Goal: Contribute content

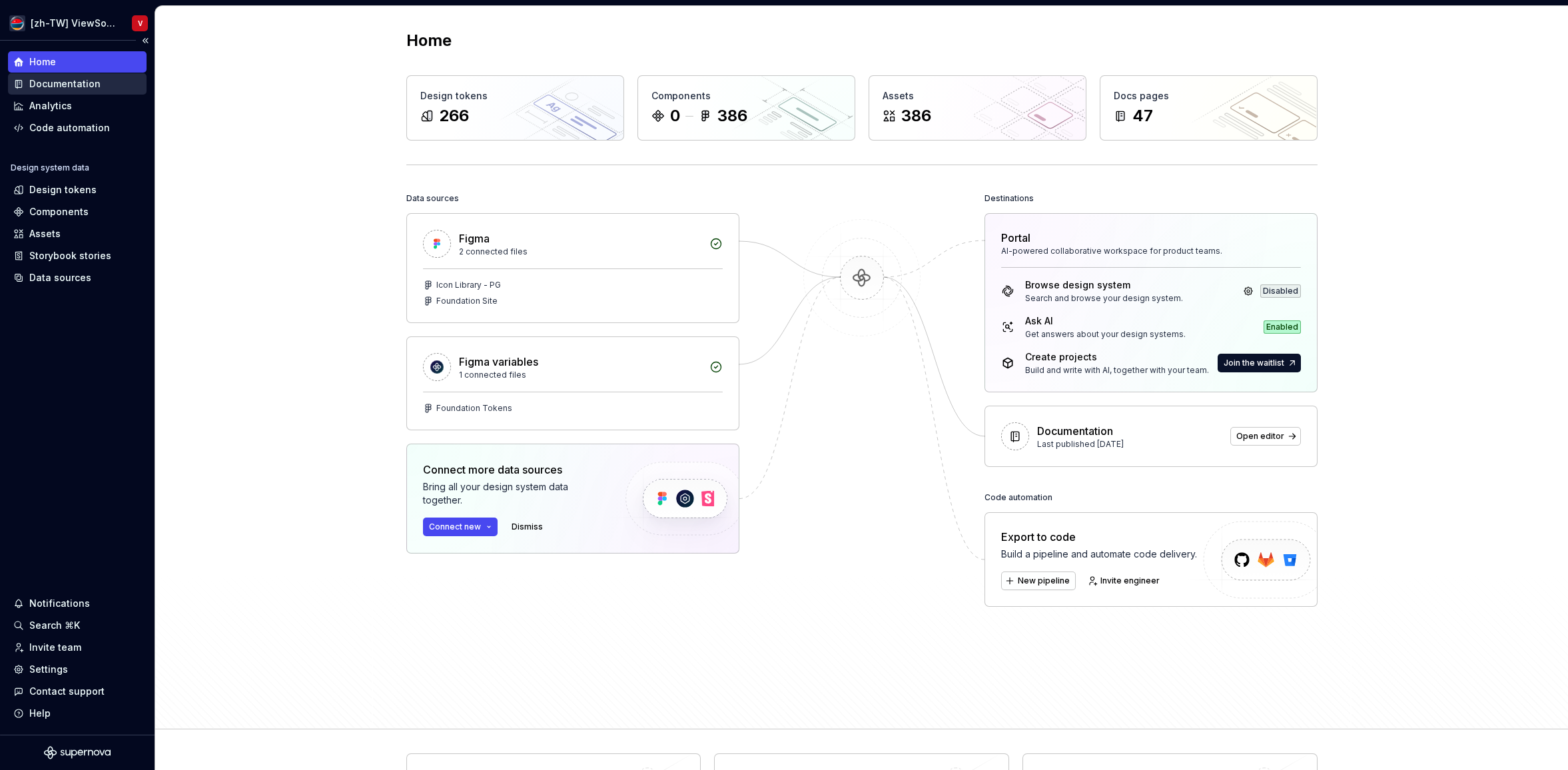
click at [102, 83] on div "Documentation" at bounding box center [77, 83] width 128 height 13
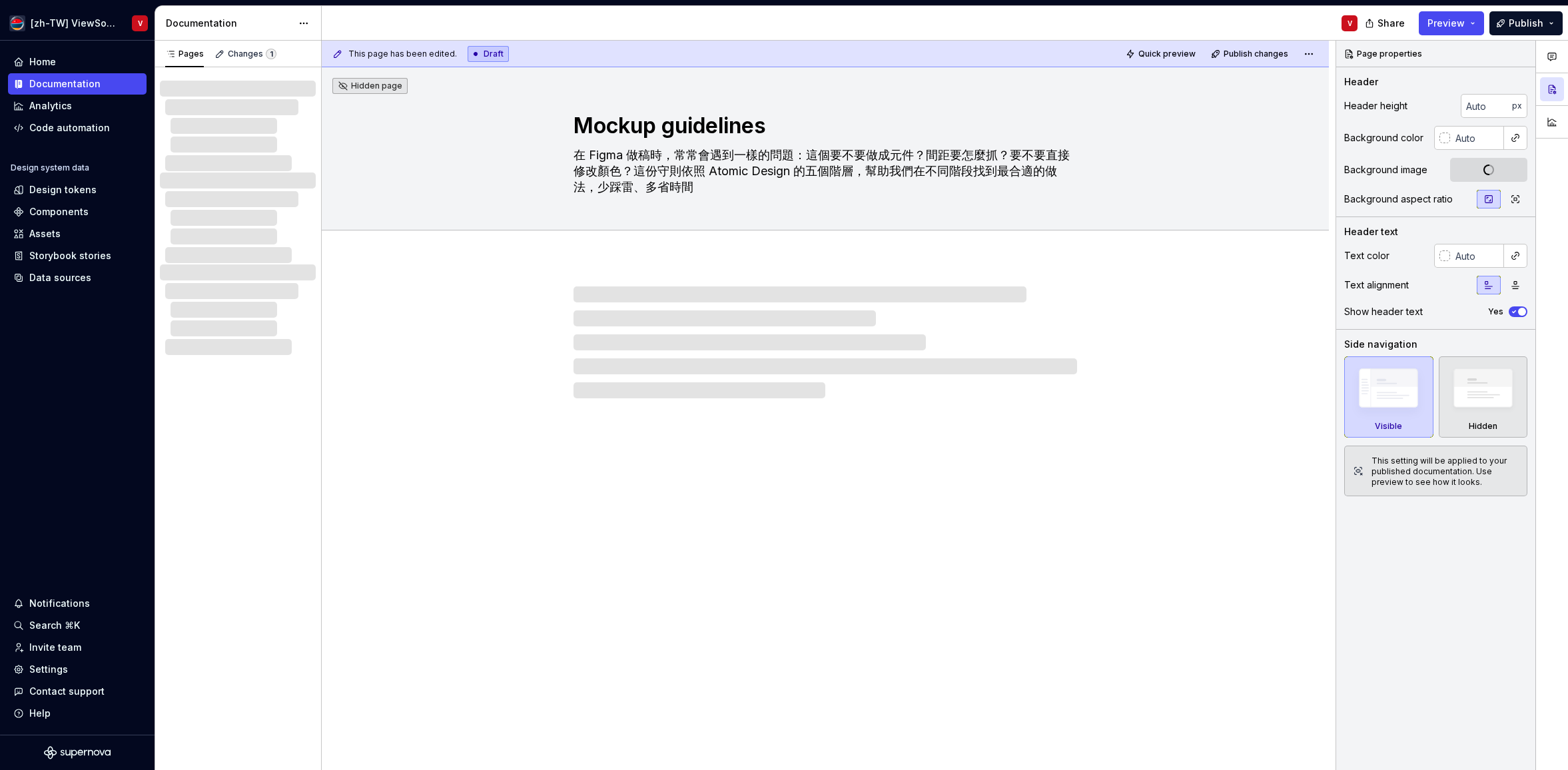
type textarea "*"
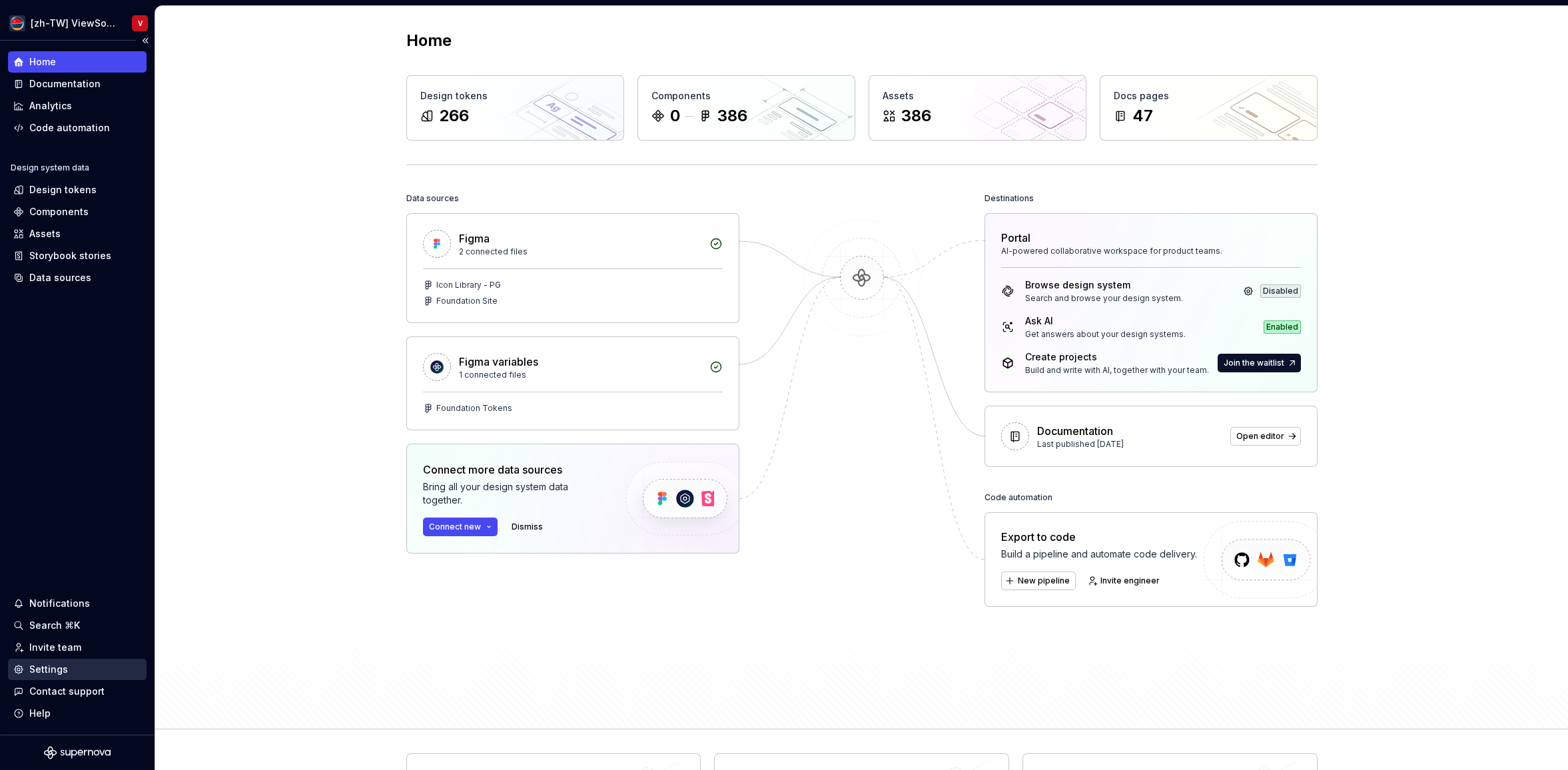
click at [90, 671] on div "Settings" at bounding box center [77, 669] width 128 height 13
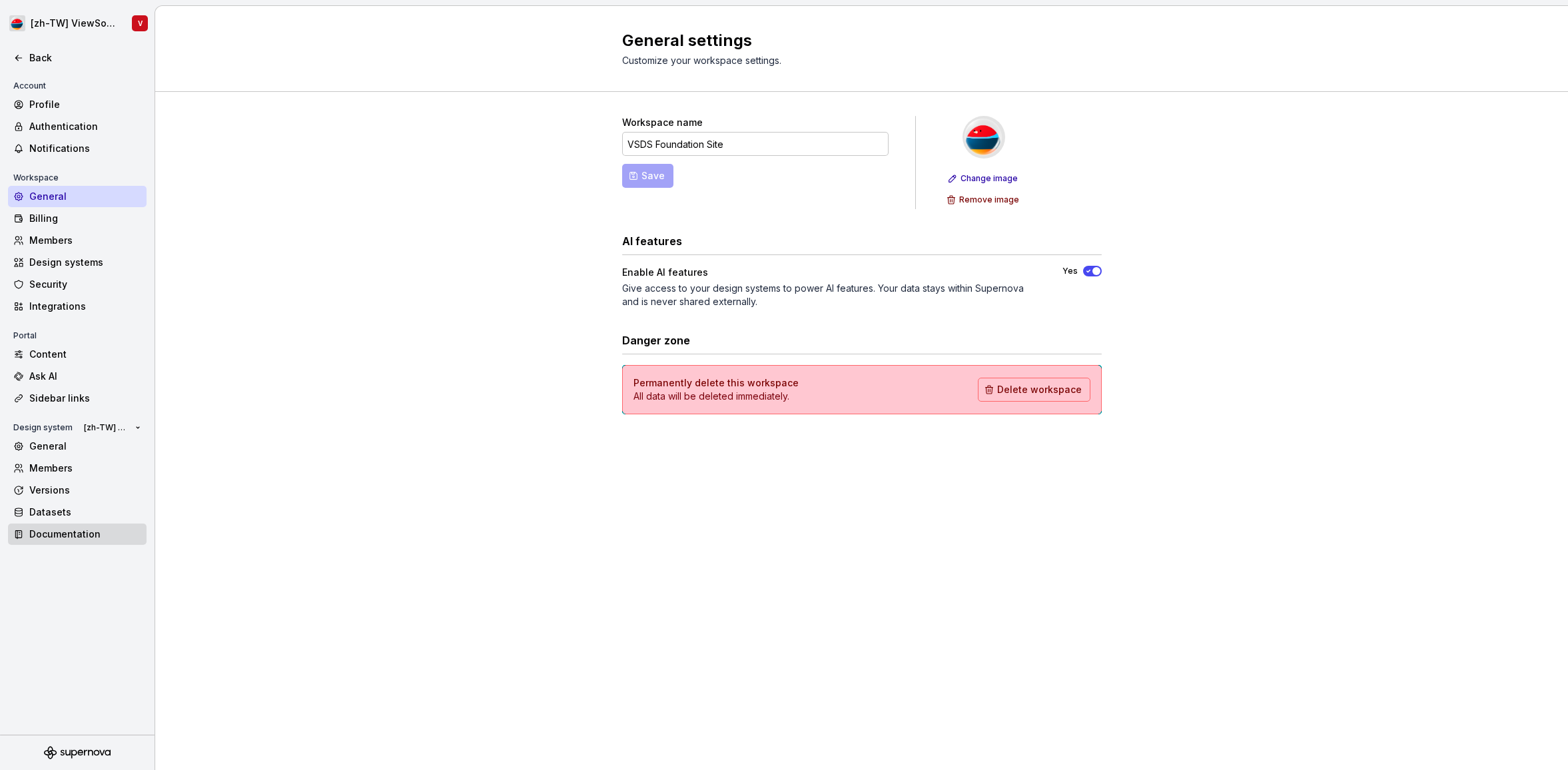
click at [98, 535] on div "Documentation" at bounding box center [85, 533] width 112 height 13
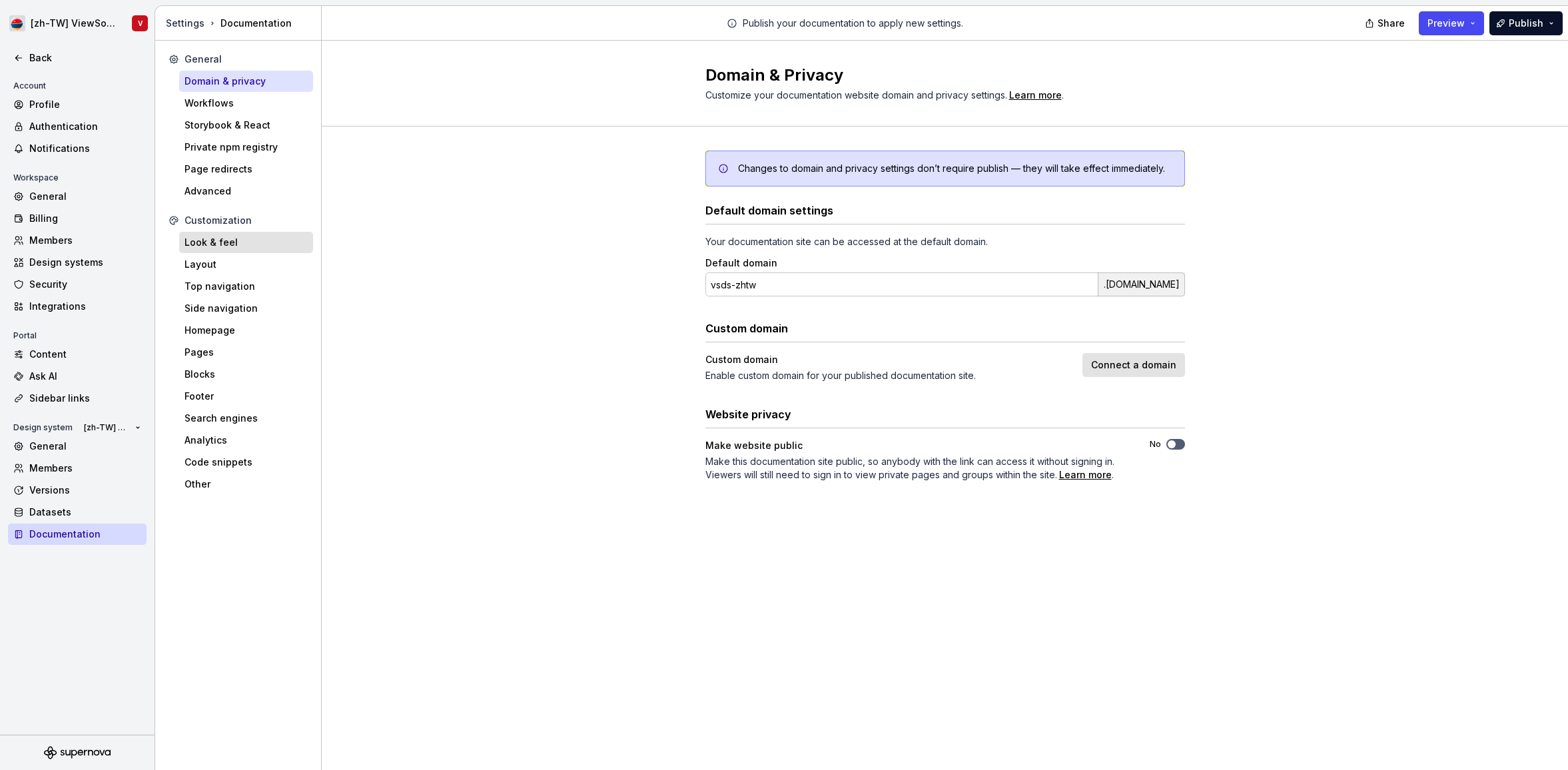
click at [258, 242] on div "Look & feel" at bounding box center [245, 242] width 124 height 13
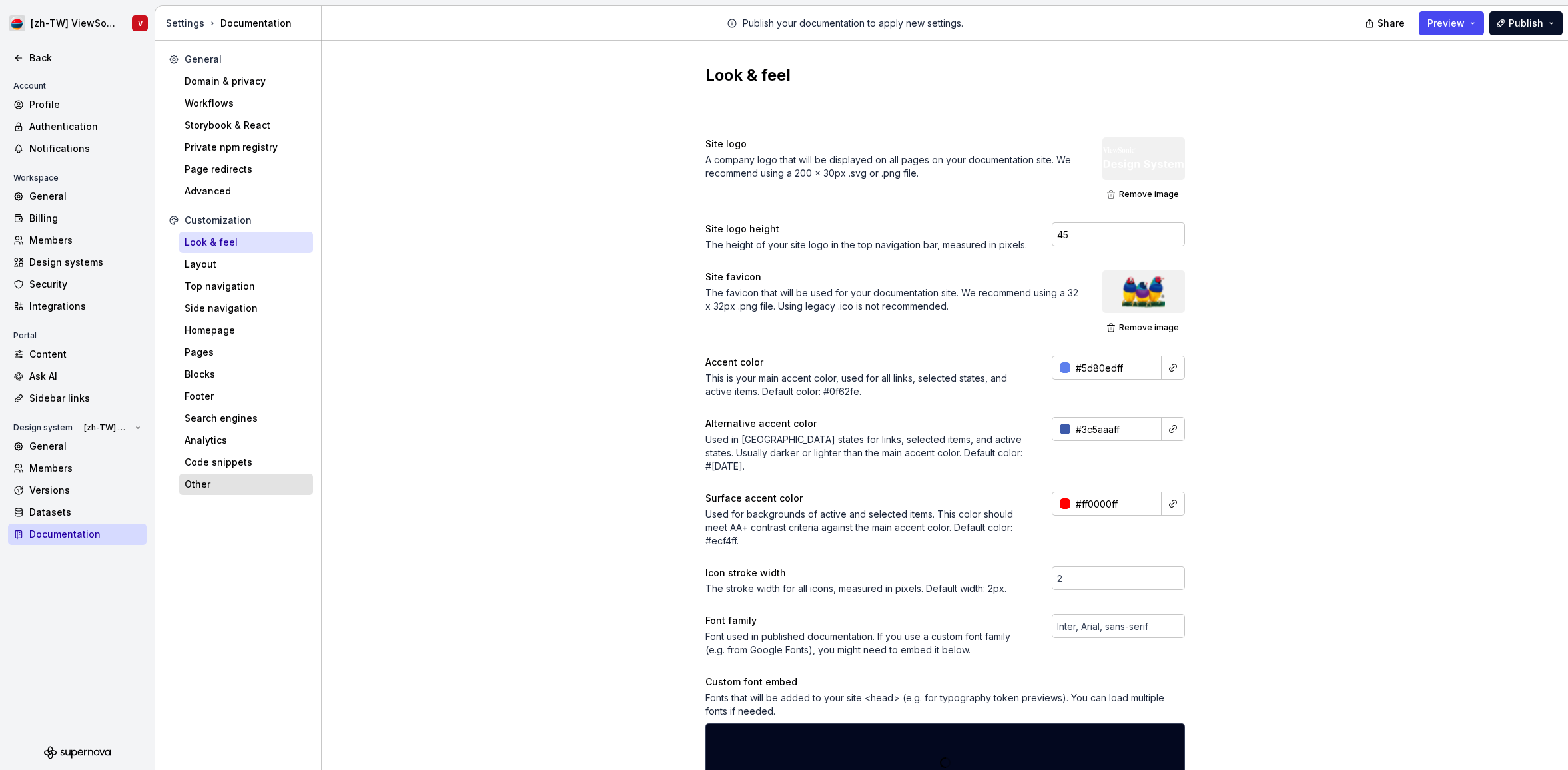
click at [252, 487] on div "Other" at bounding box center [245, 483] width 124 height 13
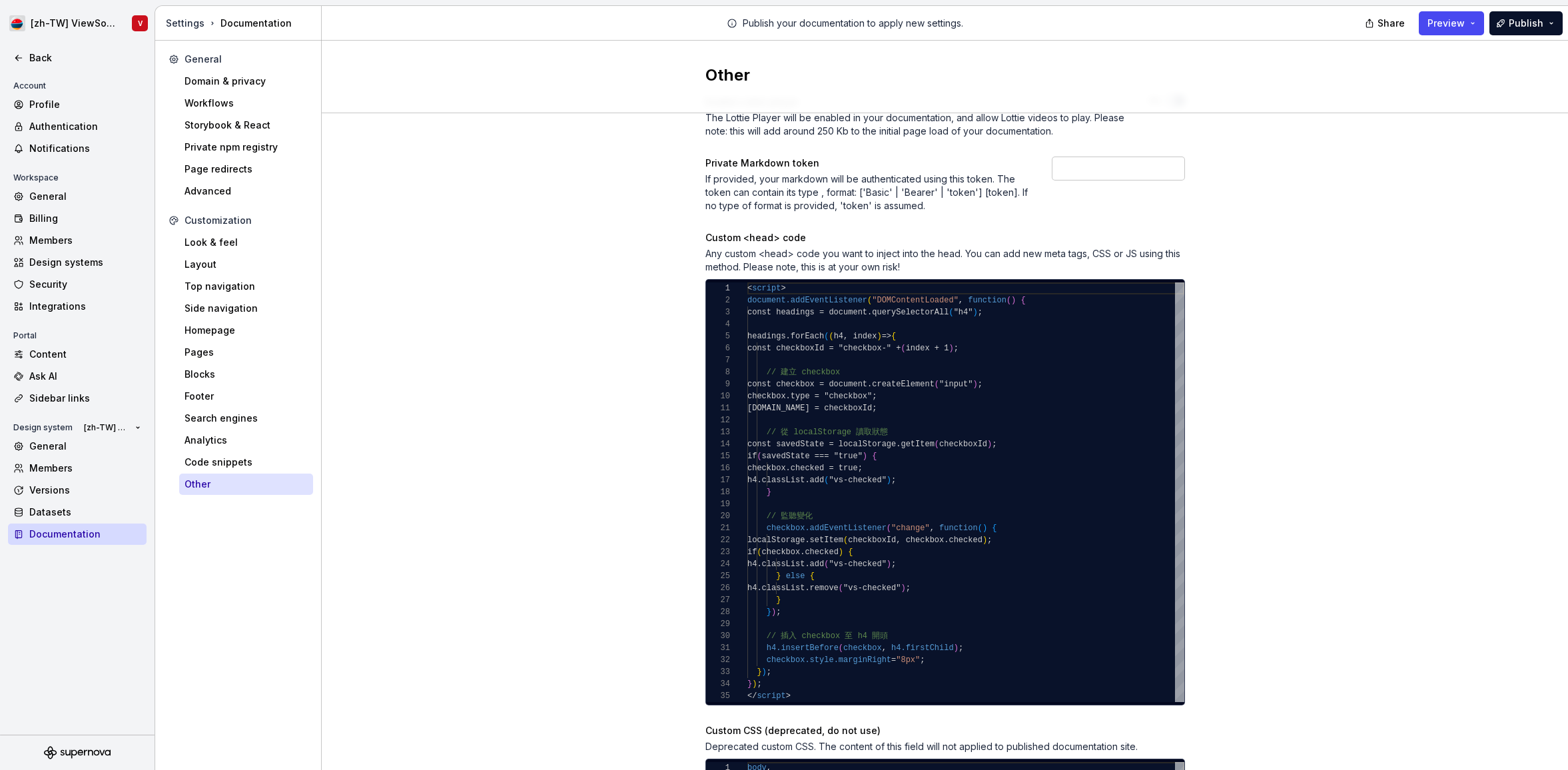
scroll to position [42, 0]
click at [857, 372] on div "< script > document.addEventListener ( "DOMContentLoaded" , function ( ) { cons…" at bounding box center [966, 491] width 437 height 419
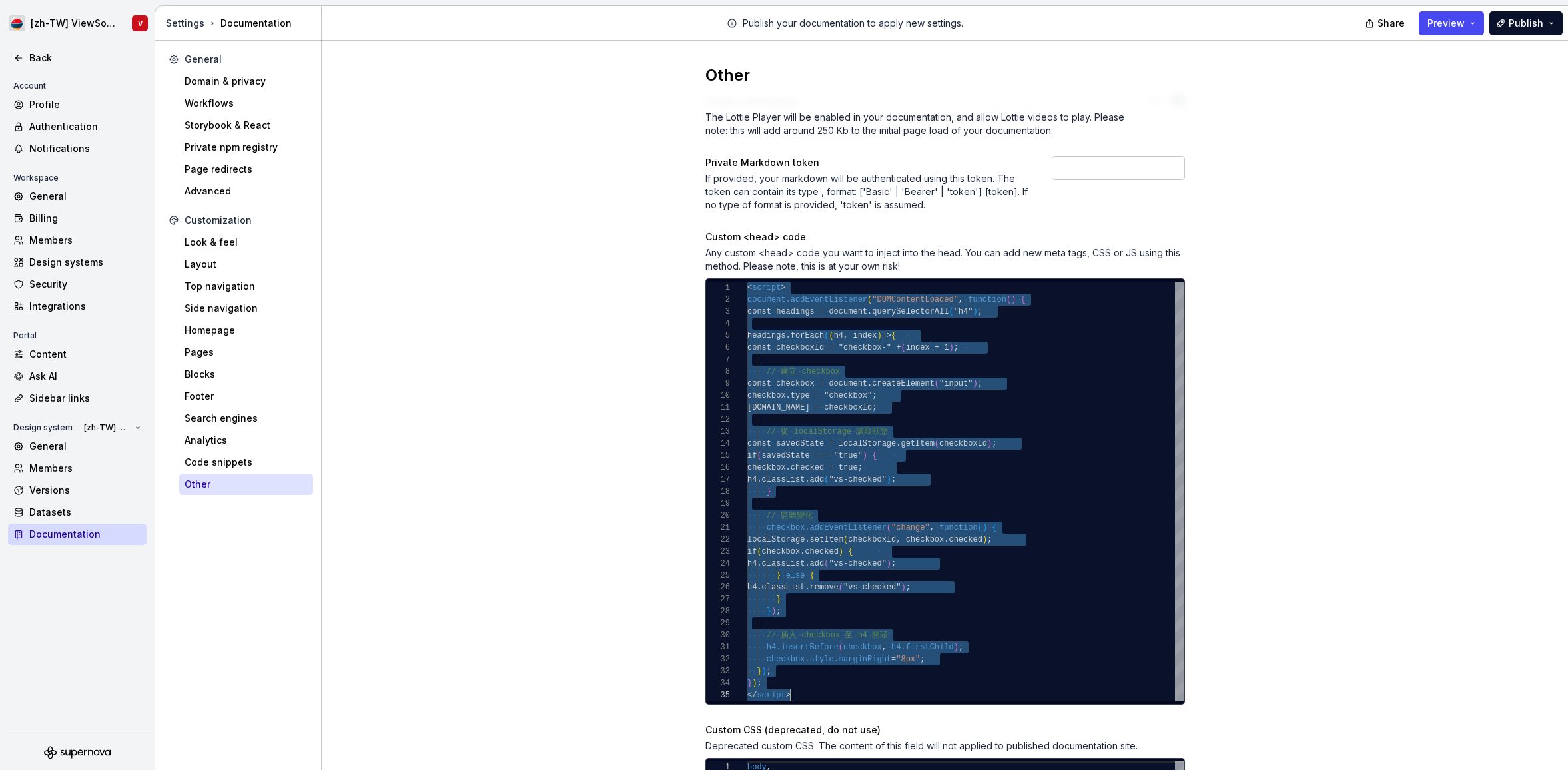
scroll to position [0, 43]
type textarea "**********"
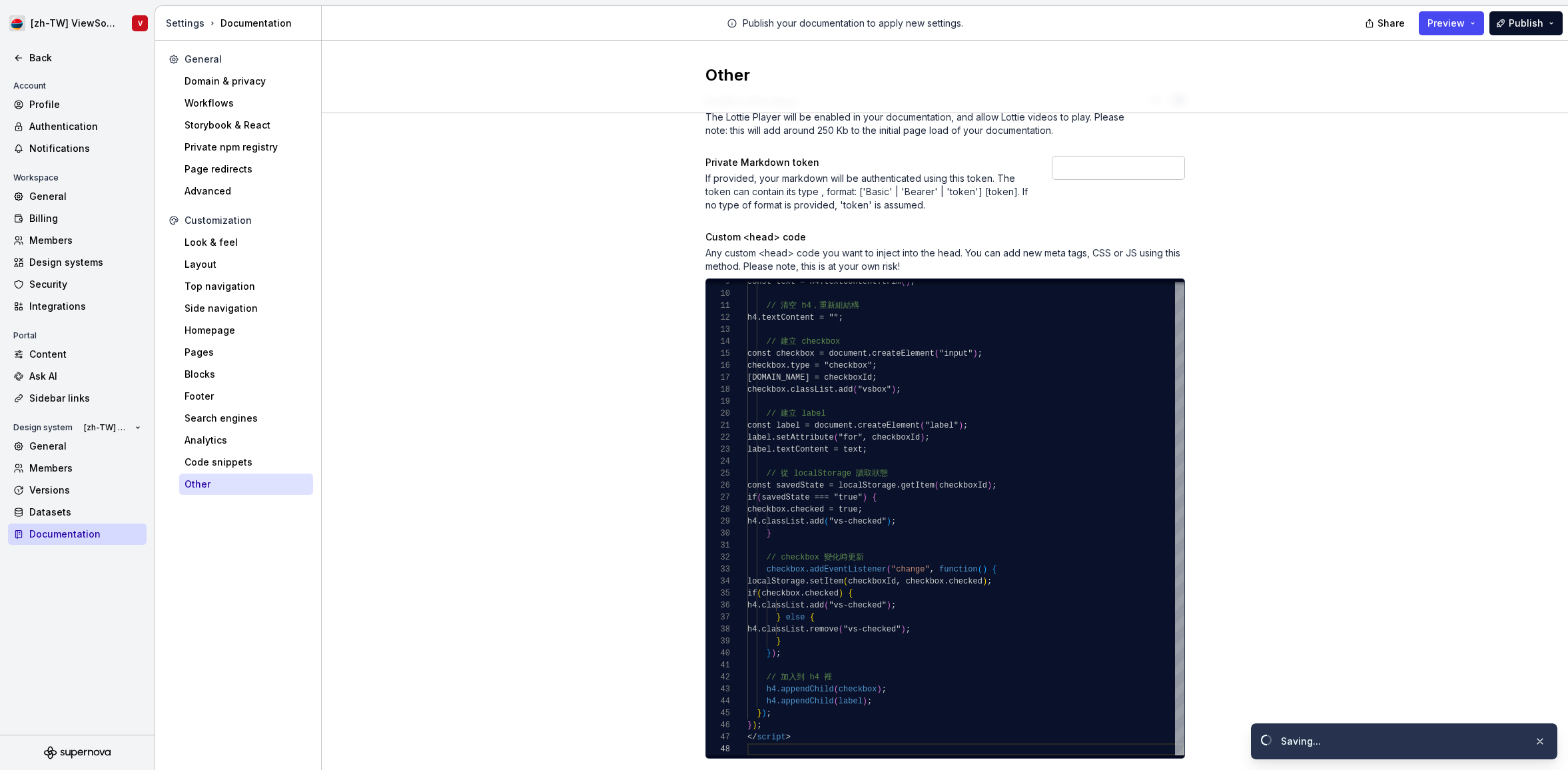
click at [1267, 366] on div "Enable Lottie player The Lottie Player will be enabled in your documentation, a…" at bounding box center [945, 506] width 1246 height 870
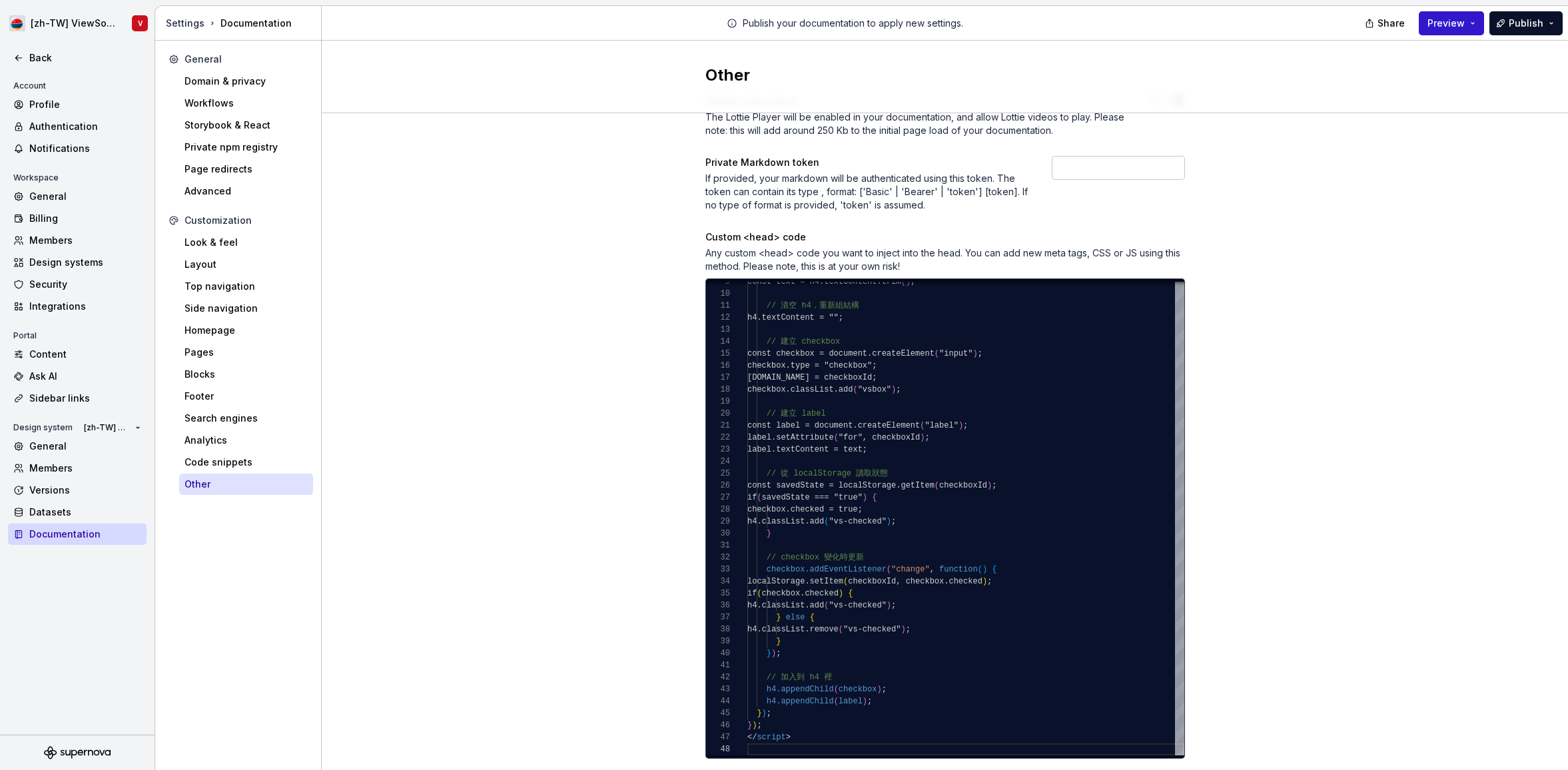
click at [1456, 22] on span "Preview" at bounding box center [1445, 22] width 37 height 13
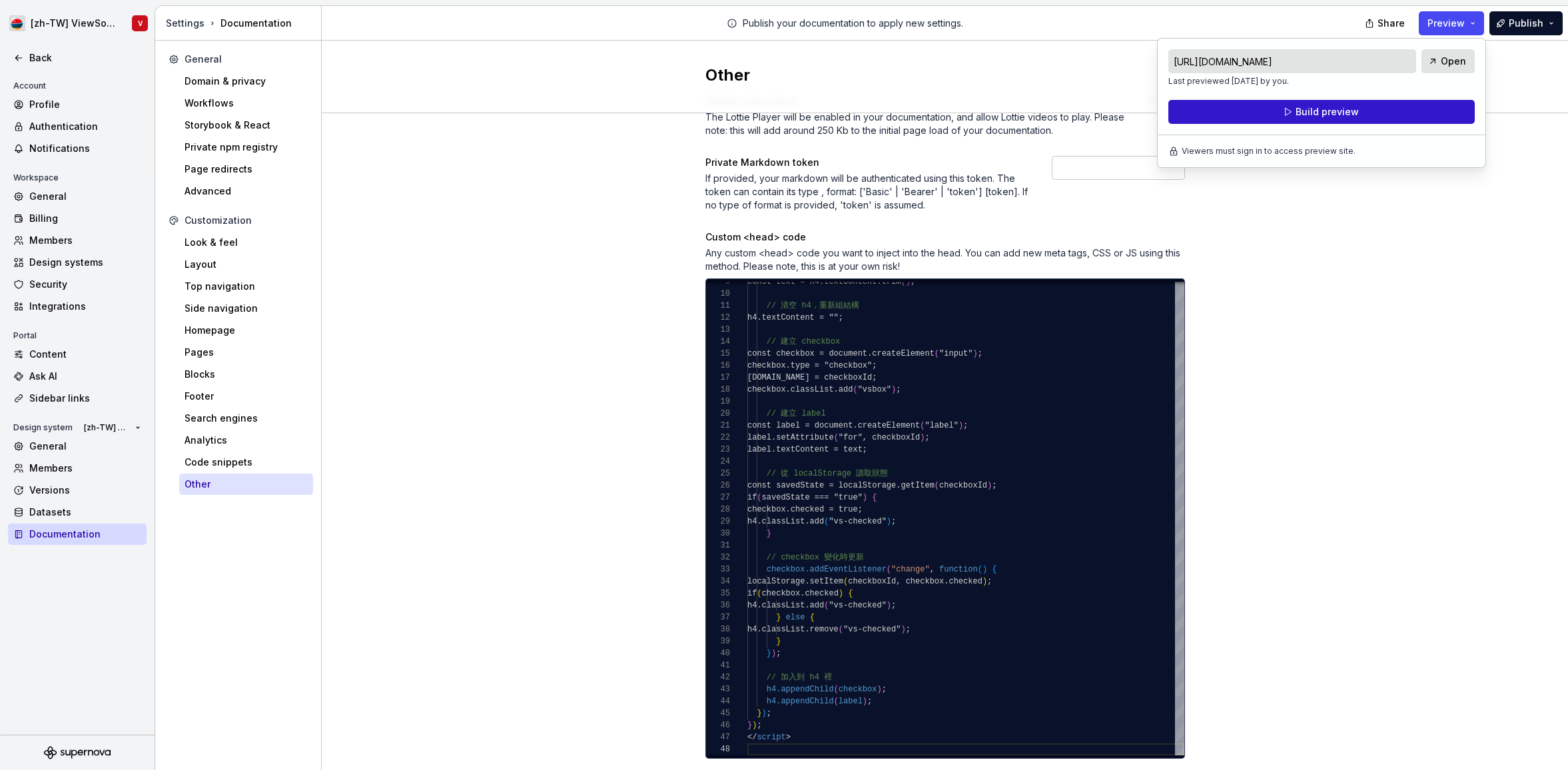
click at [1367, 113] on button "Build preview" at bounding box center [1322, 112] width 306 height 24
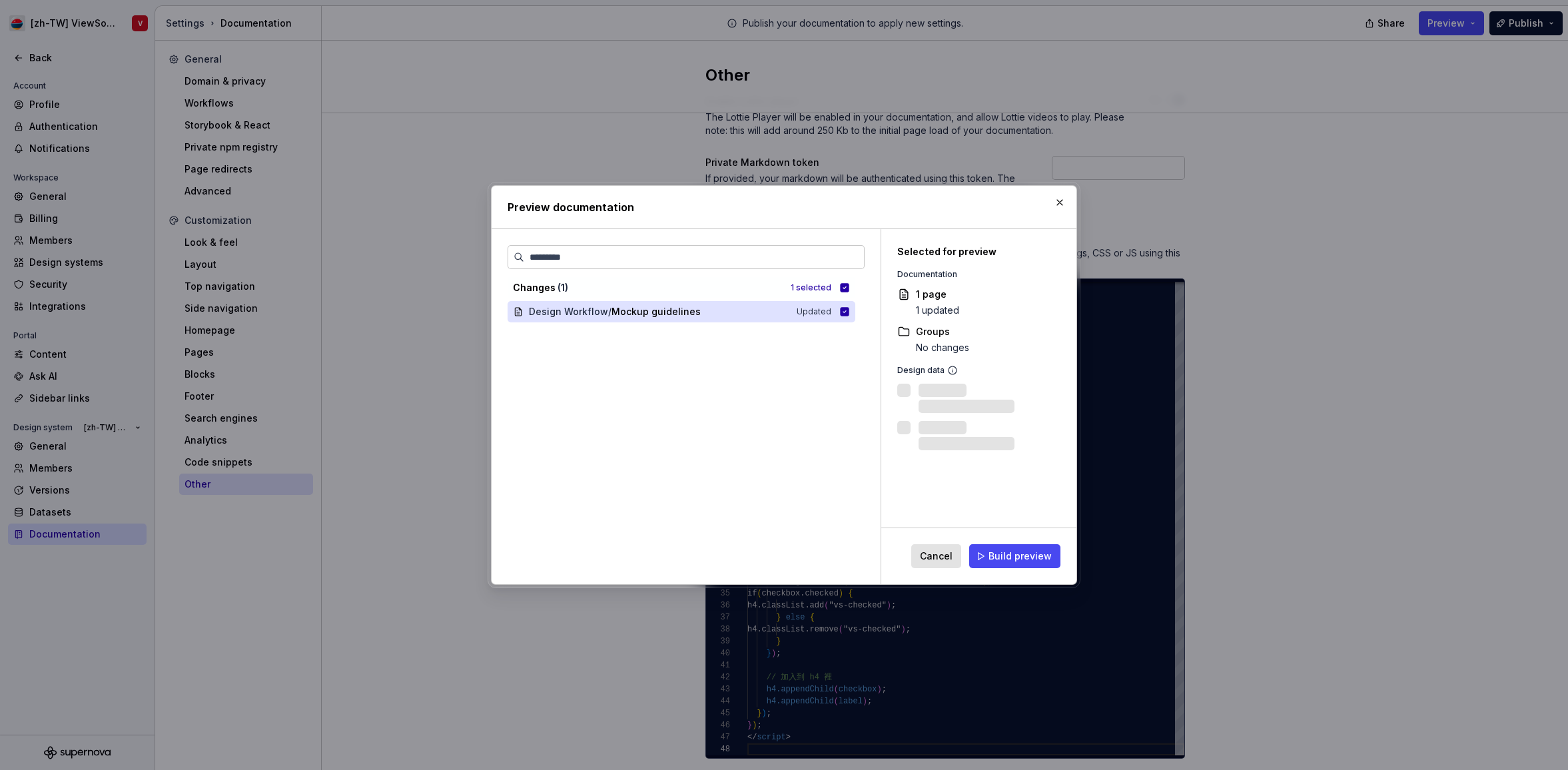
drag, startPoint x: 1000, startPoint y: 556, endPoint x: 1042, endPoint y: 509, distance: 63.0
click at [1001, 556] on span "Build preview" at bounding box center [1020, 556] width 63 height 13
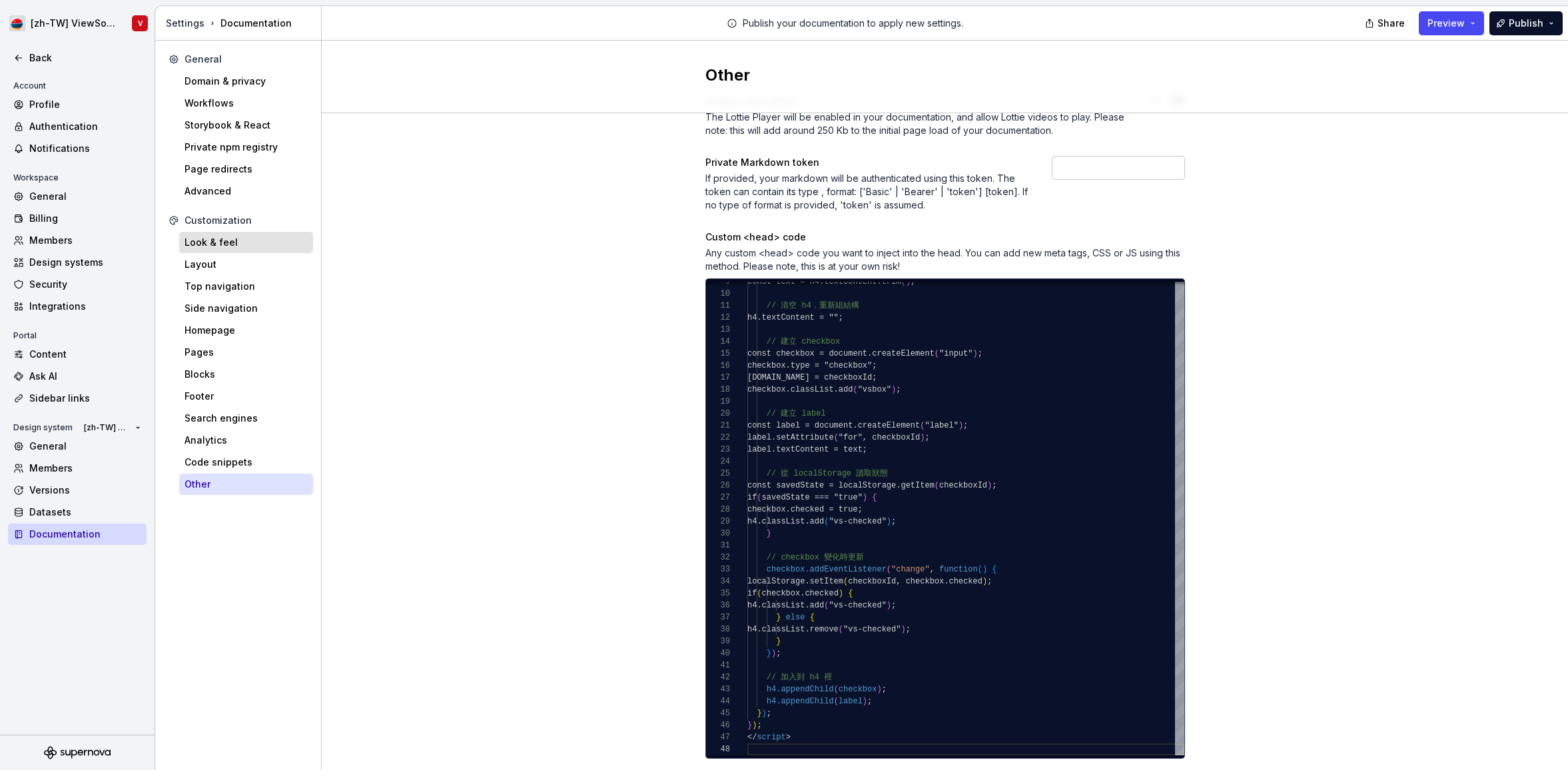
click at [252, 242] on div "Look & feel" at bounding box center [245, 242] width 124 height 13
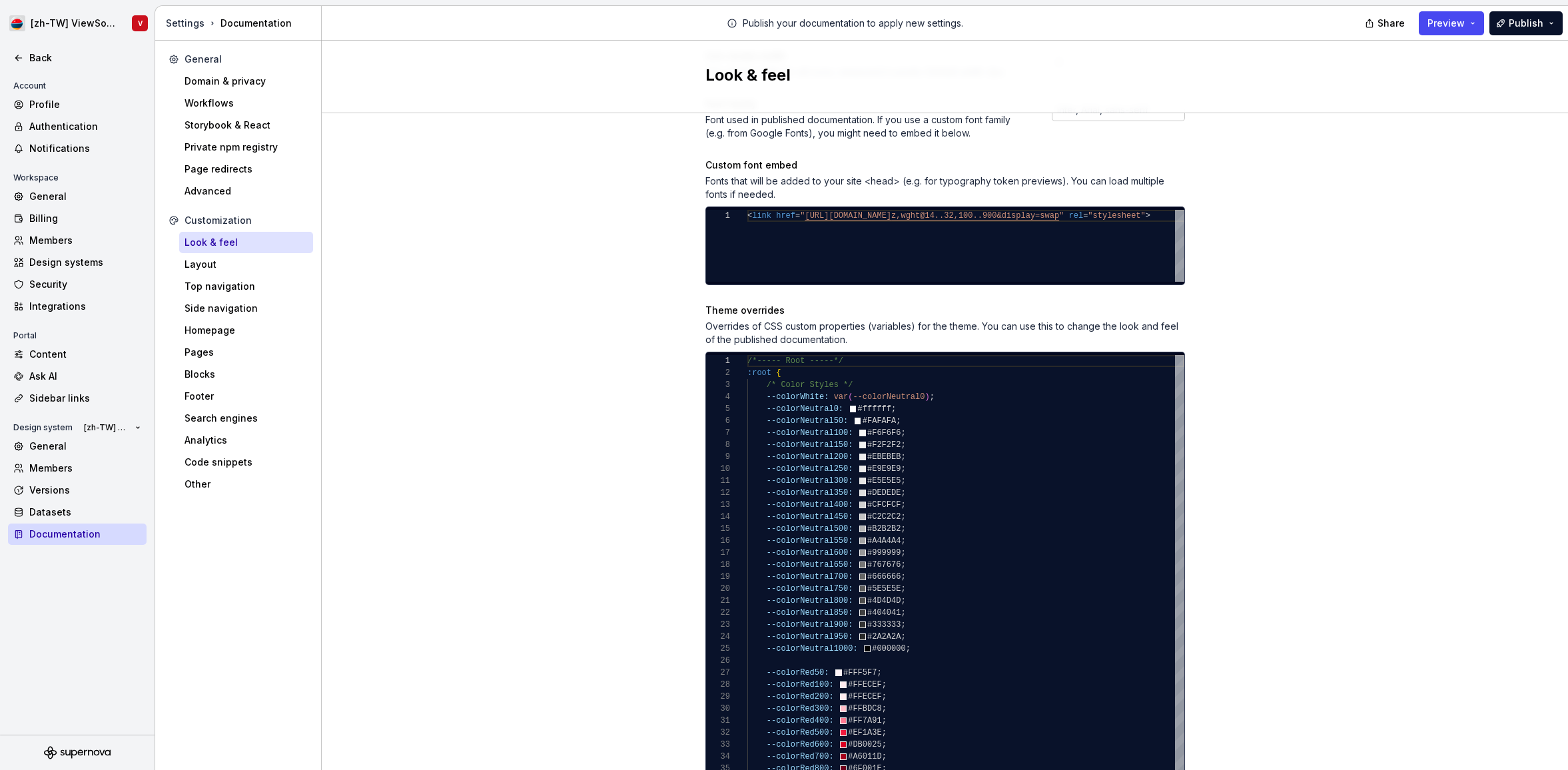
scroll to position [755, 0]
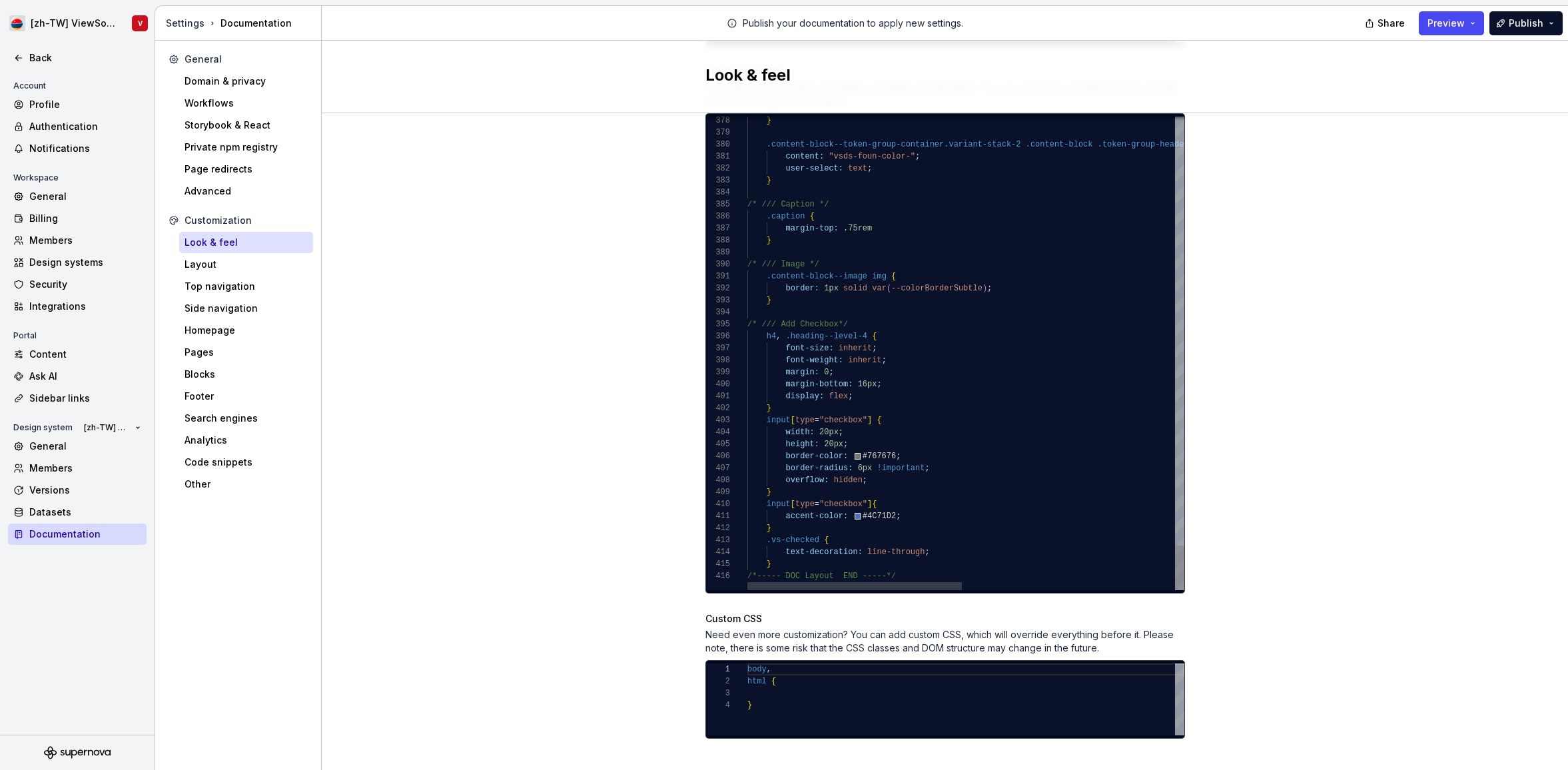
type textarea "**********"
click at [551, 367] on div "Site logo A company logo that will be displayed on all pages on your documentat…" at bounding box center [945, 73] width 1246 height 1431
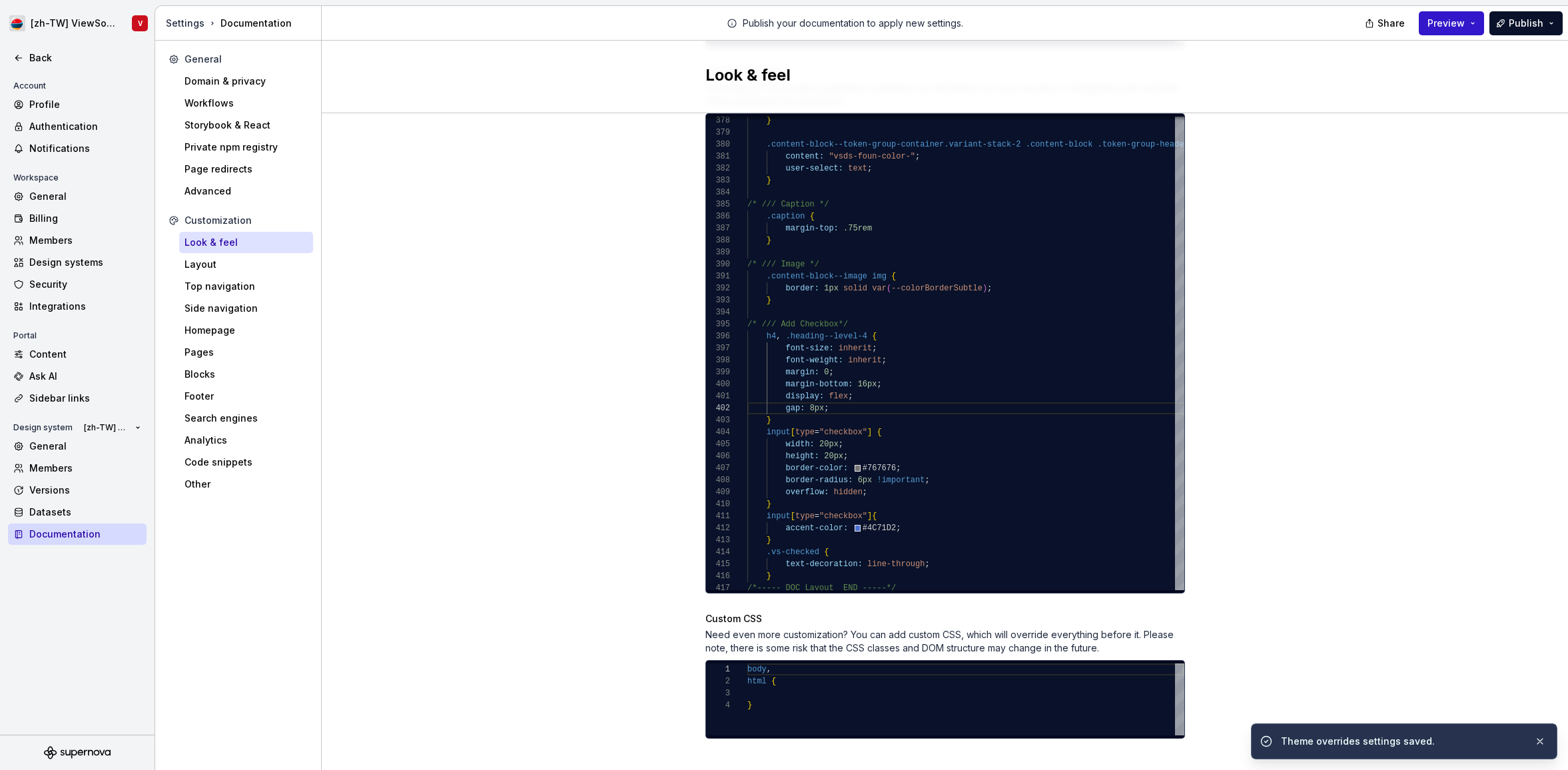
click at [1454, 26] on span "Preview" at bounding box center [1445, 22] width 37 height 13
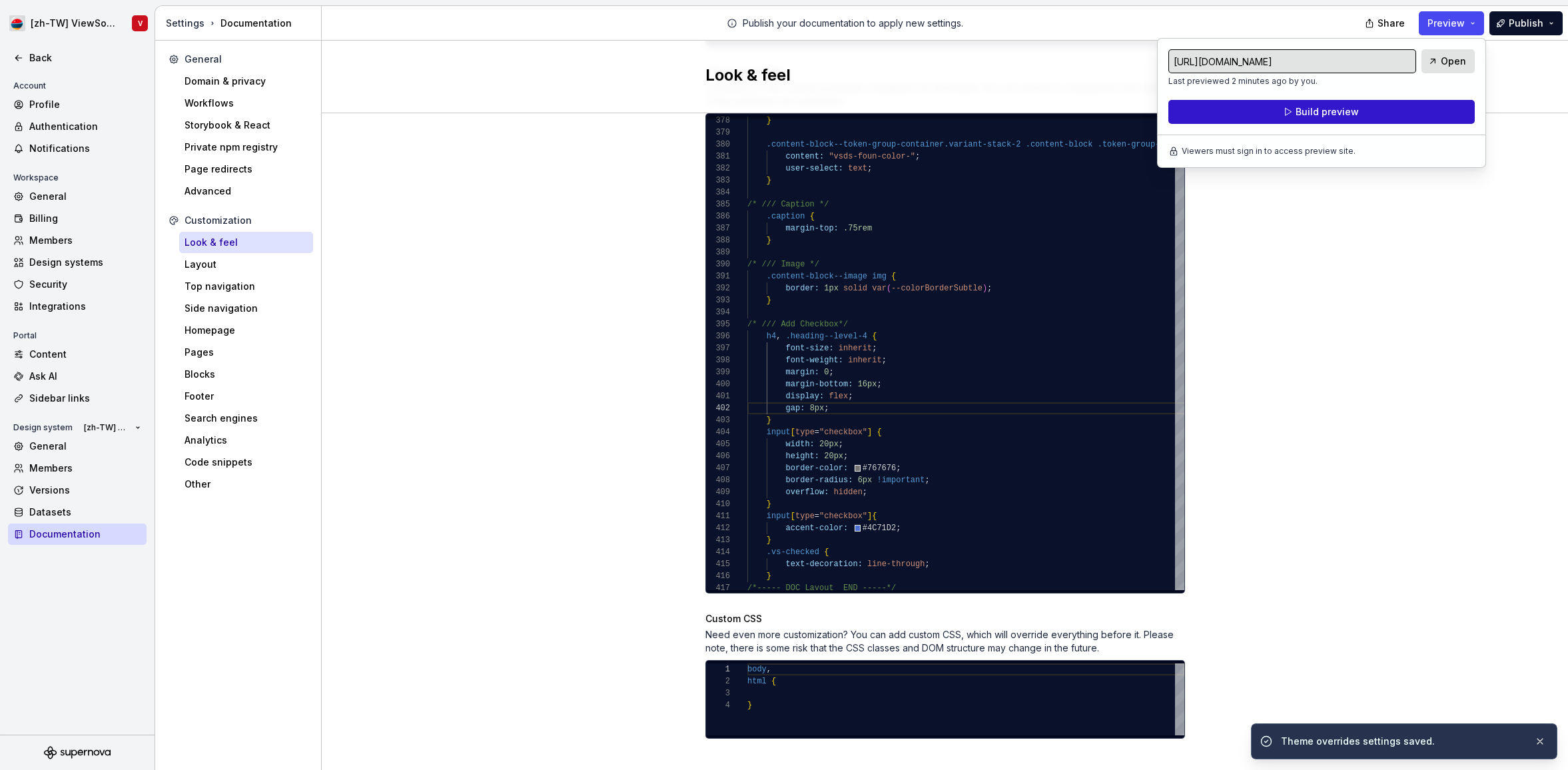
click at [1354, 111] on span "Build preview" at bounding box center [1327, 111] width 63 height 13
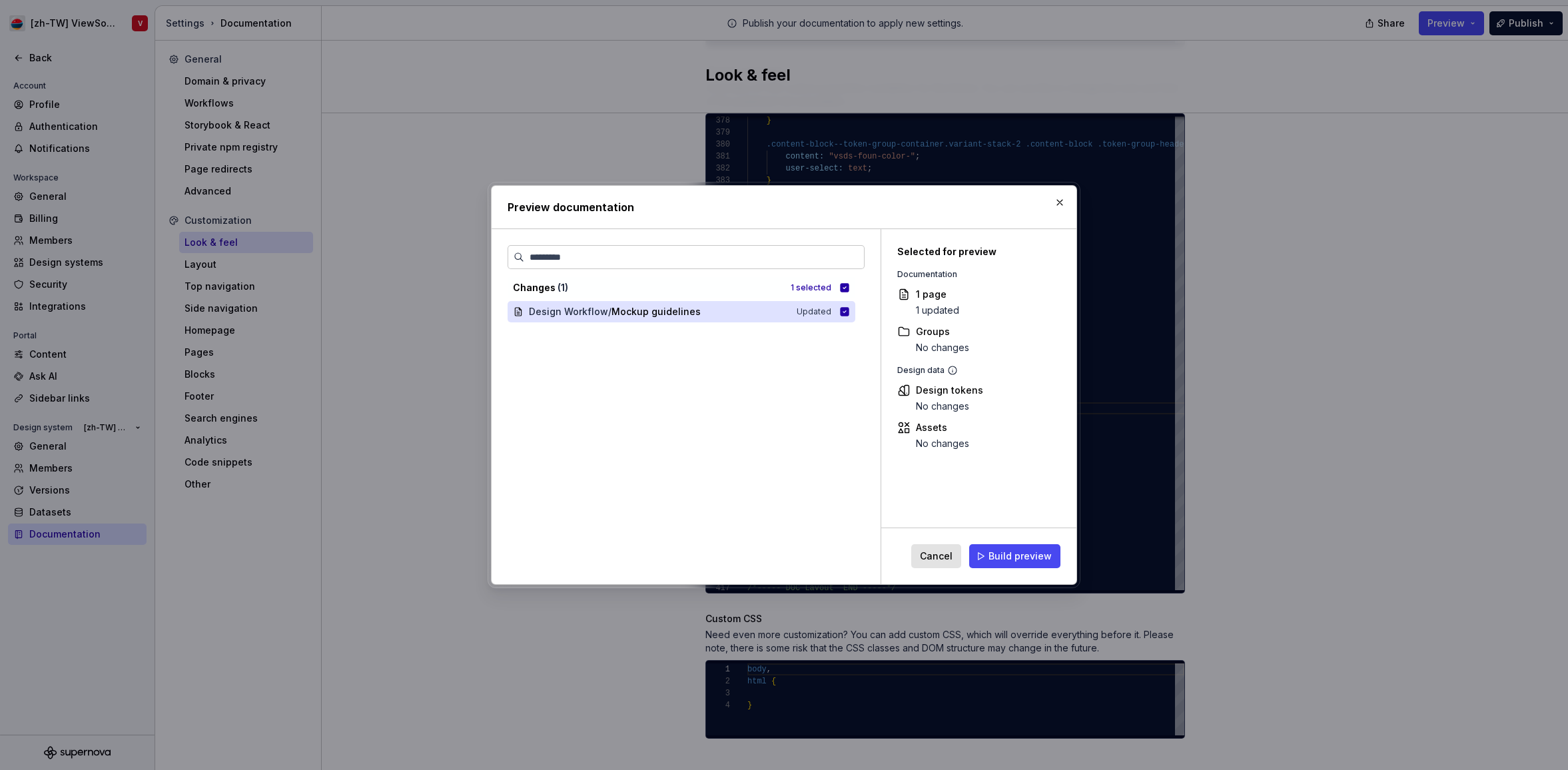
click at [945, 561] on span "Cancel" at bounding box center [936, 556] width 33 height 13
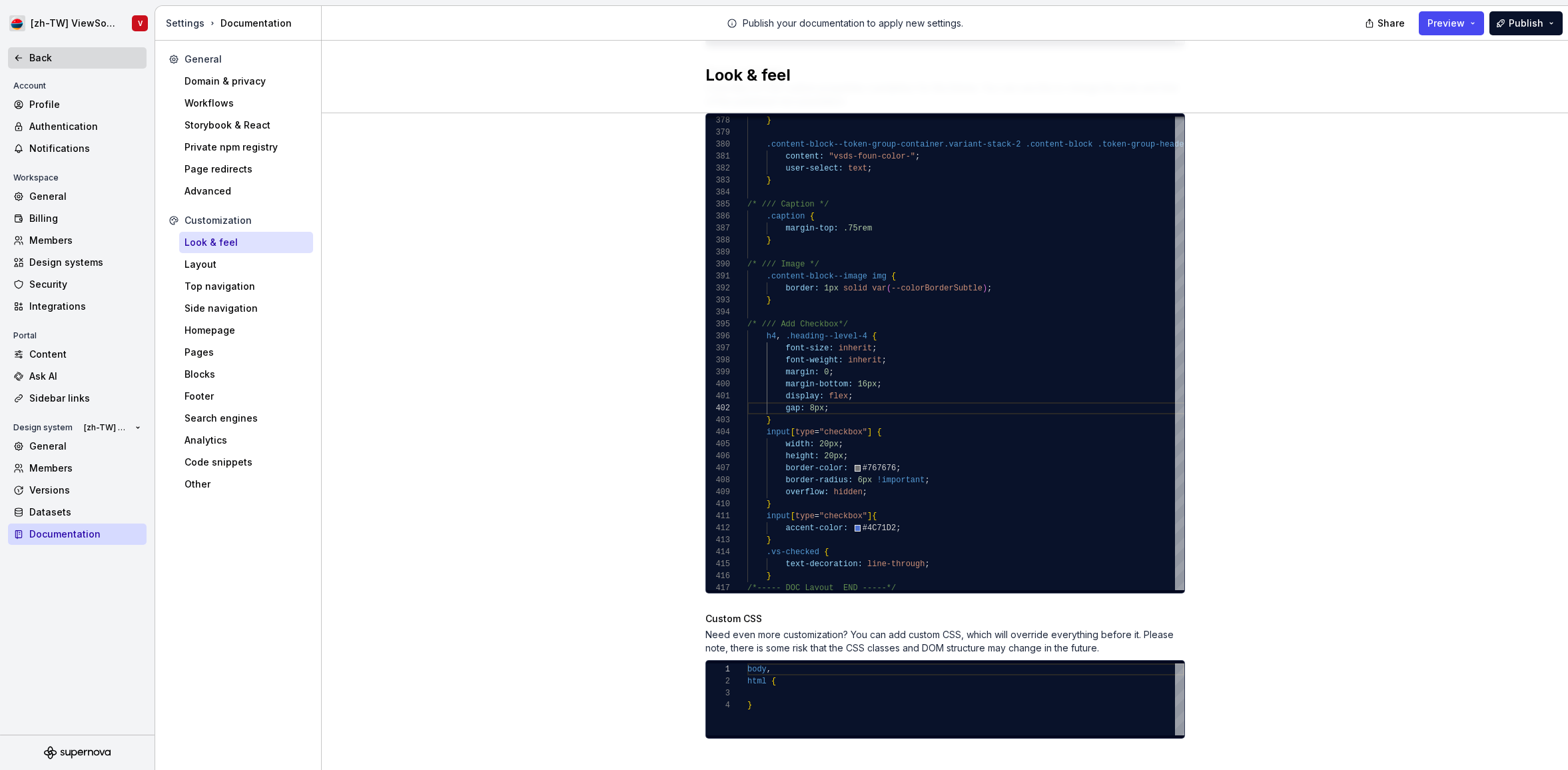
click at [19, 56] on icon at bounding box center [18, 58] width 10 height 10
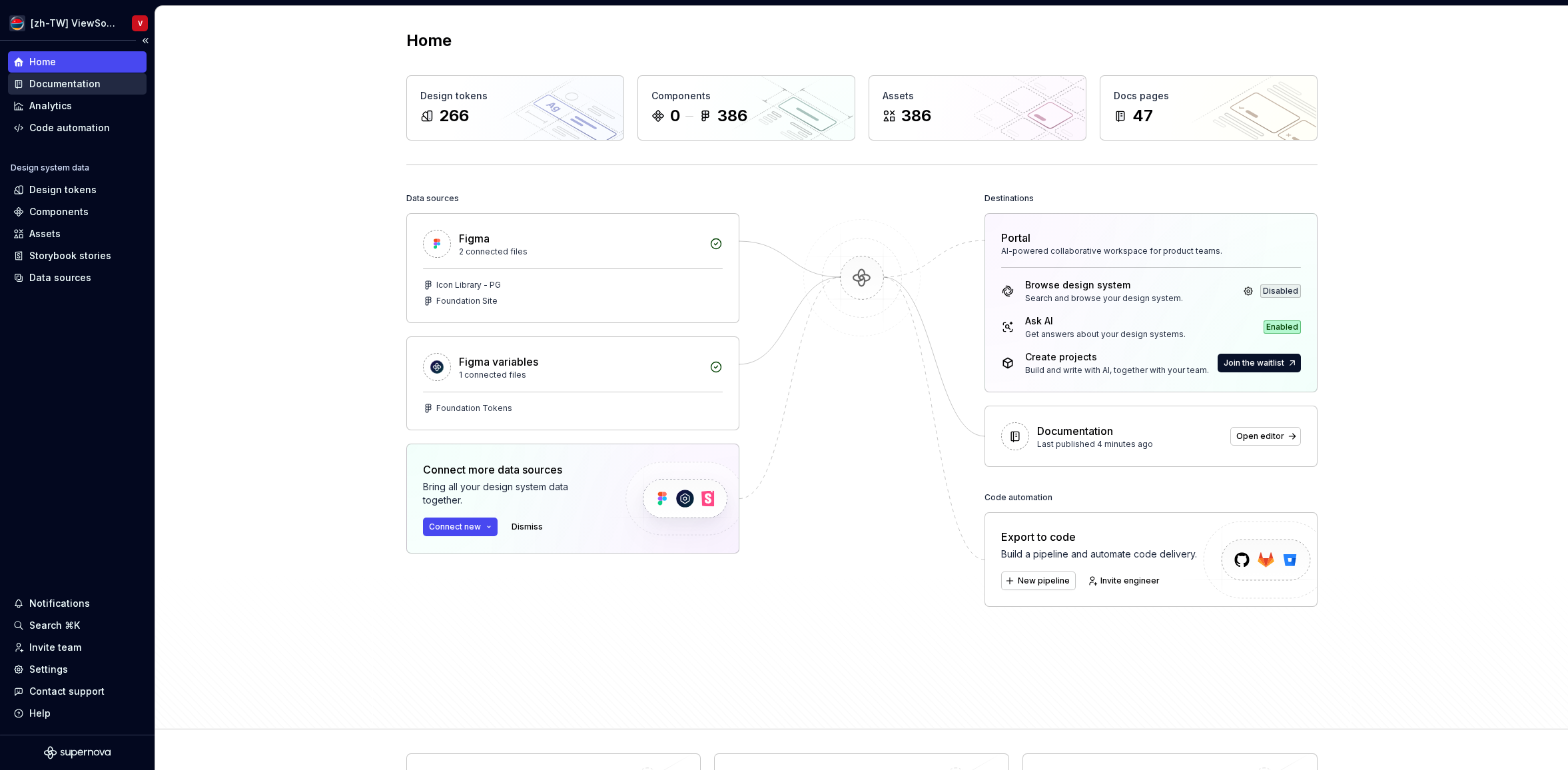
click at [92, 83] on div "Documentation" at bounding box center [65, 83] width 71 height 13
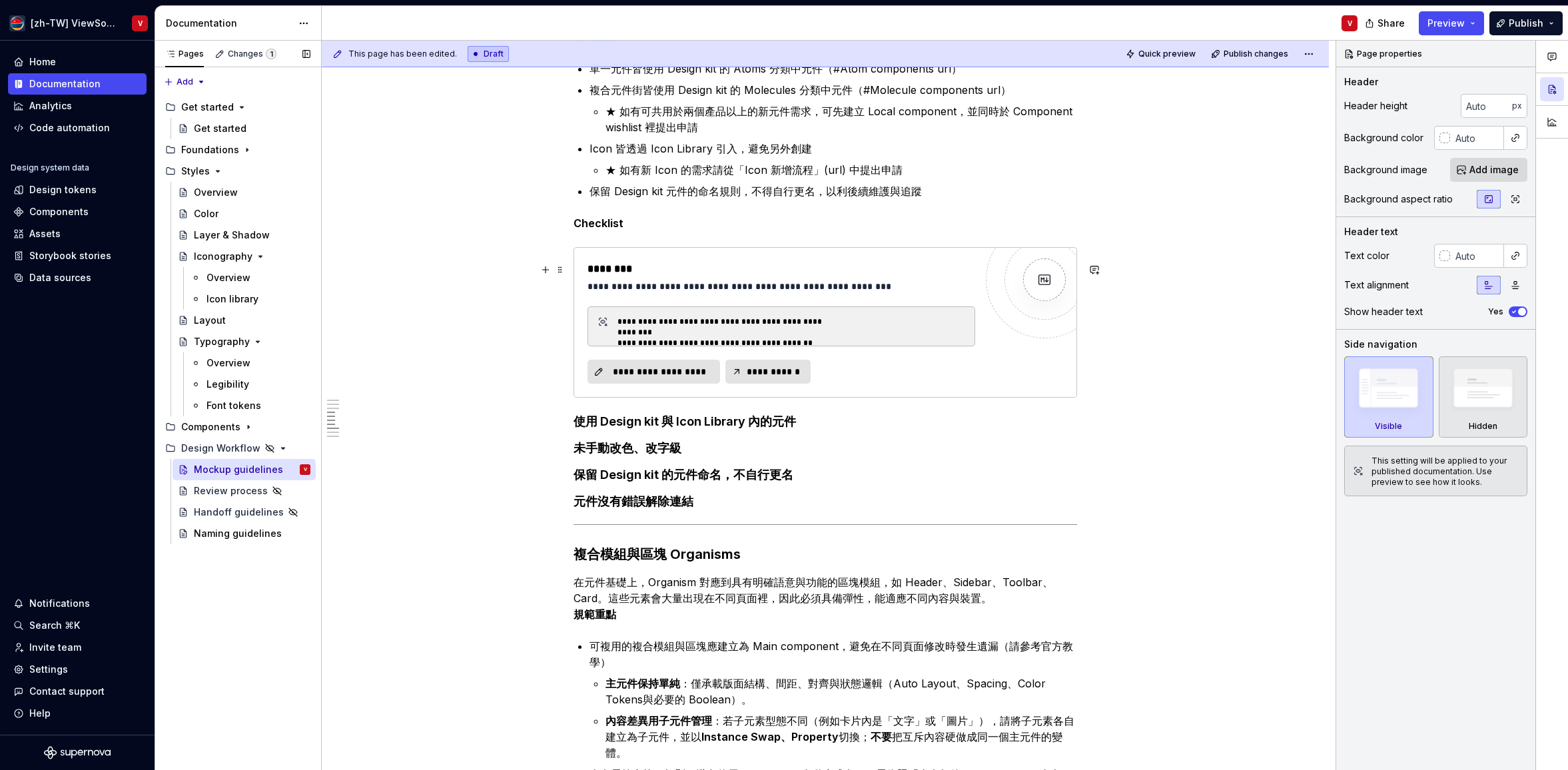
scroll to position [652, 0]
click at [562, 270] on span at bounding box center [560, 270] width 10 height 19
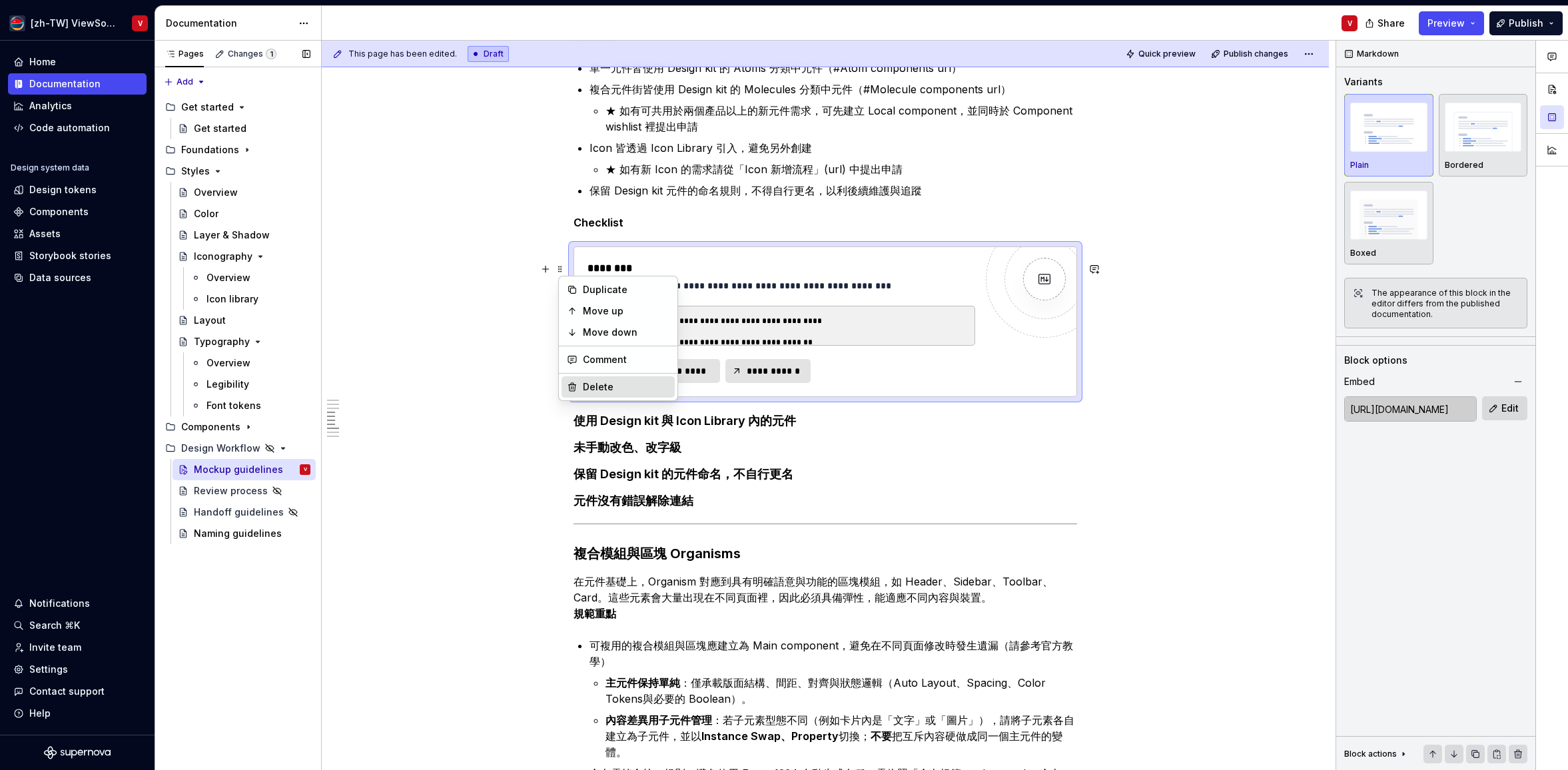
click at [592, 385] on div "Delete" at bounding box center [626, 386] width 86 height 13
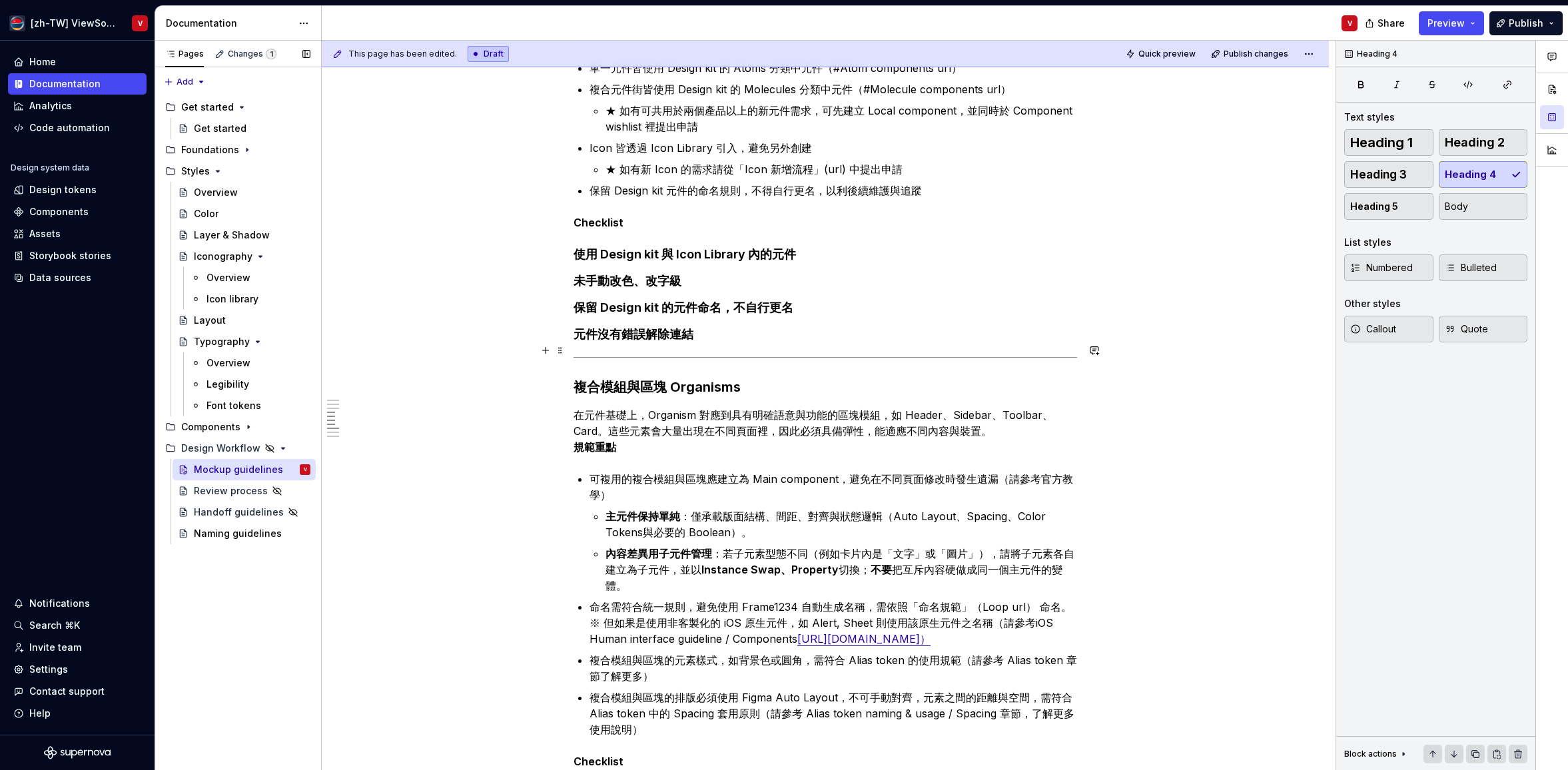
click at [721, 342] on h4 "元件沒有錯誤解除連結" at bounding box center [825, 334] width 504 height 16
click at [573, 373] on div "This page has been edited. Draft Quick preview Publish changes Hidden page Mock…" at bounding box center [828, 405] width 1014 height 730
click at [577, 396] on h3 "複合模組與區塊 Organisms" at bounding box center [825, 387] width 504 height 19
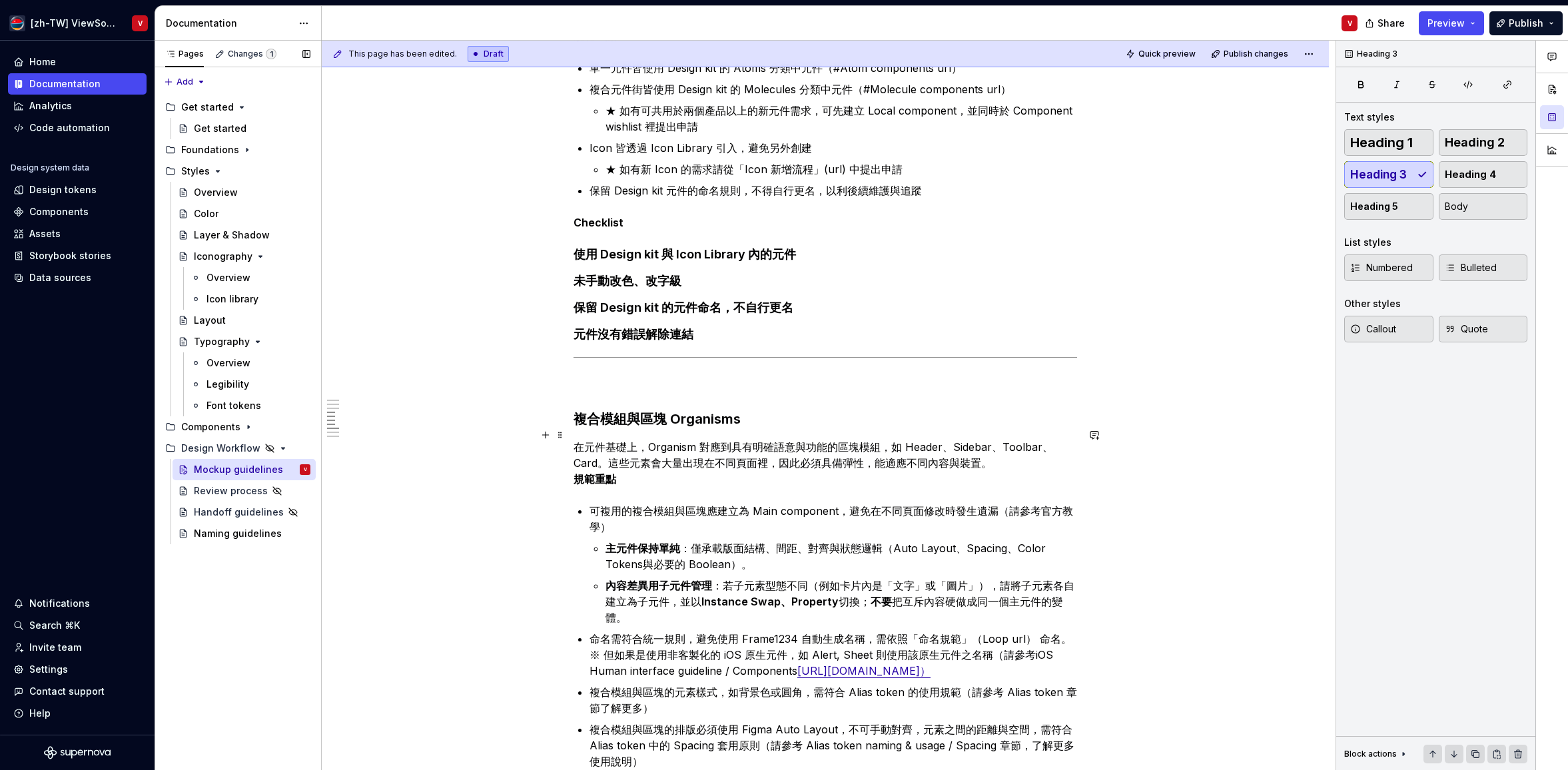
click at [610, 428] on h3 "複合模組與區塊 Organisms" at bounding box center [825, 419] width 504 height 19
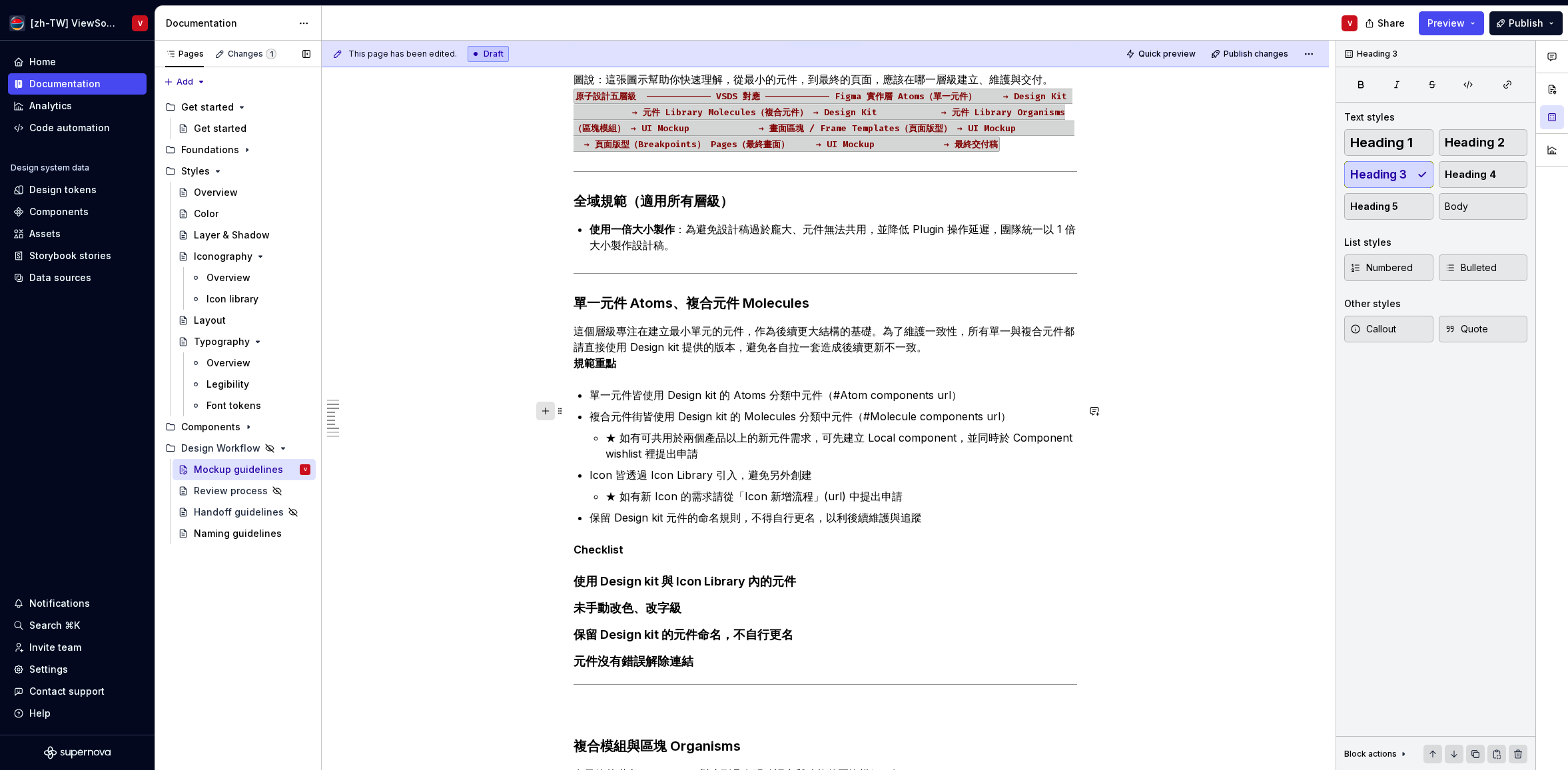
scroll to position [328, 0]
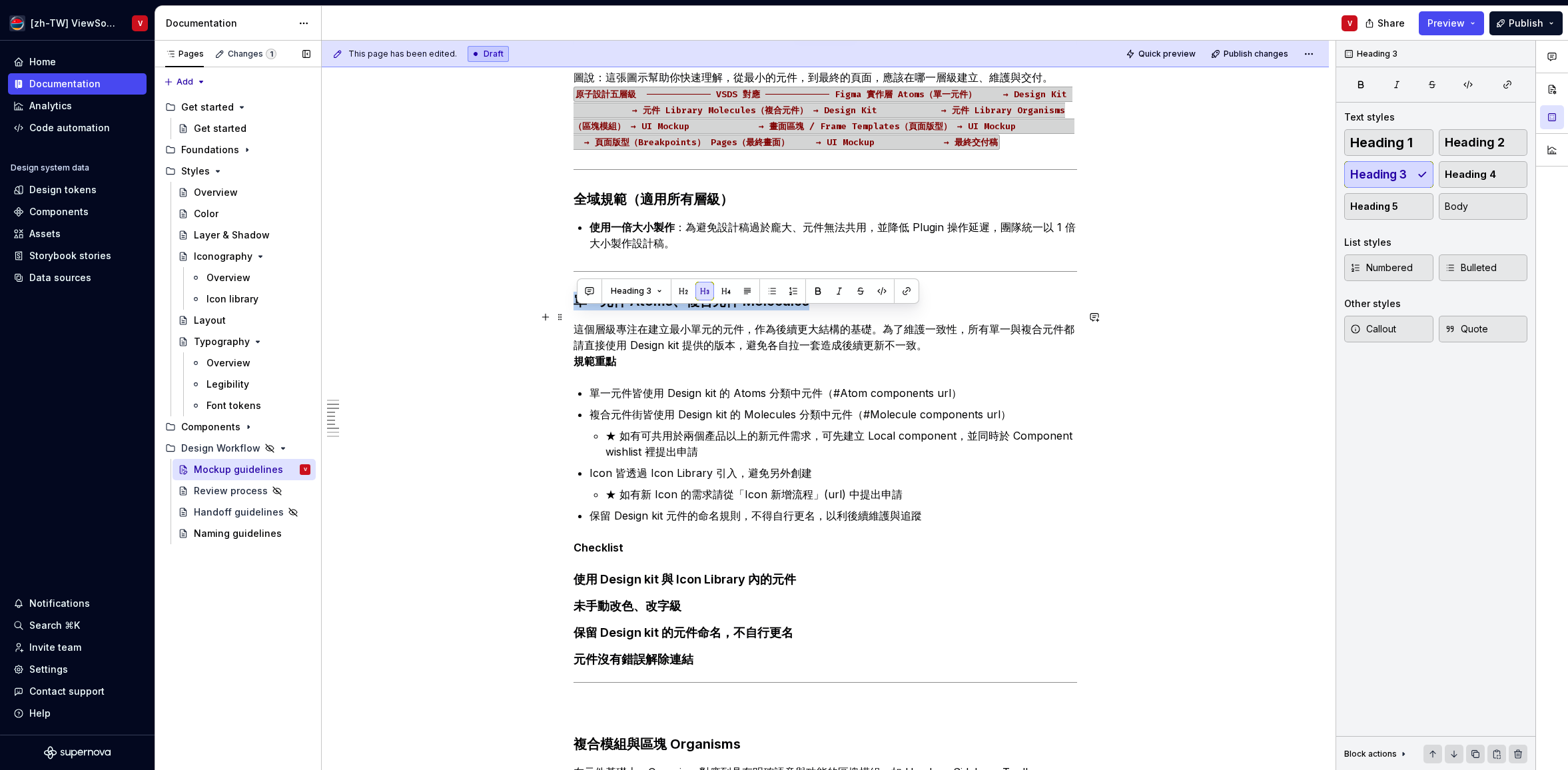
drag, startPoint x: 810, startPoint y: 318, endPoint x: 530, endPoint y: 306, distance: 280.3
click at [1484, 143] on span "Heading 2" at bounding box center [1474, 142] width 60 height 13
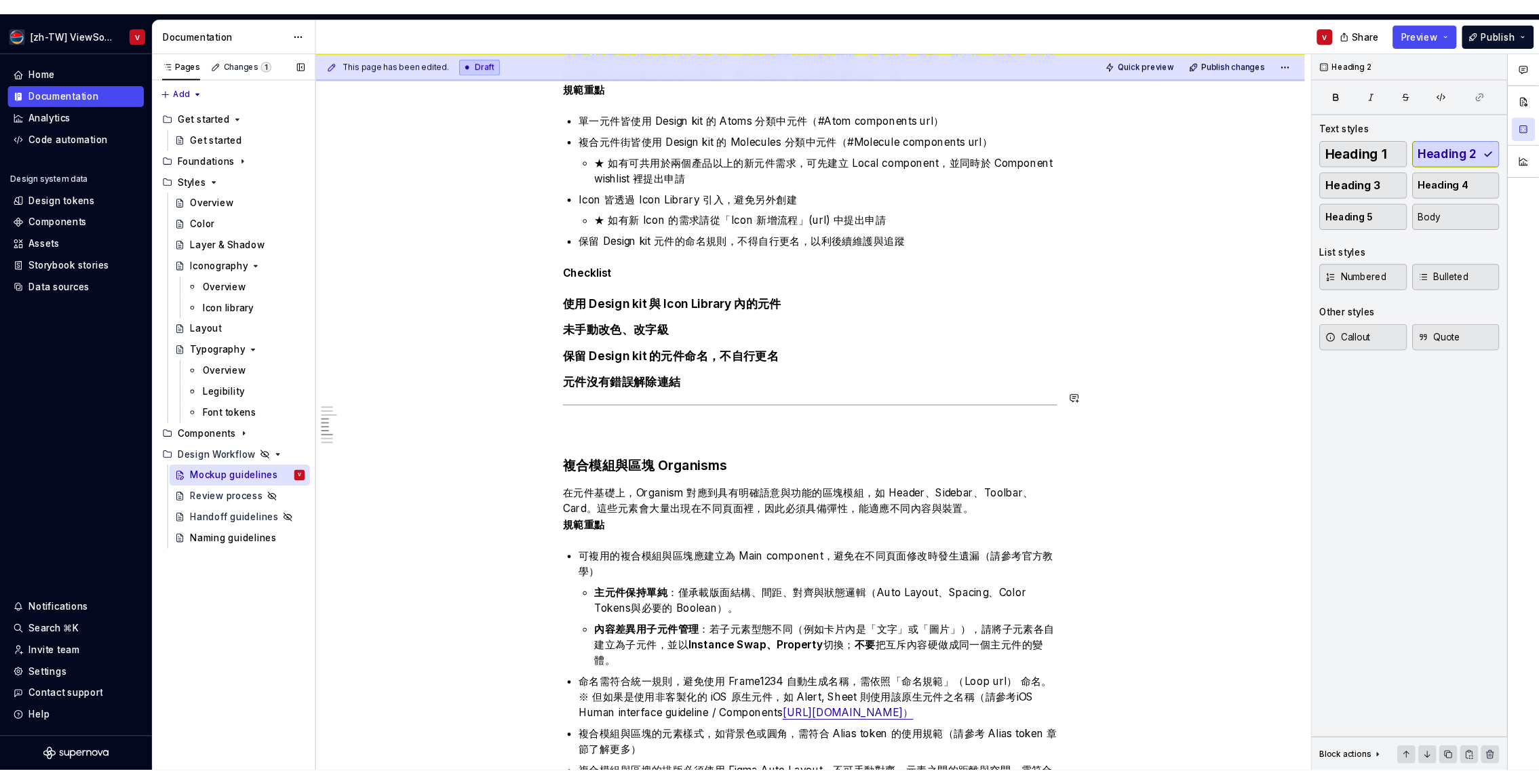
scroll to position [681, 0]
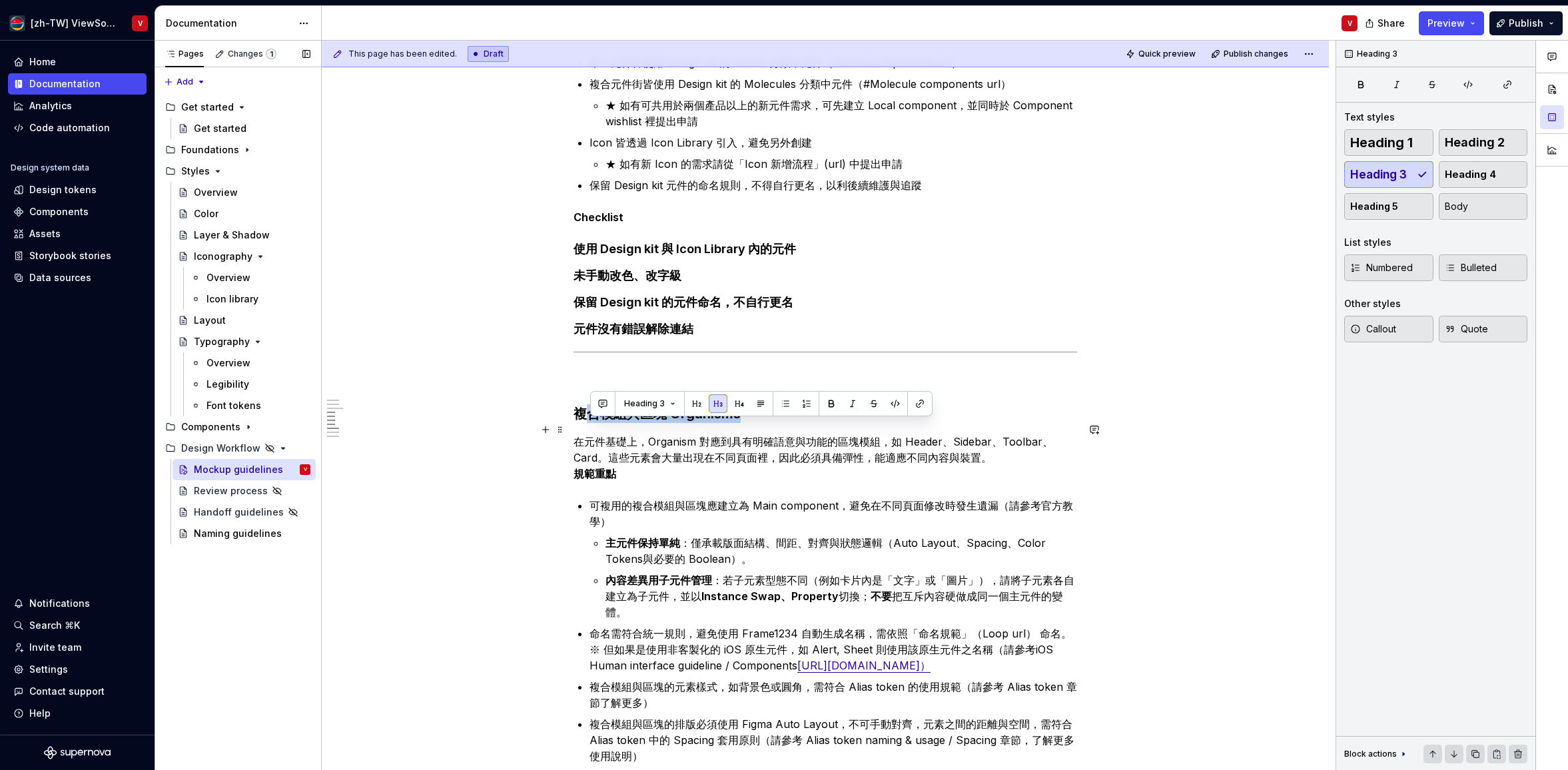
drag, startPoint x: 749, startPoint y: 433, endPoint x: 639, endPoint y: 383, distance: 120.8
click at [573, 423] on div "從元件到頁面的層級對照 ********* 圖說：這[PERSON_NAME]幫助你快速理解，從最小的元件，到最終的頁面，應該在哪一層級建立、維護與交付。 原…" at bounding box center [825, 729] width 504 height 2213
click at [1496, 146] on span "Heading 2" at bounding box center [1474, 142] width 60 height 13
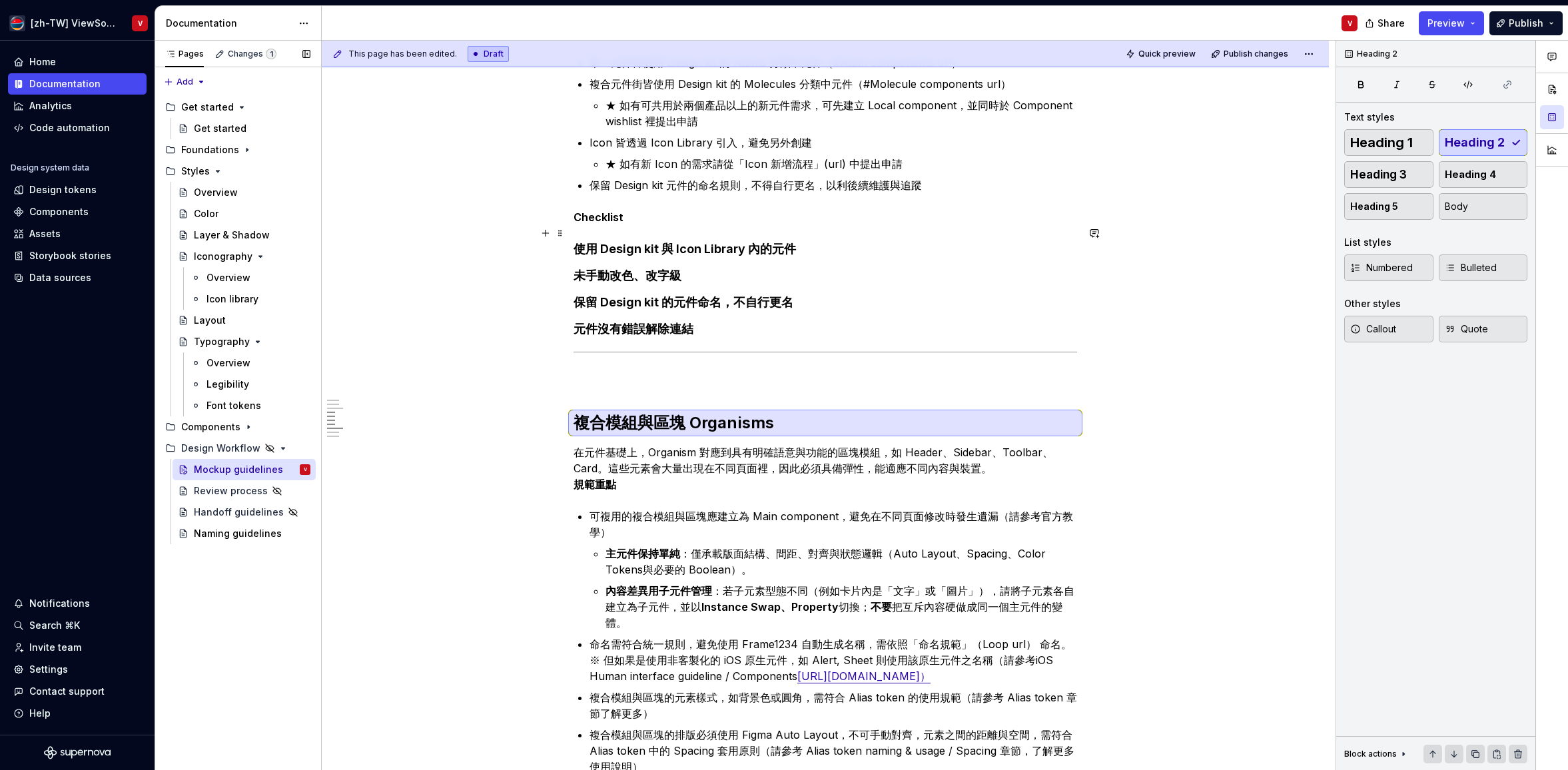
click at [598, 224] on strong "Checklist" at bounding box center [598, 216] width 50 height 13
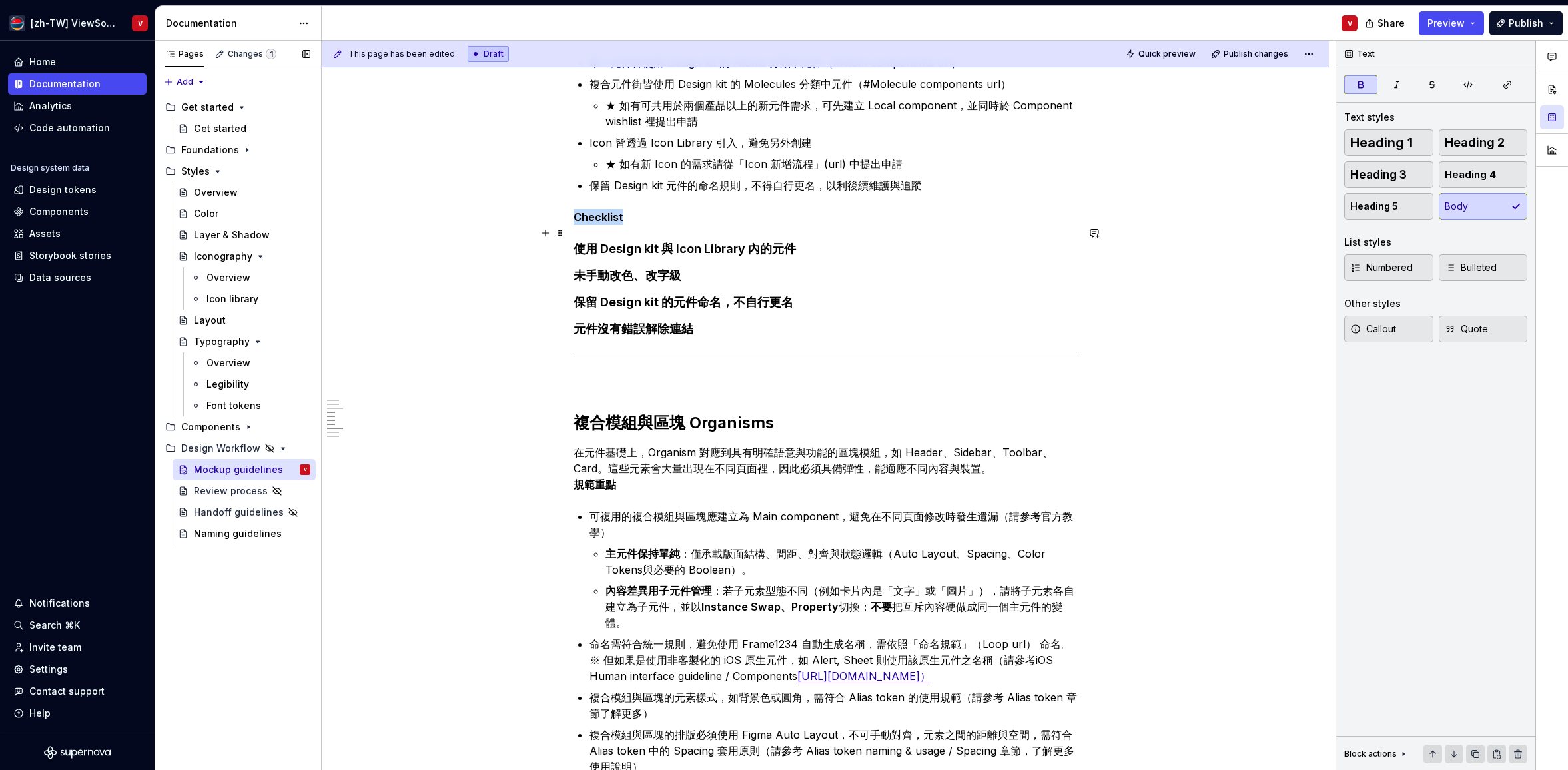
click at [598, 224] on strong "Checklist" at bounding box center [598, 216] width 50 height 13
click at [1403, 175] on span "Heading 3" at bounding box center [1378, 174] width 56 height 13
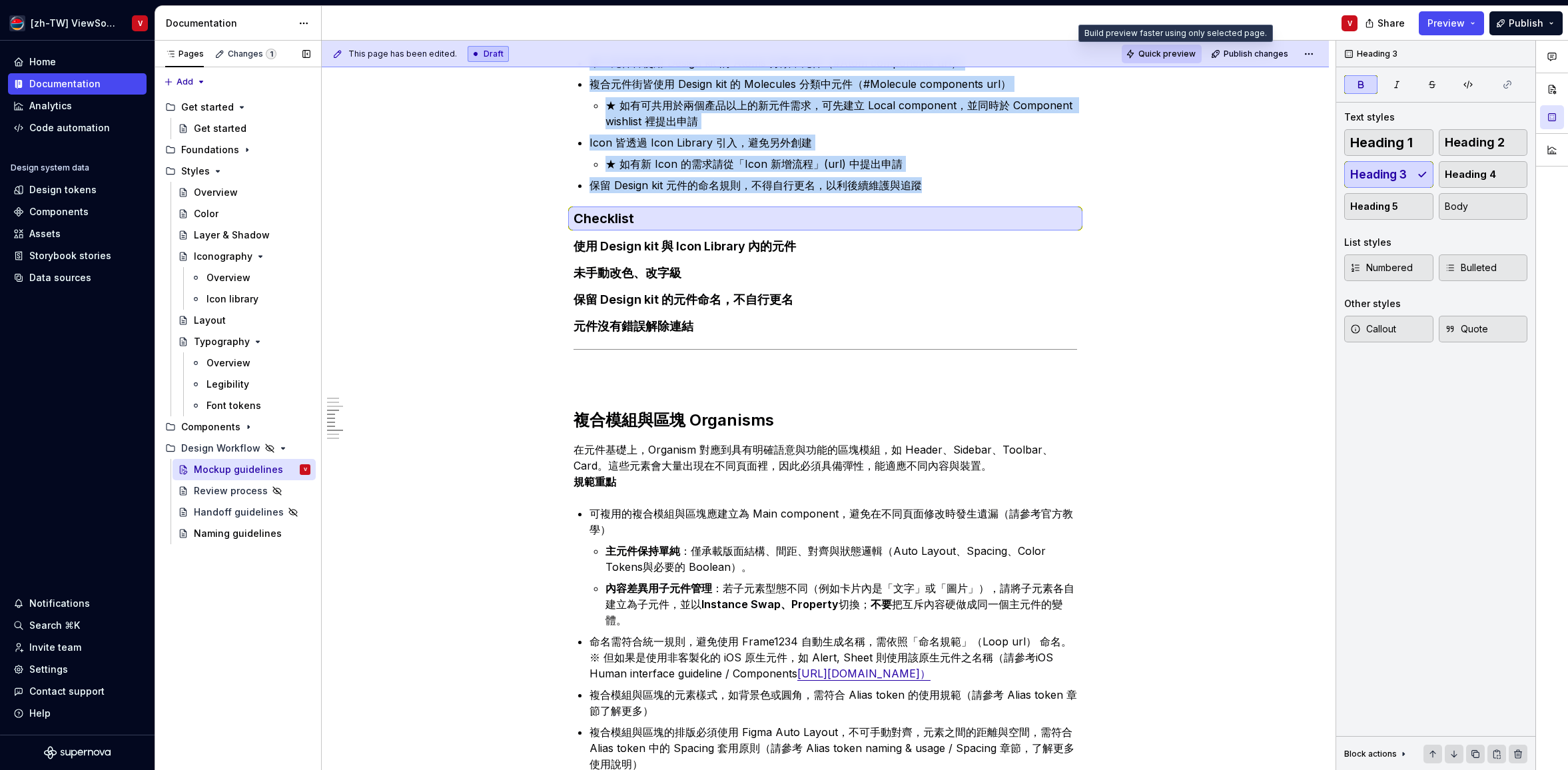
click at [1173, 54] on span "Quick preview" at bounding box center [1167, 54] width 57 height 10
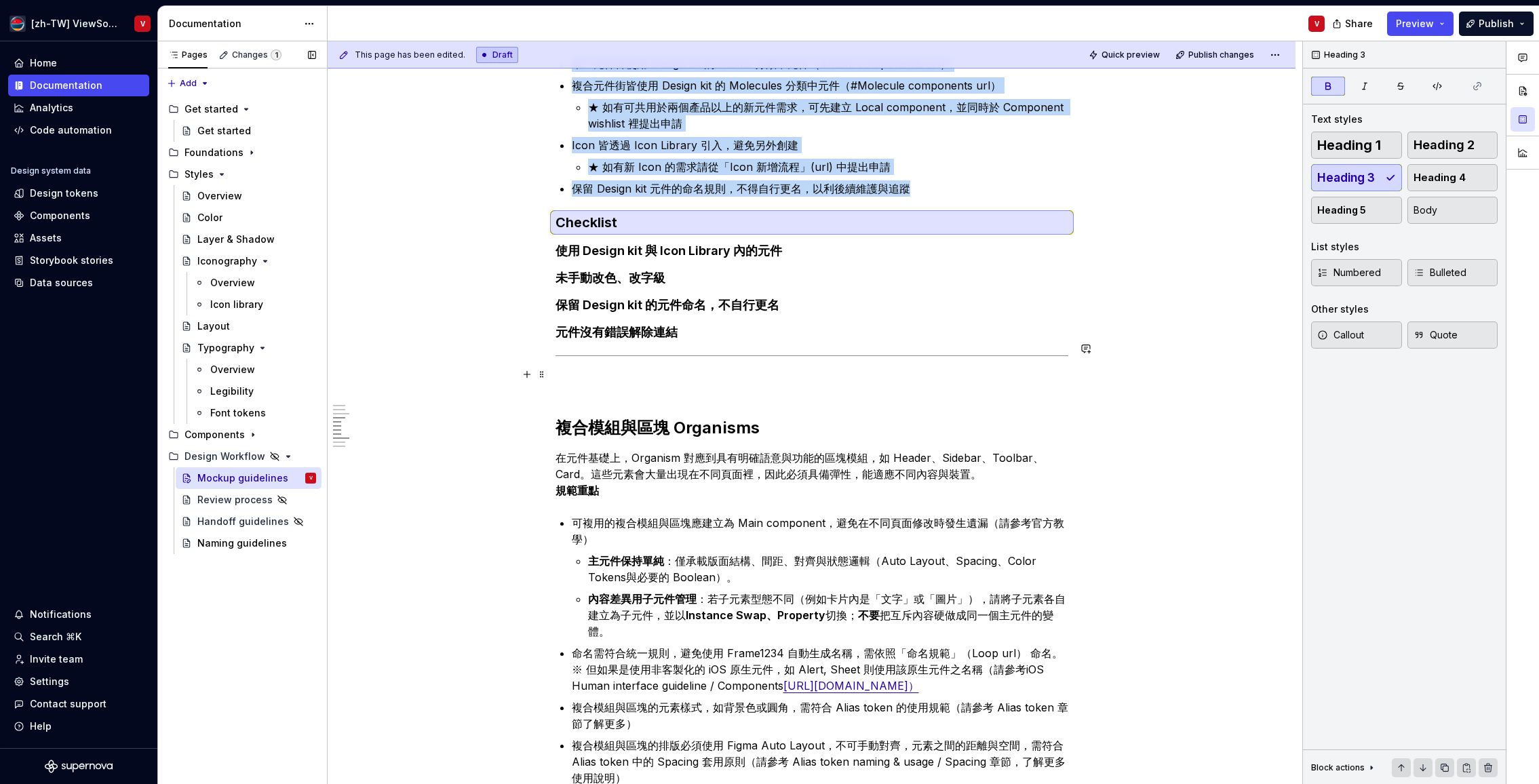
type textarea "*"
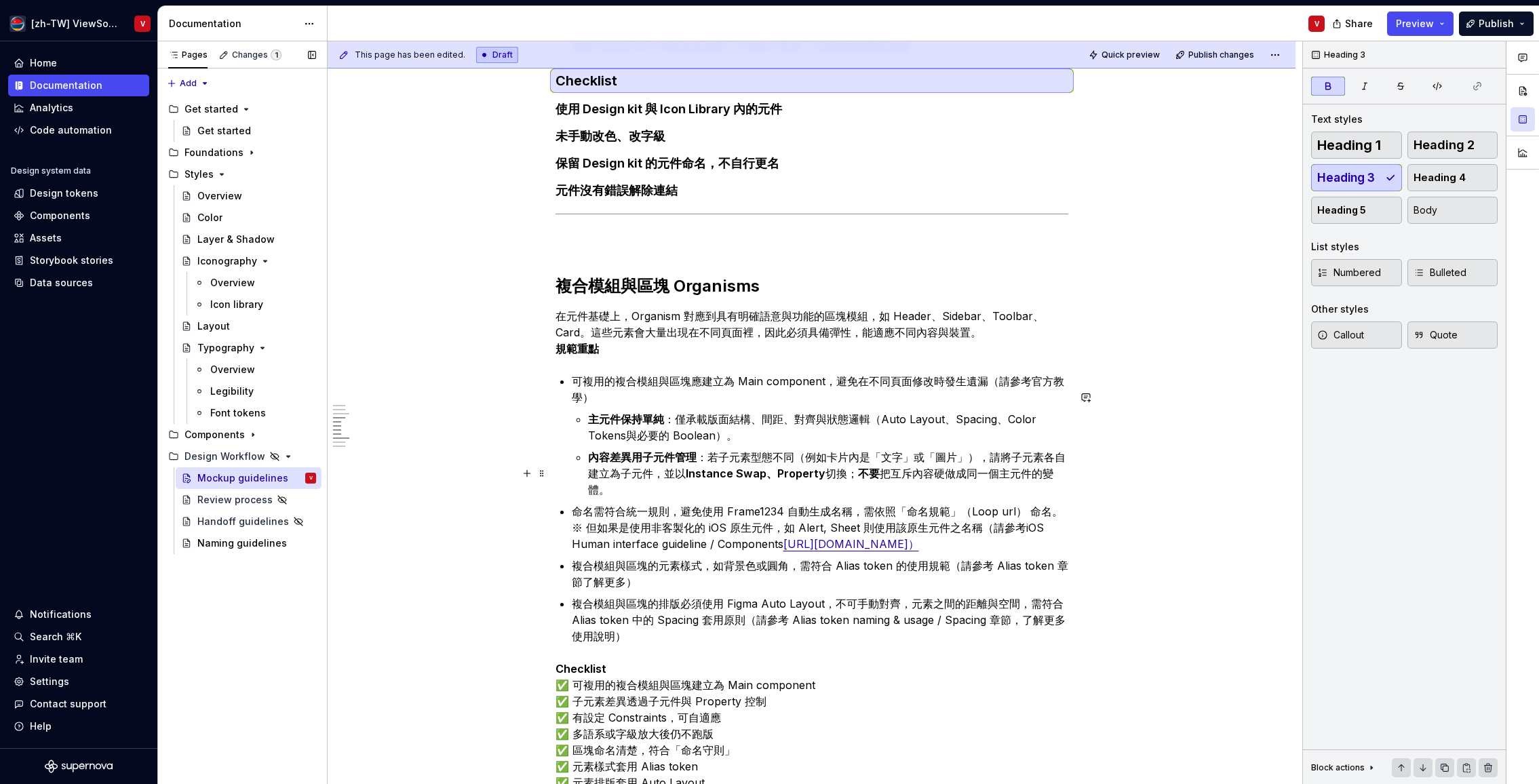
scroll to position [824, 0]
click at [584, 673] on strong "Checklist" at bounding box center [581, 666] width 51 height 13
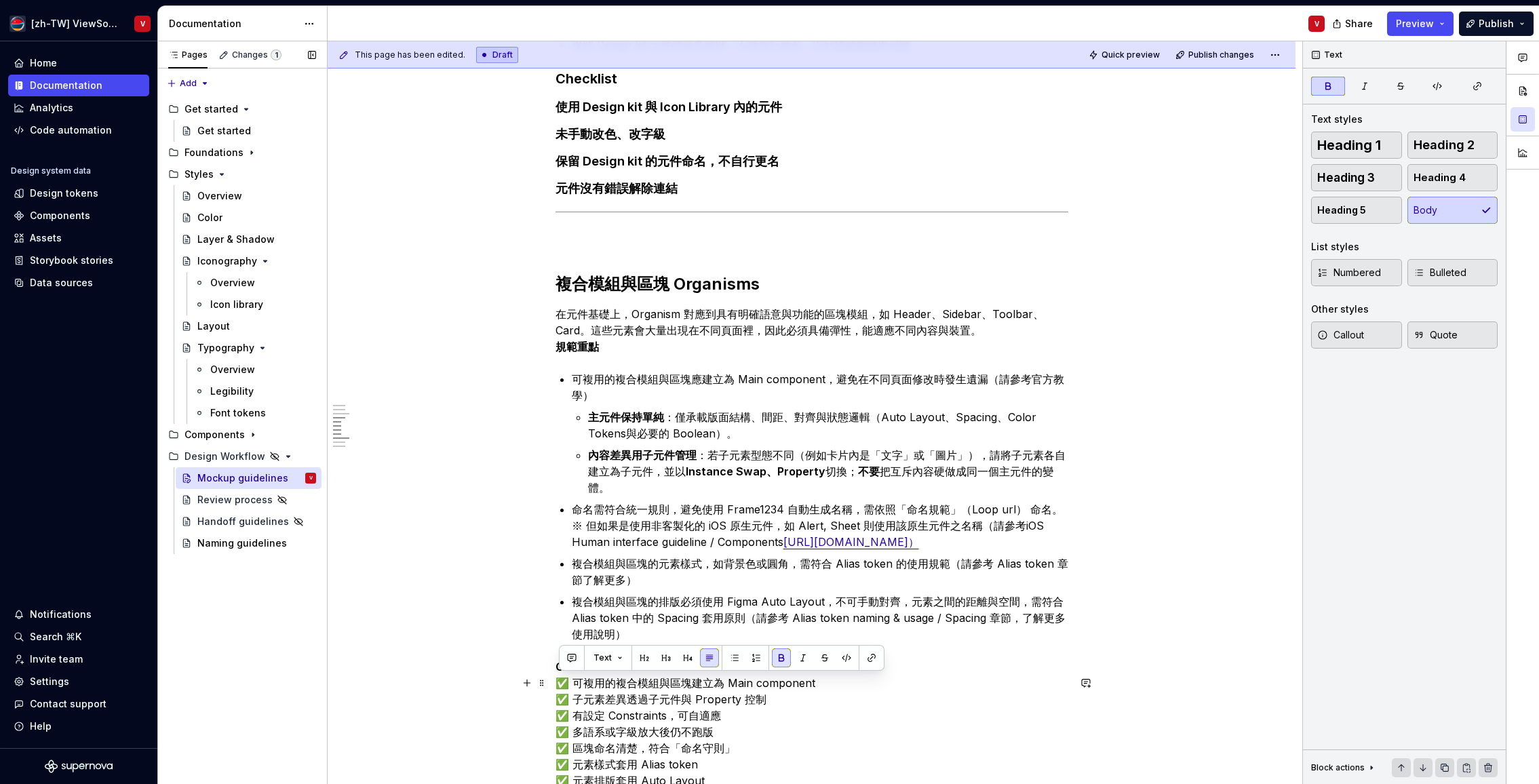
drag, startPoint x: 585, startPoint y: 681, endPoint x: 582, endPoint y: 664, distance: 17.3
click at [585, 673] on strong "Checklist" at bounding box center [581, 666] width 51 height 13
click at [1367, 180] on span "Heading 3" at bounding box center [1345, 177] width 57 height 13
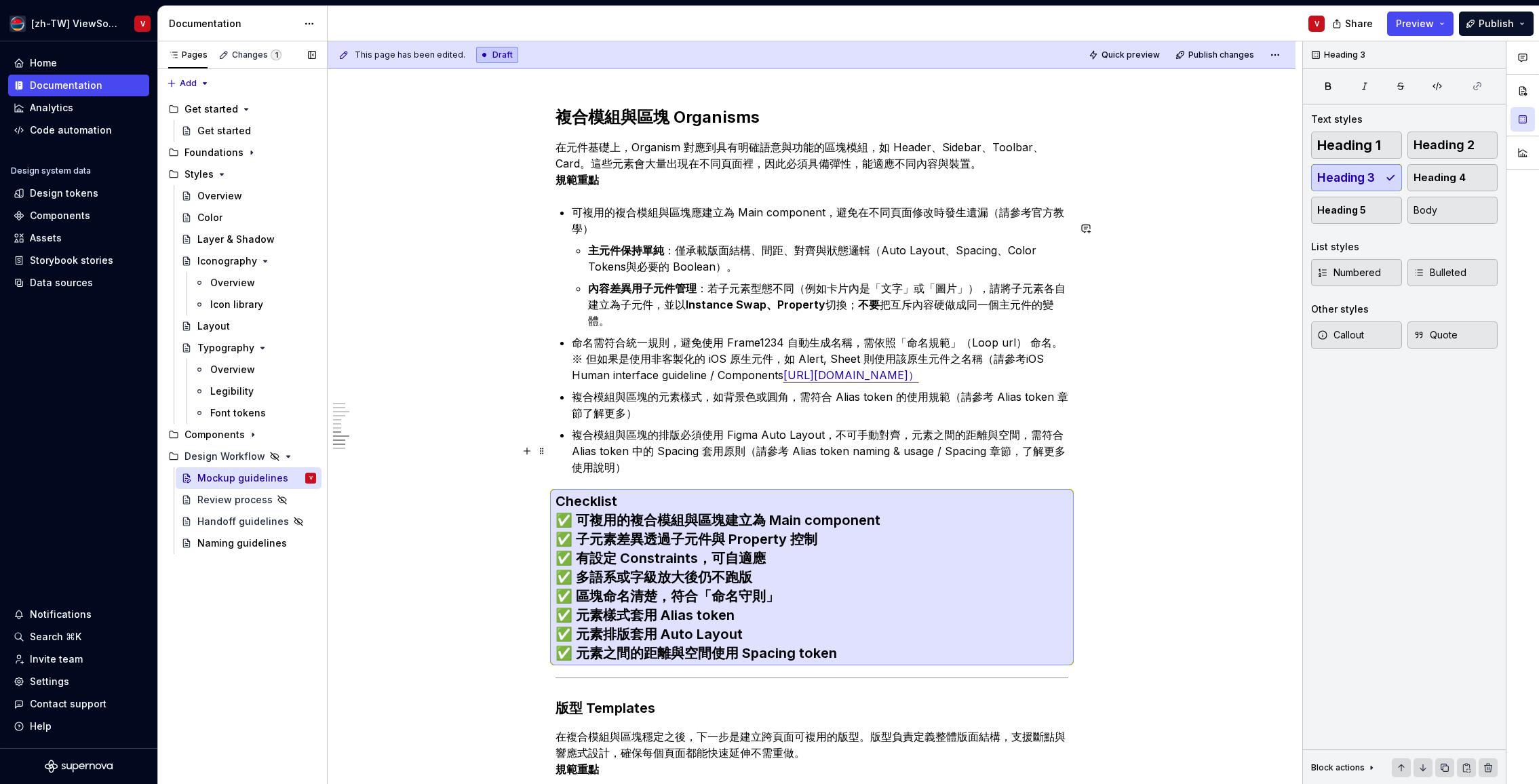
scroll to position [1029, 0]
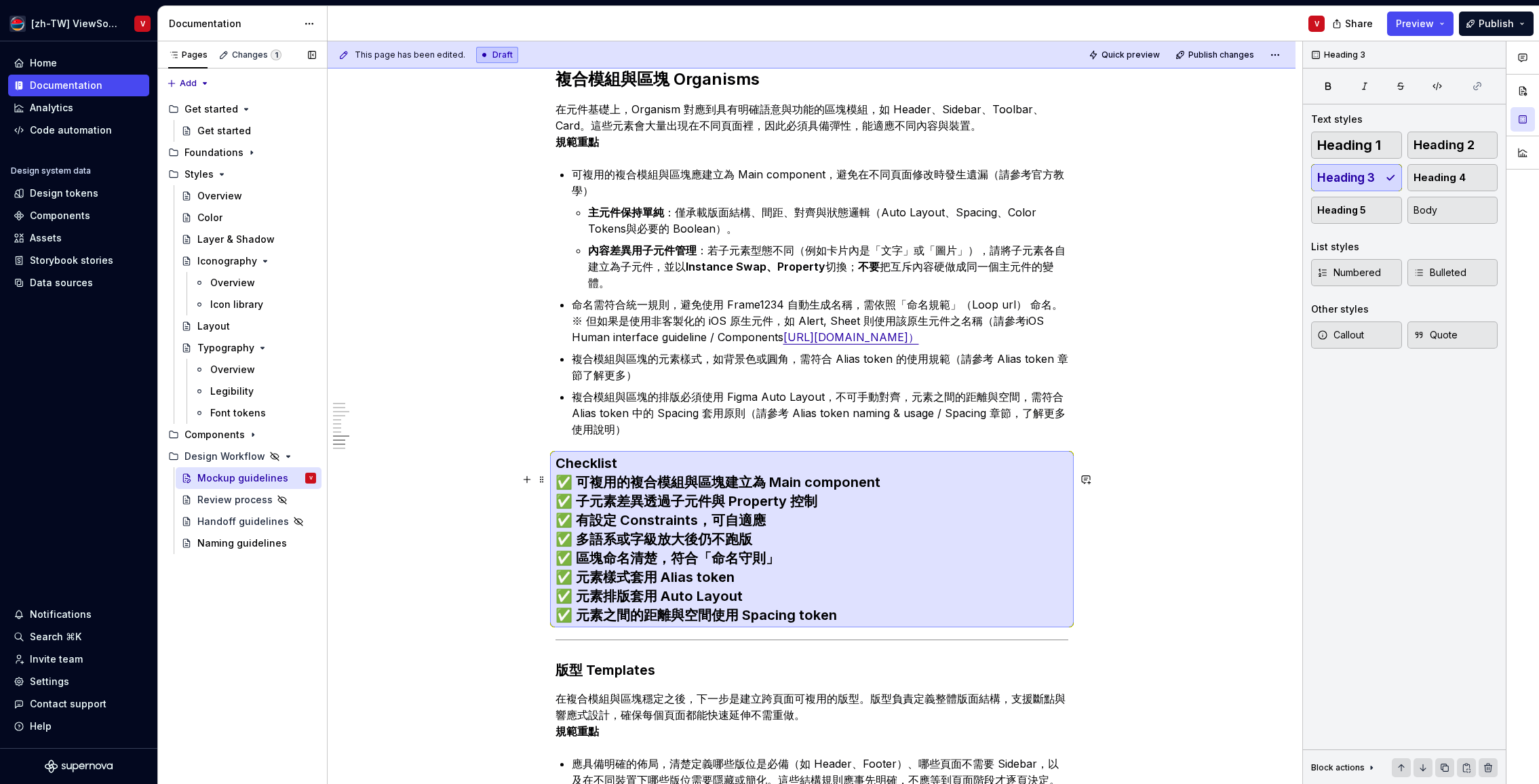
click at [638, 481] on h3 "Checklist ✅ 可複用的複合模組與區塊建立為 Main component ✅ 子元素差異透過子元件與 Property 控制 ✅ 有設定 Const…" at bounding box center [812, 539] width 513 height 171
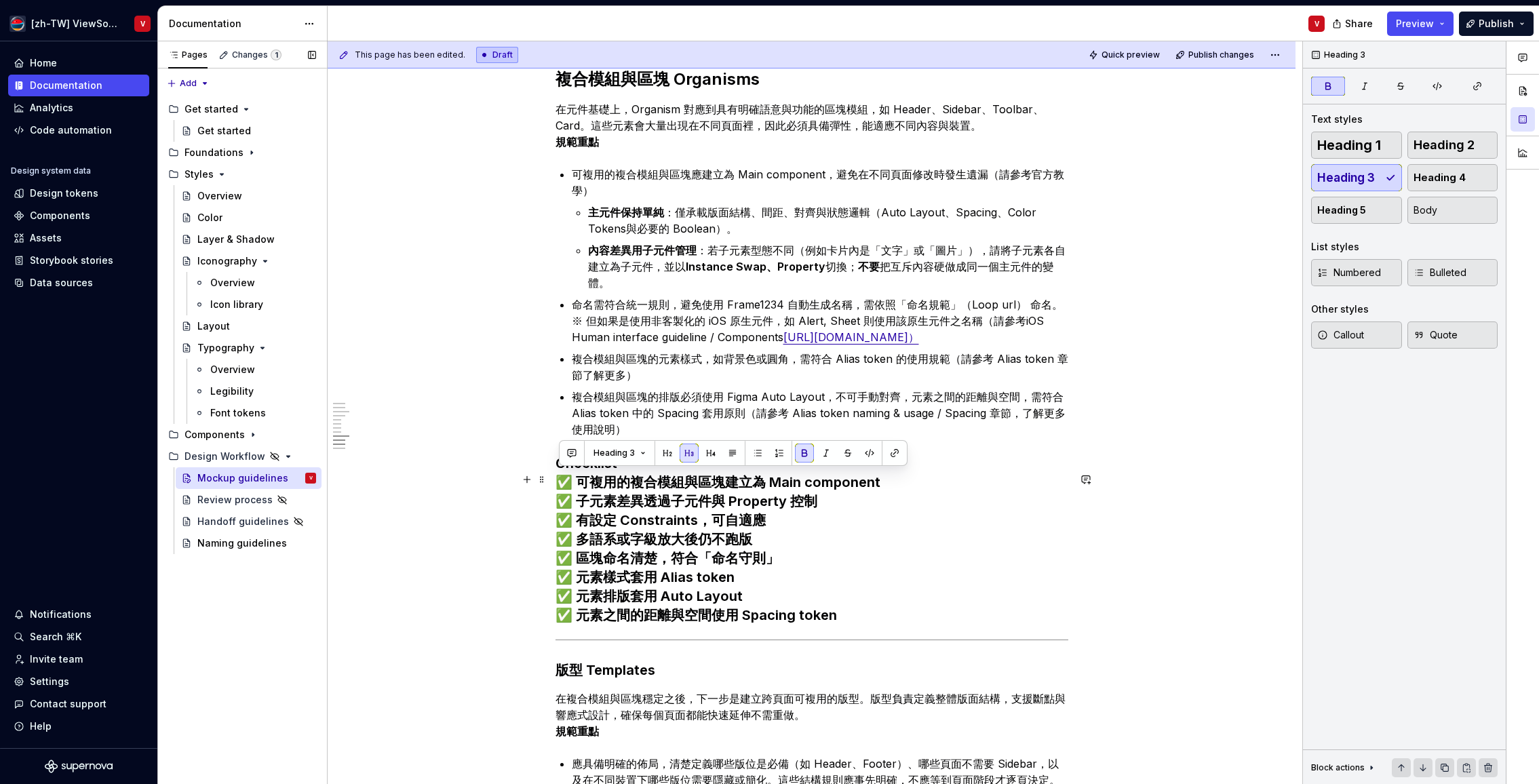
click at [629, 480] on h3 "Checklist ✅ 可複用的複合模組與區塊建立為 Main component ✅ 子元素差異透過子元件與 Property 控制 ✅ 有設定 Const…" at bounding box center [812, 539] width 513 height 171
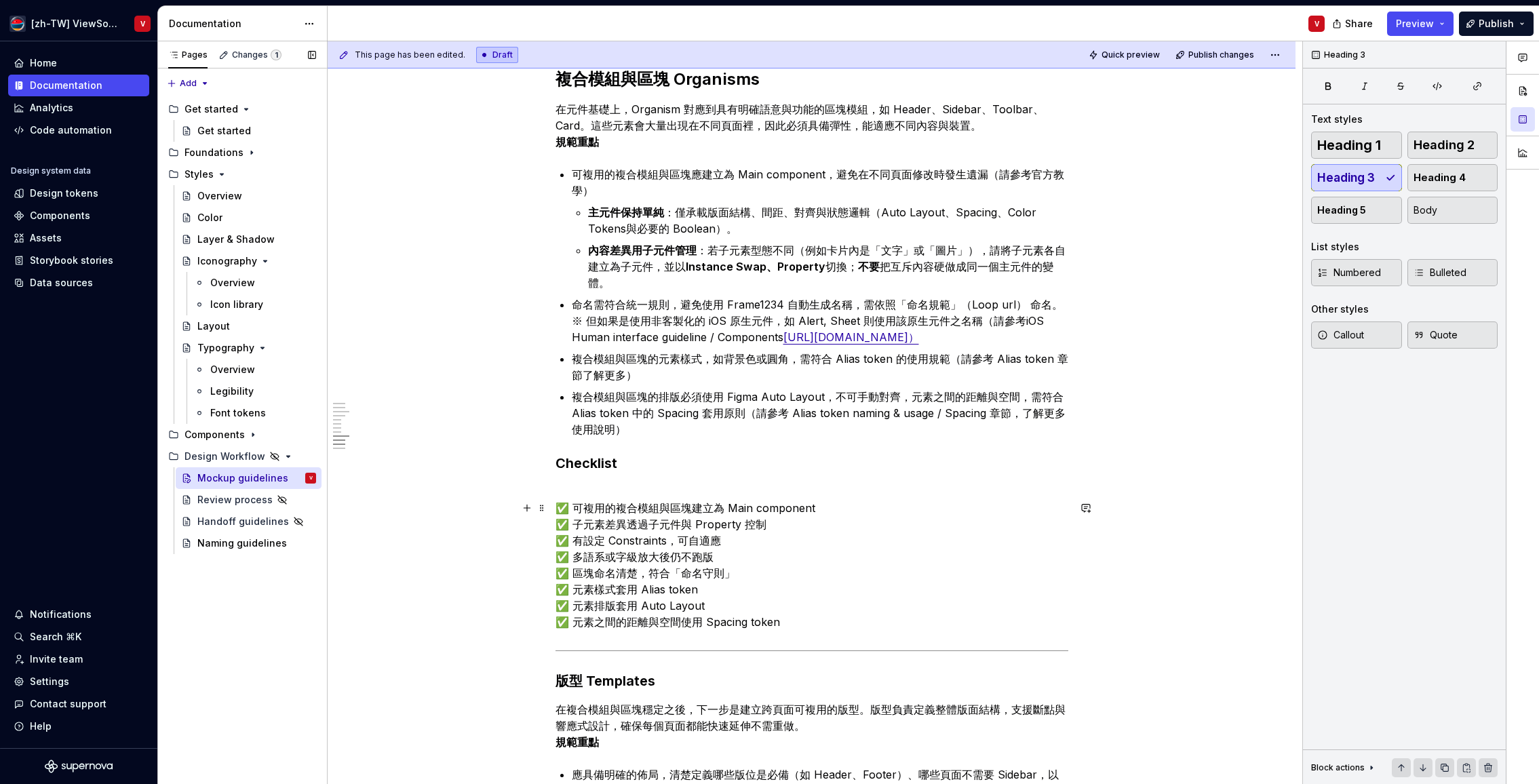
click at [578, 524] on p "✅ 可複用的複合模組與區塊建立為 Main component ✅ 子元素差異透過子元件與 Property 控制 ✅ 有設定 Constraints，可自適…" at bounding box center [812, 556] width 513 height 146
click at [575, 539] on p "可複用的複合模組與區塊建立為 Main component ✅ 子元素差異透過子元件與 Property 控制 ✅ 有設定 Constraints，可自適應 …" at bounding box center [812, 556] width 513 height 146
click at [575, 554] on p "可複用的複合模組與區塊建立為 Main component 子元素差異透過子元件與 Property 控制 ✅ 有設定 Constraints，可自適應 ✅ …" at bounding box center [812, 556] width 513 height 146
click at [577, 573] on p "可複用的複合模組與區塊建立為 Main component 子元素差異透過子元件與 Property 控制 有設定 Constraints，可自適應 ✅ 多語…" at bounding box center [812, 556] width 513 height 146
click at [577, 586] on p "可複用的複合模組與區塊建立為 Main component 子元素差異透過子元件與 Property 控制 有設定 Constraints，可自適應 多語系或…" at bounding box center [812, 556] width 513 height 146
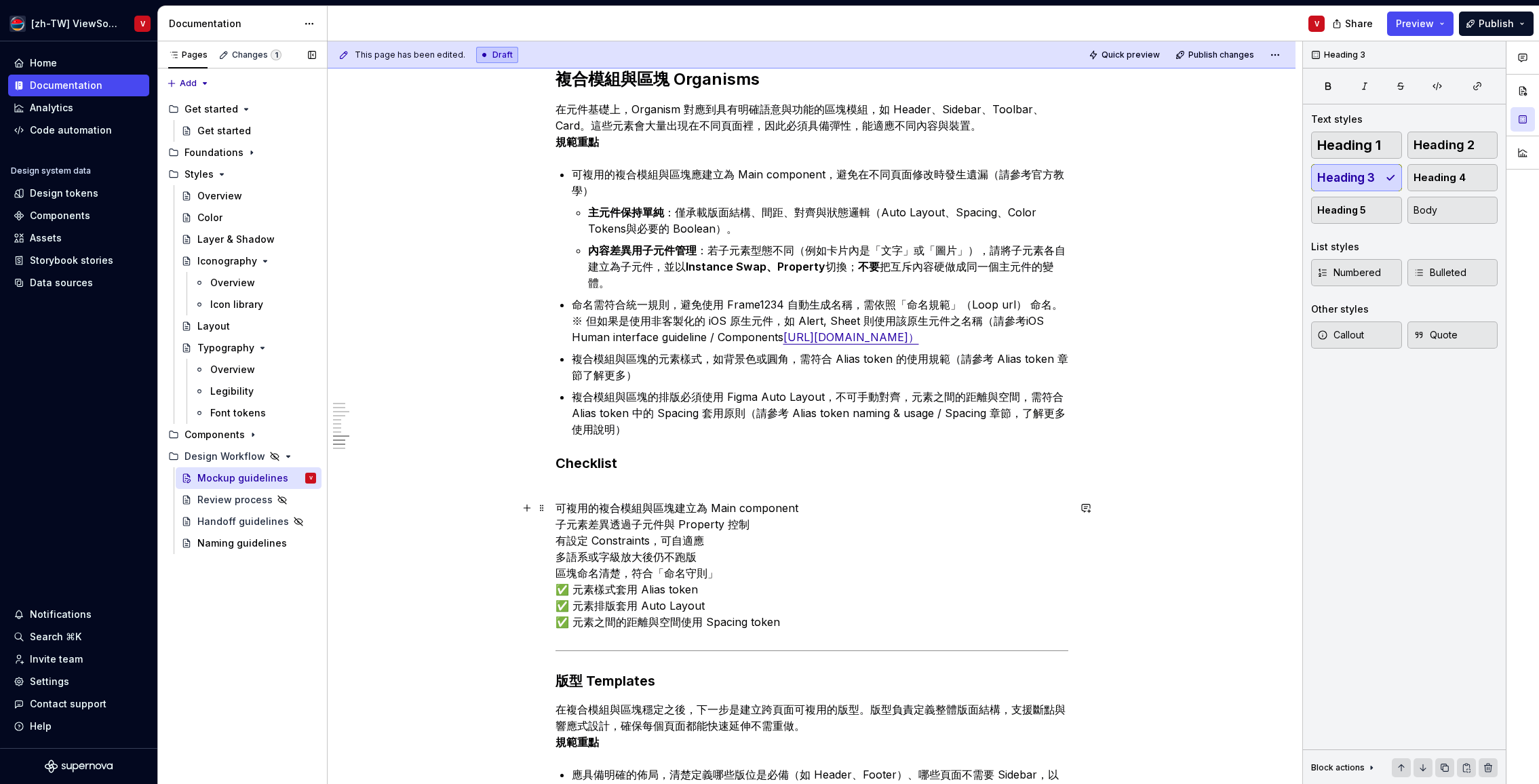
click at [575, 606] on p "可複用的複合模組與區塊建立為 Main component 子元素差異透過子元件與 Property 控制 有設定 Constraints，可自適應 多語系或…" at bounding box center [812, 556] width 513 height 146
click at [578, 624] on p "可複用的複合模組與區塊建立為 Main component 子元素差異透過子元件與 Property 控制 有設定 Constraints，可自適應 多語系或…" at bounding box center [812, 556] width 513 height 146
drag, startPoint x: 576, startPoint y: 638, endPoint x: 581, endPoint y: 646, distance: 9.4
click at [575, 630] on p "可複用的複合模組與區塊建立為 Main component 子元素差異透過子元件與 Property 控制 有設定 Constraints，可自適應 多語系或…" at bounding box center [812, 556] width 513 height 146
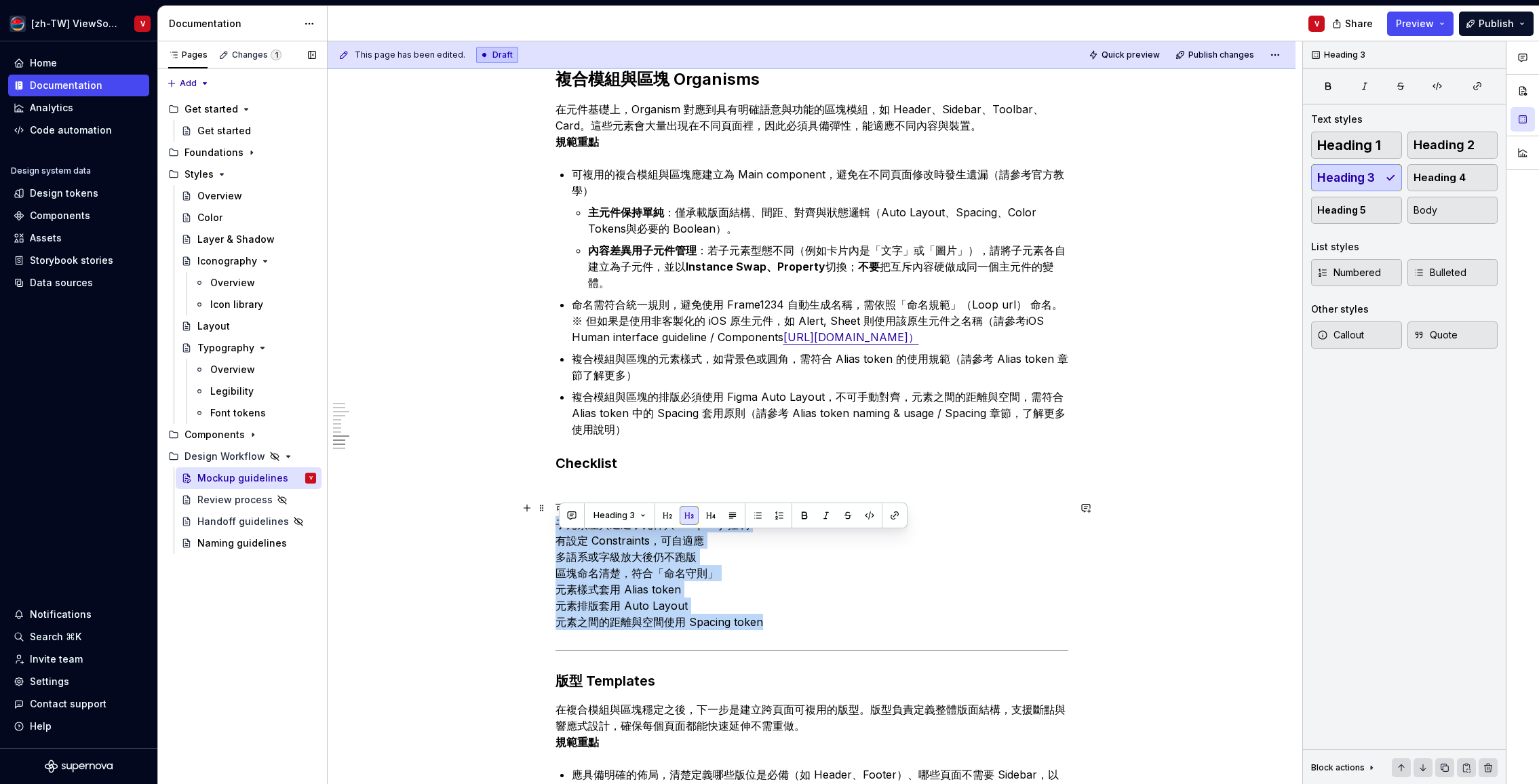
drag, startPoint x: 788, startPoint y: 640, endPoint x: 549, endPoint y: 531, distance: 262.7
click at [552, 533] on div "從元件到頁面的層級對照 ********* 圖說：這[PERSON_NAME]幫助你快速理解，從最小的元件，到最終的頁面，應該在哪一層級建立、維護與交付。 原…" at bounding box center [812, 515] width 968 height 2559
drag, startPoint x: 773, startPoint y: 637, endPoint x: 604, endPoint y: 484, distance: 228.0
click at [555, 519] on div "從元件到頁面的層級對照 ********* 圖說：這[PERSON_NAME]幫助你快速理解，從最小的元件，到最終的頁面，應該在哪一層級建立、維護與交付。 原…" at bounding box center [812, 515] width 968 height 2559
click at [1452, 179] on span "Heading 4" at bounding box center [1440, 177] width 52 height 13
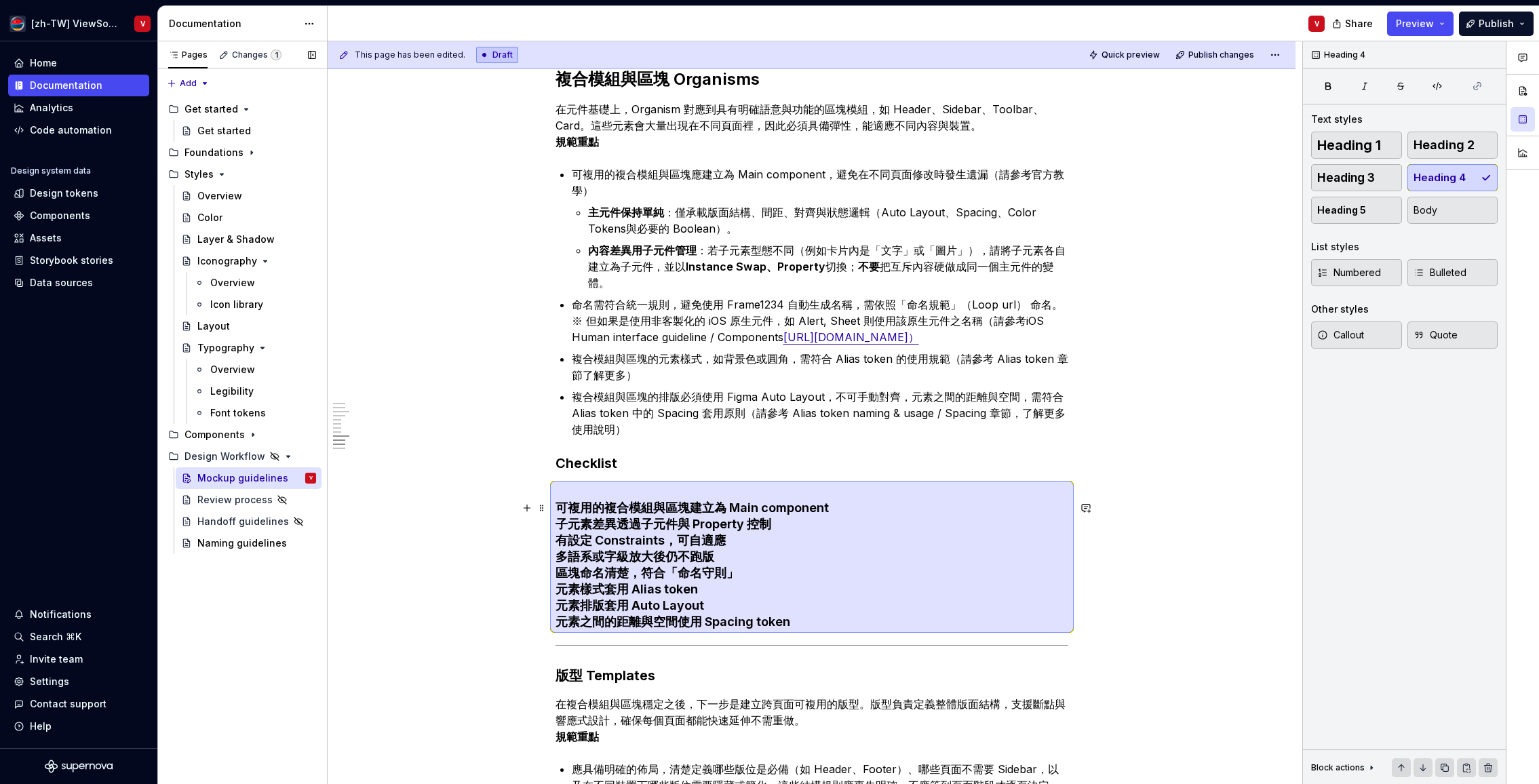
click at [560, 522] on h4 "可複用的複合模組與區塊建立為 Main component 子元素差異透過子元件與 Property 控制 有設定 Constraints，可自適應 多語系或…" at bounding box center [812, 556] width 513 height 146
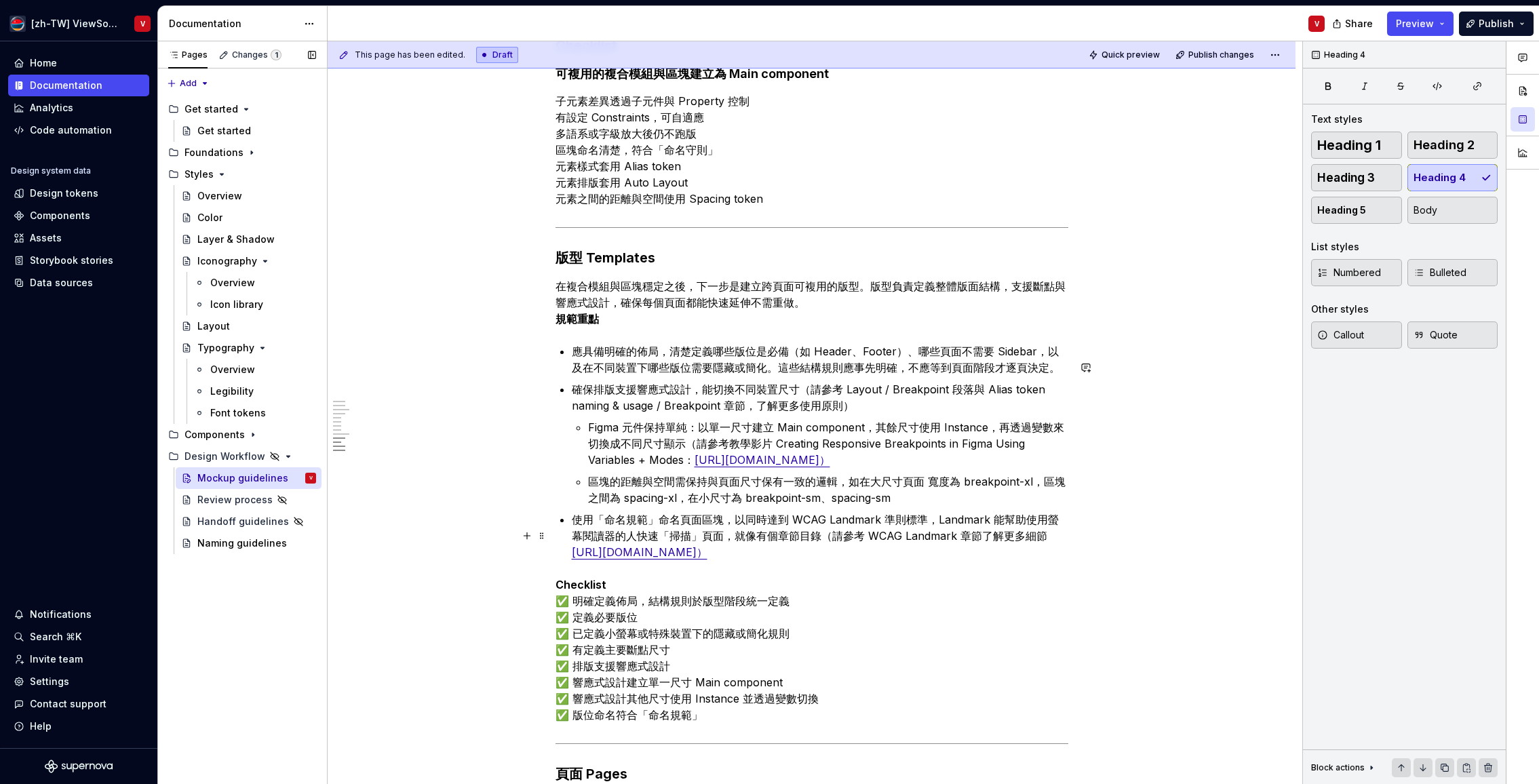
scroll to position [1349, 0]
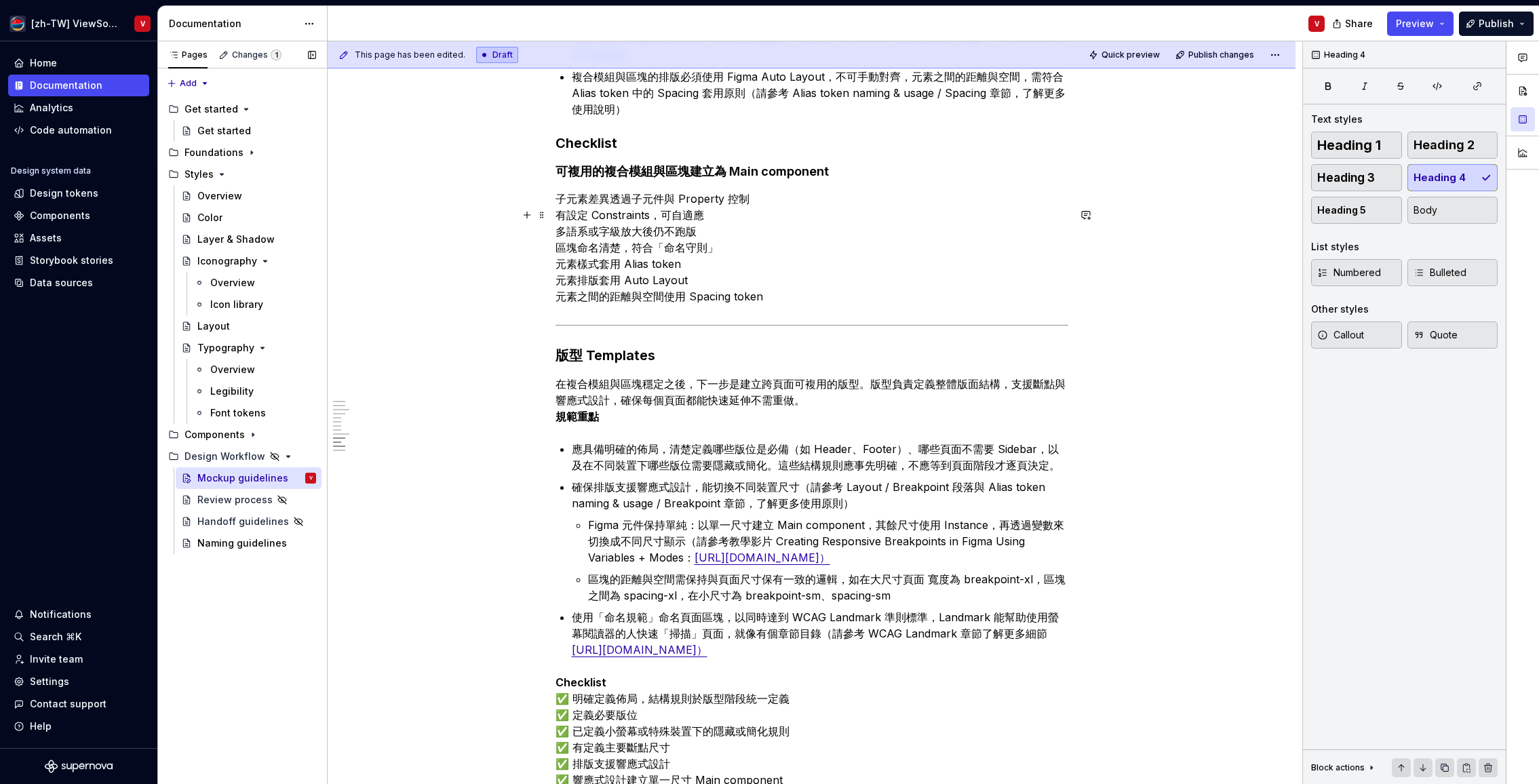
click at [560, 229] on p "子元素差異透過子元件與 Property 控制 有設定 Constraints，可自適應 多語系或字級放大後仍不跑版 區塊命名清楚，符合「命名守則」 元素樣式…" at bounding box center [812, 247] width 513 height 114
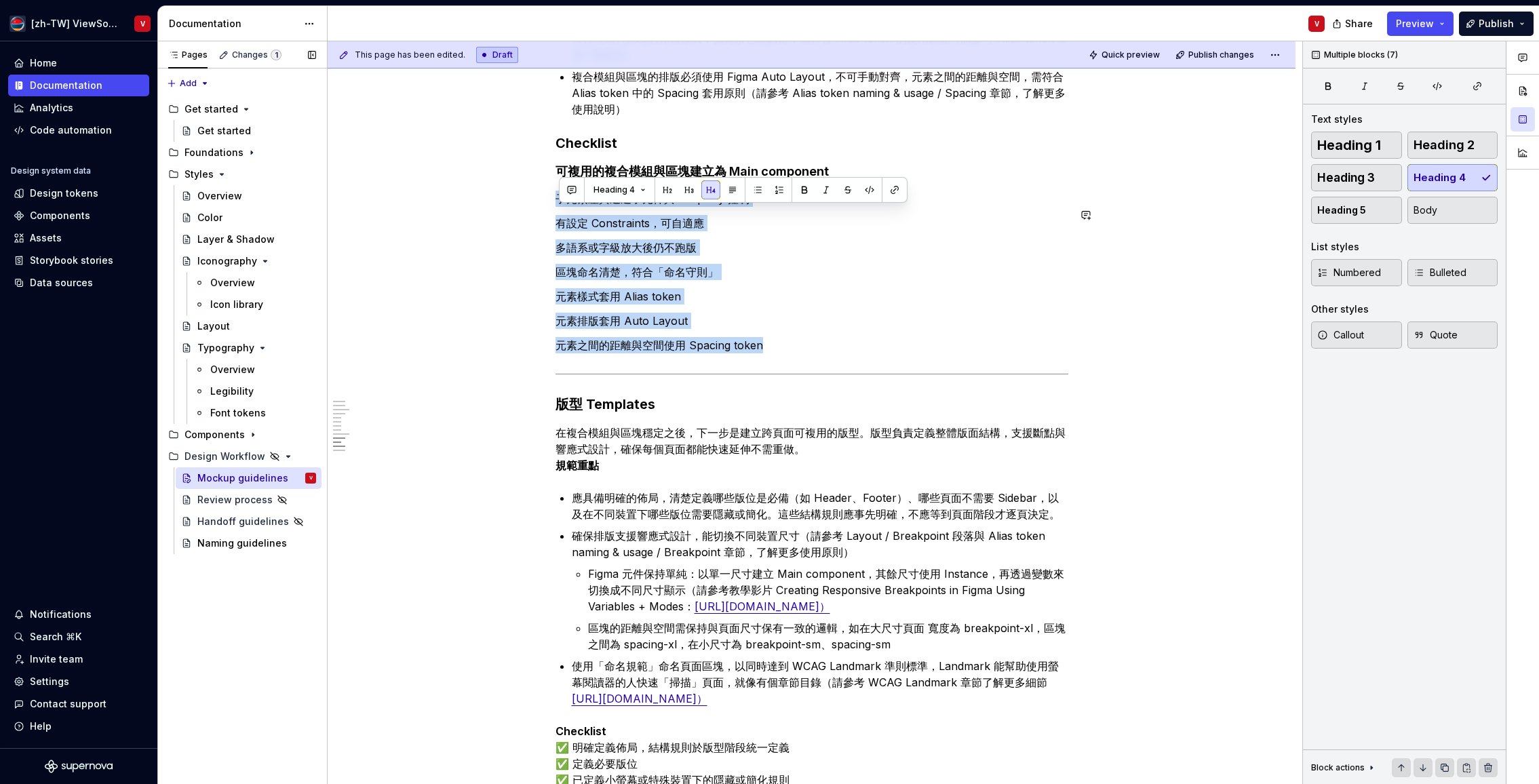
drag, startPoint x: 777, startPoint y: 367, endPoint x: 573, endPoint y: 200, distance: 263.6
click at [564, 199] on div "從元件到頁面的層級對照 ********* 圖說：這[PERSON_NAME]幫助你快速理解，從最小的元件，到最終的頁面，應該在哪一層級建立、維護與交付。 原…" at bounding box center [812, 106] width 513 height 2319
click at [711, 187] on button "button" at bounding box center [711, 190] width 19 height 19
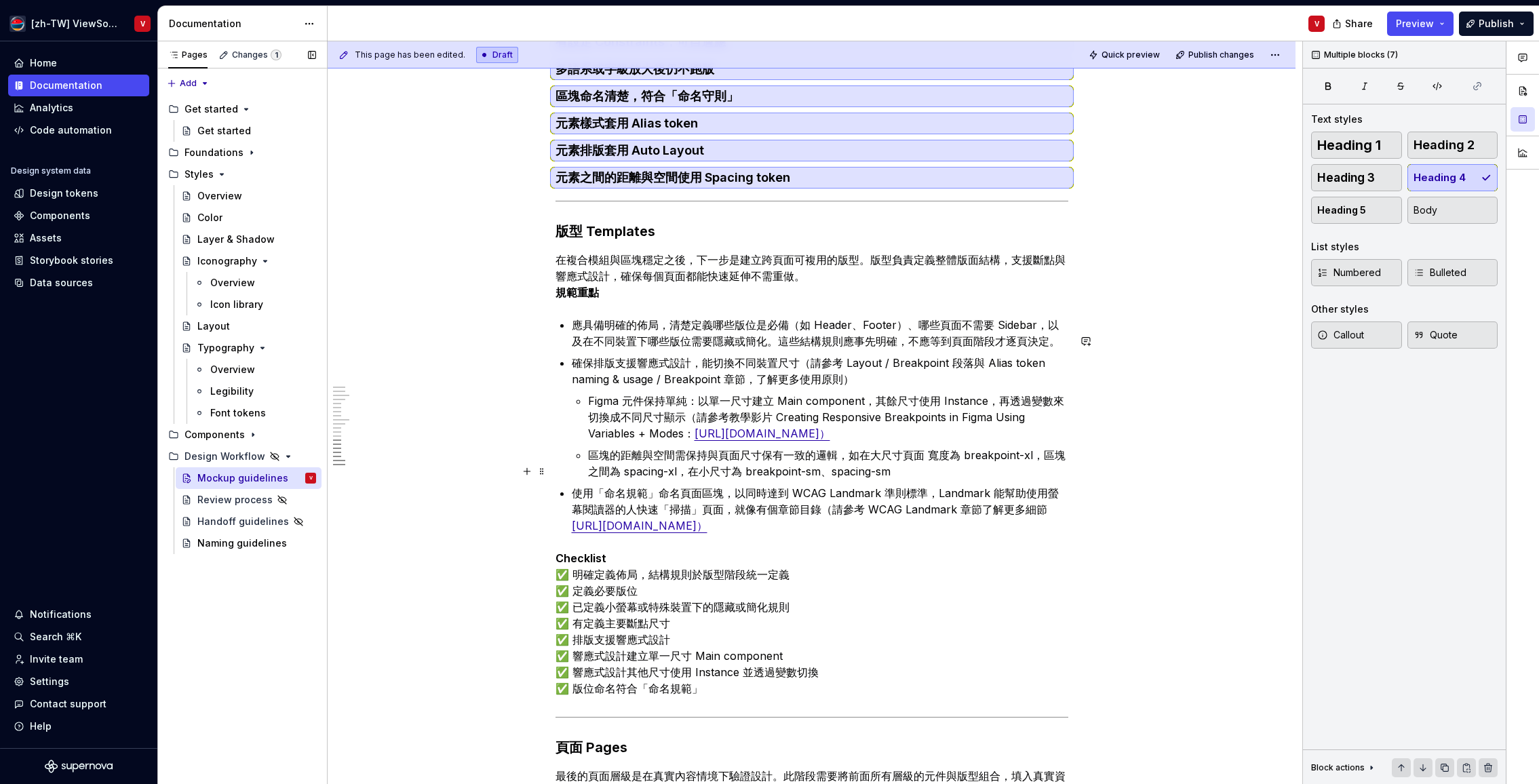
scroll to position [1512, 0]
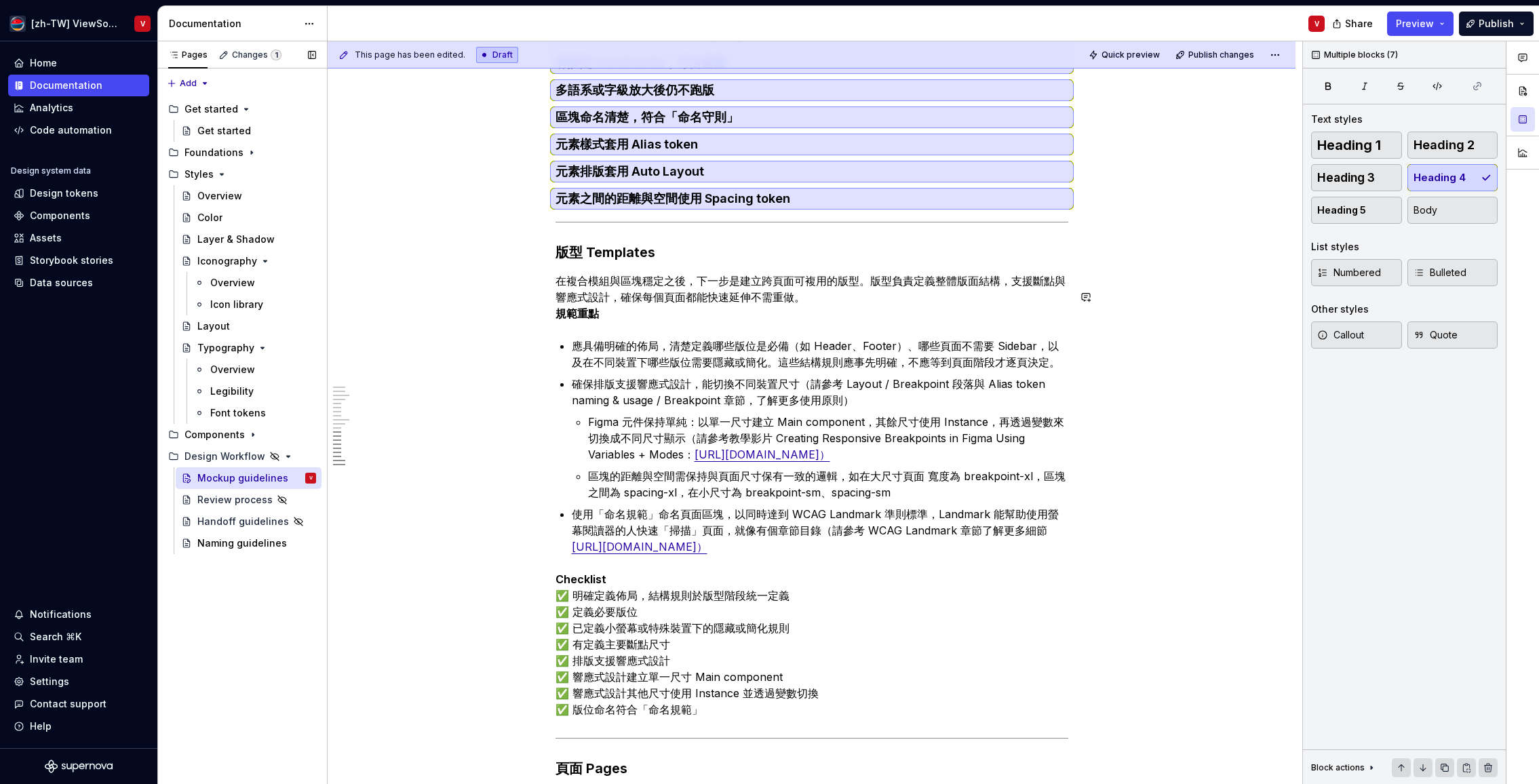
click at [590, 261] on h3 "版型 Templates" at bounding box center [812, 253] width 513 height 19
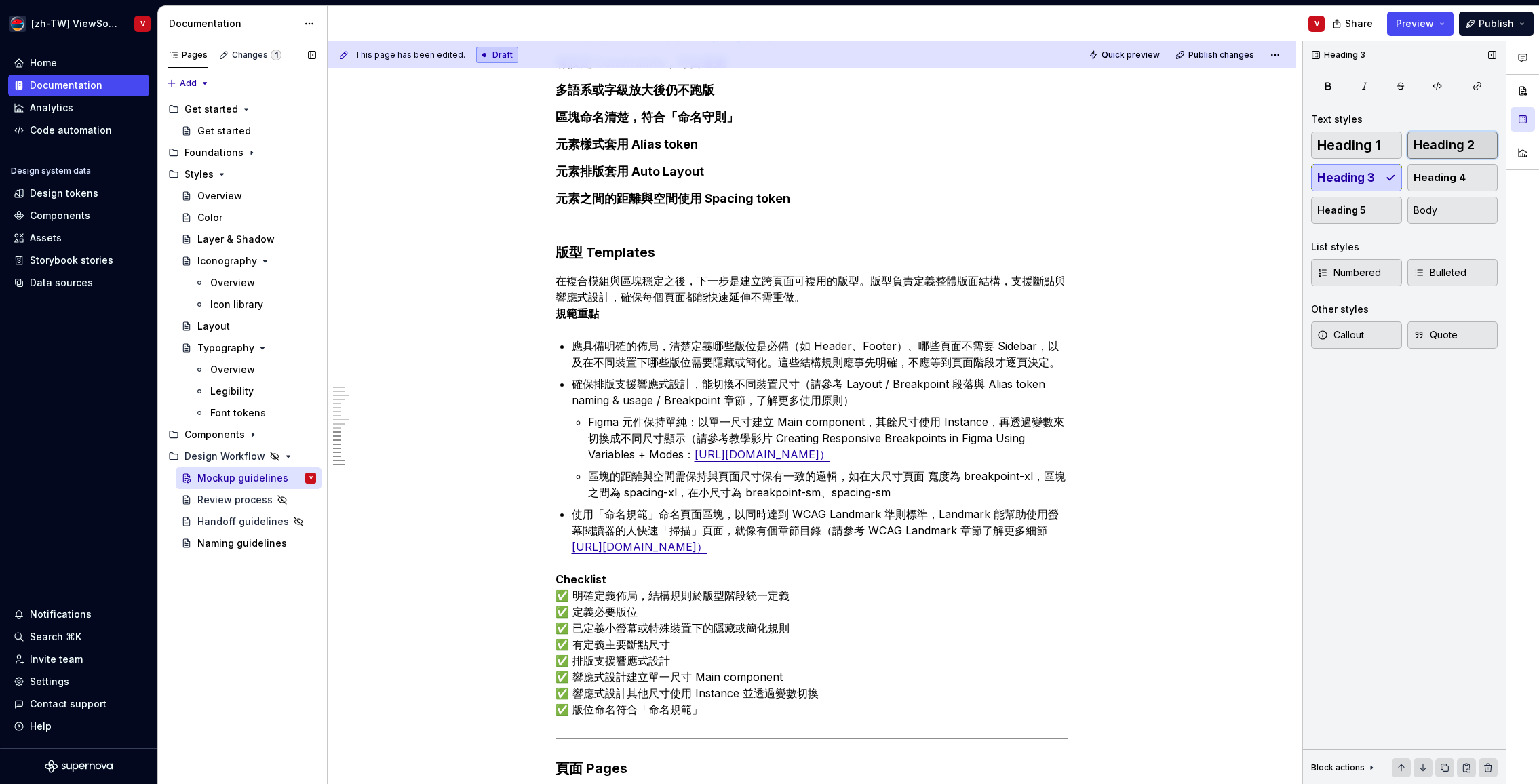
click at [1447, 147] on span "Heading 2" at bounding box center [1444, 144] width 61 height 13
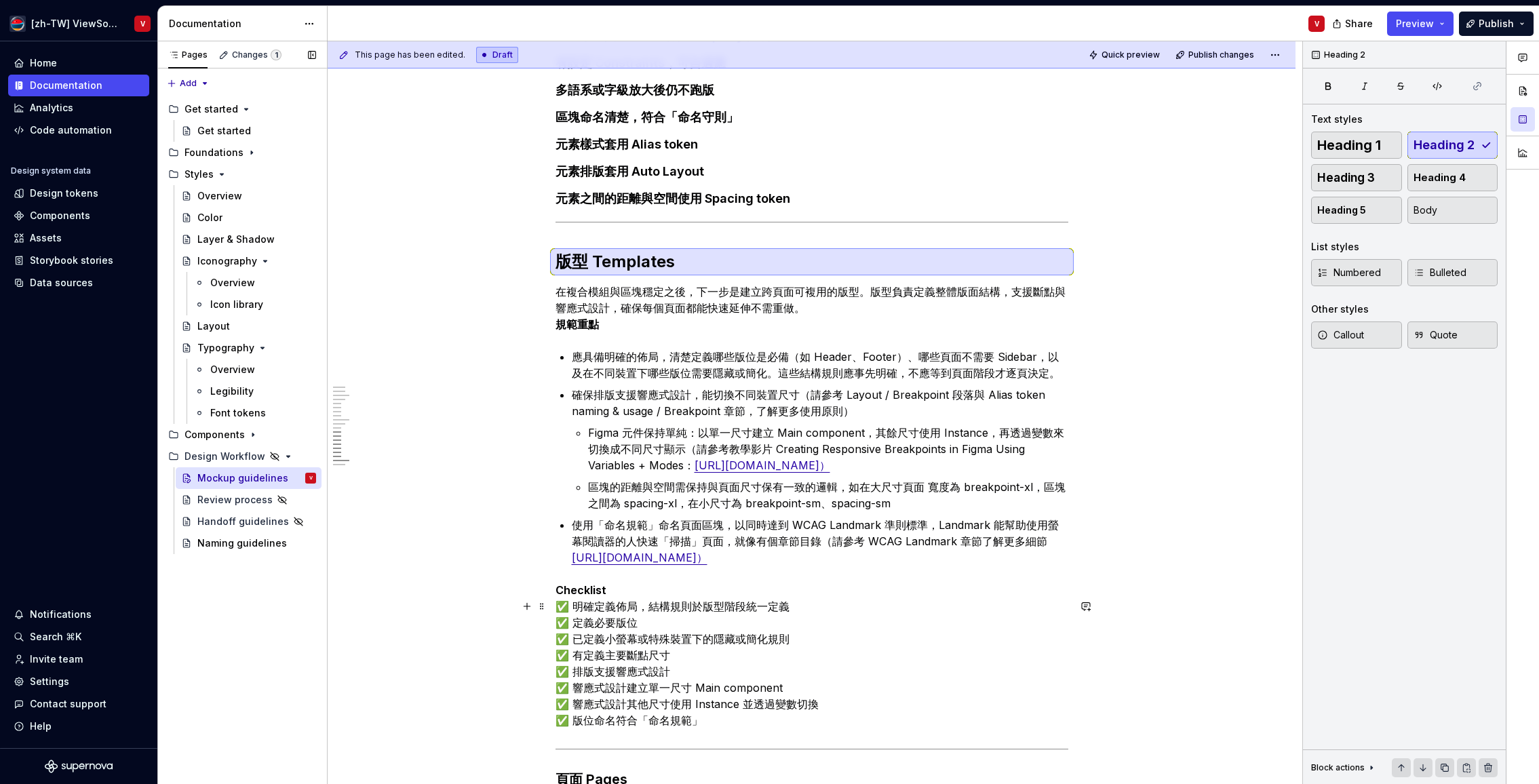
click at [583, 597] on strong "Checklist" at bounding box center [581, 590] width 51 height 13
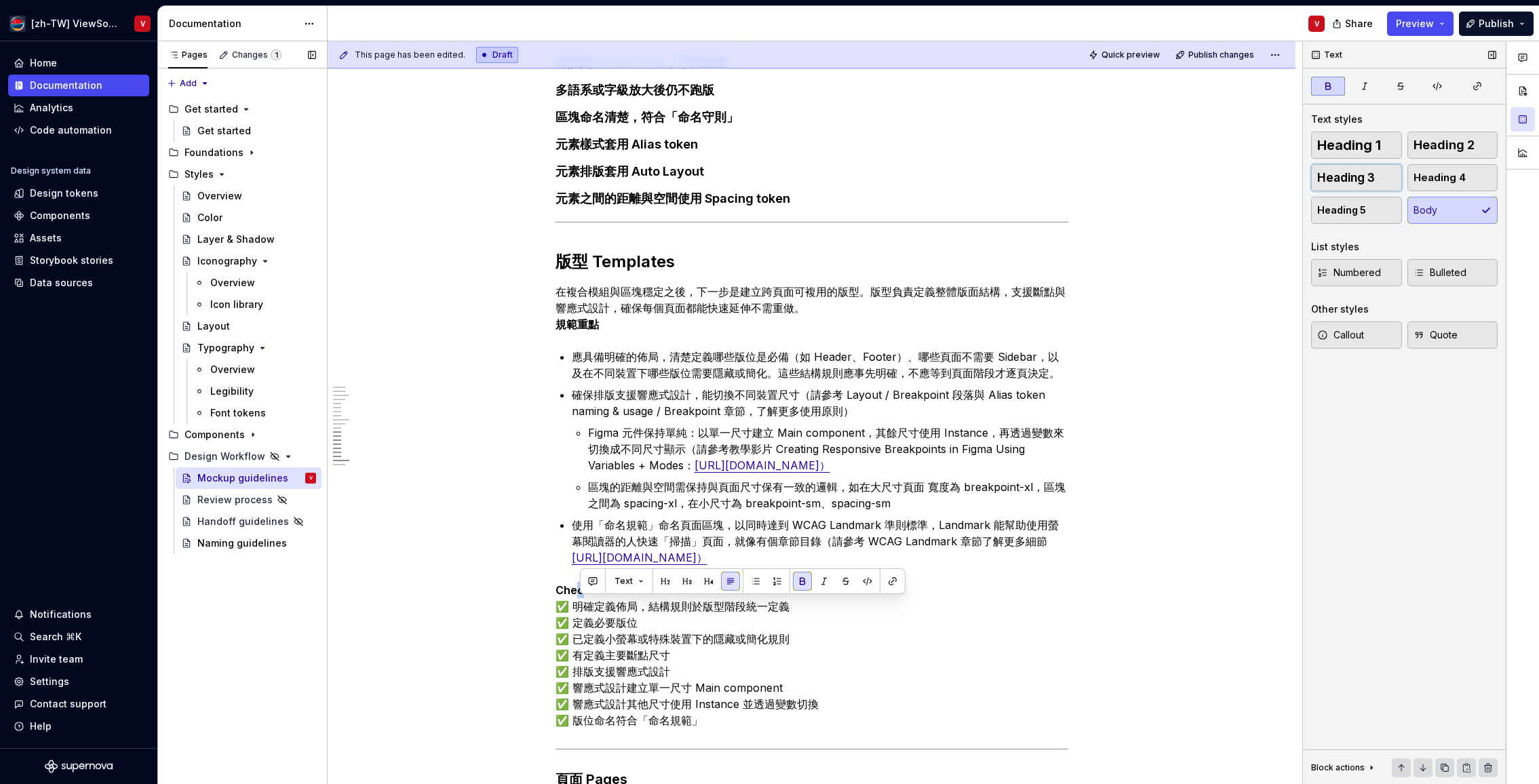
click at [1371, 180] on span "Heading 3" at bounding box center [1345, 177] width 57 height 13
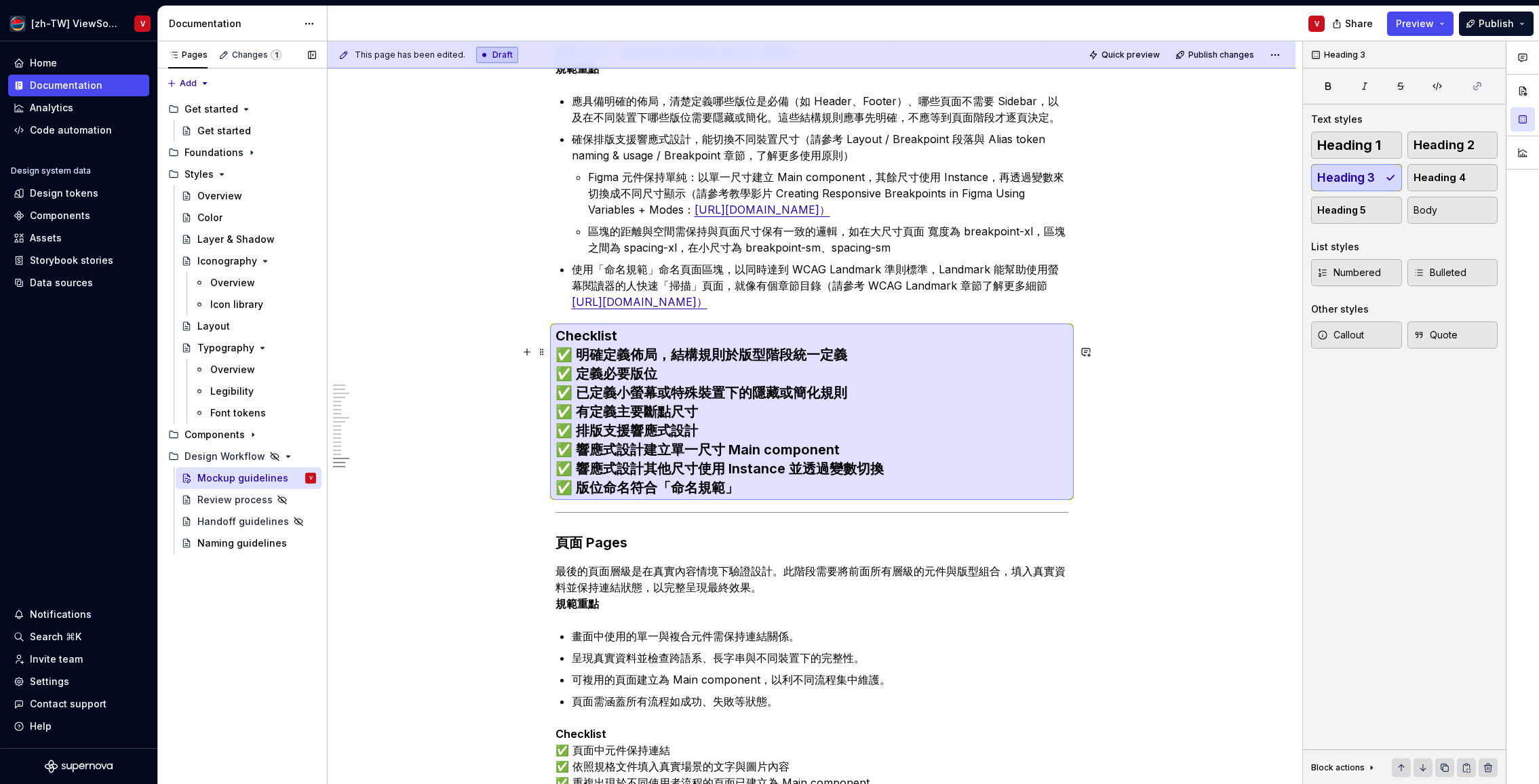
scroll to position [1769, 0]
click at [629, 349] on h3 "Checklist ✅ 明確定義佈局，結構規則於版型階段統一定義 ✅ 定義必要版位 ✅ 已定義小螢幕或特殊裝置下的隱藏或簡化規則 ✅ 有定義主要斷點尺寸 ✅ …" at bounding box center [812, 409] width 513 height 171
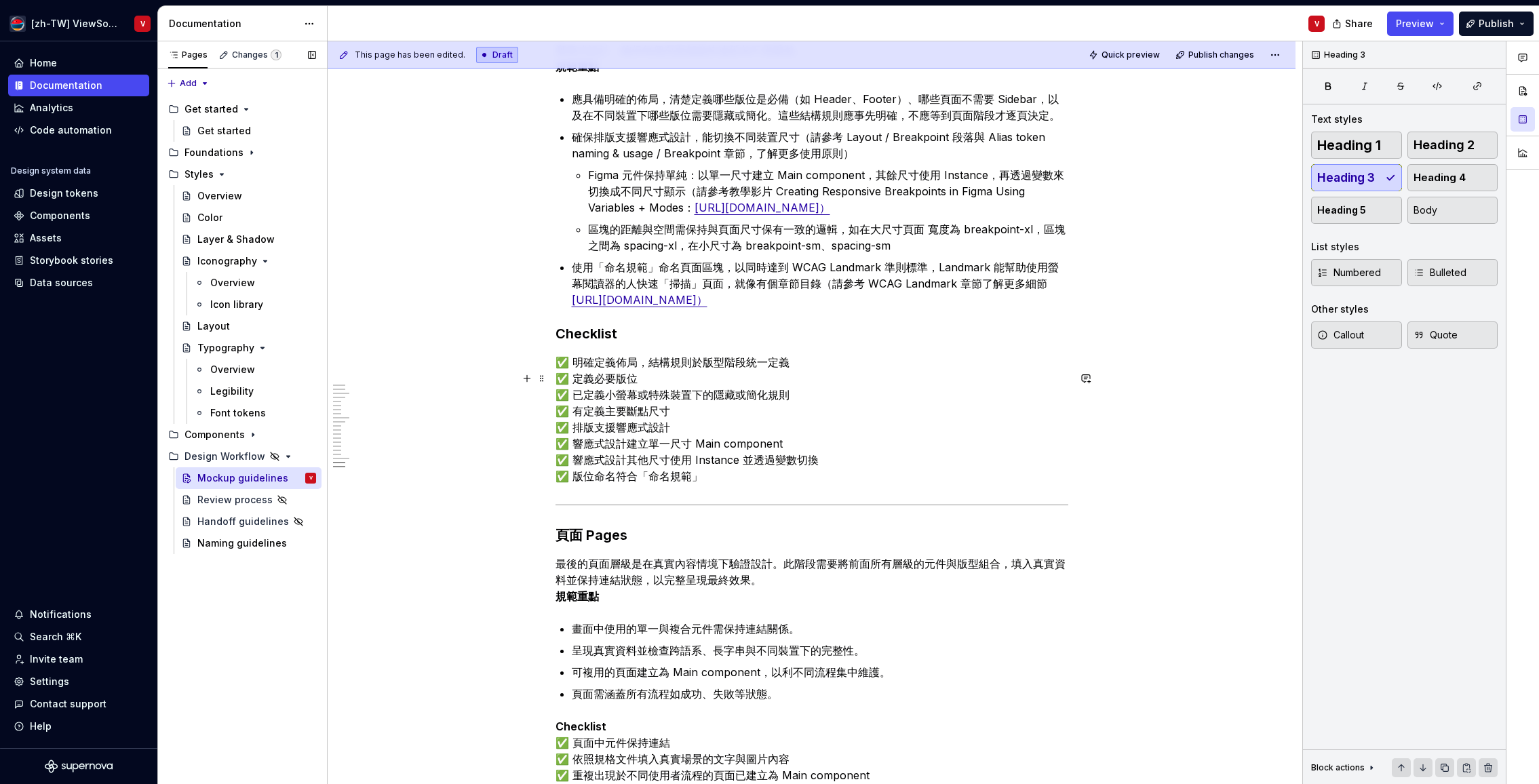
click at [575, 377] on p "✅ 明確定義佈局，結構規則於版型階段統一定義 ✅ 定義必要版位 ✅ 已定義小螢幕或特殊裝置下的隱藏或簡化規則 ✅ 有定義主要斷點尺寸 ✅ 排版支援響應式設計 …" at bounding box center [812, 419] width 513 height 130
click at [575, 396] on p "明確定義佈局，結構規則於版型階段統一定義 ✅ 定義必要版位 ✅ 已定義小螢幕或特殊裝置下的隱藏或簡化規則 ✅ 有定義主要斷點尺寸 ✅ 排版支援響應式設計 ✅ …" at bounding box center [812, 419] width 513 height 130
click at [577, 409] on p "明確定義佈局，結構規則於版型階段統一定義 定義必要版位 ✅ 已定義小螢幕或特殊裝置下的隱藏或簡化規則 ✅ 有定義主要斷點尺寸 ✅ 排版支援響應式設計 ✅ 響應…" at bounding box center [812, 419] width 513 height 130
click at [576, 428] on p "明確定義佈局，結構規則於版型階段統一定義 定義必要版位 已定義小螢幕或特殊裝置下的隱藏或簡化規則 ✅ 有定義主要斷點尺寸 ✅ 排版支援響應式設計 ✅ 響應式設…" at bounding box center [812, 419] width 513 height 130
click at [578, 444] on p "明確定義佈局，結構規則於版型階段統一定義 定義必要版位 已定義小螢幕或特殊裝置下的隱藏或簡化規則 有定義主要斷點尺寸 ✅ 排版支援響應式設計 ✅ 響應式設計建…" at bounding box center [812, 419] width 513 height 130
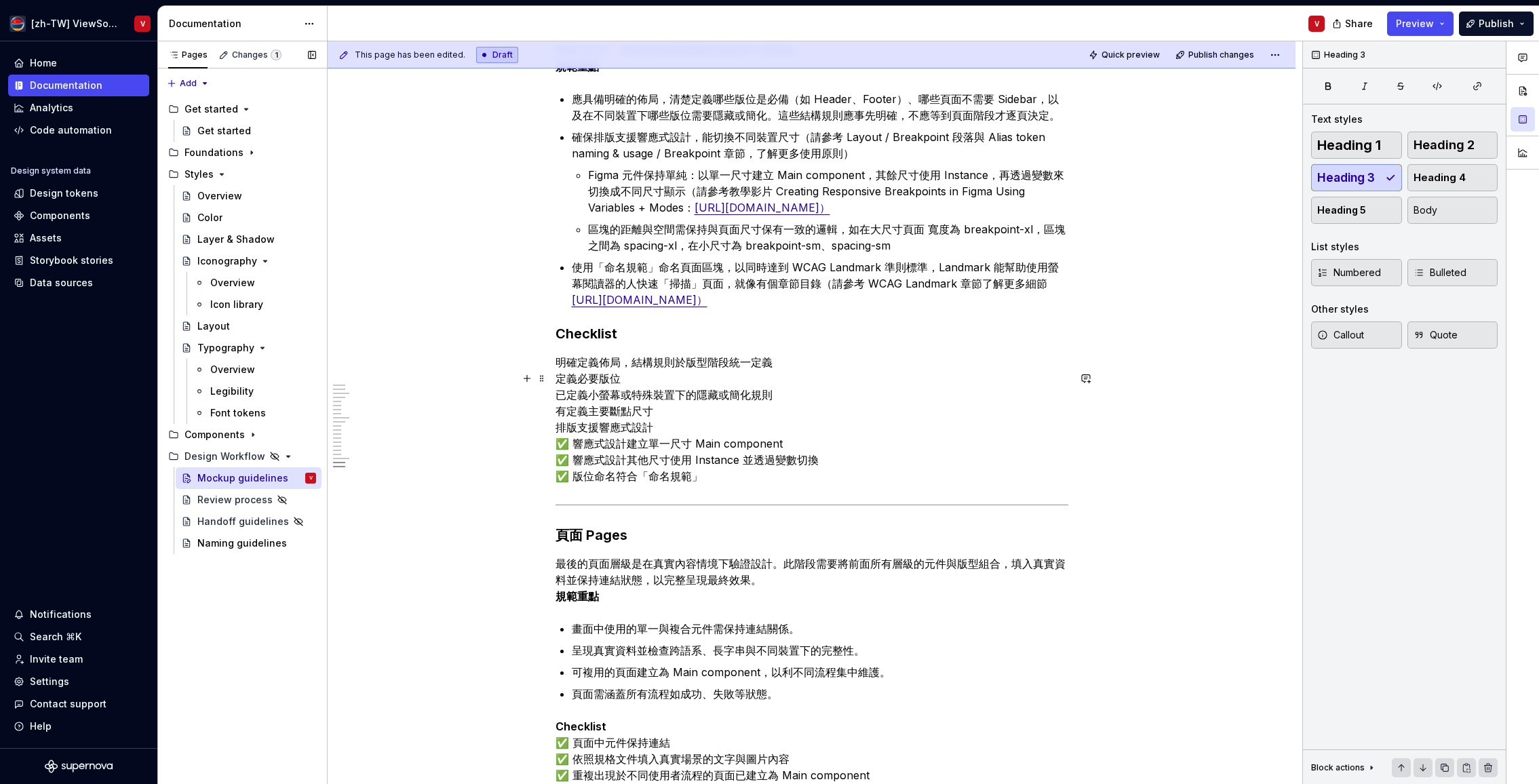
click at [576, 460] on p "明確定義佈局，結構規則於版型階段統一定義 定義必要版位 已定義小螢幕或特殊裝置下的隱藏或簡化規則 有定義主要斷點尺寸 排版支援響應式設計 ✅ 響應式設計建立單…" at bounding box center [812, 419] width 513 height 130
click at [578, 475] on p "明確定義佈局，結構規則於版型階段統一定義 定義必要版位 已定義小螢幕或特殊裝置下的隱藏或簡化規則 有定義主要斷點尺寸 排版支援響應式設計 響應式設計建立單一尺…" at bounding box center [812, 419] width 513 height 130
click at [576, 484] on p "明確定義佈局，結構規則於版型階段統一定義 定義必要版位 已定義小螢幕或特殊裝置下的隱藏或簡化規則 有定義主要斷點尺寸 排版支援響應式設計 響應式設計建立單一尺…" at bounding box center [812, 419] width 513 height 130
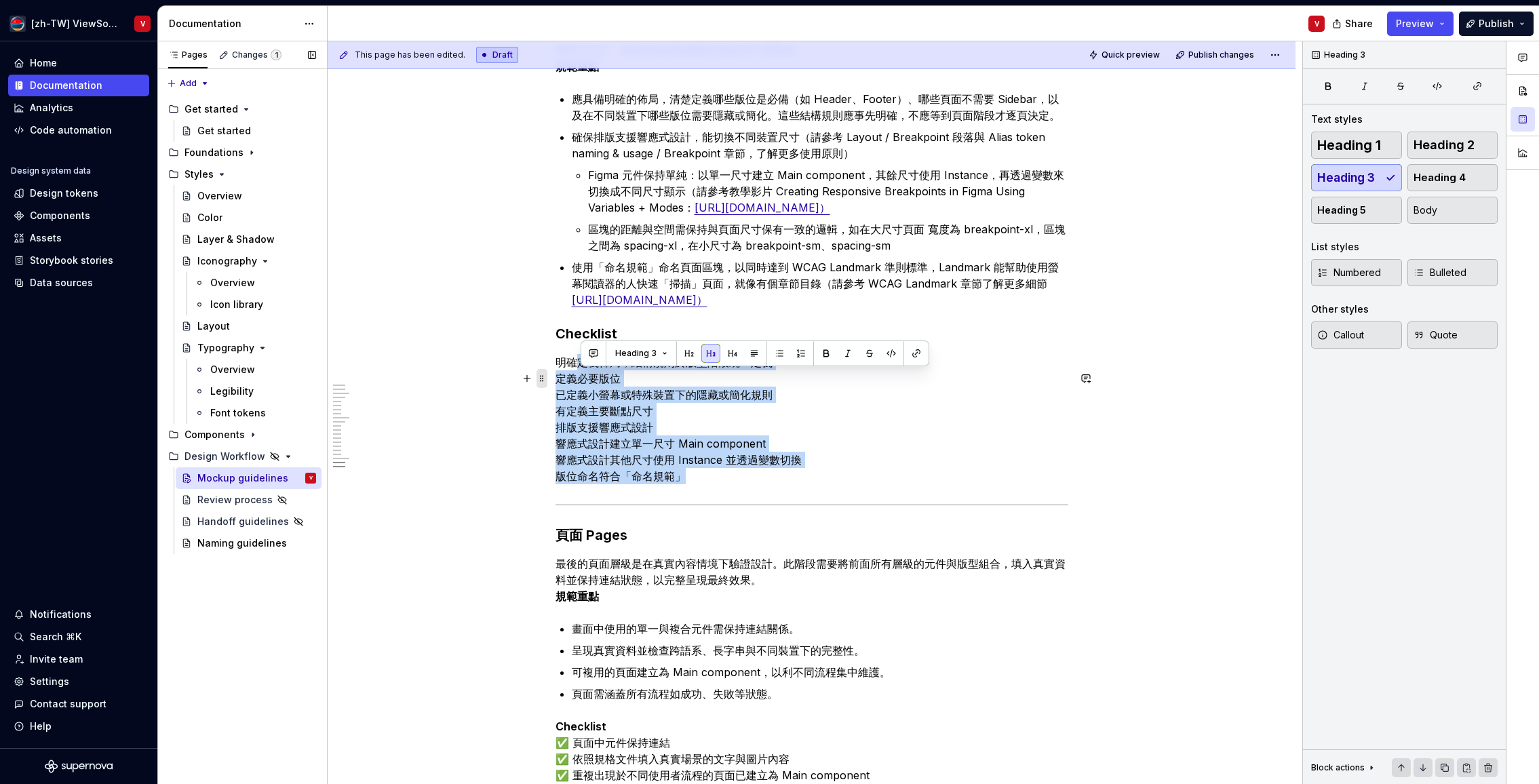
drag, startPoint x: 698, startPoint y: 491, endPoint x: 541, endPoint y: 381, distance: 191.7
click at [1441, 180] on span "Heading 4" at bounding box center [1440, 177] width 52 height 13
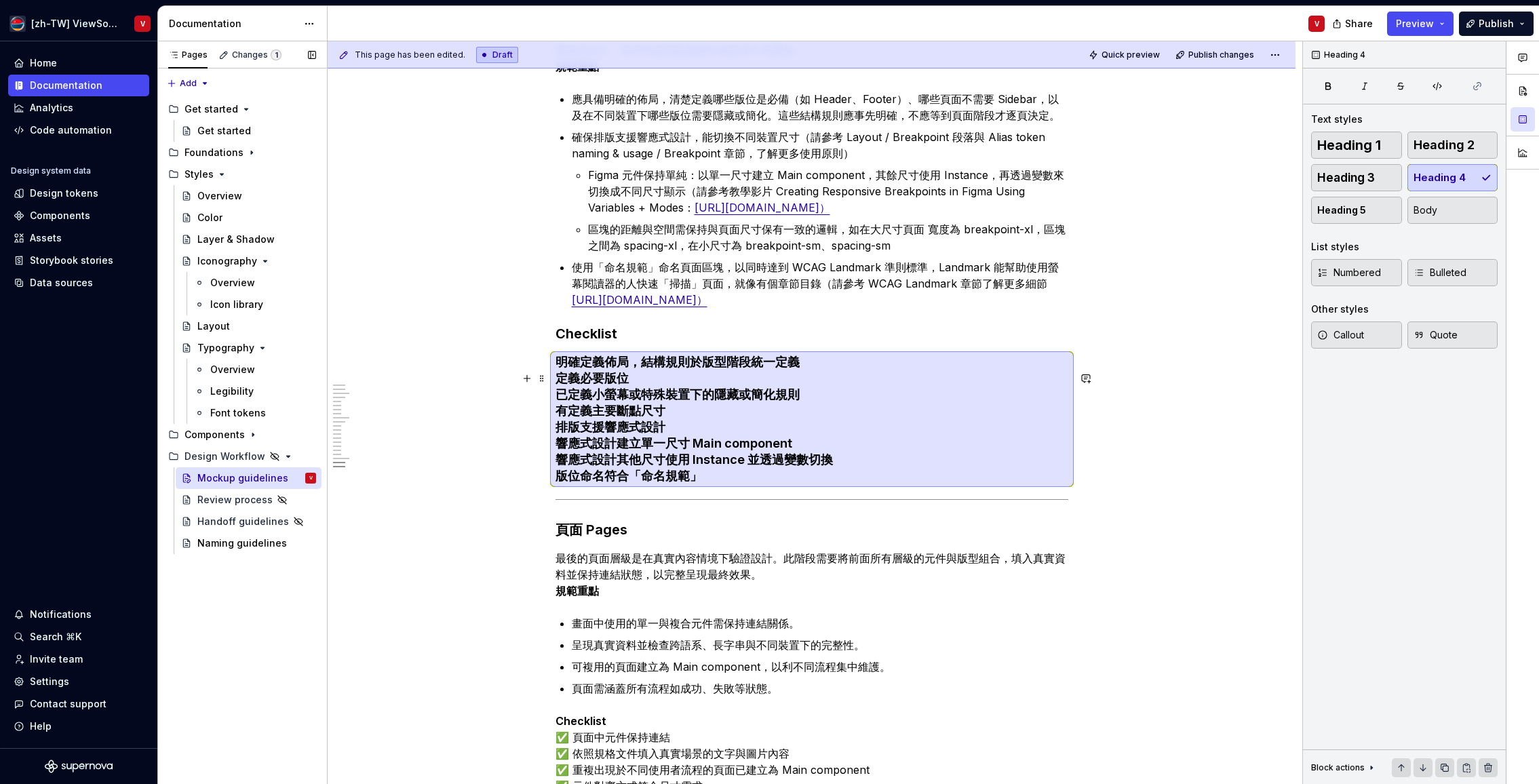
click at [563, 393] on h4 "明確定義佈局，結構規則於版型階段統一定義 定義必要版位 已定義小螢幕或特殊裝置下的隱藏或簡化規則 有定義主要斷點尺寸 排版支援響應式設計 響應式設計建立單一尺…" at bounding box center [812, 419] width 513 height 130
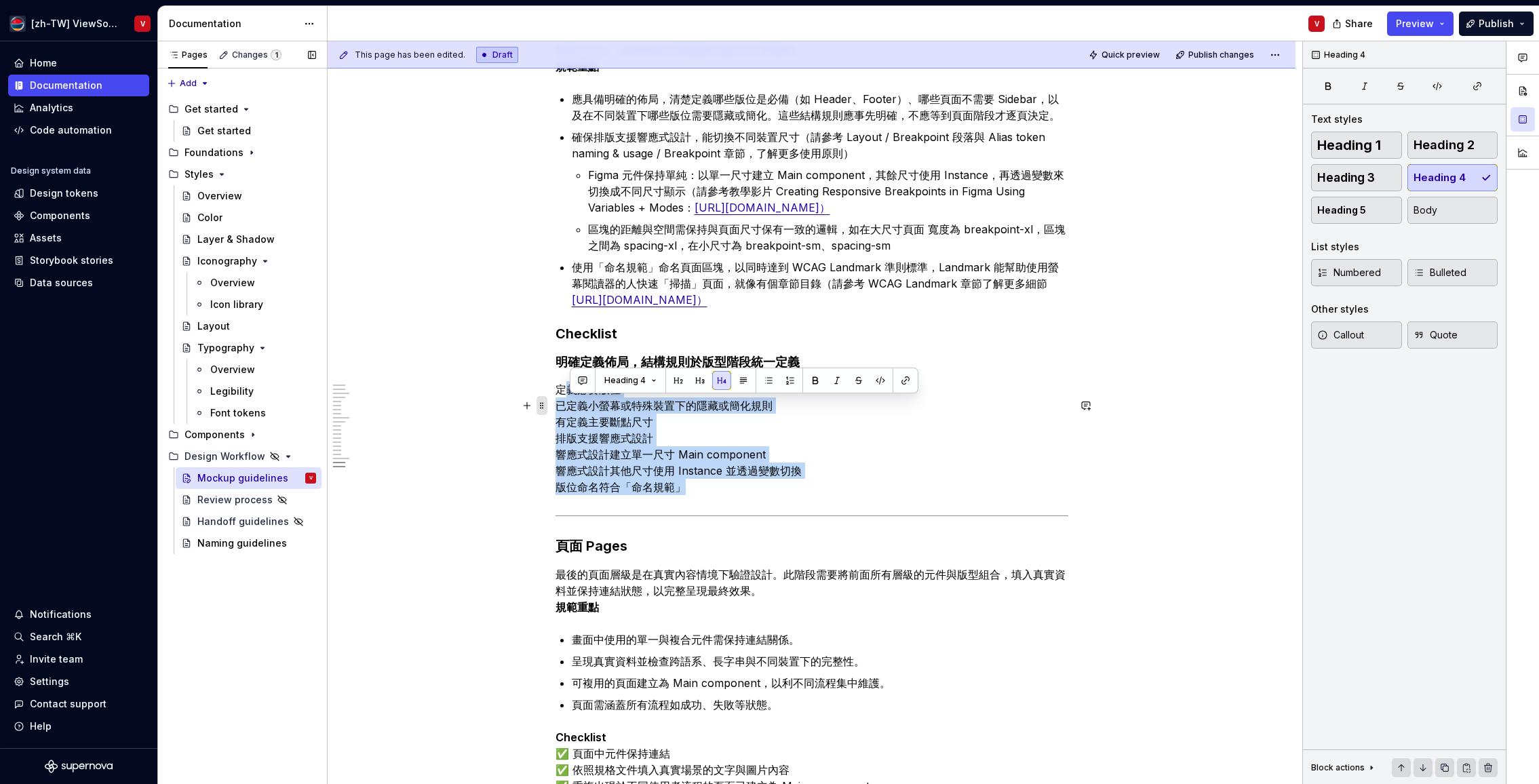
drag, startPoint x: 700, startPoint y: 505, endPoint x: 542, endPoint y: 399, distance: 190.3
click at [723, 380] on button "button" at bounding box center [722, 380] width 19 height 19
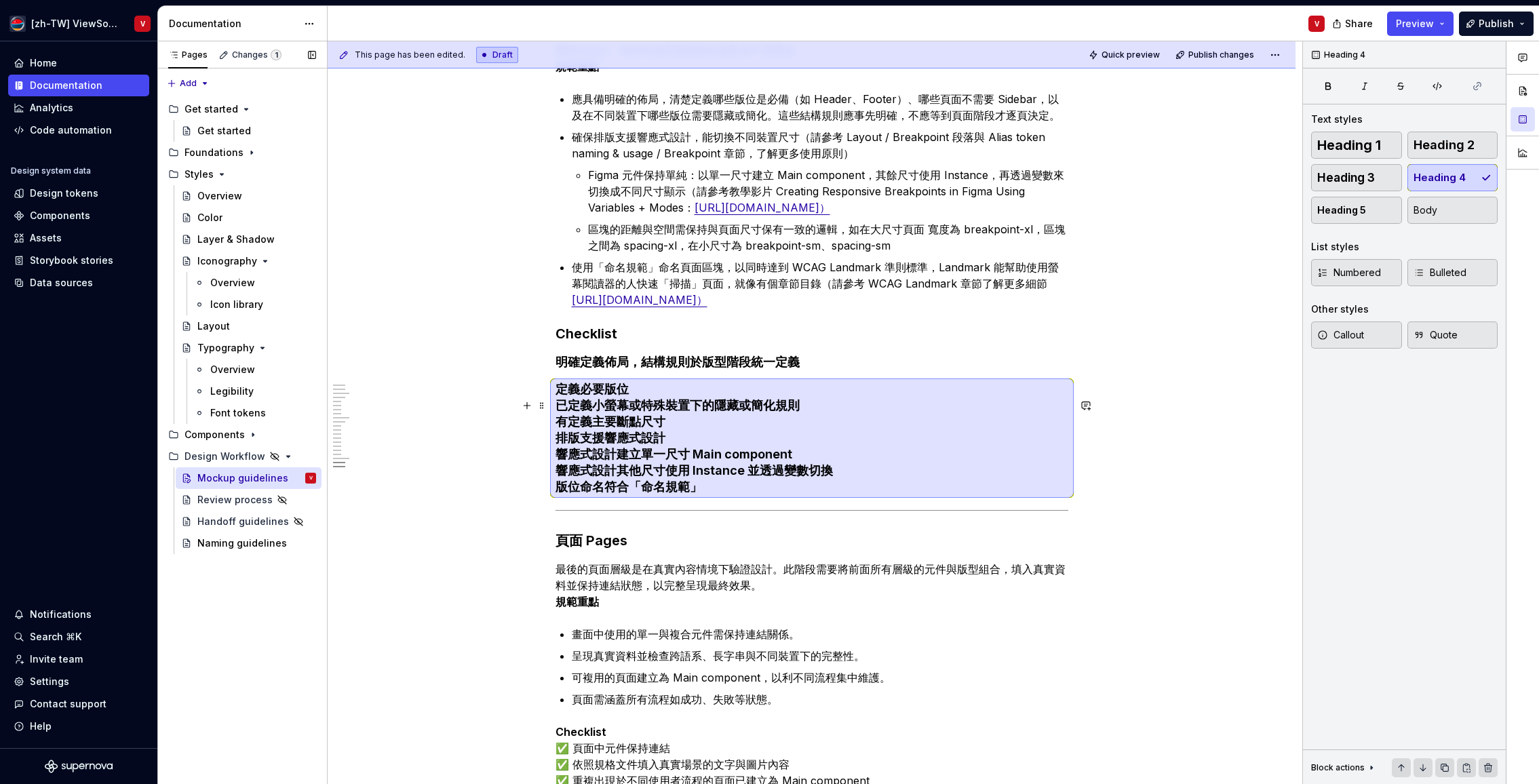
click at [562, 420] on h4 "定義必要版位 已定義小螢幕或特殊裝置下的隱藏或簡化規則 有定義主要斷點尺寸 排版支援響應式設計 響應式設計建立單一尺寸 Main component 響應式設…" at bounding box center [812, 437] width 513 height 114
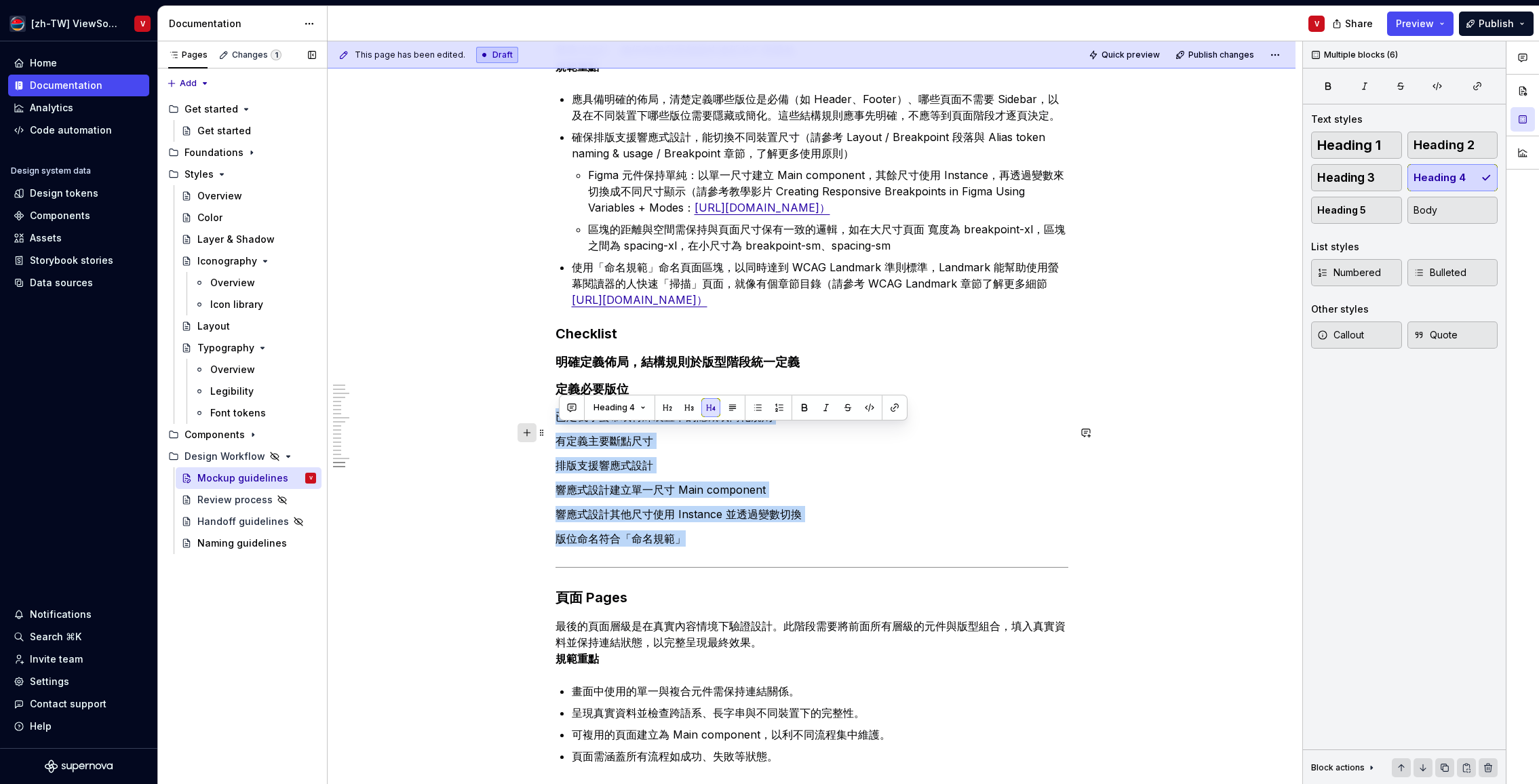
drag, startPoint x: 696, startPoint y: 554, endPoint x: 535, endPoint y: 428, distance: 204.4
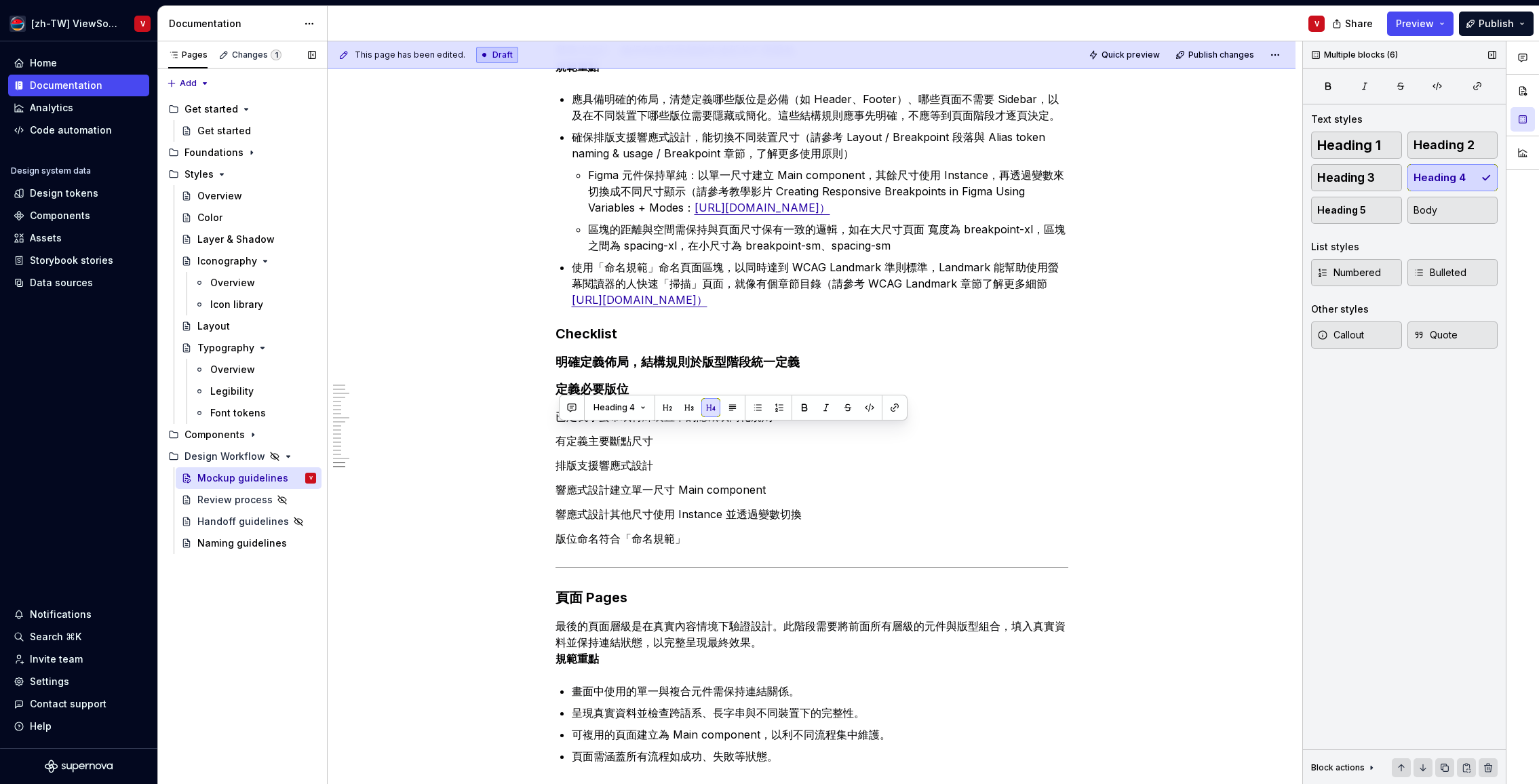
click at [1454, 180] on div "Heading 1 Heading 2 Heading 3 Heading 4 Heading 5 Body" at bounding box center [1404, 177] width 187 height 92
click at [1451, 180] on div "Heading 1 Heading 2 Heading 3 Heading 4 Heading 5 Body" at bounding box center [1404, 177] width 187 height 92
click at [708, 407] on button "button" at bounding box center [711, 407] width 19 height 19
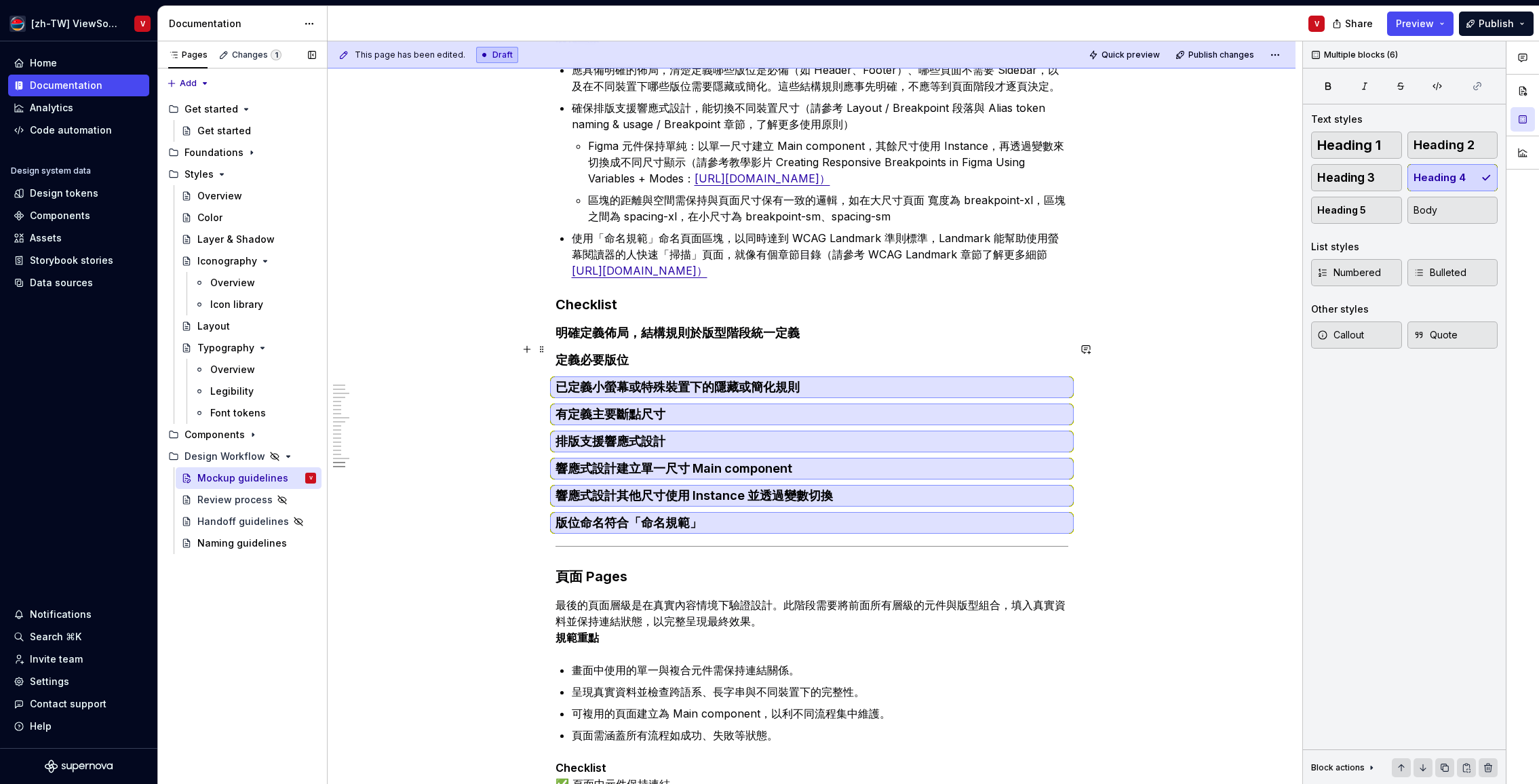
scroll to position [1786, 0]
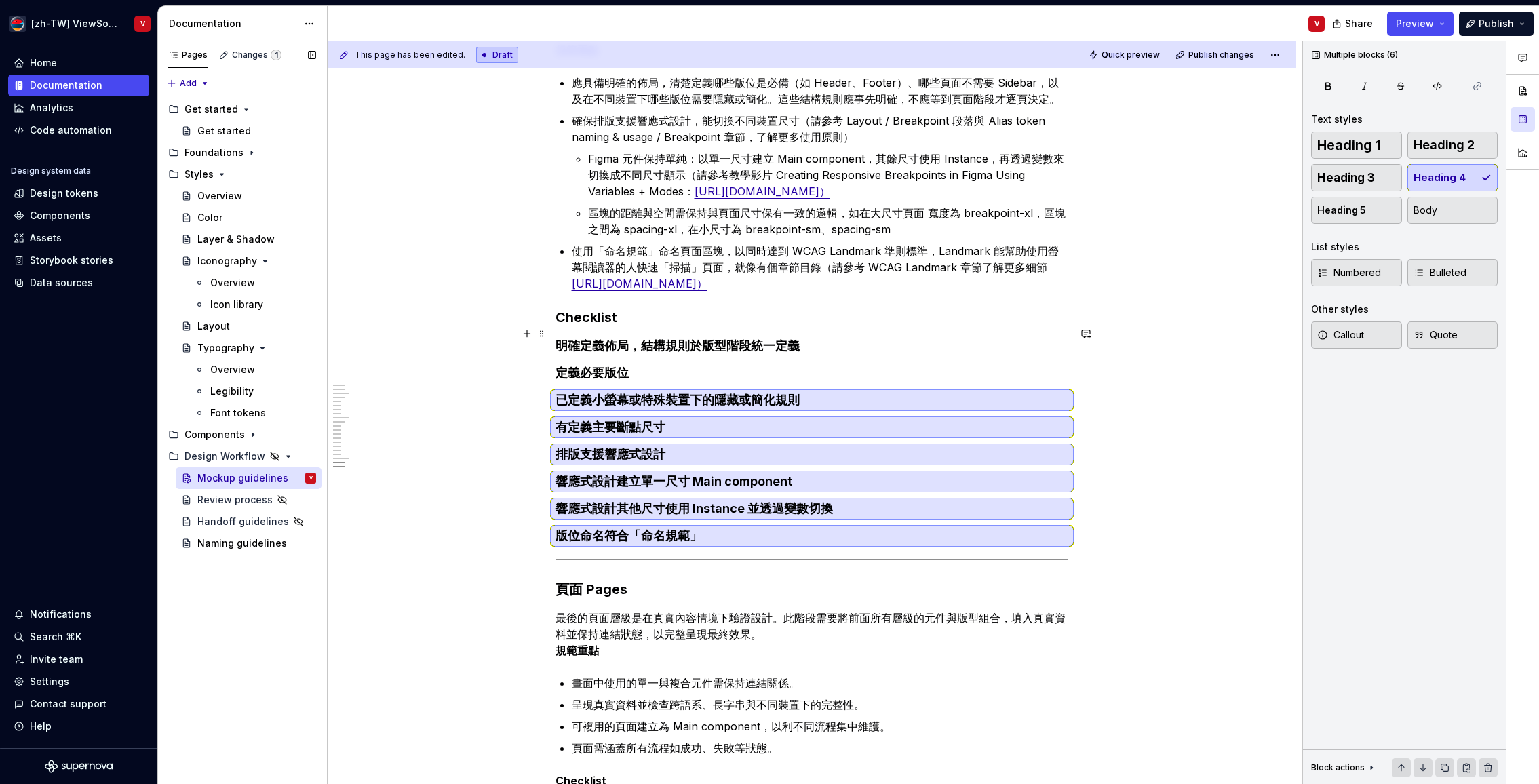
click at [593, 326] on strong "Checklist" at bounding box center [586, 317] width 62 height 16
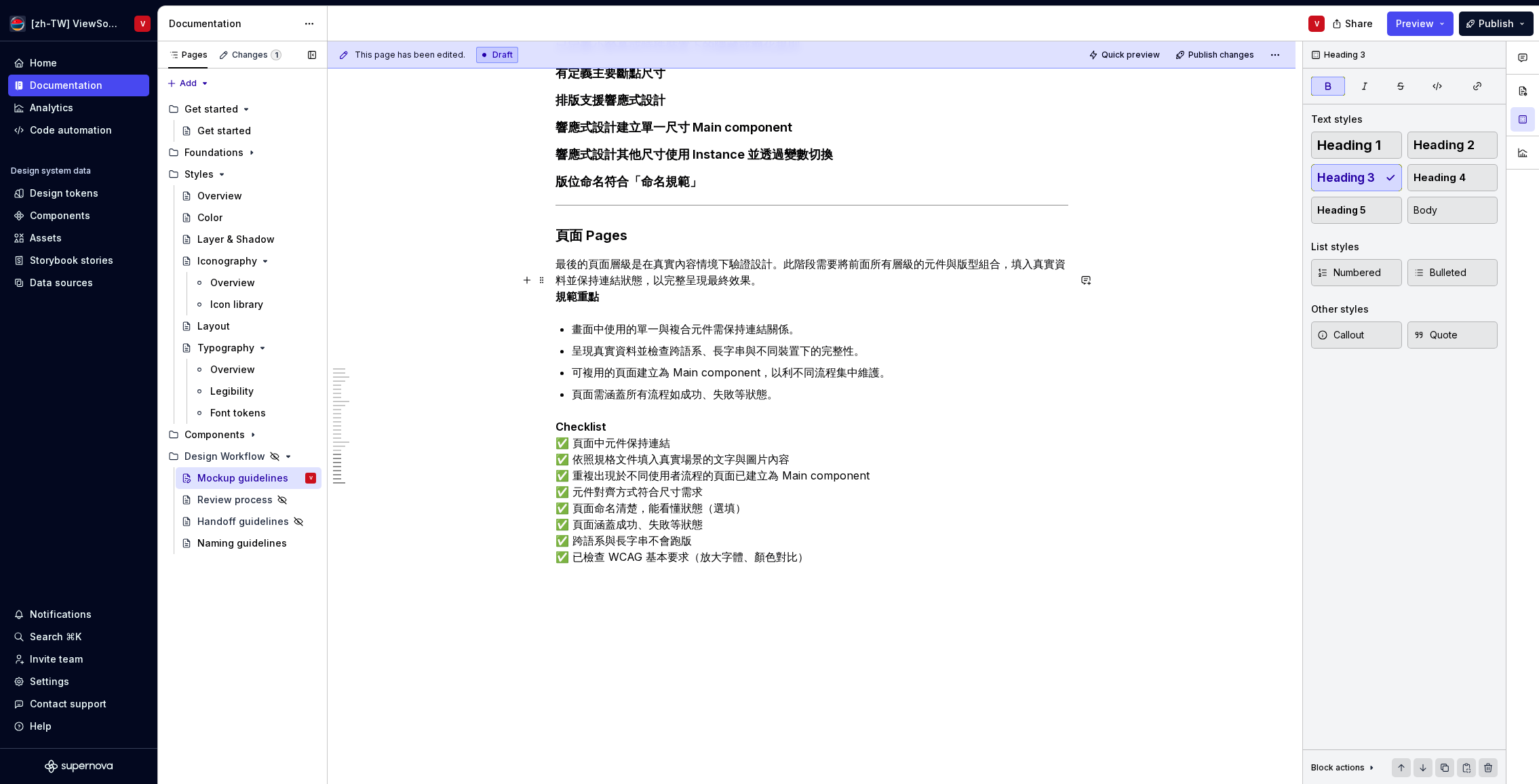
scroll to position [2130, 0]
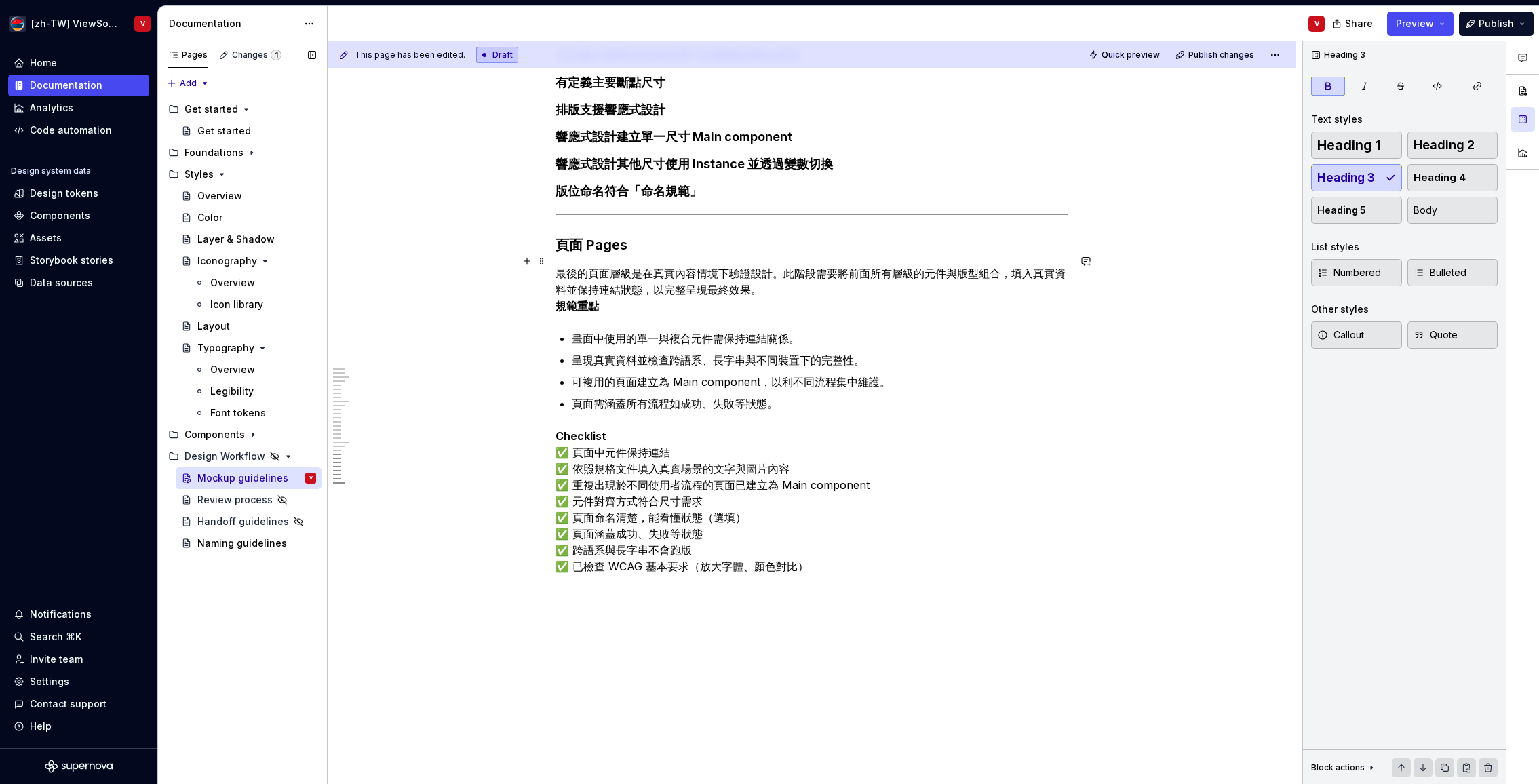
click at [596, 254] on h3 "頁面 Pages" at bounding box center [812, 245] width 513 height 19
drag, startPoint x: 1456, startPoint y: 148, endPoint x: 1412, endPoint y: 150, distance: 44.0
click at [1457, 147] on span "Heading 2" at bounding box center [1444, 144] width 61 height 13
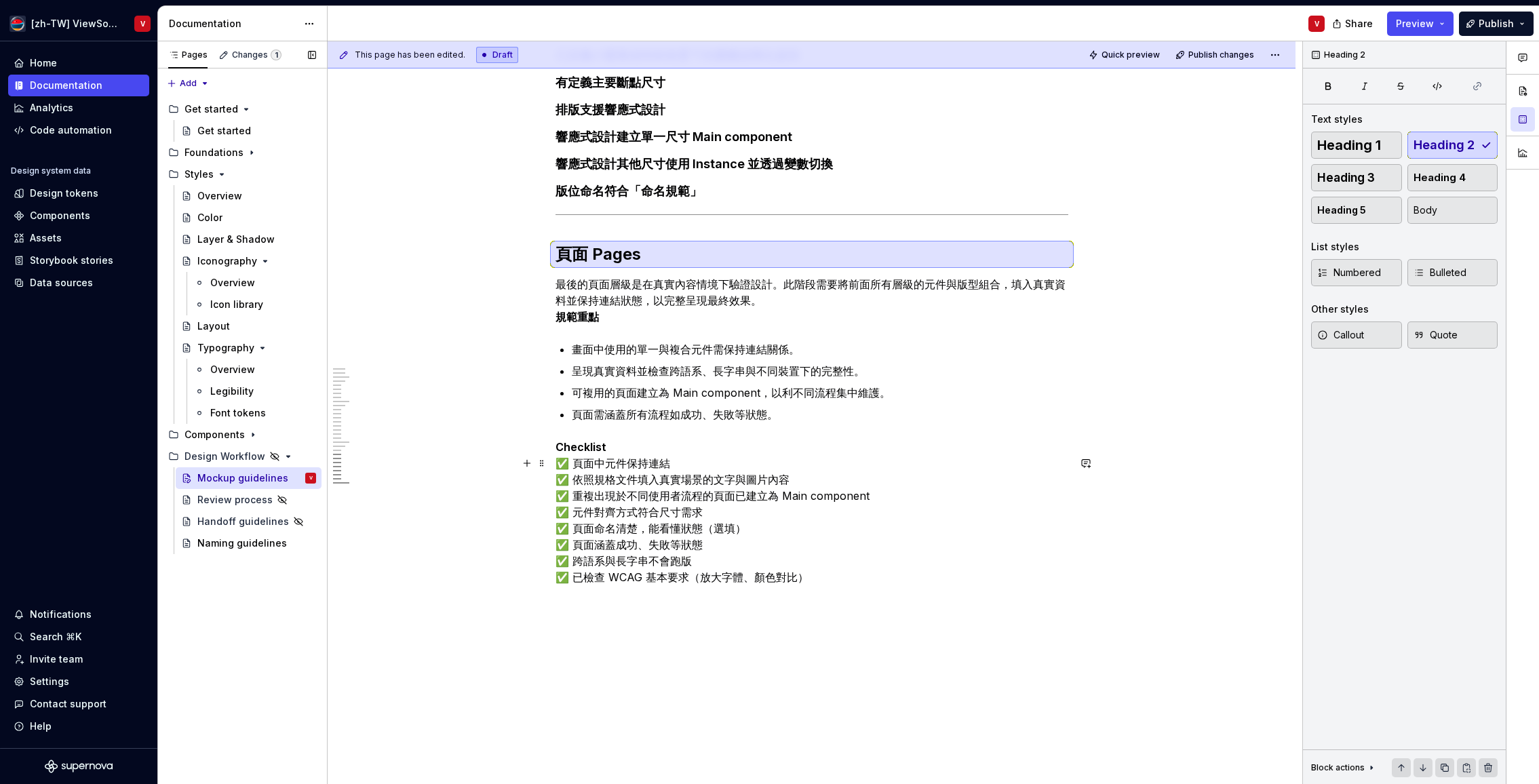
click at [577, 454] on strong "Checklist" at bounding box center [581, 446] width 51 height 13
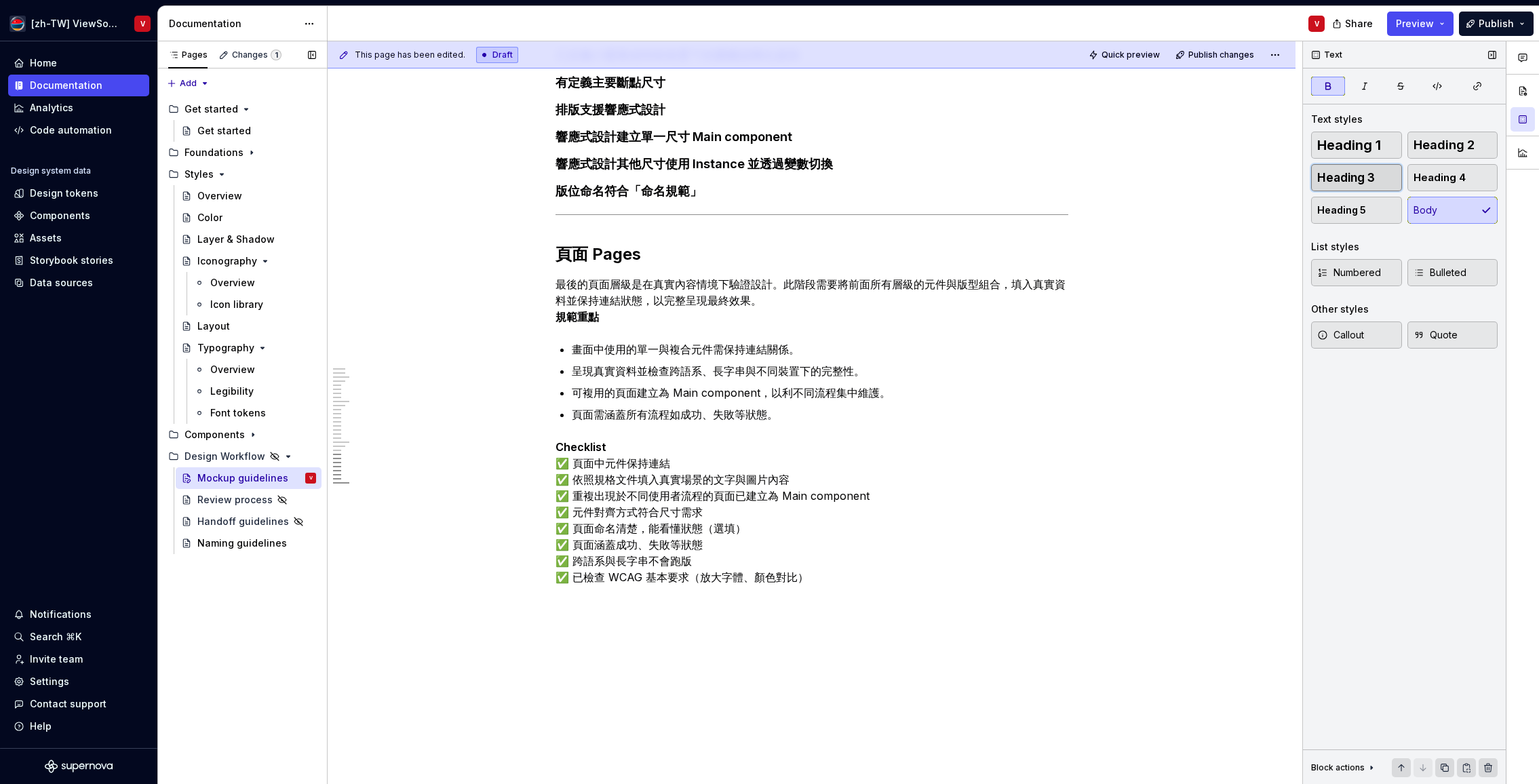
click at [1376, 176] on button "Heading 3" at bounding box center [1356, 177] width 91 height 27
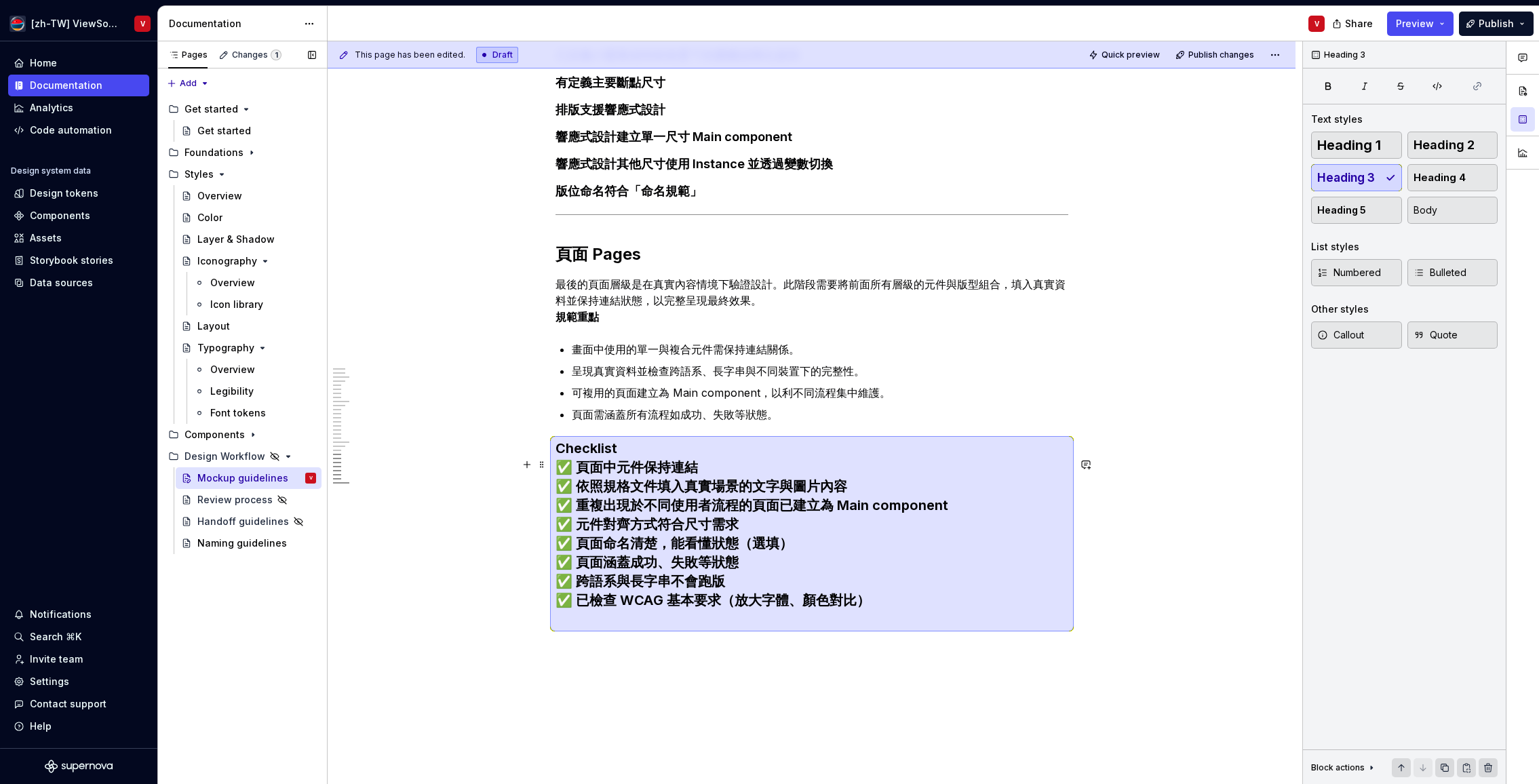
click at [578, 482] on h3 "Checklist ✅ 頁面中元件保持連結 ✅ 依照規格文件填入真實場景的文字與圖片內容 ✅ 重複出現於不同使用者流程的頁面已建立為 Main compone…" at bounding box center [812, 534] width 513 height 190
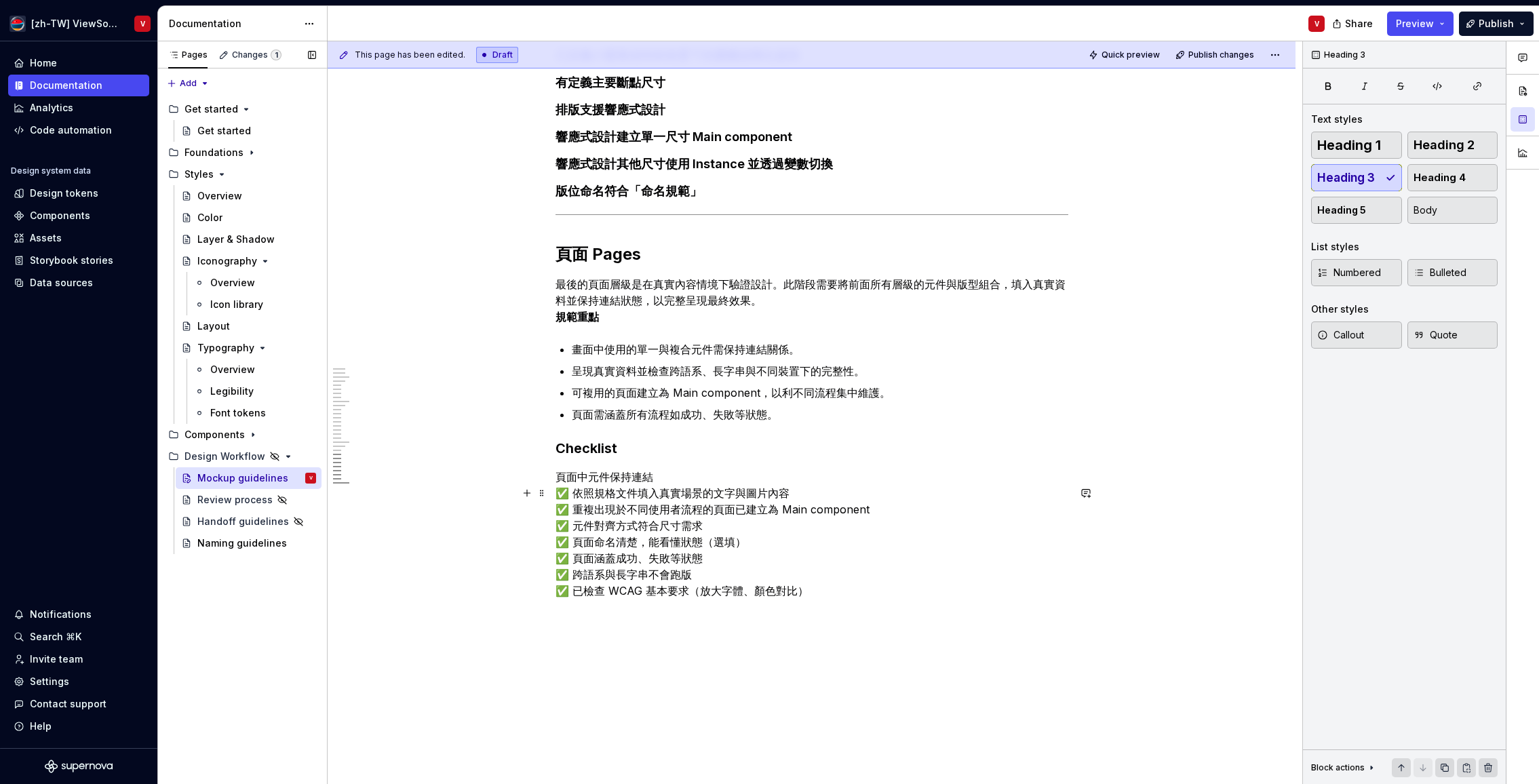
click at [578, 509] on p "頁面中元件保持連結 ✅ 依照規格文件填入真實場景的文字與圖片內容 ✅ 重複出現於不同使用者流程的頁面已建立為 Main component ✅ 元件對齊方式符…" at bounding box center [812, 541] width 513 height 146
click at [574, 524] on p "頁面中元件保持連結 依照規格文件填入真實場景的文字與圖片內容 ✅ 重複出現於不同使用者流程的頁面已建立為 Main component ✅ 元件對齊方式符合尺…" at bounding box center [812, 541] width 513 height 146
click at [578, 540] on p "頁面中元件保持連結 依照規格文件填入真實場景的文字與圖片內容 重複出現於不同使用者流程的頁面已建立為 Main component ✅ 元件對齊方式符合尺寸需…" at bounding box center [812, 541] width 513 height 146
click at [575, 561] on p "頁面中元件保持連結 依照規格文件填入真實場景的文字與圖片內容 重複出現於不同使用者流程的頁面已建立為 Main component 元件對齊方式符合尺寸需求 …" at bounding box center [812, 541] width 513 height 146
click at [577, 578] on p "頁面中元件保持連結 依照規格文件填入真實場景的文字與圖片內容 重複出現於不同使用者流程的頁面已建立為 Main component 元件對齊方式符合尺寸需求 …" at bounding box center [812, 541] width 513 height 146
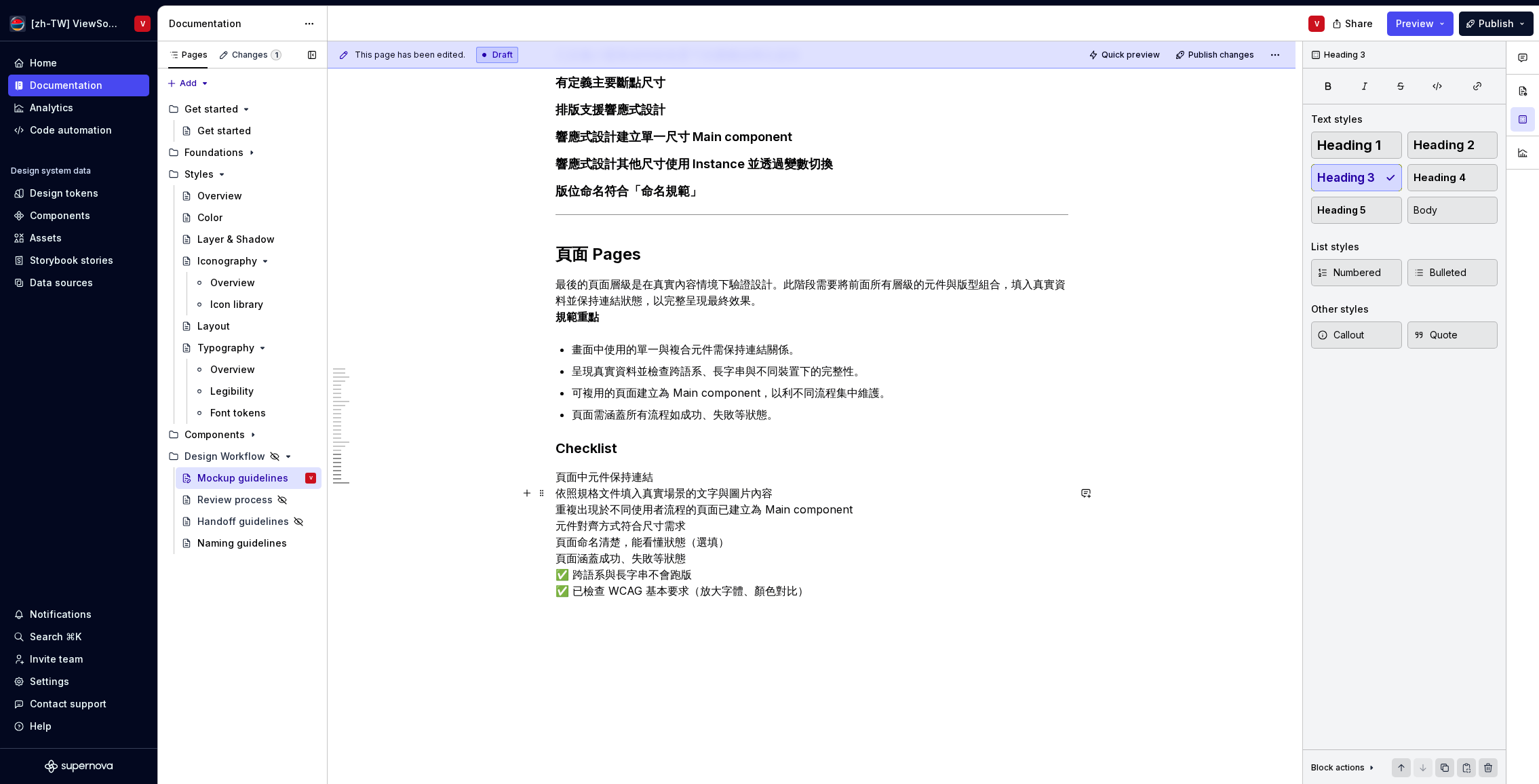
click at [577, 592] on p "頁面中元件保持連結 依照規格文件填入真實場景的文字與圖片內容 重複出現於不同使用者流程的頁面已建立為 Main component 元件對齊方式符合尺寸需求 …" at bounding box center [812, 541] width 513 height 146
click at [578, 607] on p "頁面中元件保持連結 依照規格文件填入真實場景的文字與圖片內容 重複出現於不同使用者流程的頁面已建立為 Main component 元件對齊方式符合尺寸需求 …" at bounding box center [812, 541] width 513 height 146
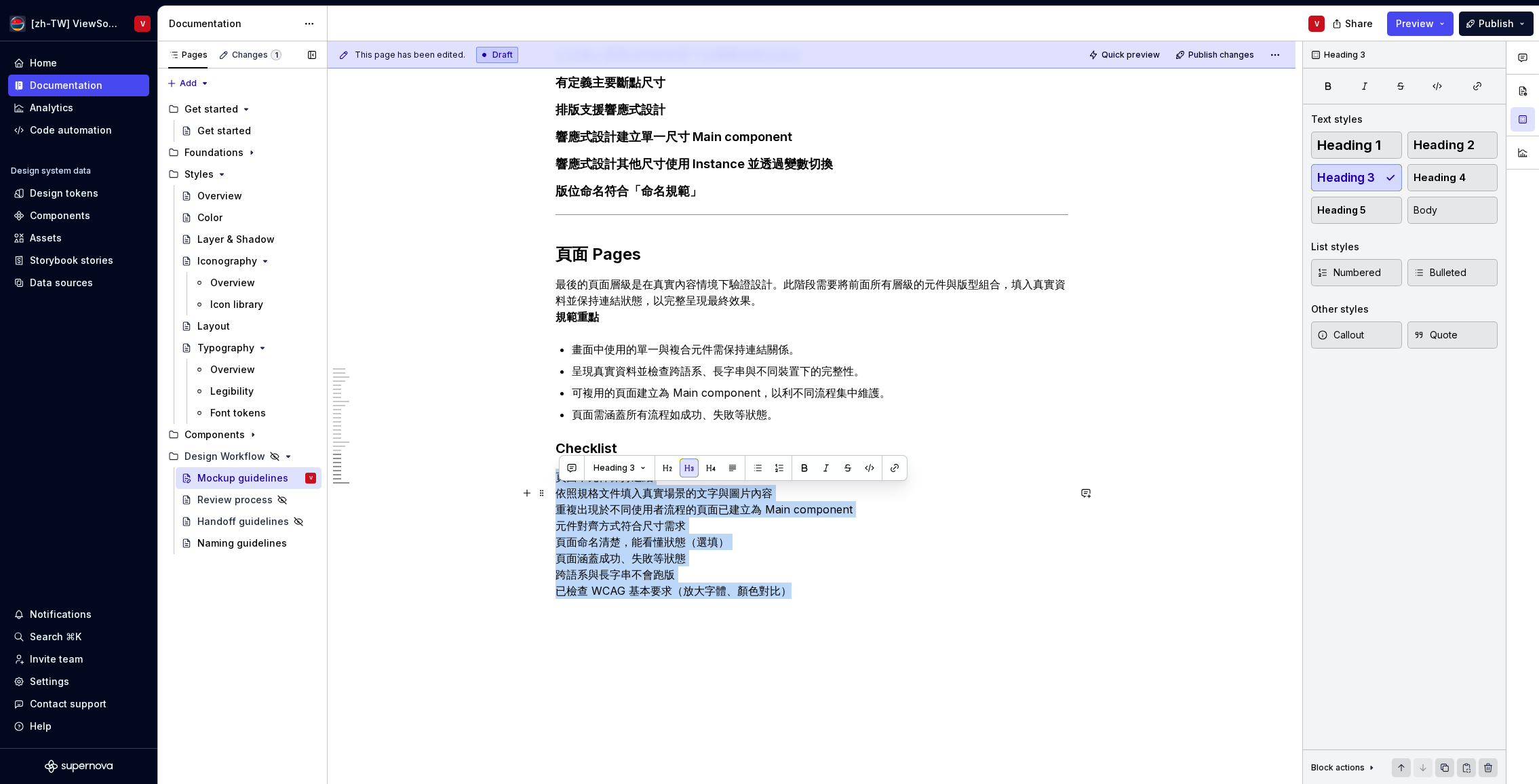
drag, startPoint x: 799, startPoint y: 607, endPoint x: 561, endPoint y: 495, distance: 263.0
click at [563, 494] on p "頁面中元件保持連結 依照規格文件填入真實場景的文字與圖片內容 重複出現於不同使用者流程的頁面已建立為 Main component 元件對齊方式符合尺寸需求 …" at bounding box center [812, 541] width 513 height 146
click at [711, 466] on button "button" at bounding box center [711, 468] width 19 height 19
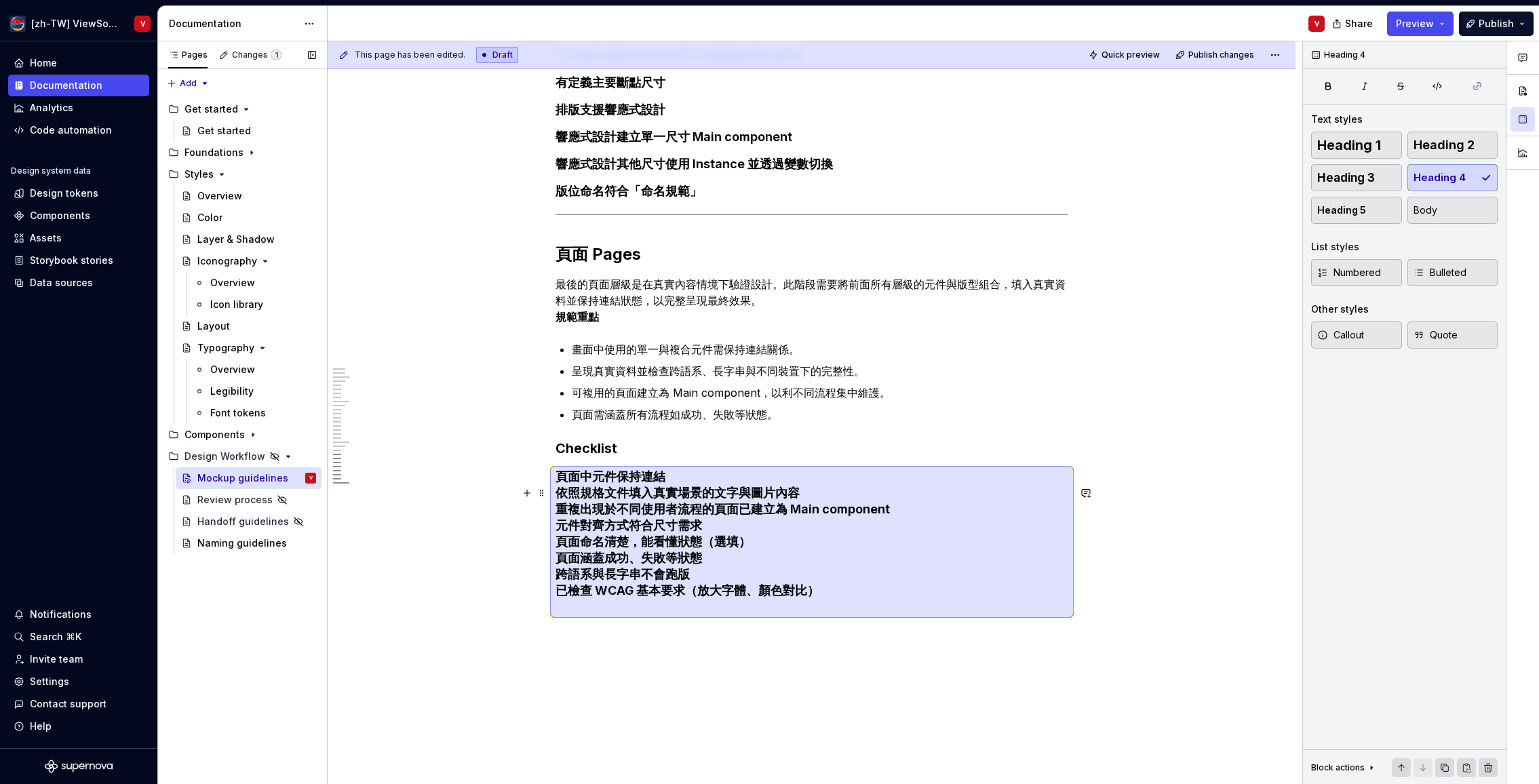
click at [563, 509] on h4 "頁面中元件保持連結 依照規格文件填入真實場景的文字與圖片內容 重複出現於不同使用者流程的頁面已建立為 Main component 元件對齊方式符合尺寸需求 …" at bounding box center [812, 541] width 513 height 146
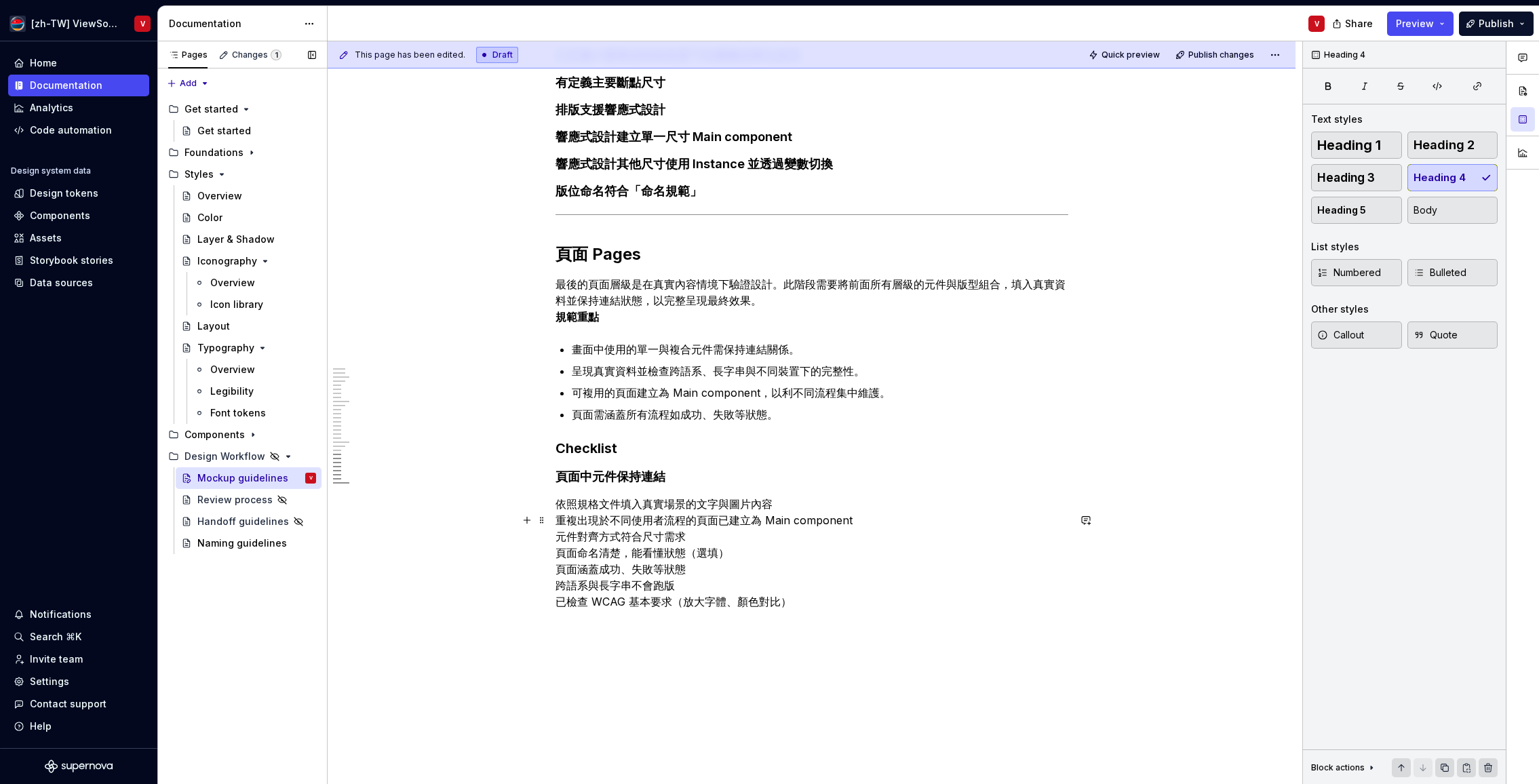
click at [560, 539] on p "依照規格文件填入真實場景的文字與圖片內容 重複出現於不同使用者流程的頁面已建立為 Main component 元件對齊方式符合尺寸需求 頁面命名清楚，能看懂…" at bounding box center [812, 561] width 513 height 130
click at [561, 563] on p "重複出現於不同使用者流程的頁面已建立為 Main component 元件對齊方式符合尺寸需求 頁面命名清楚，能看懂狀態（選填） 頁面涵蓋成功、失敗等狀態 跨…" at bounding box center [812, 576] width 513 height 114
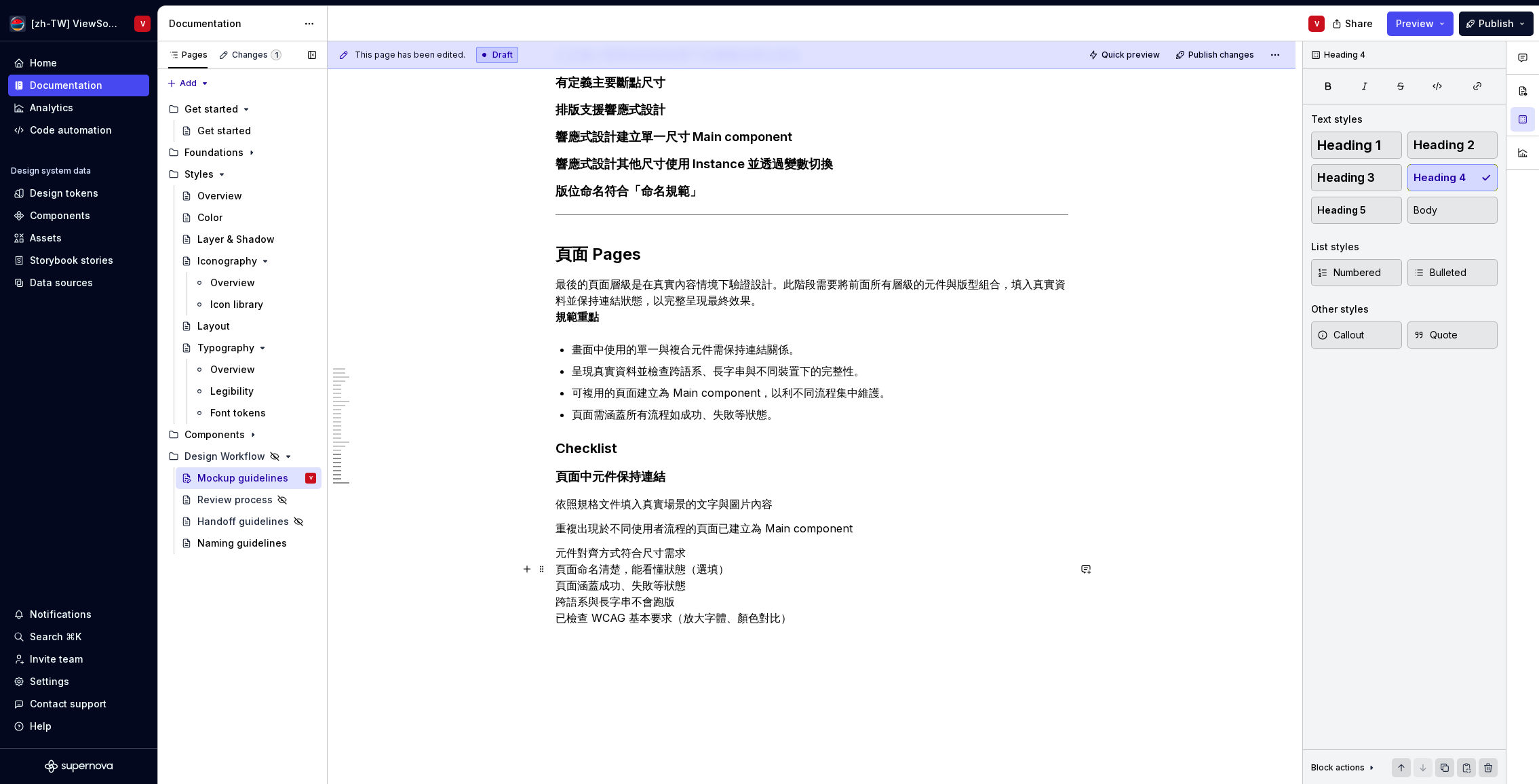
drag, startPoint x: 562, startPoint y: 587, endPoint x: 575, endPoint y: 580, distance: 14.8
click at [560, 587] on p "元件對齊方式符合尺寸需求 頁面命名清楚，能看懂狀態（選填） 頁面涵蓋成功、失敗等狀態 跨語系與長字串不會跑版 已檢查 WCAG 基本要求（放大字體、顏色對比）" at bounding box center [812, 593] width 513 height 98
click at [559, 607] on p "頁面命名清楚，能看懂狀態（選填） 頁面涵蓋成功、失敗等狀態 跨語系與長字串不會跑版 已檢查 WCAG 基本要求（放大字體、顏色對比）" at bounding box center [812, 609] width 513 height 81
click at [562, 631] on p "頁面涵蓋成功、失敗等狀態 跨語系與長字串不會跑版 已檢查 WCAG 基本要求（放大字體、顏色對比）" at bounding box center [812, 626] width 513 height 65
click at [561, 656] on p "跨語系與長字串不會跑版 已檢查 WCAG 基本要求（放大字體、顏色對比）" at bounding box center [812, 641] width 513 height 48
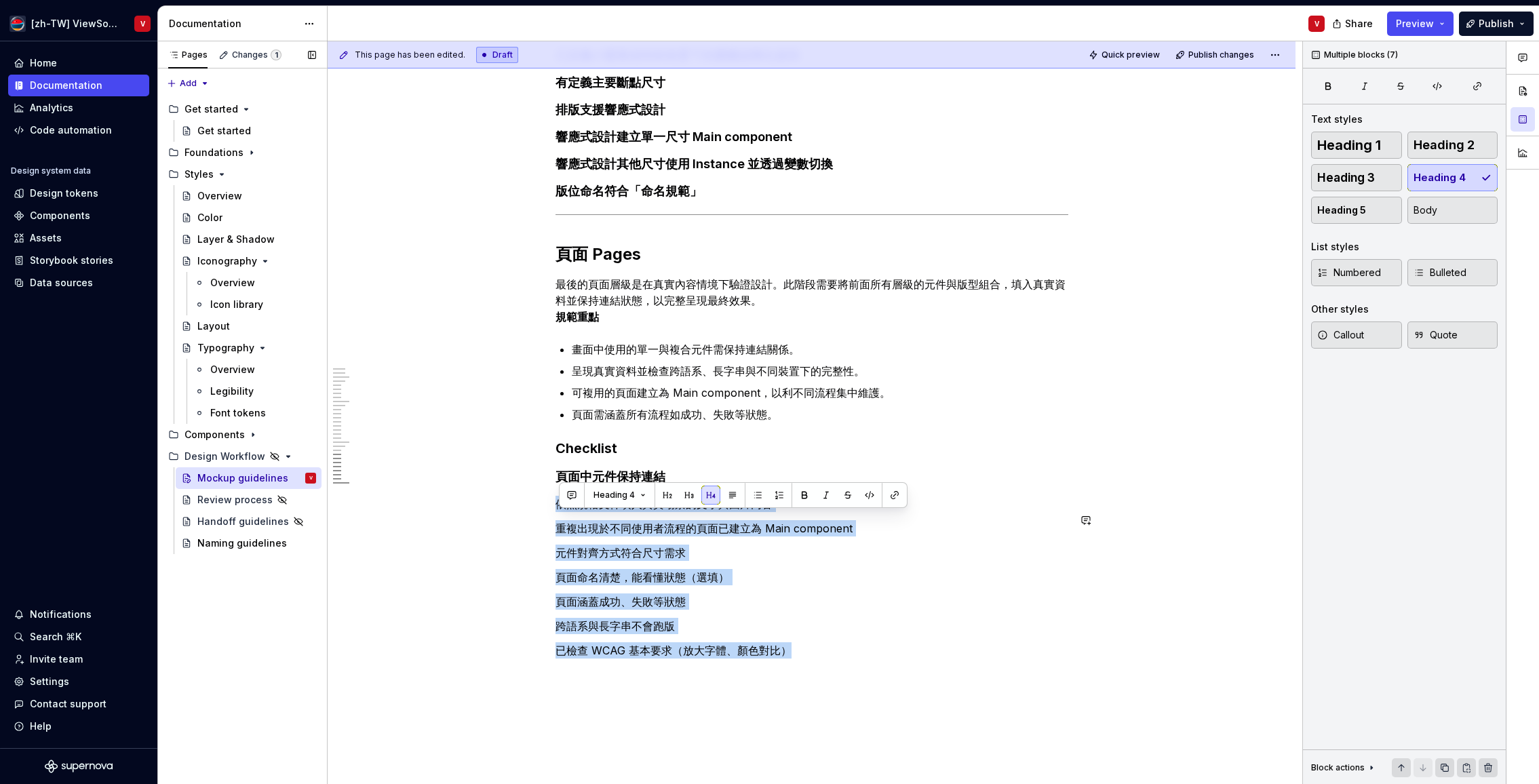
drag, startPoint x: 802, startPoint y: 668, endPoint x: 549, endPoint y: 510, distance: 298.3
click at [708, 501] on button "button" at bounding box center [711, 495] width 19 height 19
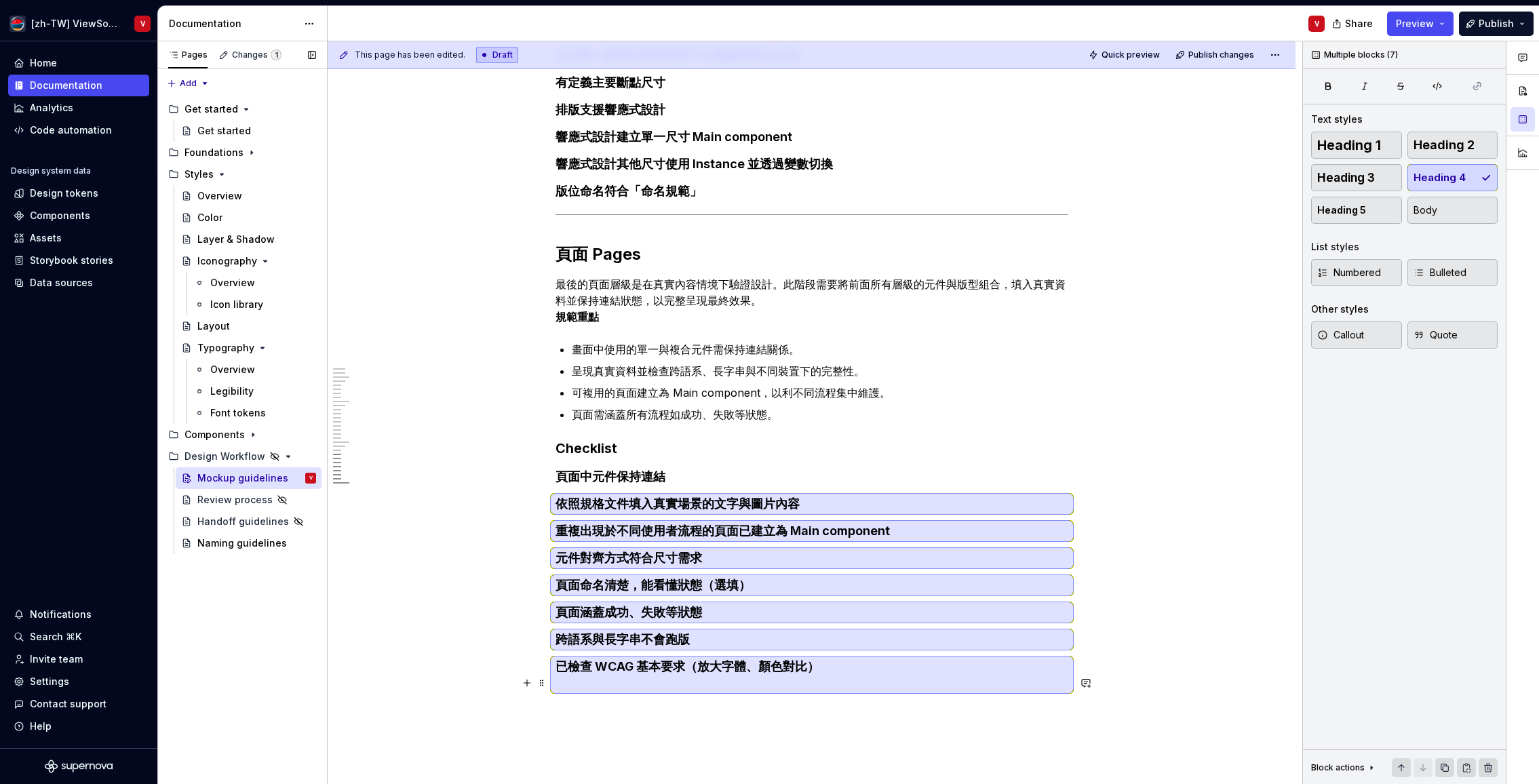
click at [608, 691] on h4 "已檢查 WCAG 基本要求（放大字體、顏色對比）" at bounding box center [812, 674] width 513 height 33
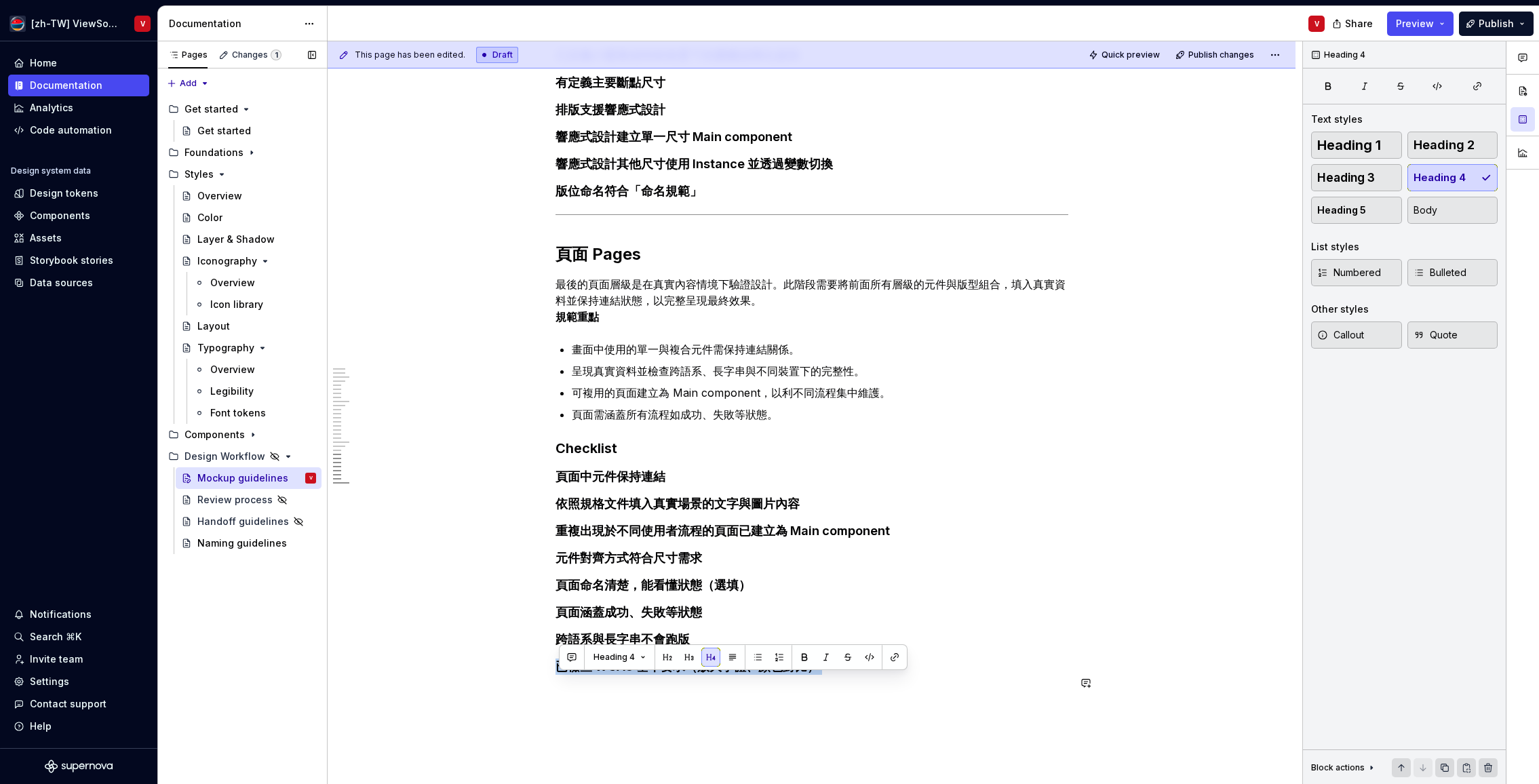
click at [580, 691] on h4 "已檢查 WCAG 基本要求（放大字體、顏色對比）" at bounding box center [812, 674] width 513 height 33
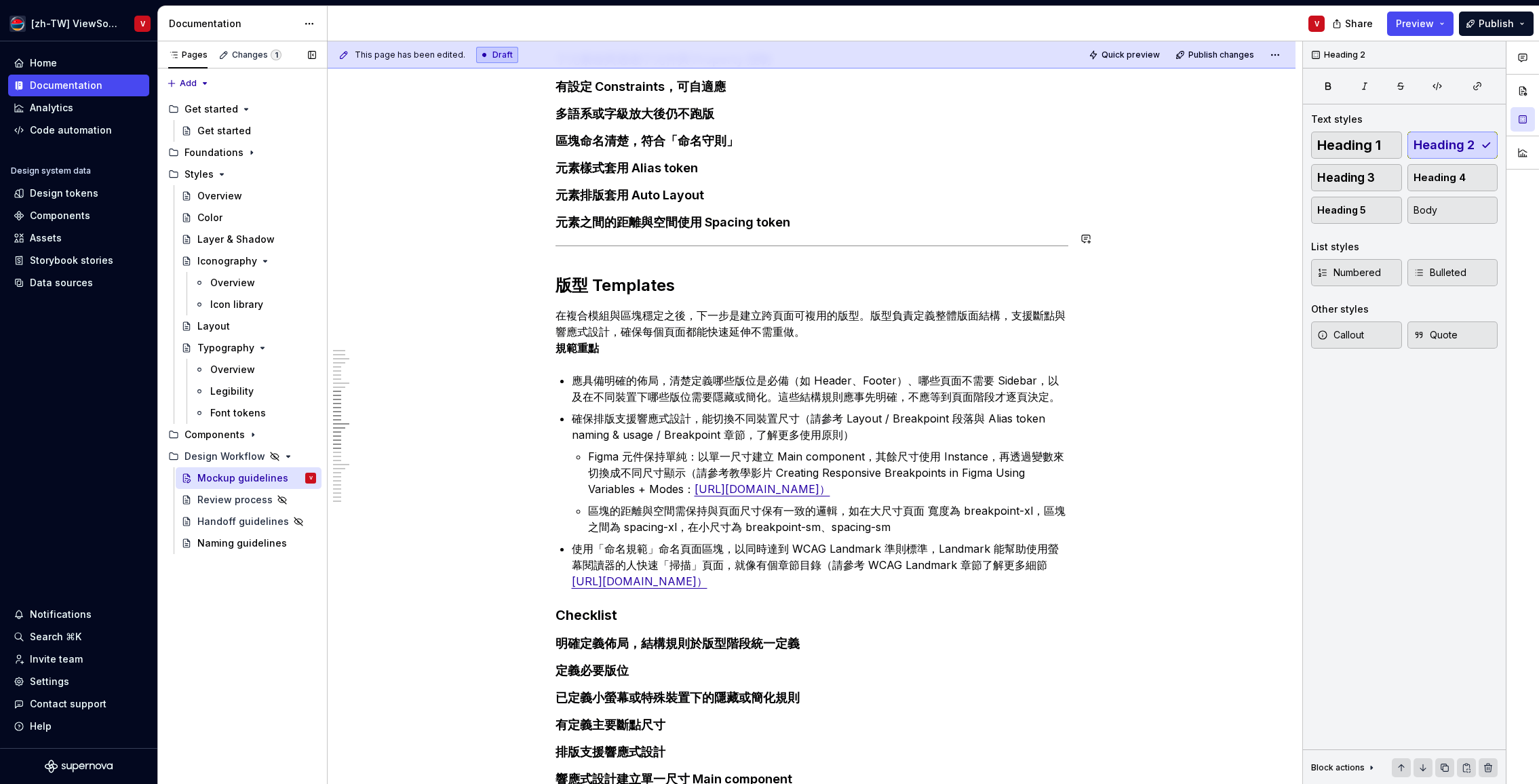
scroll to position [1488, 0]
click at [561, 297] on h2 "版型 Templates" at bounding box center [812, 286] width 513 height 22
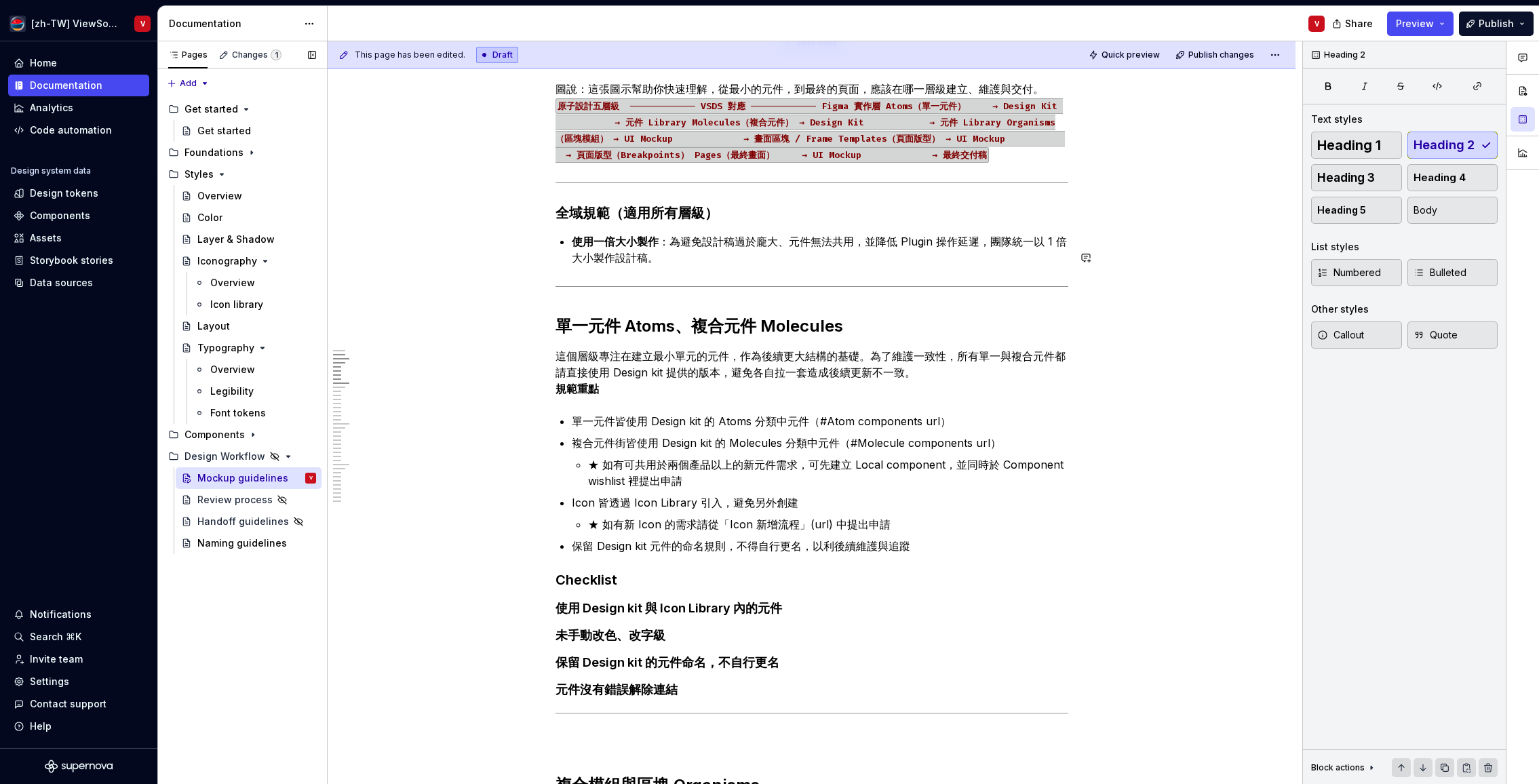
scroll to position [601, 0]
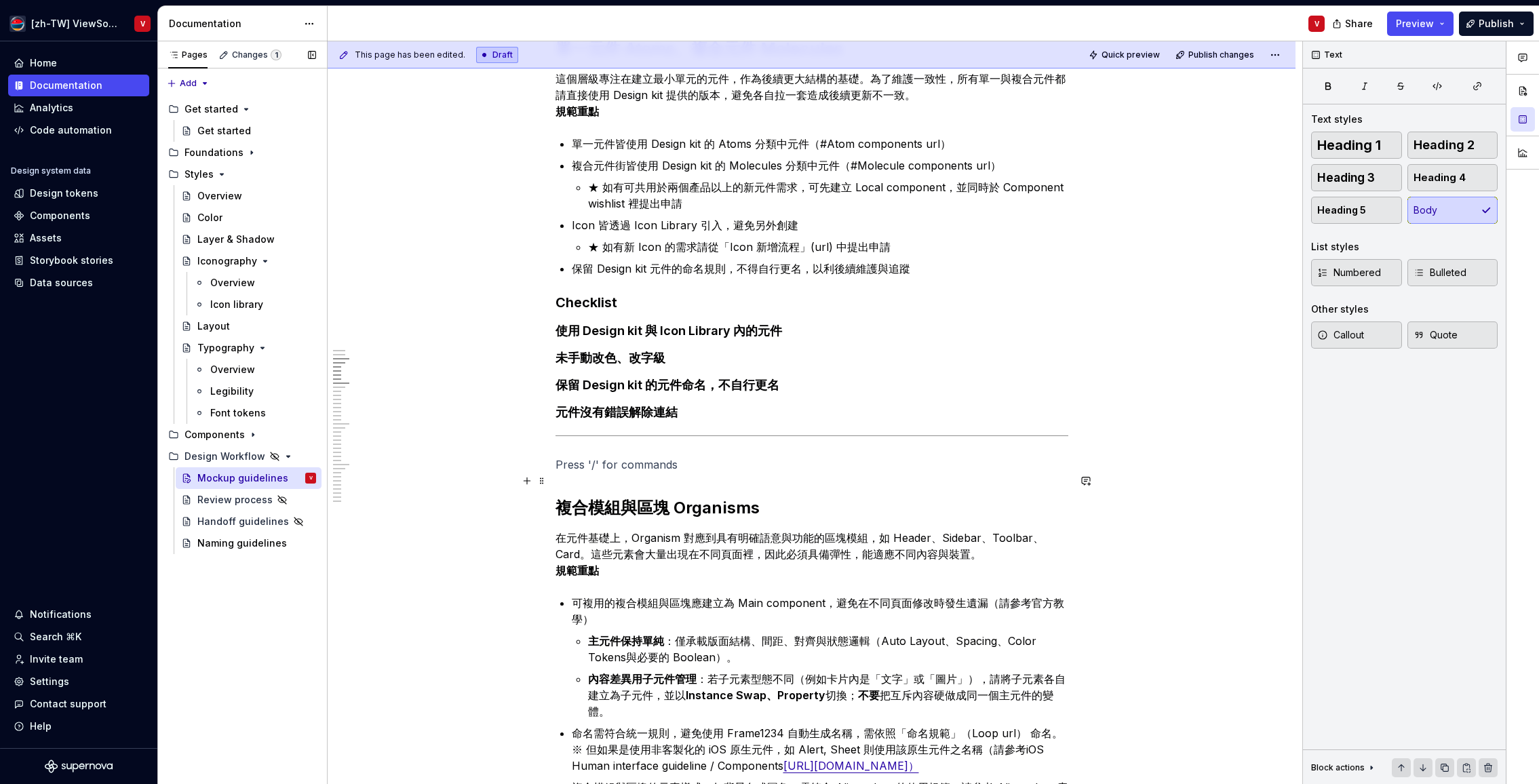
click at [576, 473] on p at bounding box center [812, 465] width 513 height 16
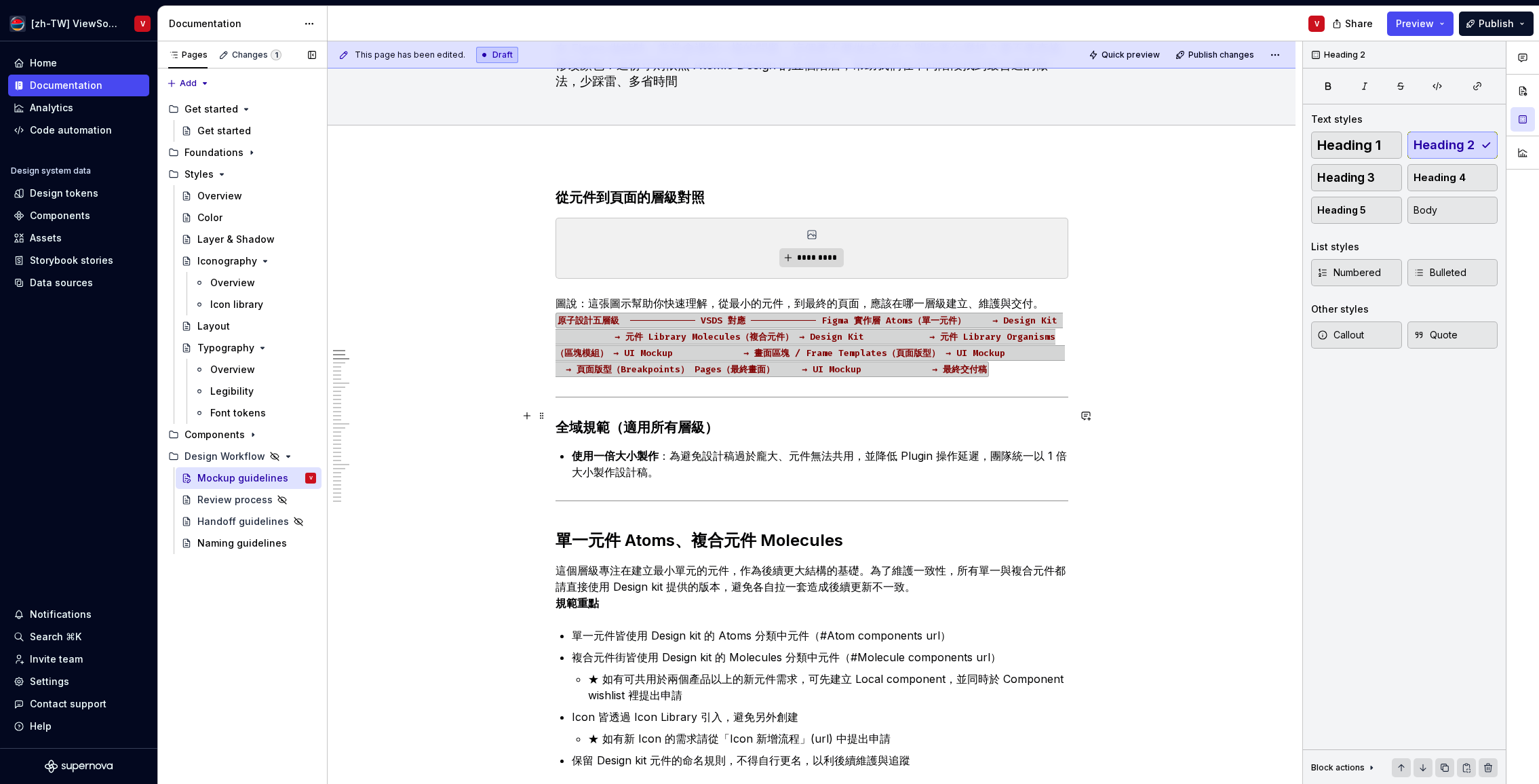
scroll to position [110, 0]
click at [632, 196] on h3 "從元件到頁面的層級對照" at bounding box center [812, 197] width 513 height 19
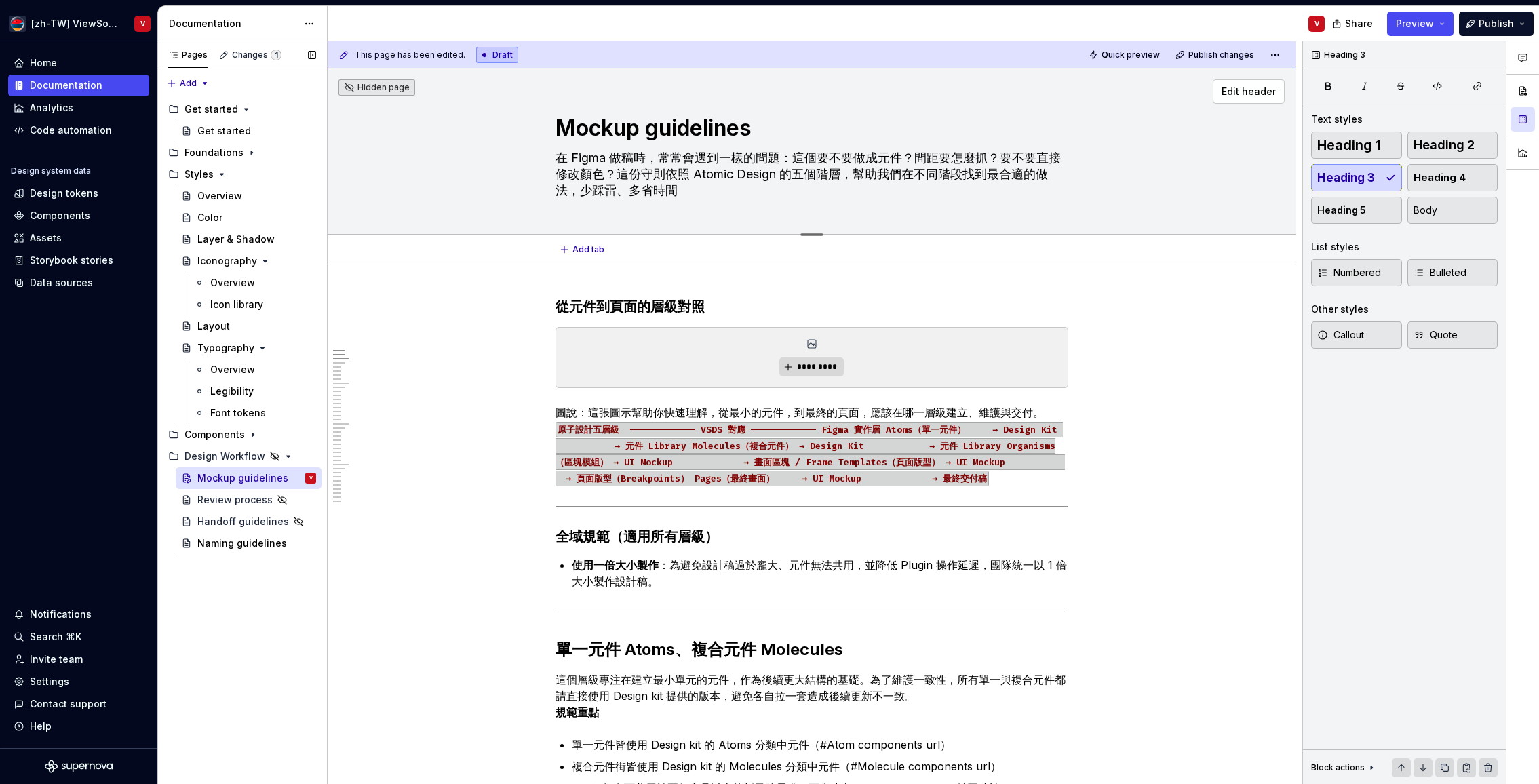
drag, startPoint x: 689, startPoint y: 191, endPoint x: 675, endPoint y: 186, distance: 14.9
click at [680, 192] on textarea "在 Figma 做稿時，常常會遇到一樣的問題：這個要不要做成元件？間距要怎麼抓？要不要直接修改顏色？這份守則依照 Atomic Design 的五個階層，幫助…" at bounding box center [809, 174] width 513 height 55
type textarea "*"
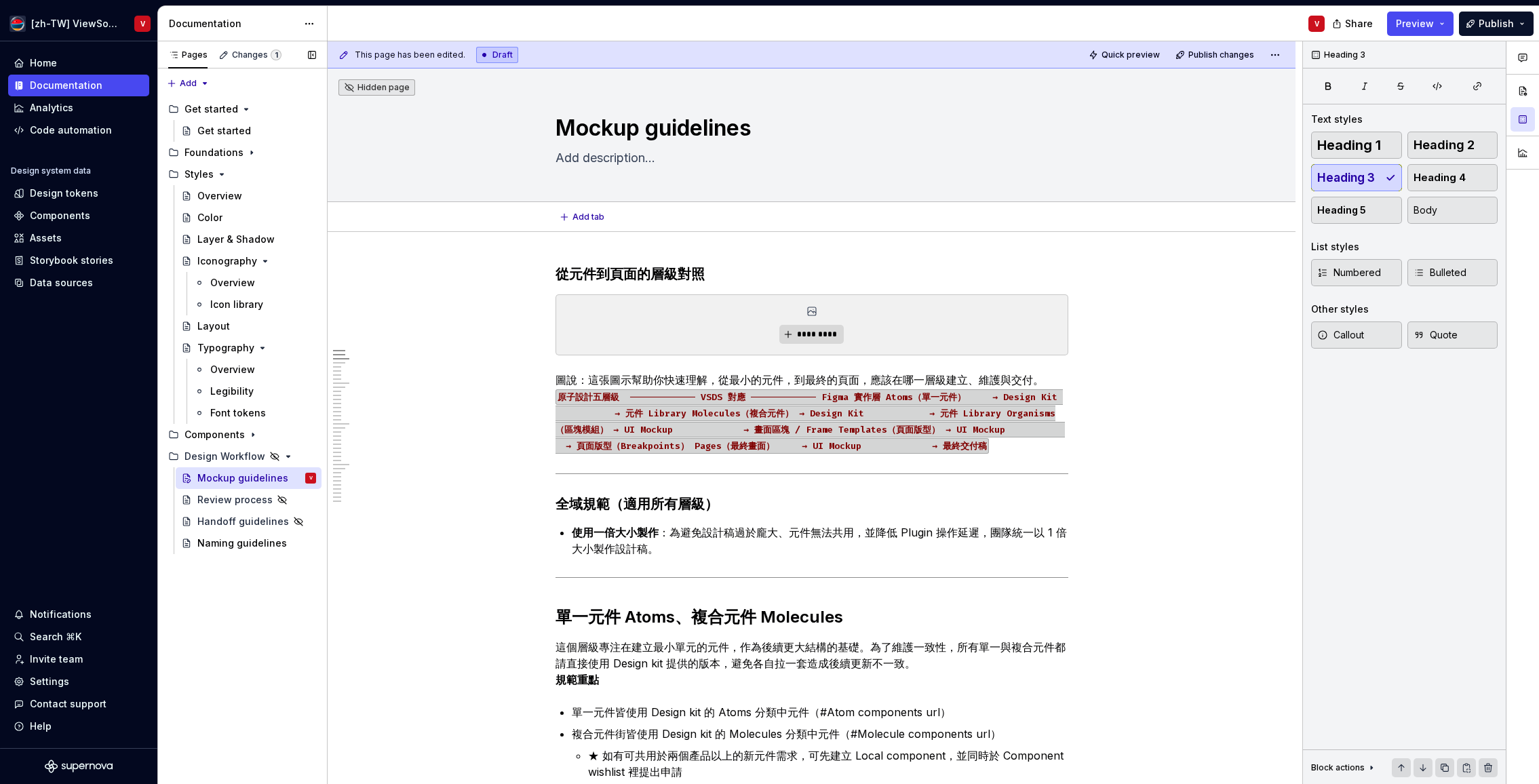
type textarea "*"
click at [573, 242] on div "This page has been edited. Draft Quick preview Publish changes Hidden page Mock…" at bounding box center [814, 413] width 975 height 744
click at [559, 275] on h3 "從元件到頁面的層級對照" at bounding box center [812, 275] width 513 height 19
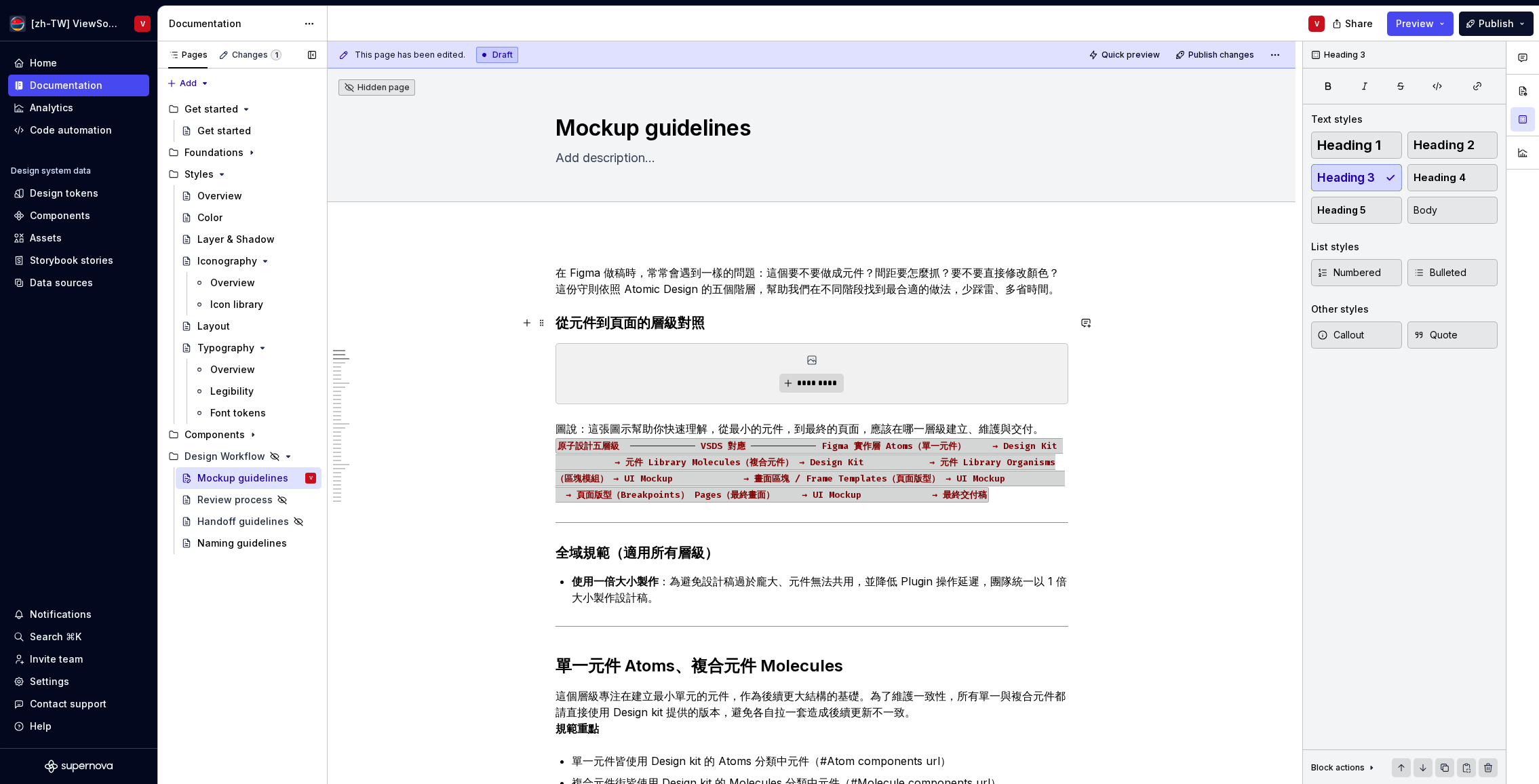
click at [682, 324] on h3 "從元件到頁面的層級對照" at bounding box center [812, 323] width 513 height 19
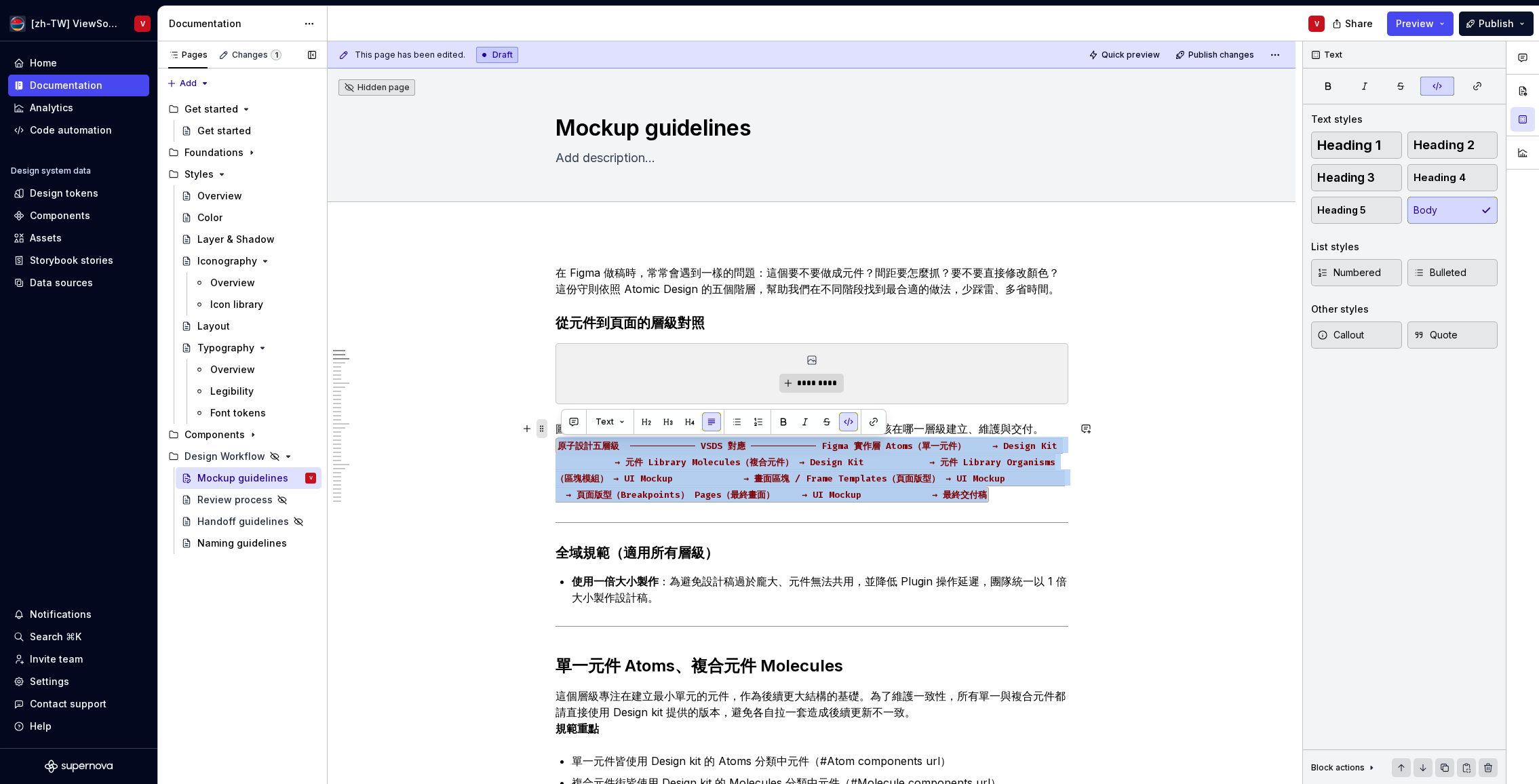
drag, startPoint x: 615, startPoint y: 513, endPoint x: 543, endPoint y: 420, distance: 117.6
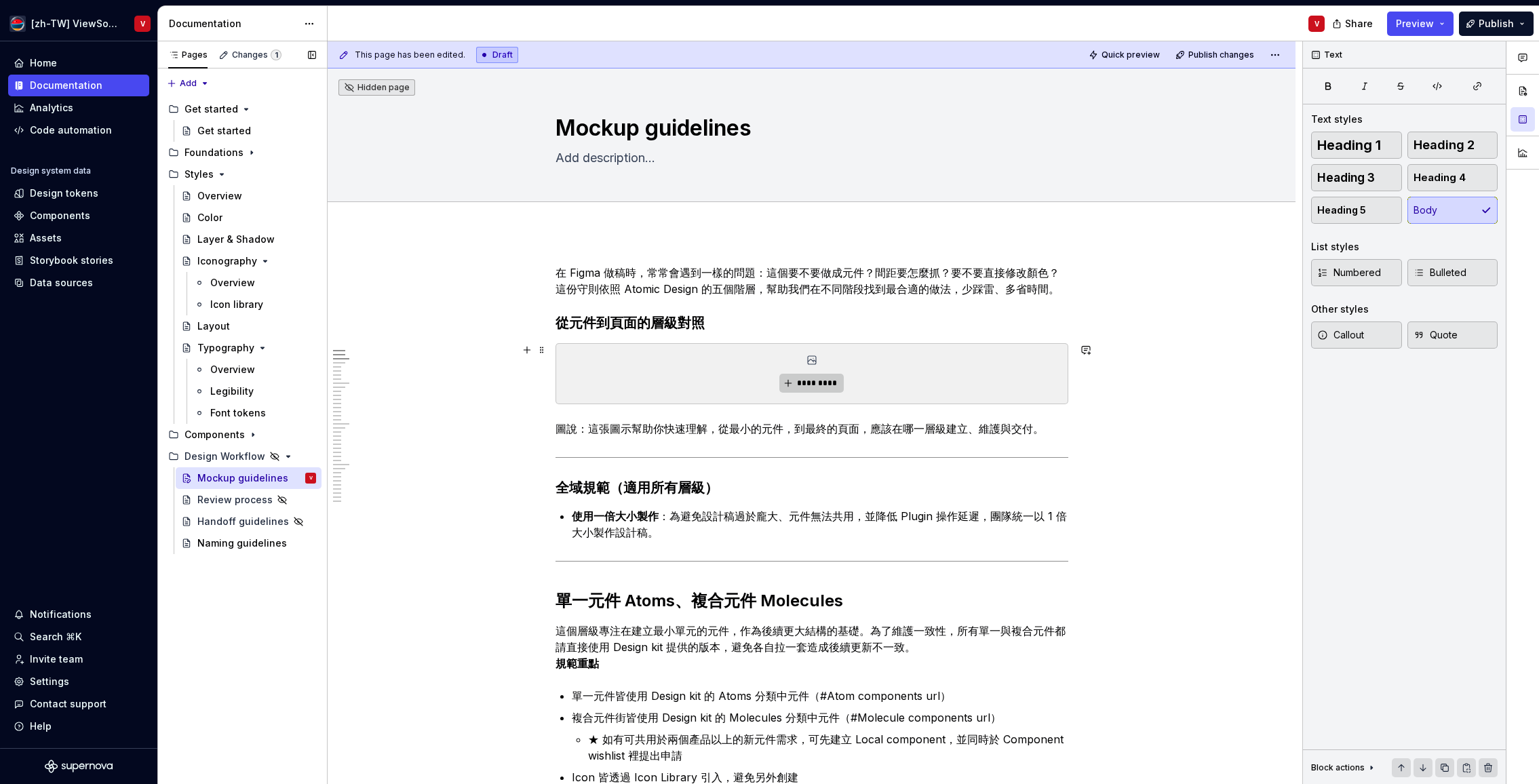
click at [823, 383] on span "*********" at bounding box center [817, 383] width 41 height 11
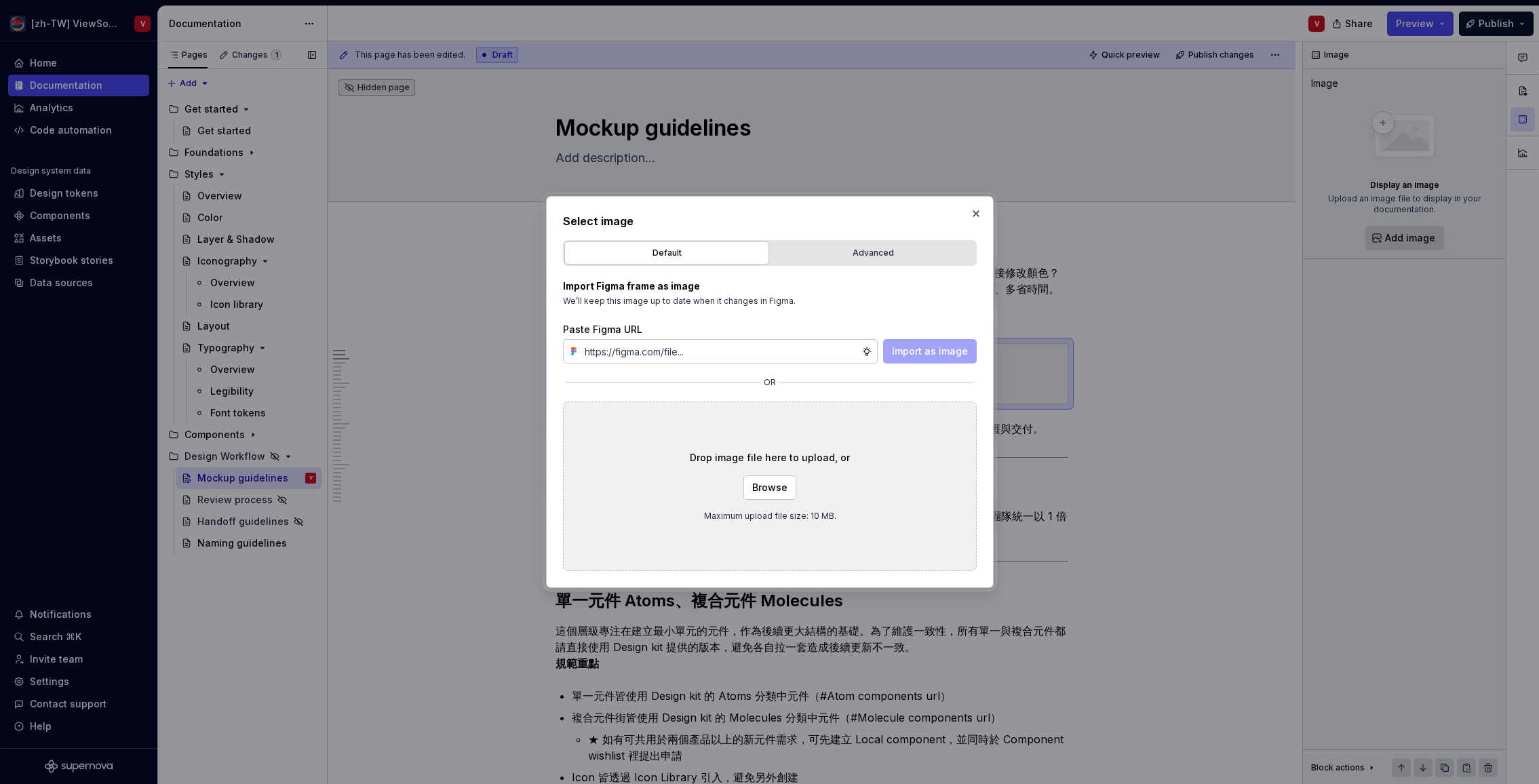
type textarea "*"
paste input "[URL][DOMAIN_NAME]"
type input "[URL][DOMAIN_NAME]"
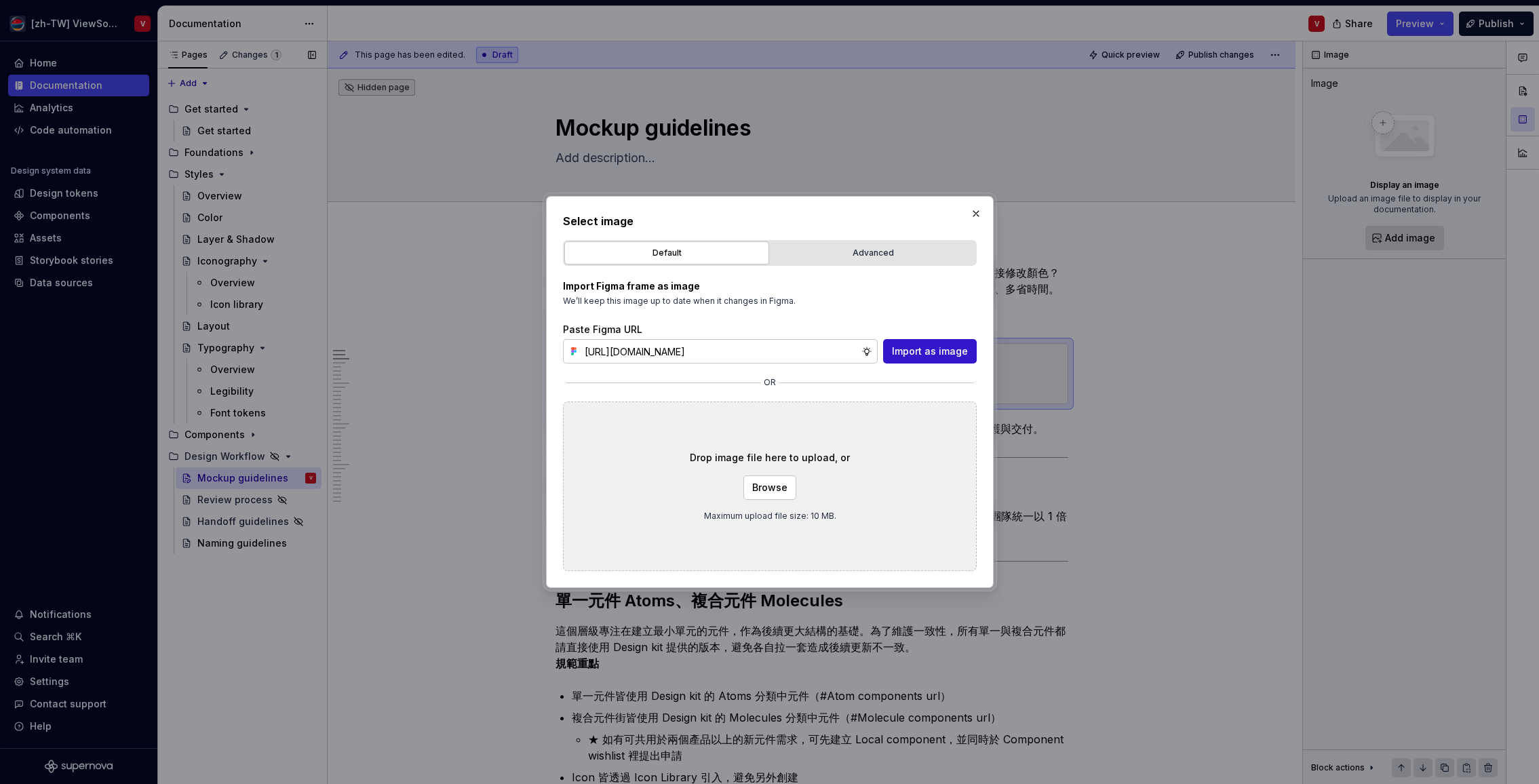
click at [929, 353] on span "Import as image" at bounding box center [930, 350] width 76 height 13
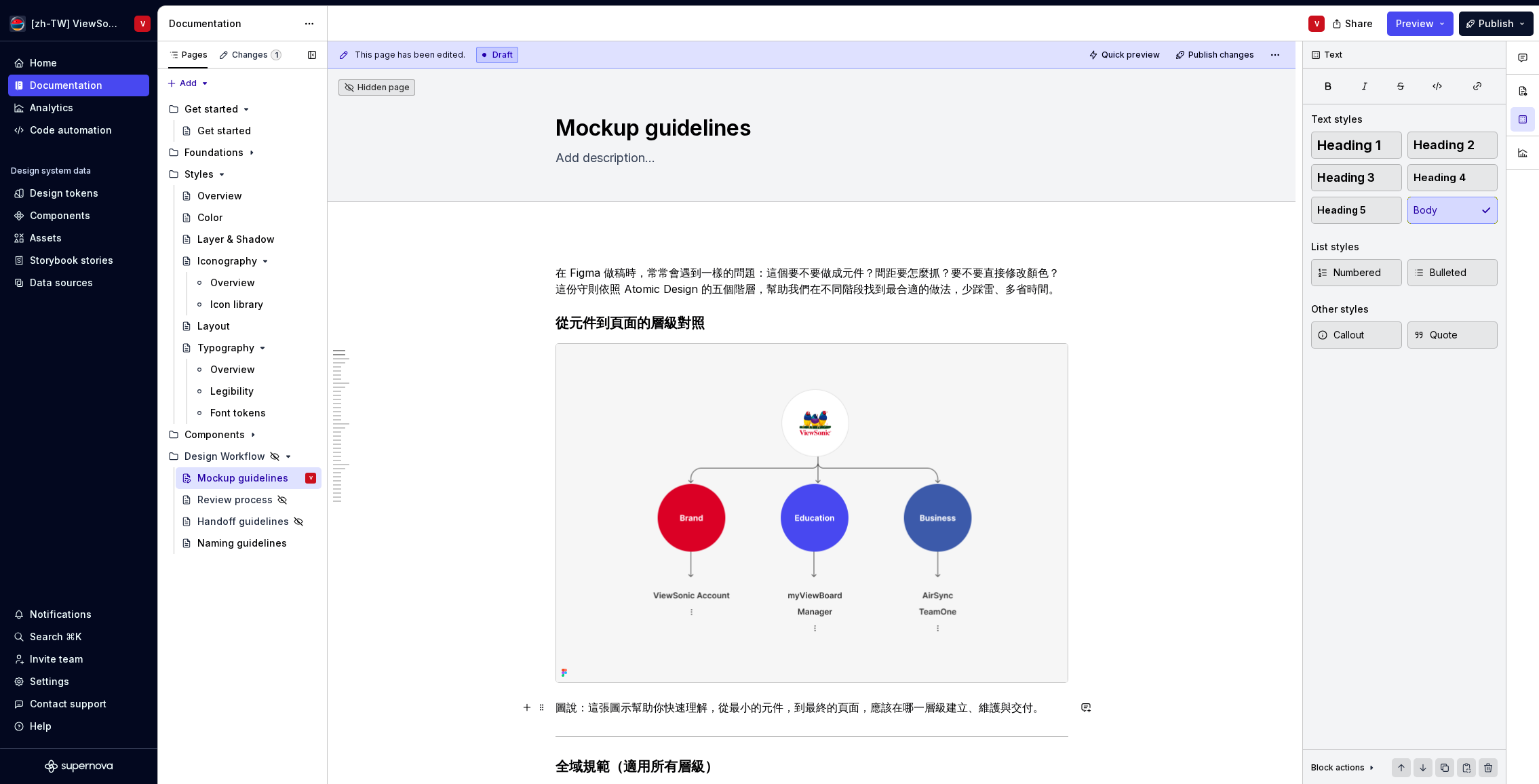
drag, startPoint x: 593, startPoint y: 711, endPoint x: 599, endPoint y: 685, distance: 26.7
click at [593, 711] on p "圖說：這張圖示幫助你快速理解，從最小的元件，到最終的頁面，應該在哪一層級建立、維護與交付。" at bounding box center [812, 707] width 513 height 16
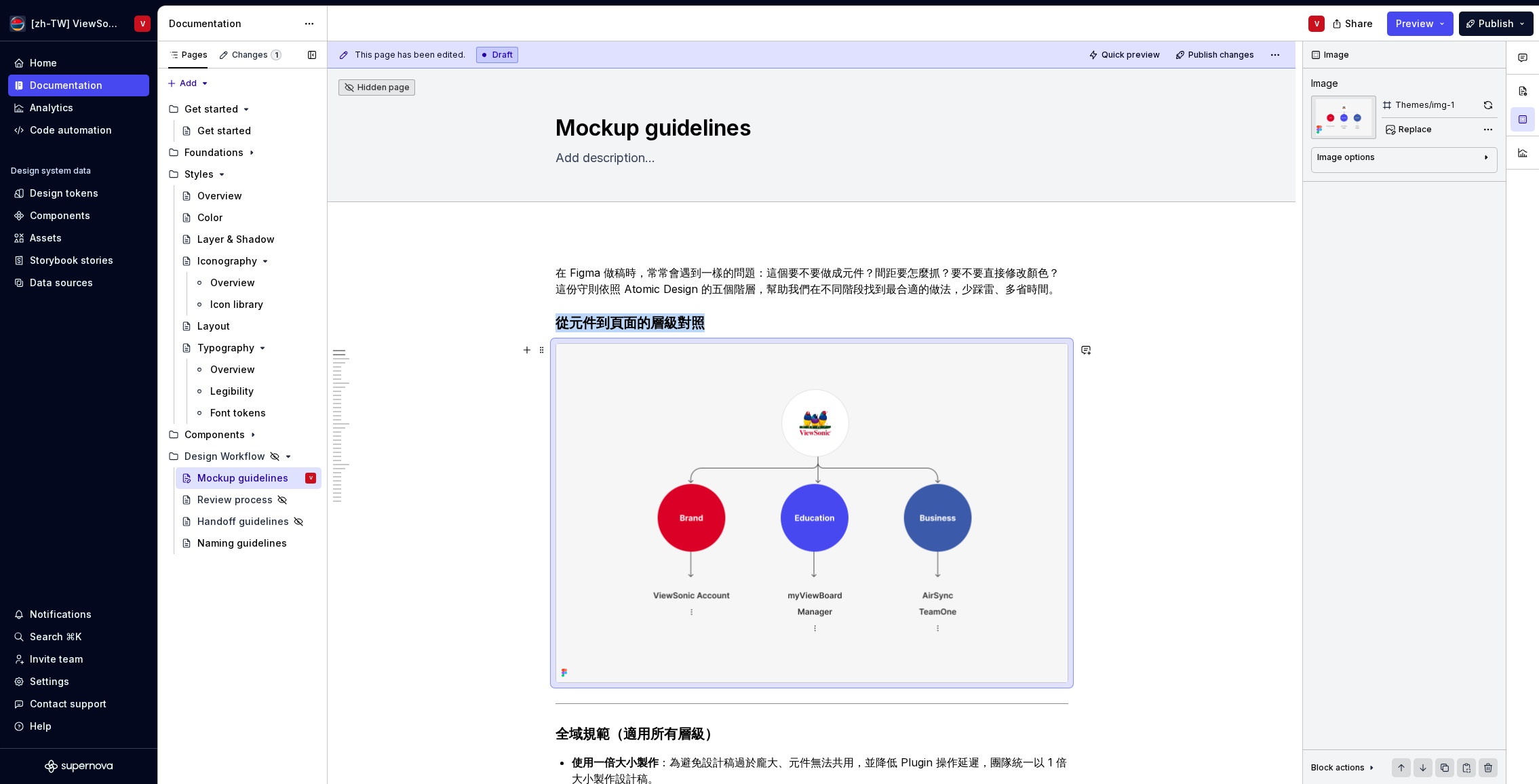
click at [999, 421] on img at bounding box center [812, 513] width 512 height 339
click at [1376, 156] on div "Image options" at bounding box center [1399, 160] width 164 height 16
click at [1388, 231] on textarea at bounding box center [1404, 226] width 174 height 25
paste textarea "這[PERSON_NAME]幫助你快速理解，從最小的元件，到最終的頁面，應該在哪一層級建立、維護與交付。"
type textarea "*"
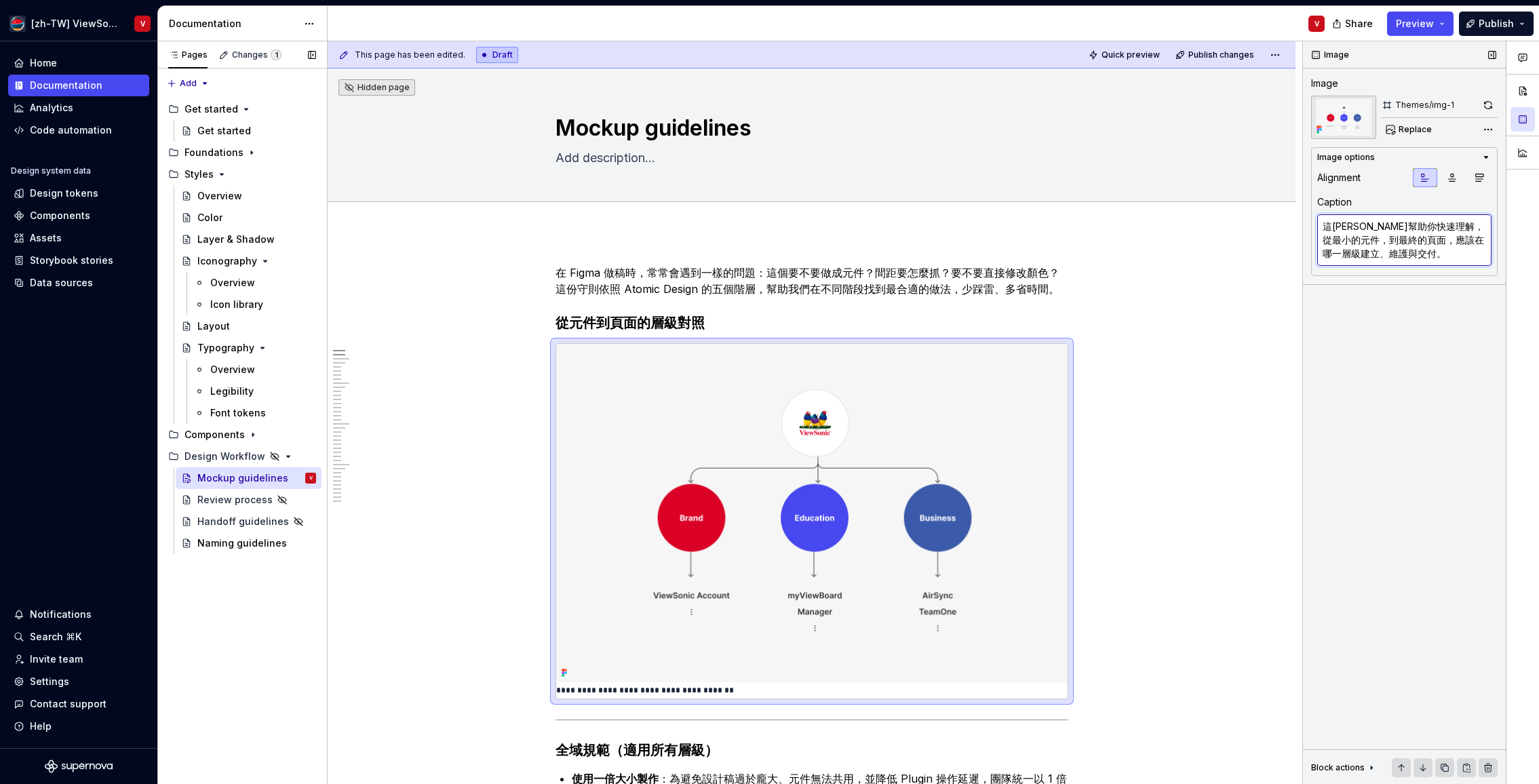
type textarea "這[PERSON_NAME]幫助你快速理解，從最小的元件，到最終的頁面，應該在哪一層級建立、維護與交付。"
click at [1401, 391] on div "Image Image Themes/img-1 Replace Image options Alignment Caption 這[PERSON_NAME]…" at bounding box center [1404, 413] width 202 height 744
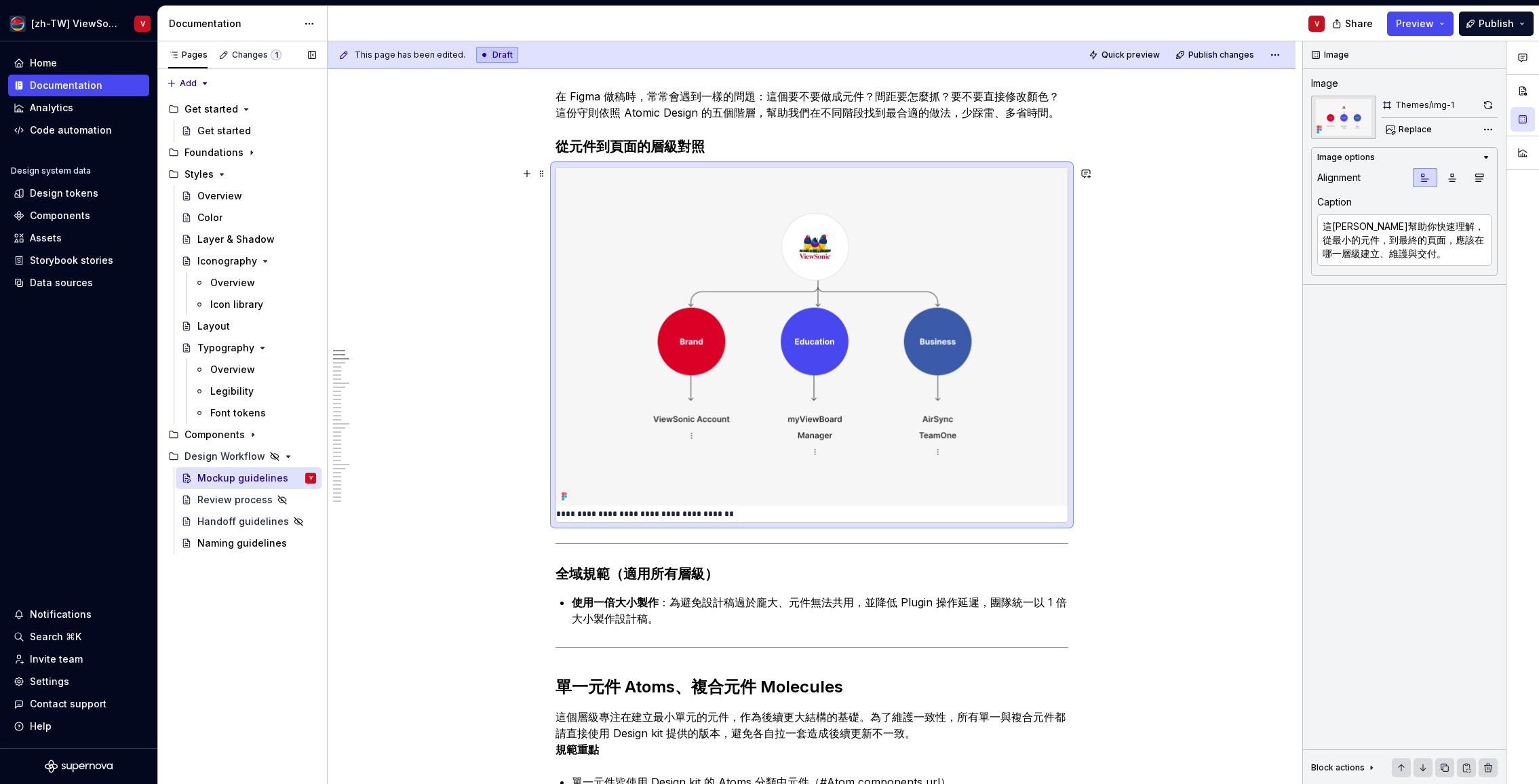
scroll to position [271, 0]
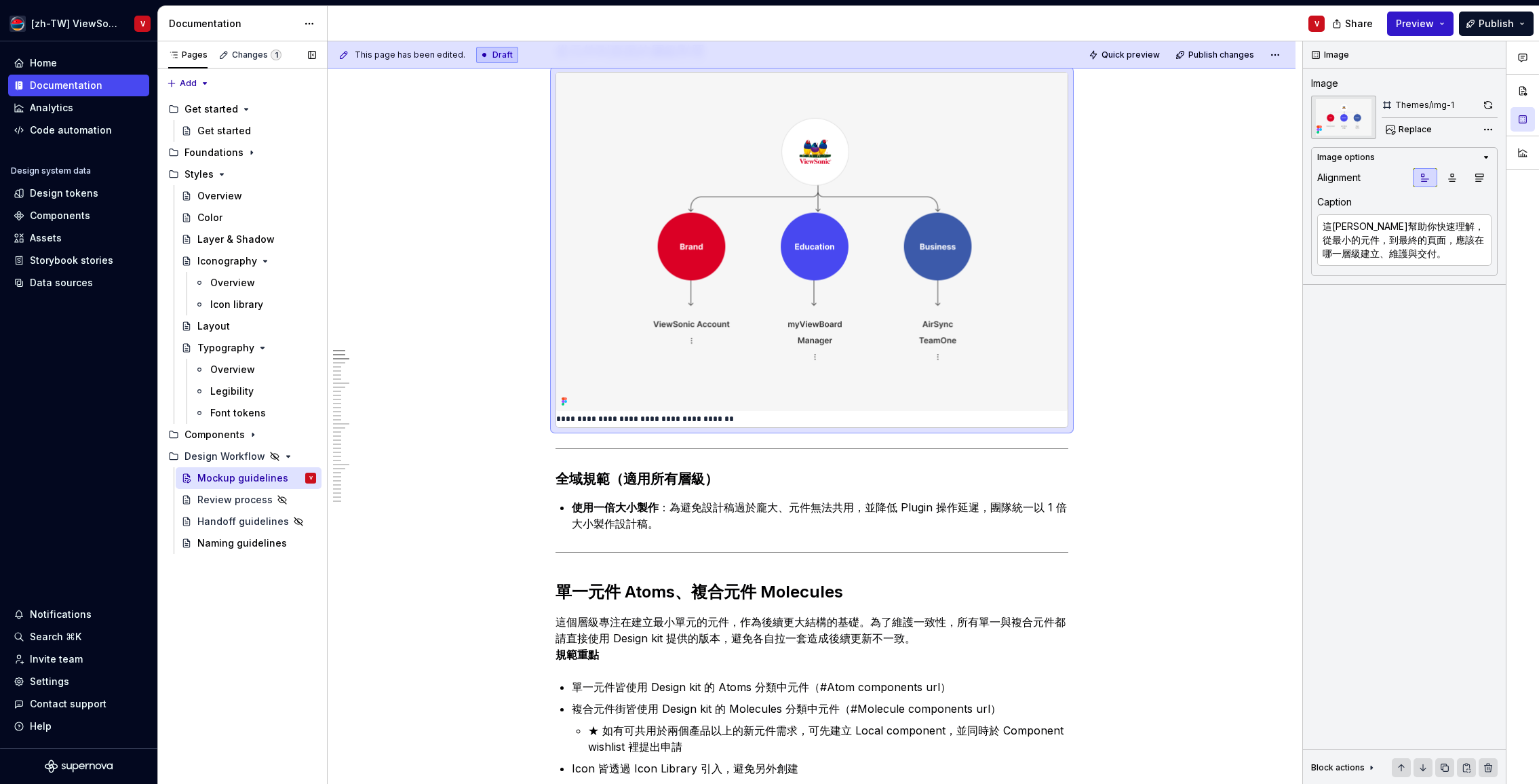
click at [1427, 26] on span "Preview" at bounding box center [1415, 23] width 38 height 13
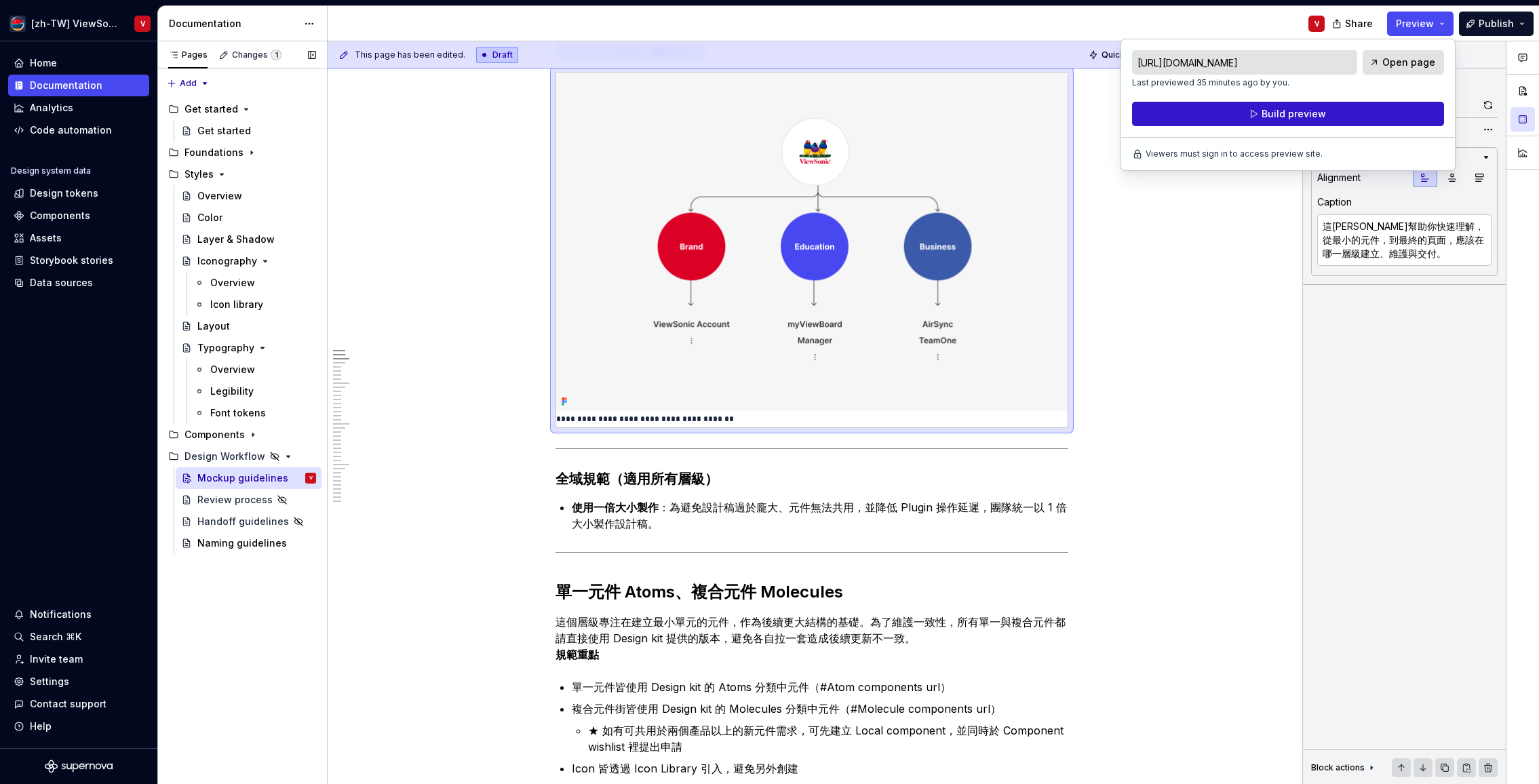
click at [1356, 115] on button "Build preview" at bounding box center [1288, 114] width 312 height 25
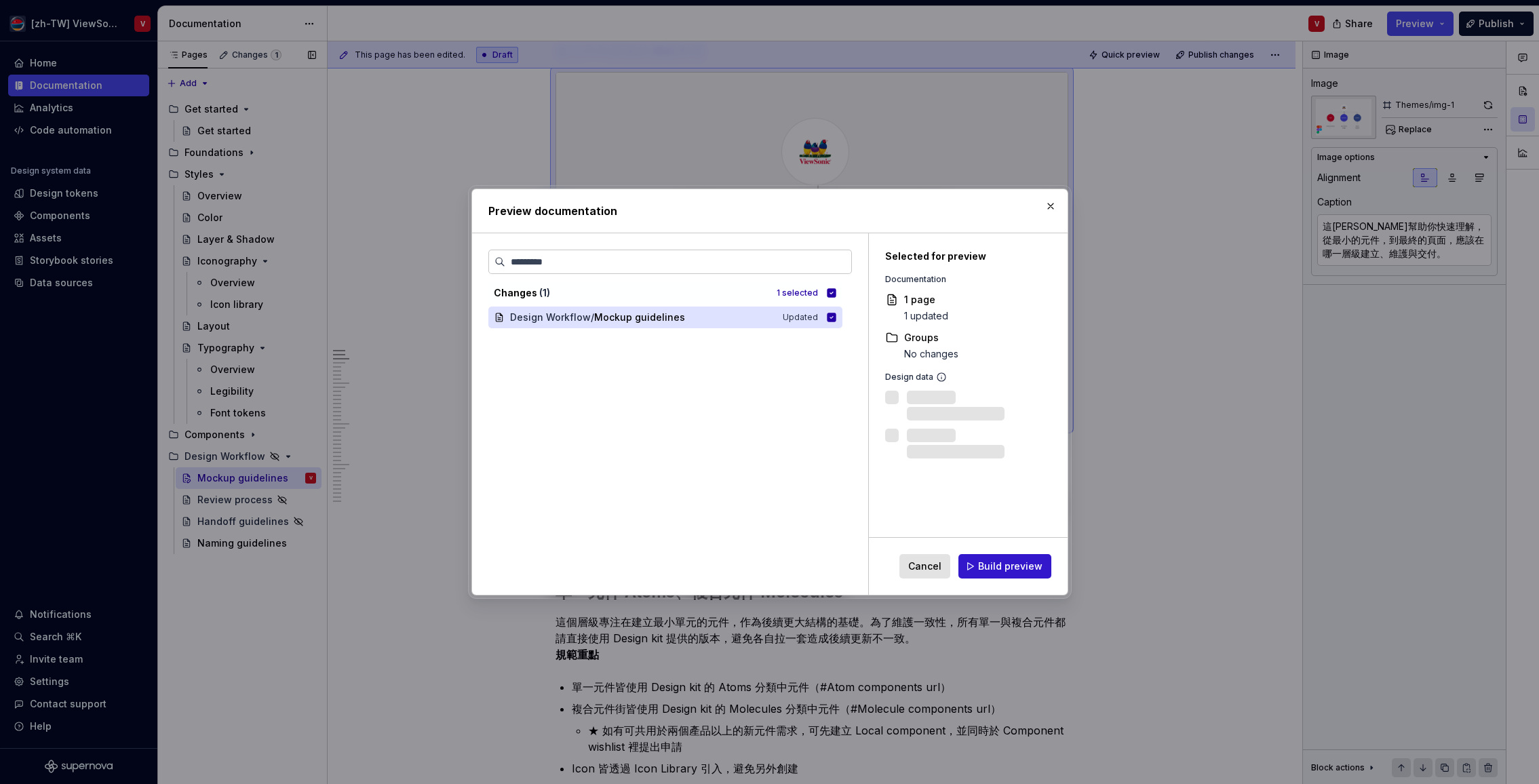
click at [997, 566] on span "Build preview" at bounding box center [1010, 566] width 64 height 13
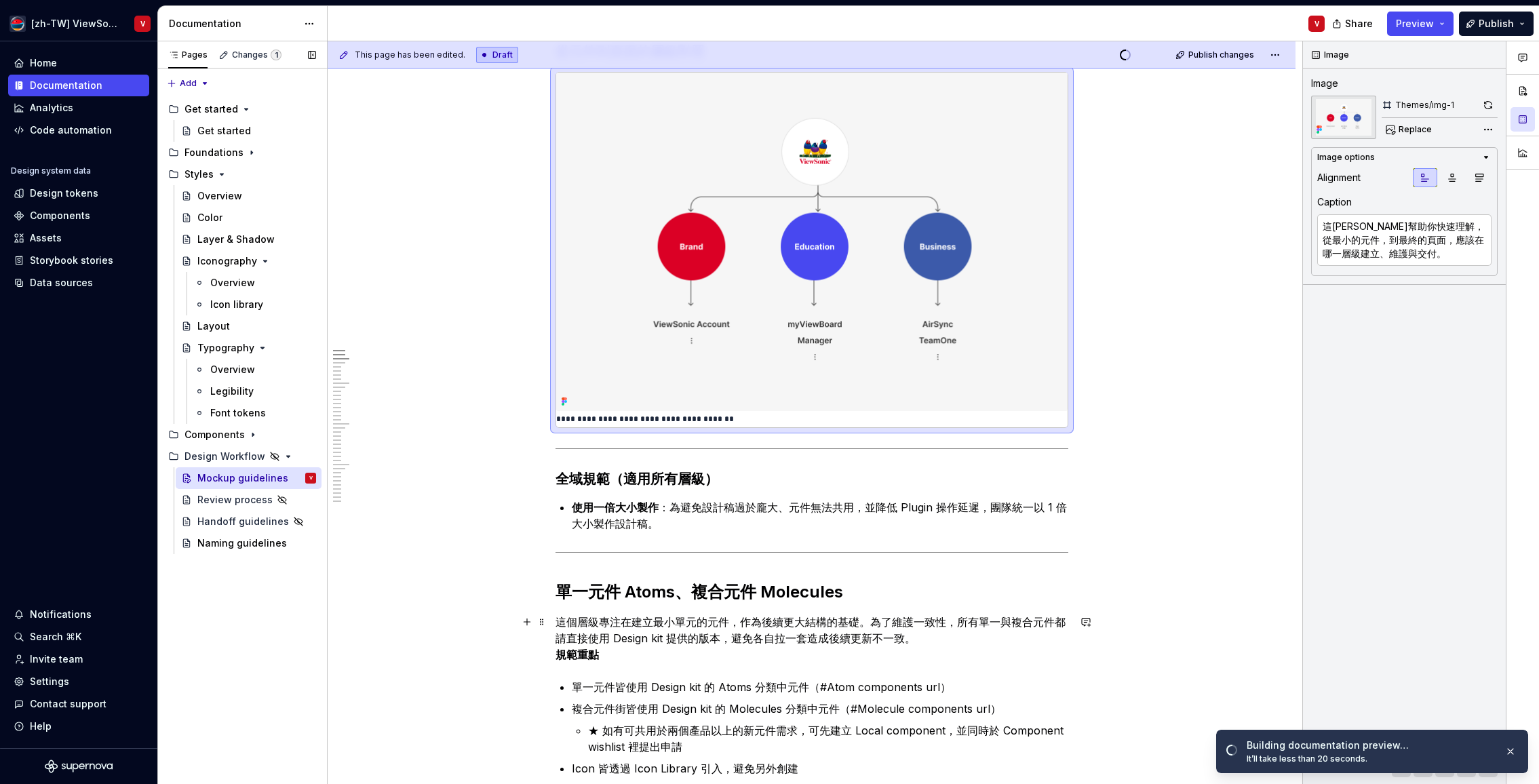
click at [562, 655] on strong "規範重點" at bounding box center [577, 654] width 43 height 13
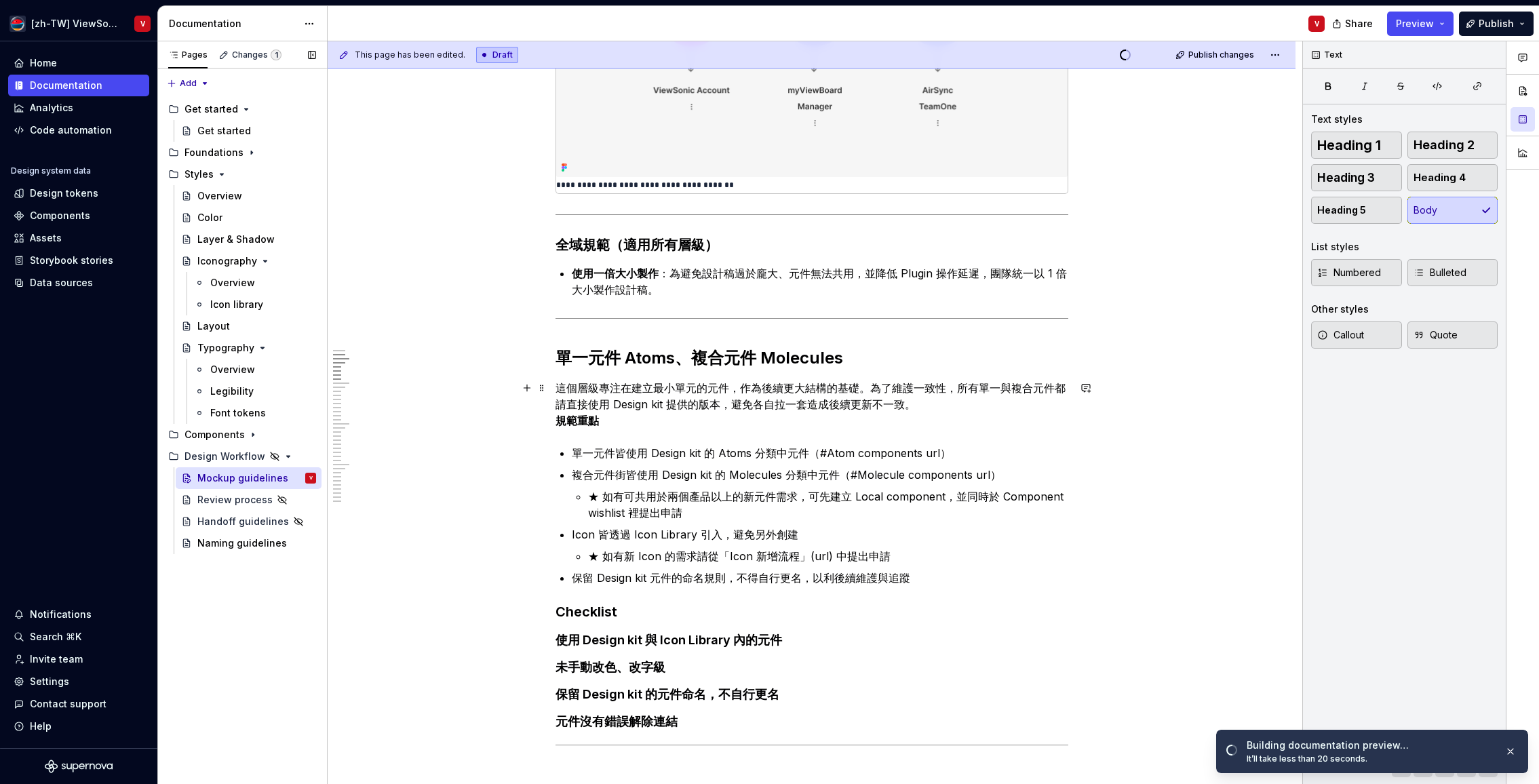
scroll to position [518, 0]
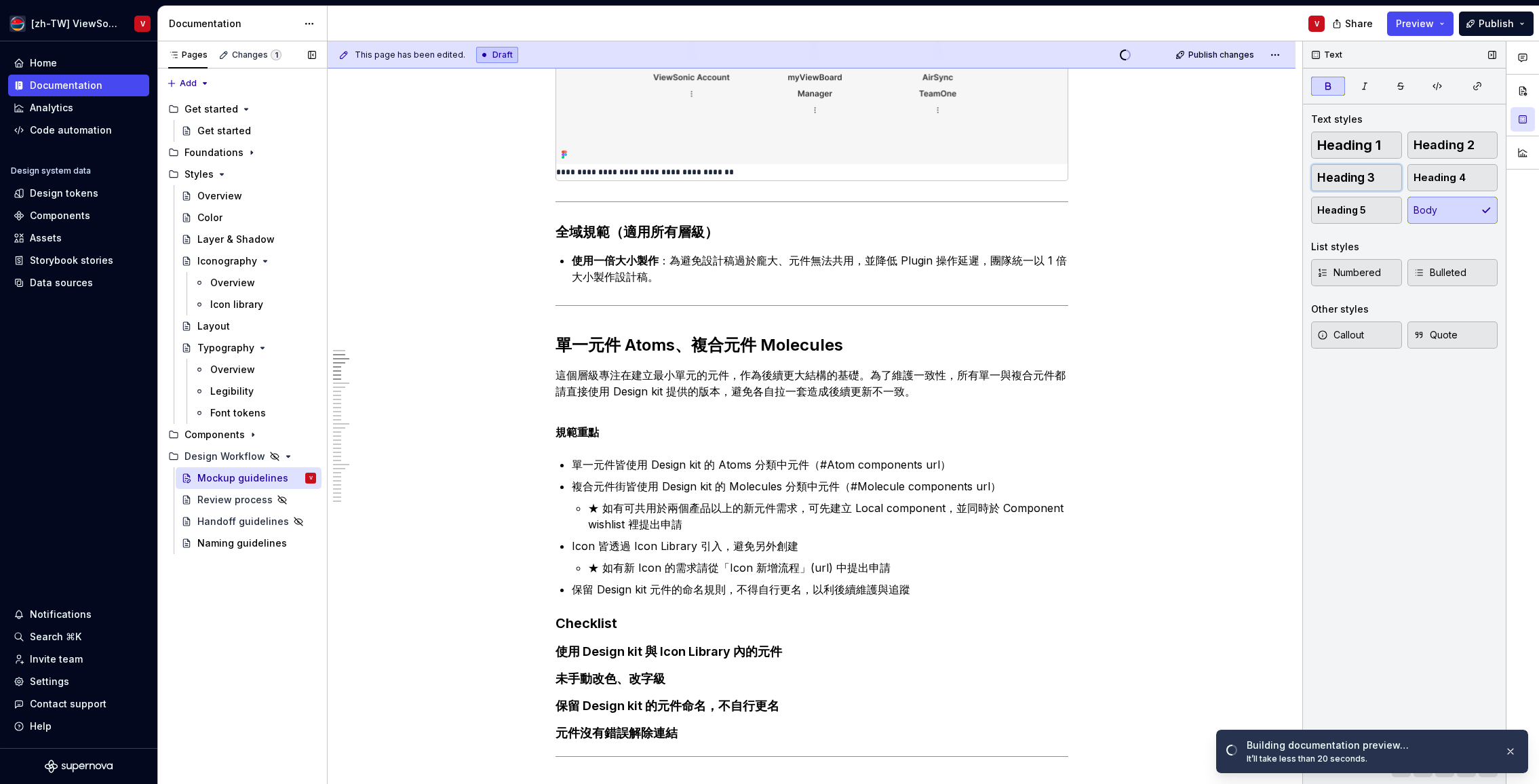
drag, startPoint x: 1384, startPoint y: 184, endPoint x: 1371, endPoint y: 184, distance: 13.0
click at [1384, 184] on button "Heading 3" at bounding box center [1356, 177] width 91 height 27
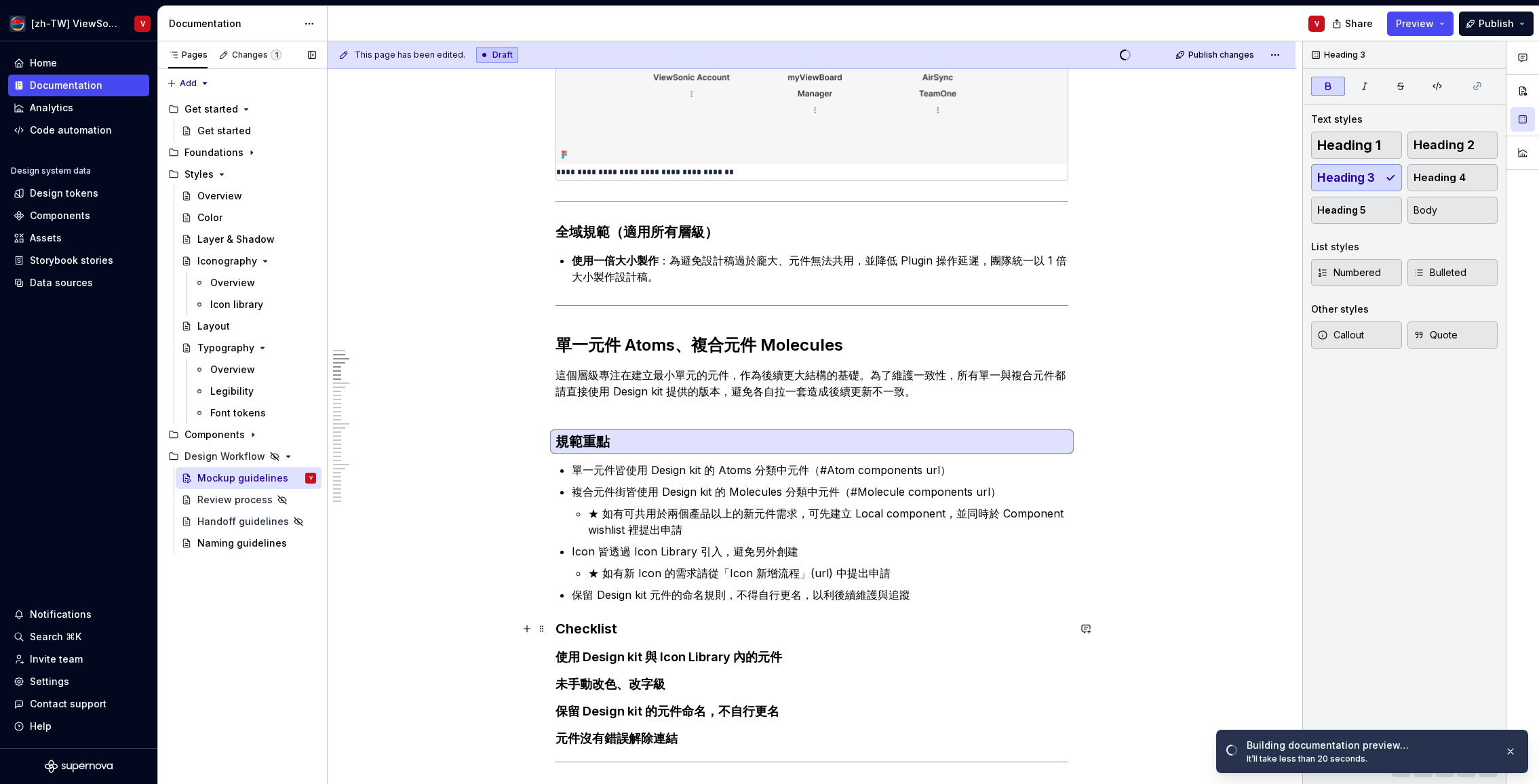
click at [561, 628] on strong "Checklist" at bounding box center [586, 628] width 62 height 16
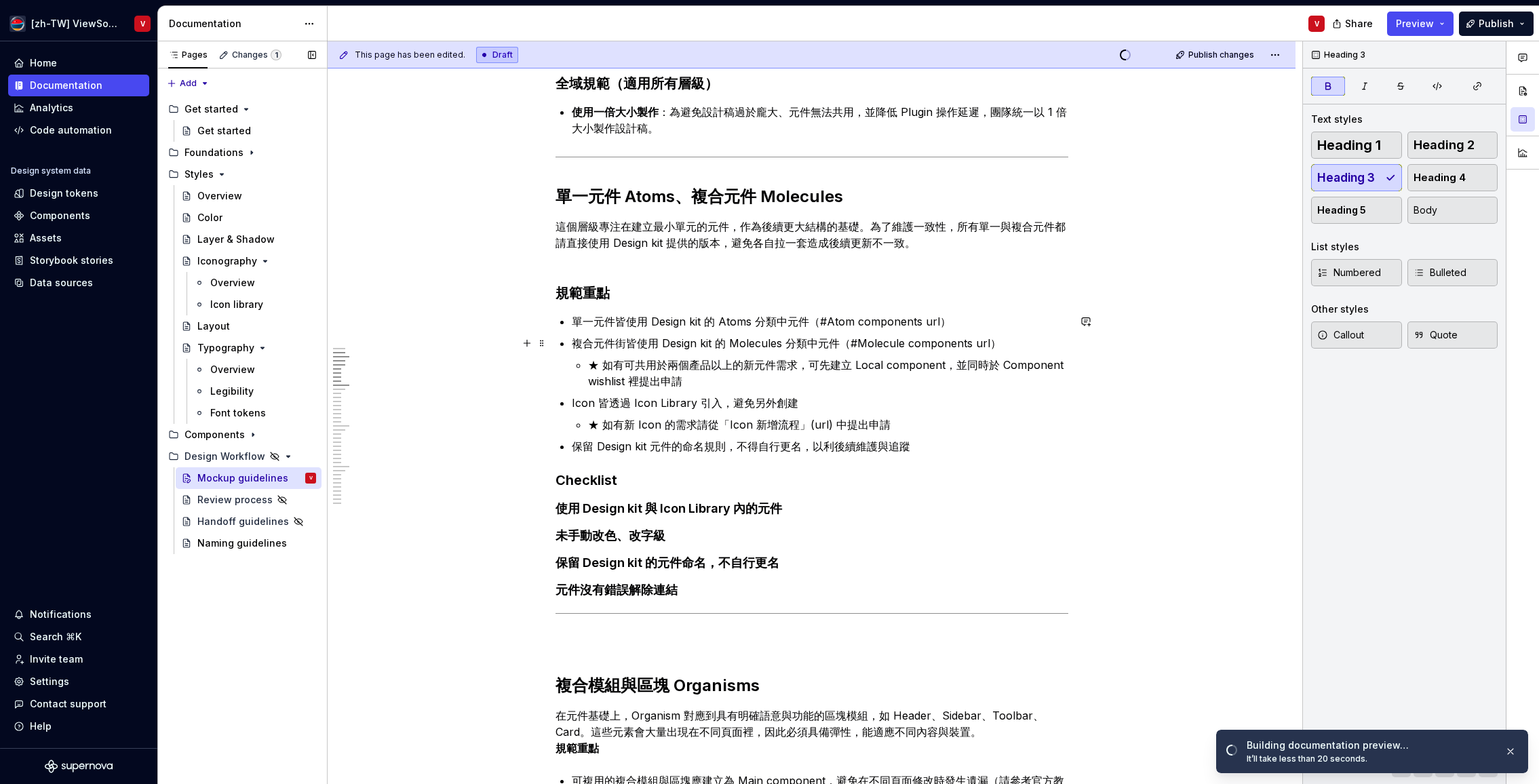
scroll to position [667, 0]
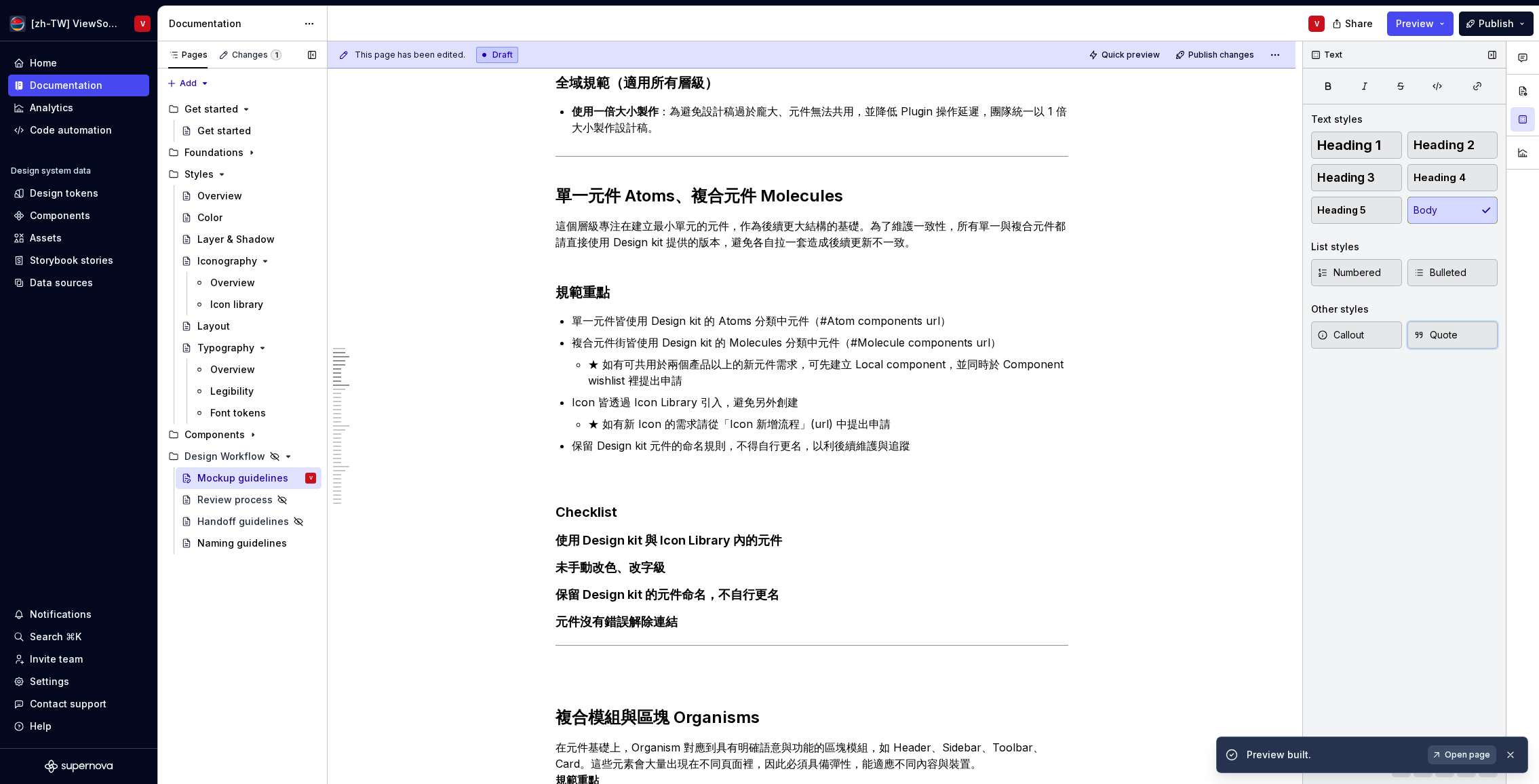
click at [1437, 339] on span "Quote" at bounding box center [1436, 334] width 44 height 13
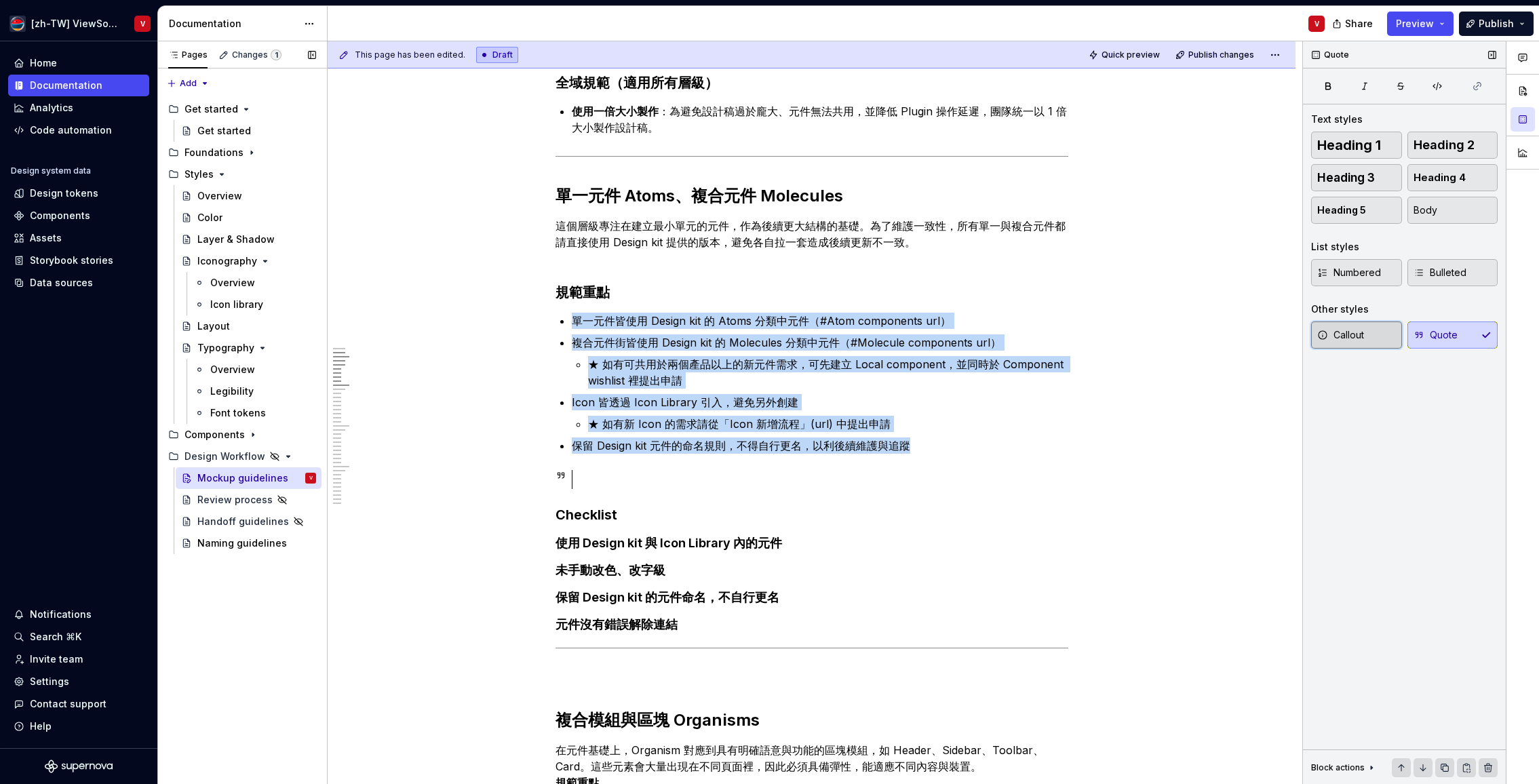
click at [1365, 335] on button "Callout" at bounding box center [1356, 334] width 91 height 27
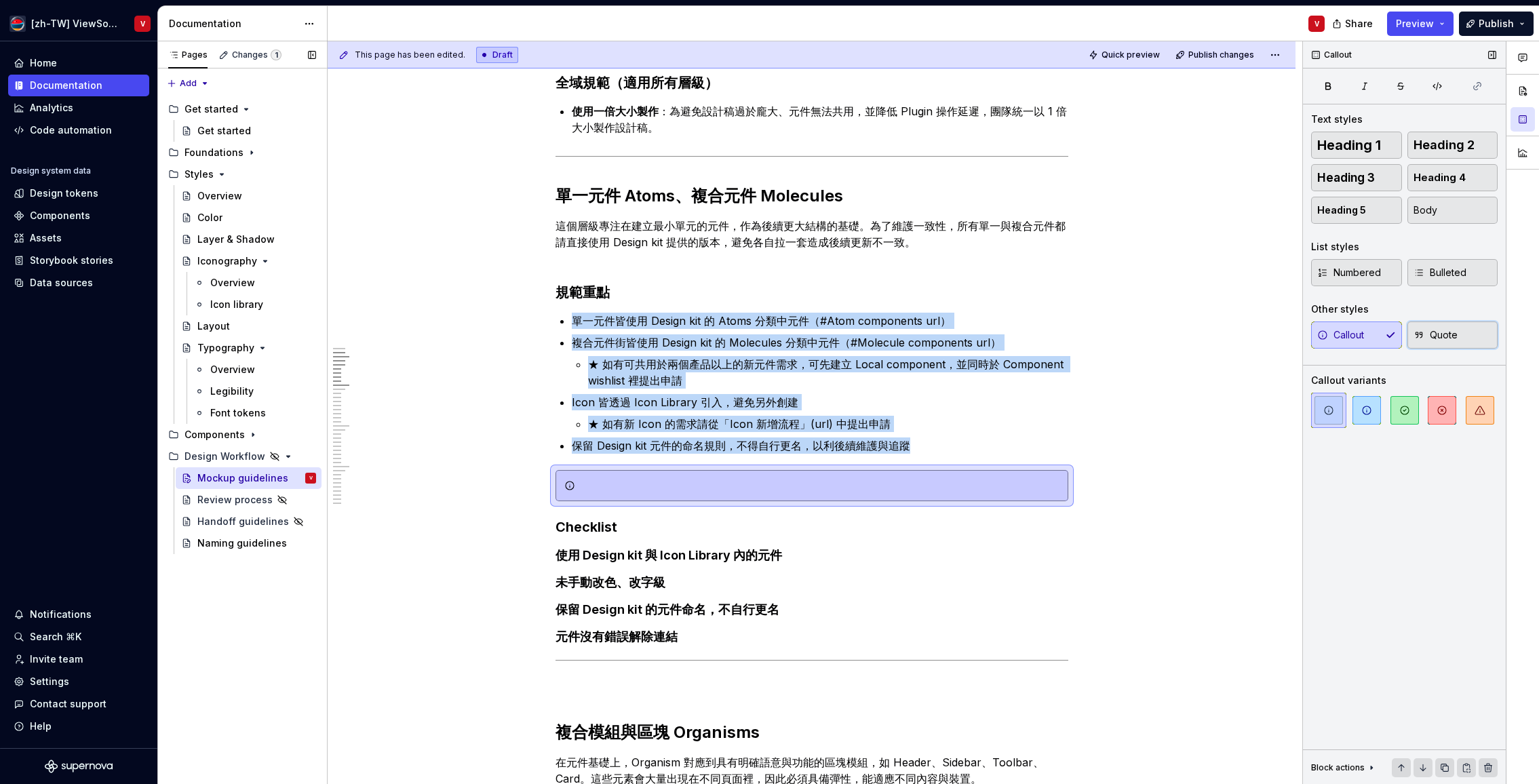
click at [1452, 335] on span "Quote" at bounding box center [1436, 334] width 44 height 13
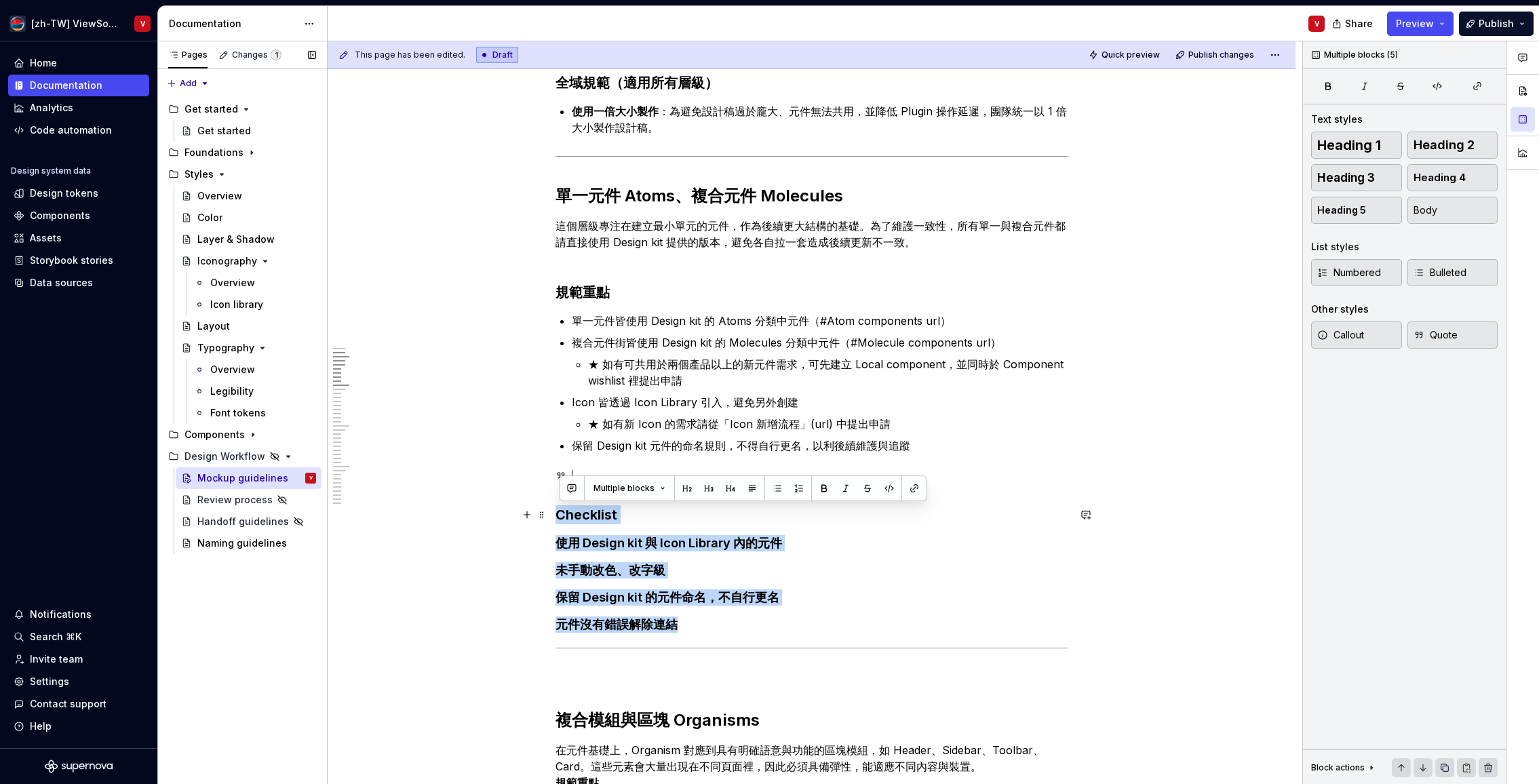
drag, startPoint x: 701, startPoint y: 622, endPoint x: 556, endPoint y: 516, distance: 179.6
copy div "Checklist 使用 Design kit 與 Icon Library 內的元件 未手動改色、改字級 保留 Design kit 的元件命名，不自行更名…"
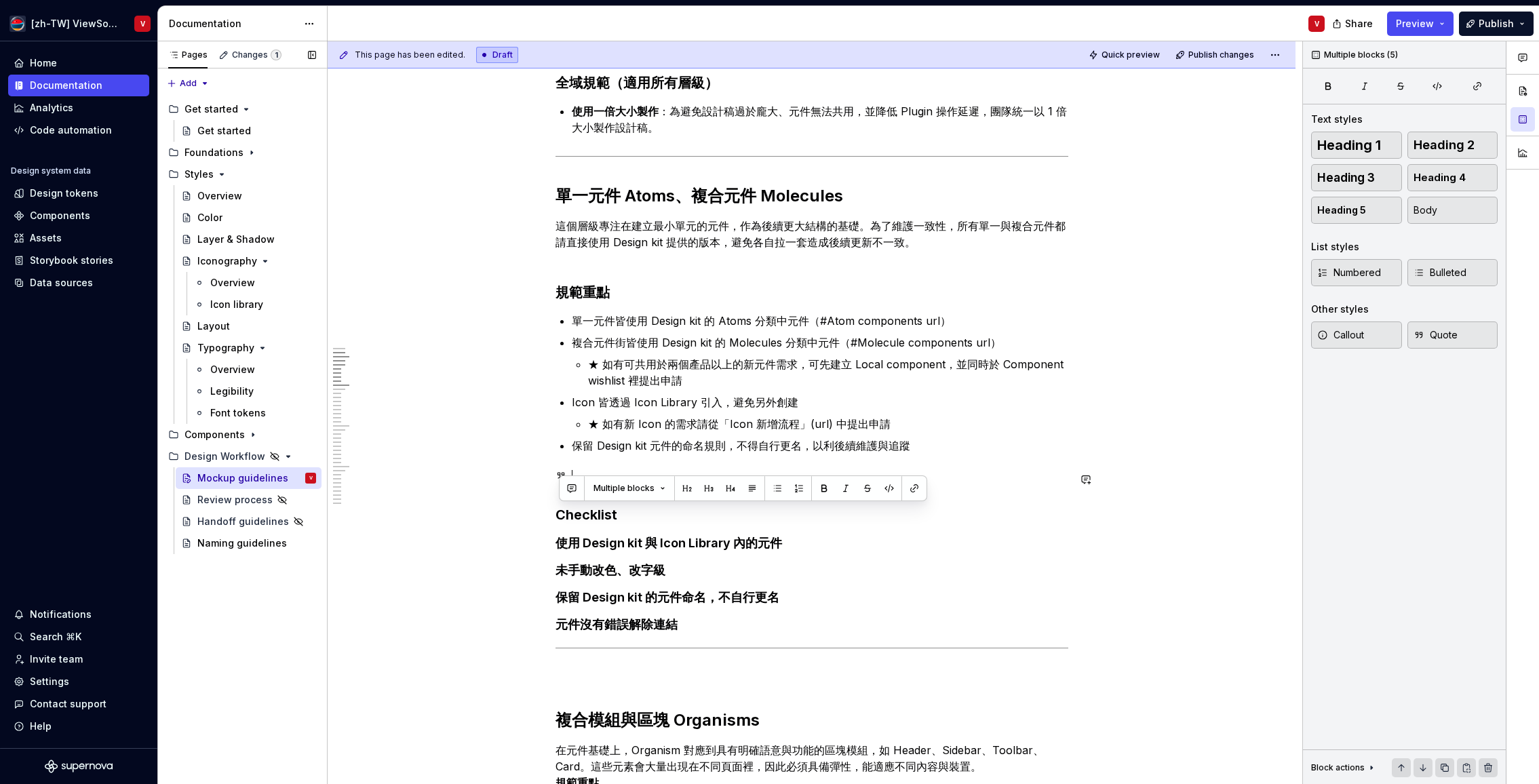
click at [592, 471] on div at bounding box center [826, 480] width 485 height 19
click at [607, 479] on div at bounding box center [826, 480] width 485 height 19
click at [589, 478] on div at bounding box center [826, 480] width 485 height 19
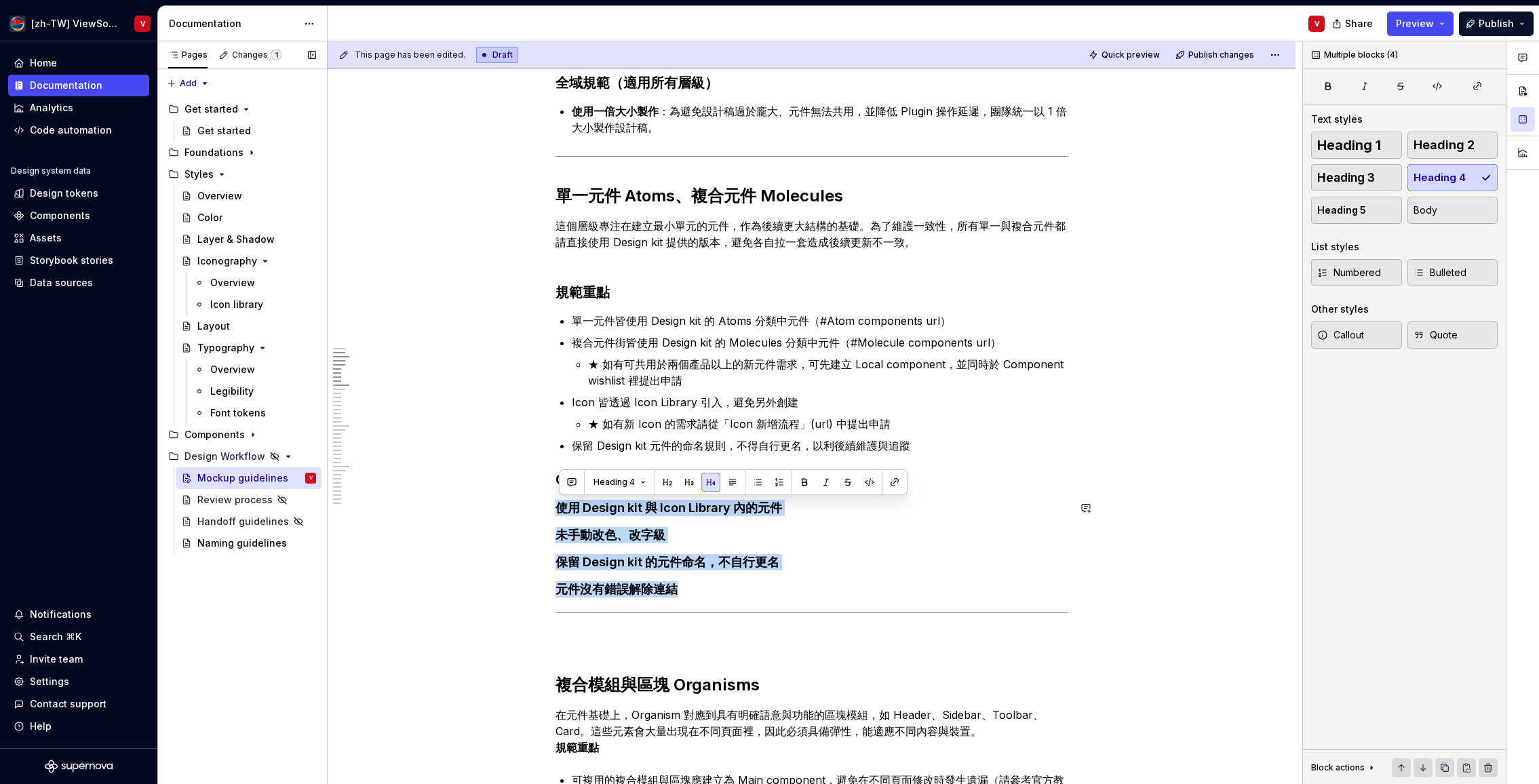
drag, startPoint x: 705, startPoint y: 589, endPoint x: 585, endPoint y: 433, distance: 196.8
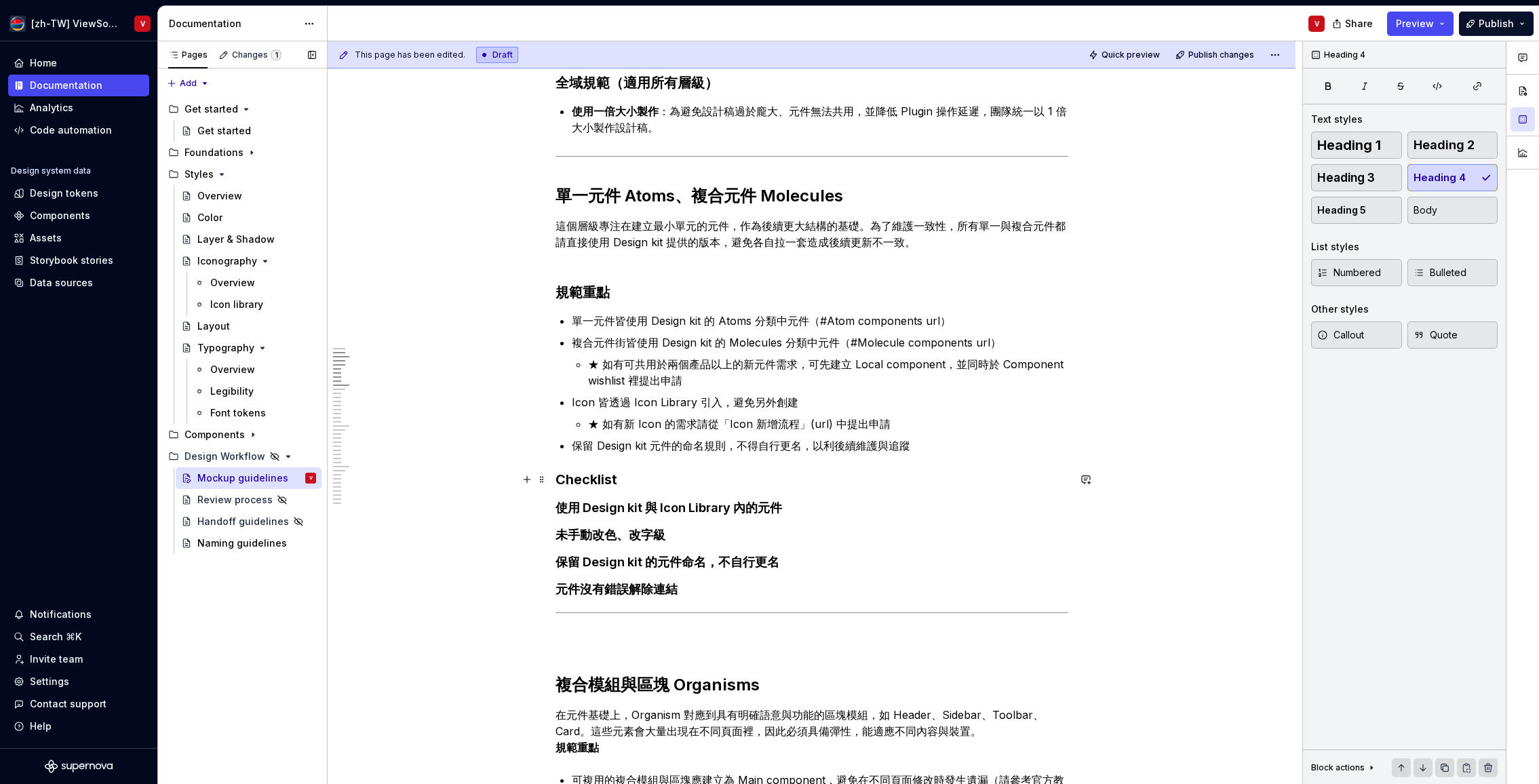
click at [647, 482] on h3 "Checklist" at bounding box center [812, 480] width 513 height 19
click at [947, 451] on p "保留 Design kit 元件的命名規則，不得自行更名，以利後續維護與追蹤" at bounding box center [821, 445] width 497 height 16
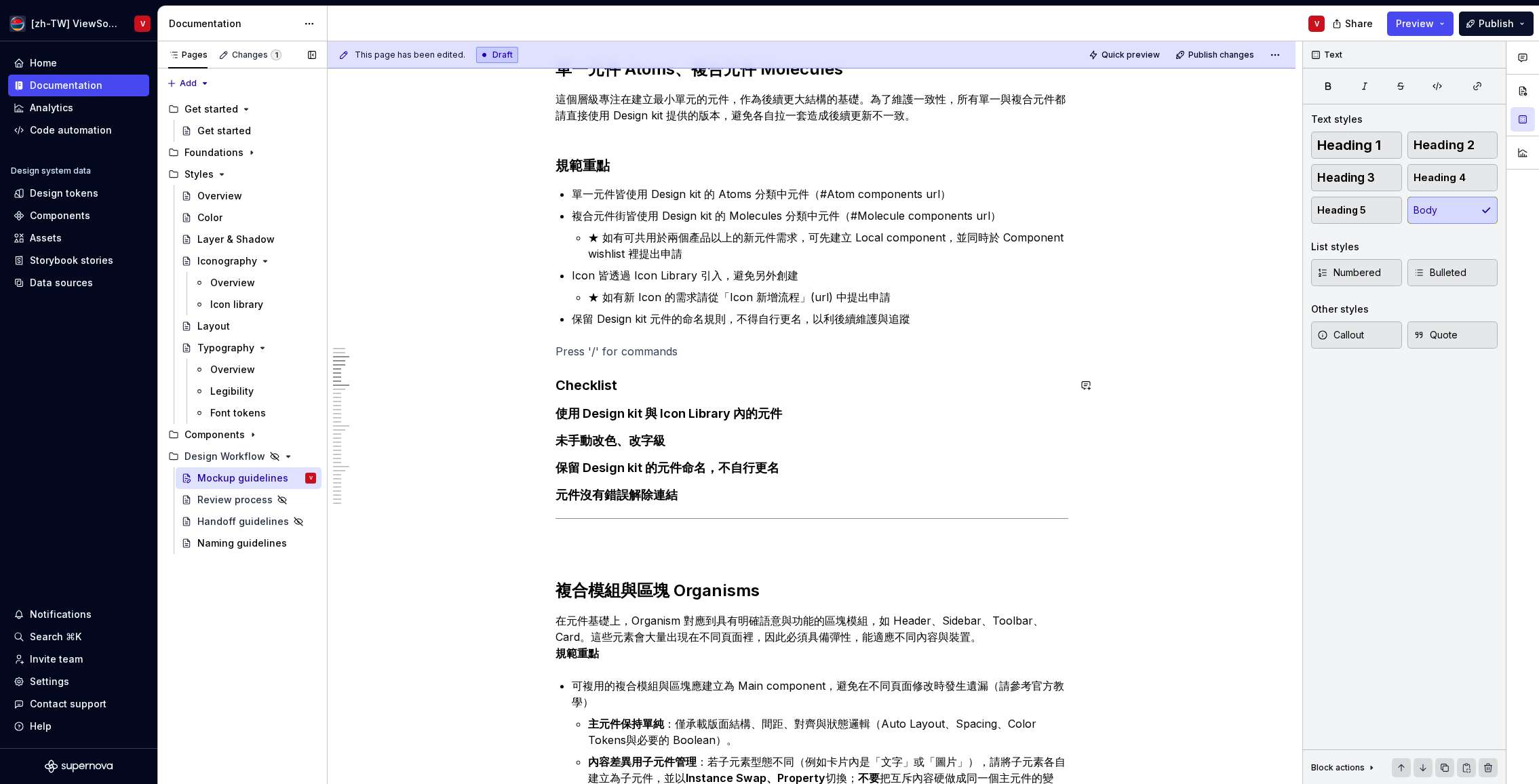
scroll to position [795, 0]
click at [594, 350] on p at bounding box center [812, 350] width 513 height 16
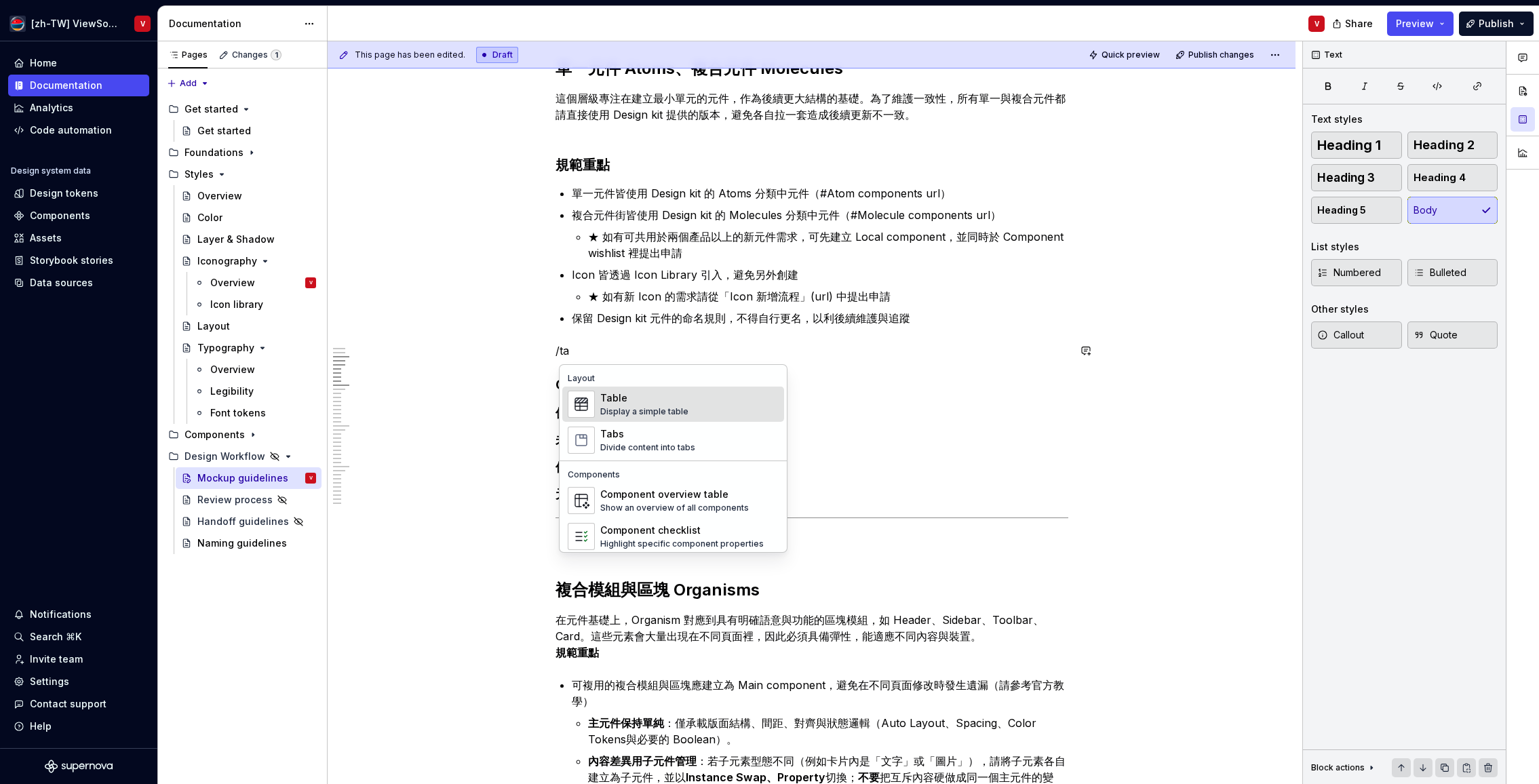
click at [642, 403] on div "Table" at bounding box center [644, 398] width 88 height 13
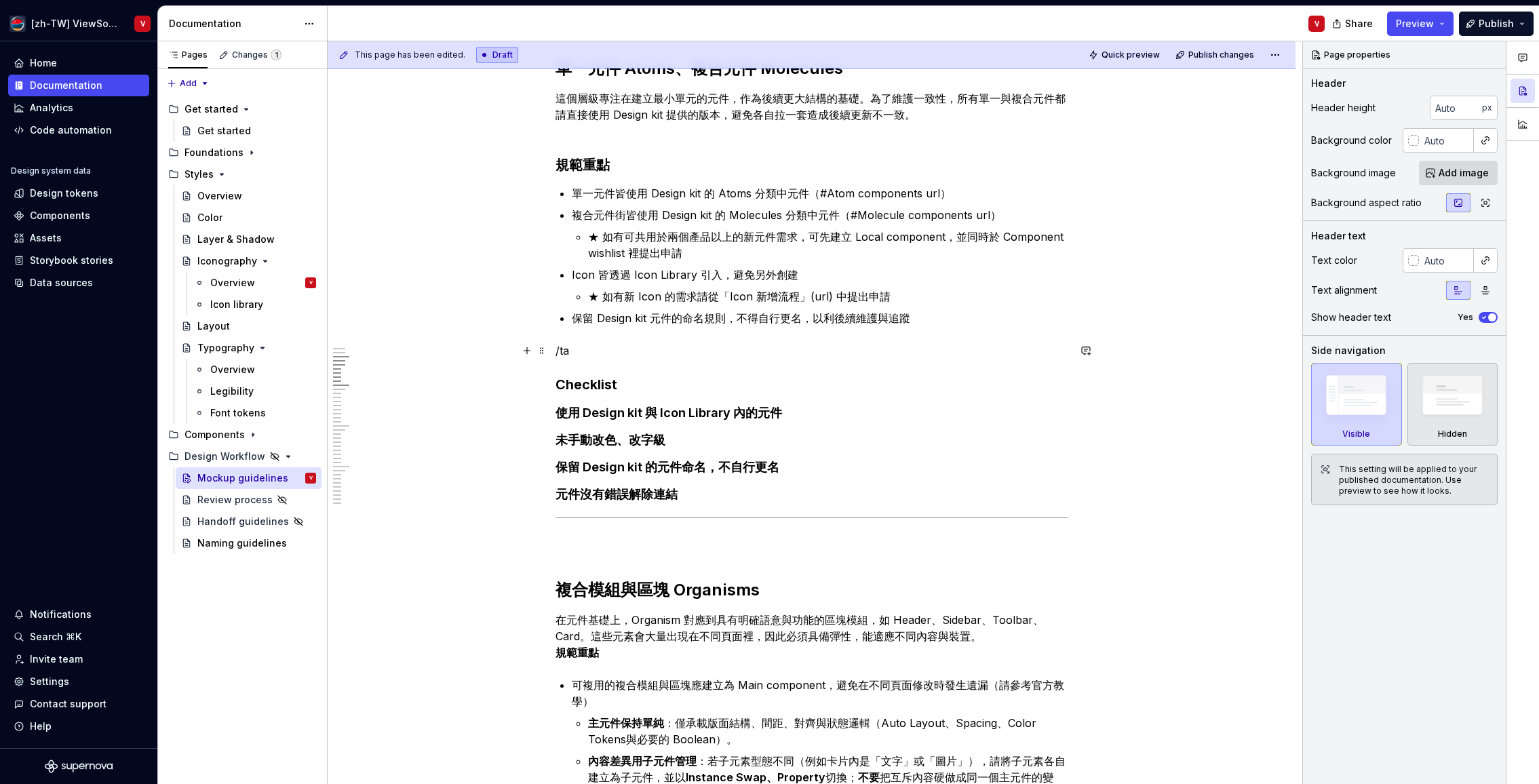
click at [578, 352] on p "/ta" at bounding box center [812, 350] width 513 height 16
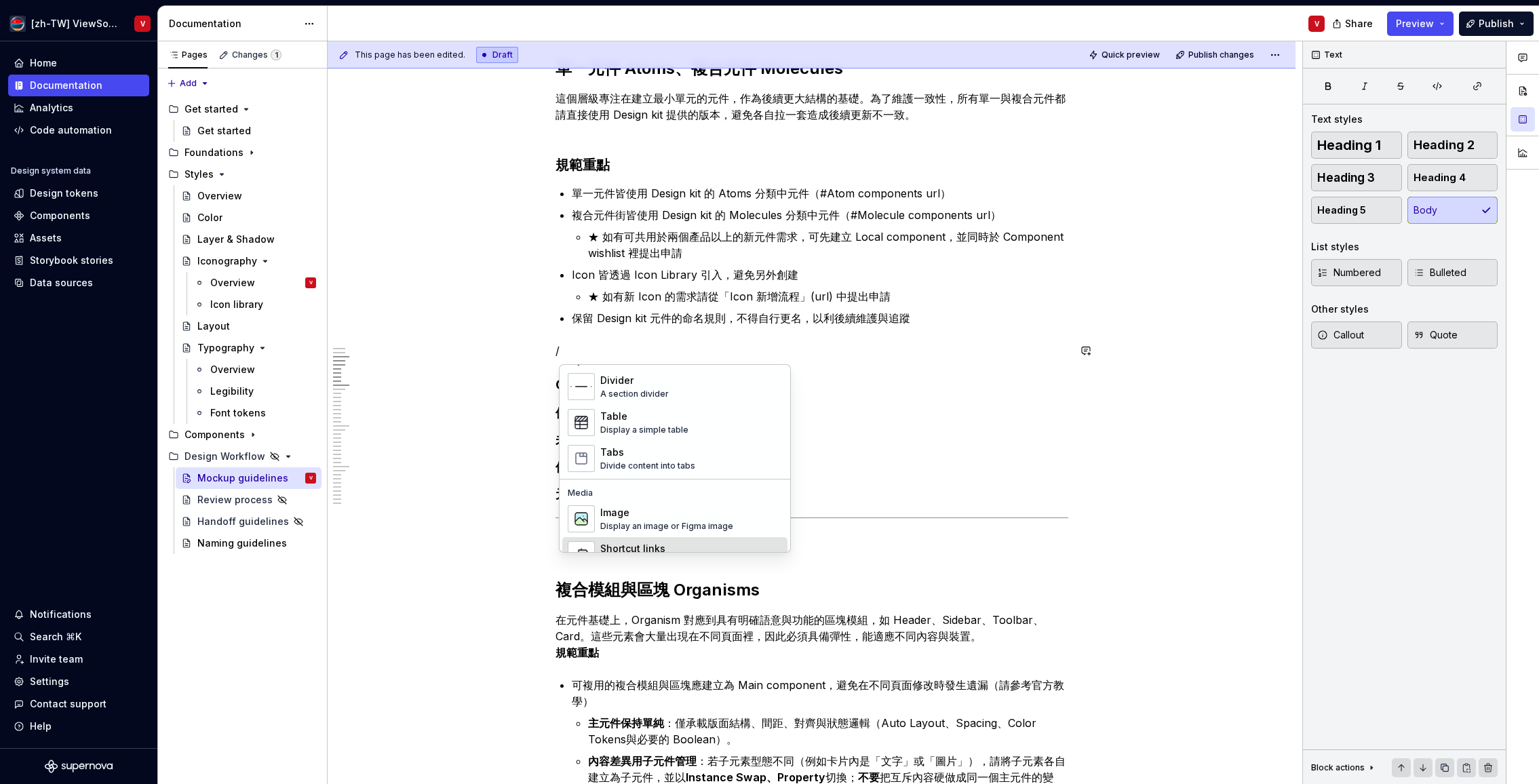
scroll to position [417, 0]
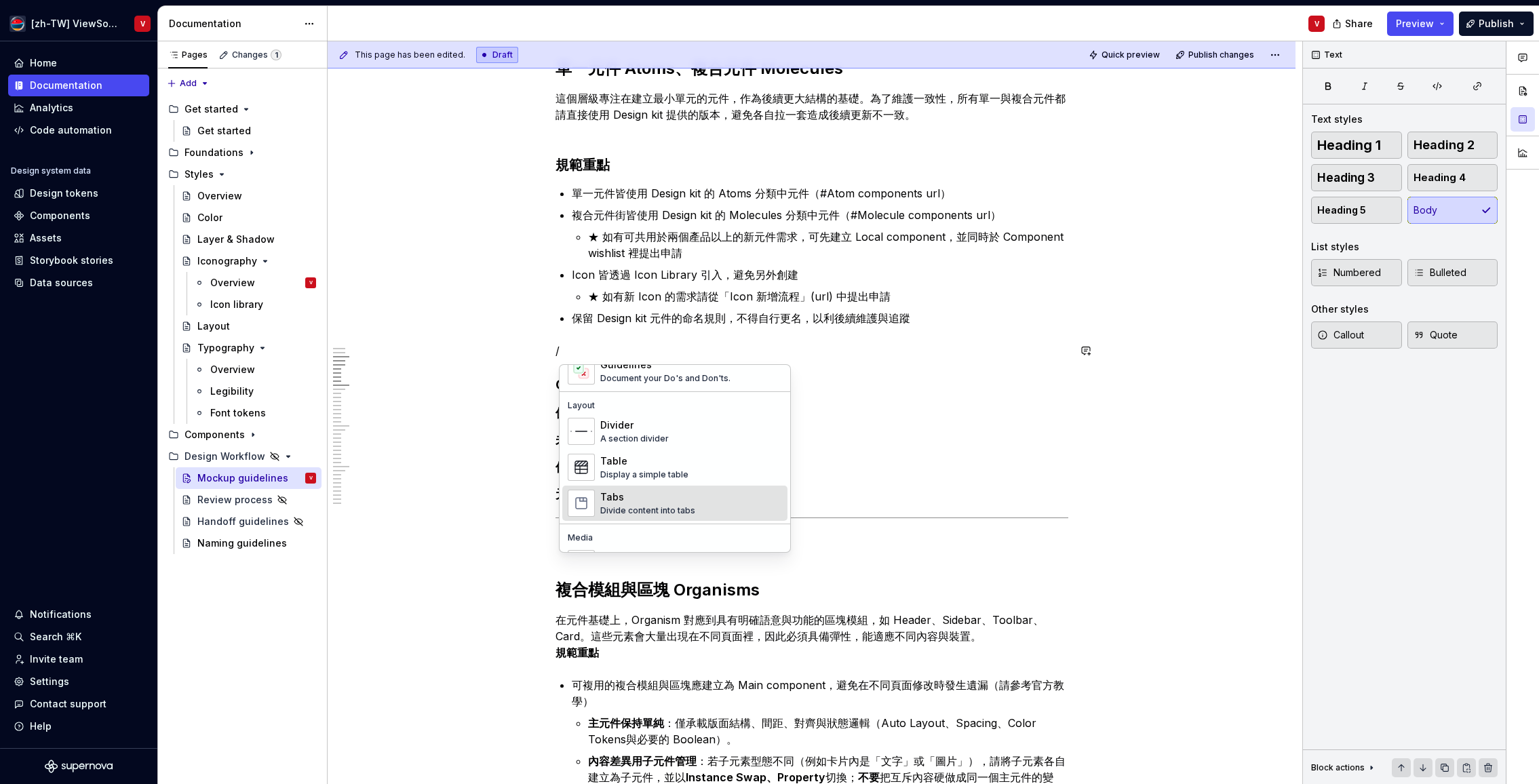
drag, startPoint x: 699, startPoint y: 502, endPoint x: 695, endPoint y: 495, distance: 8.1
click at [699, 502] on div "Tabs Divide content into tabs" at bounding box center [691, 502] width 182 height 27
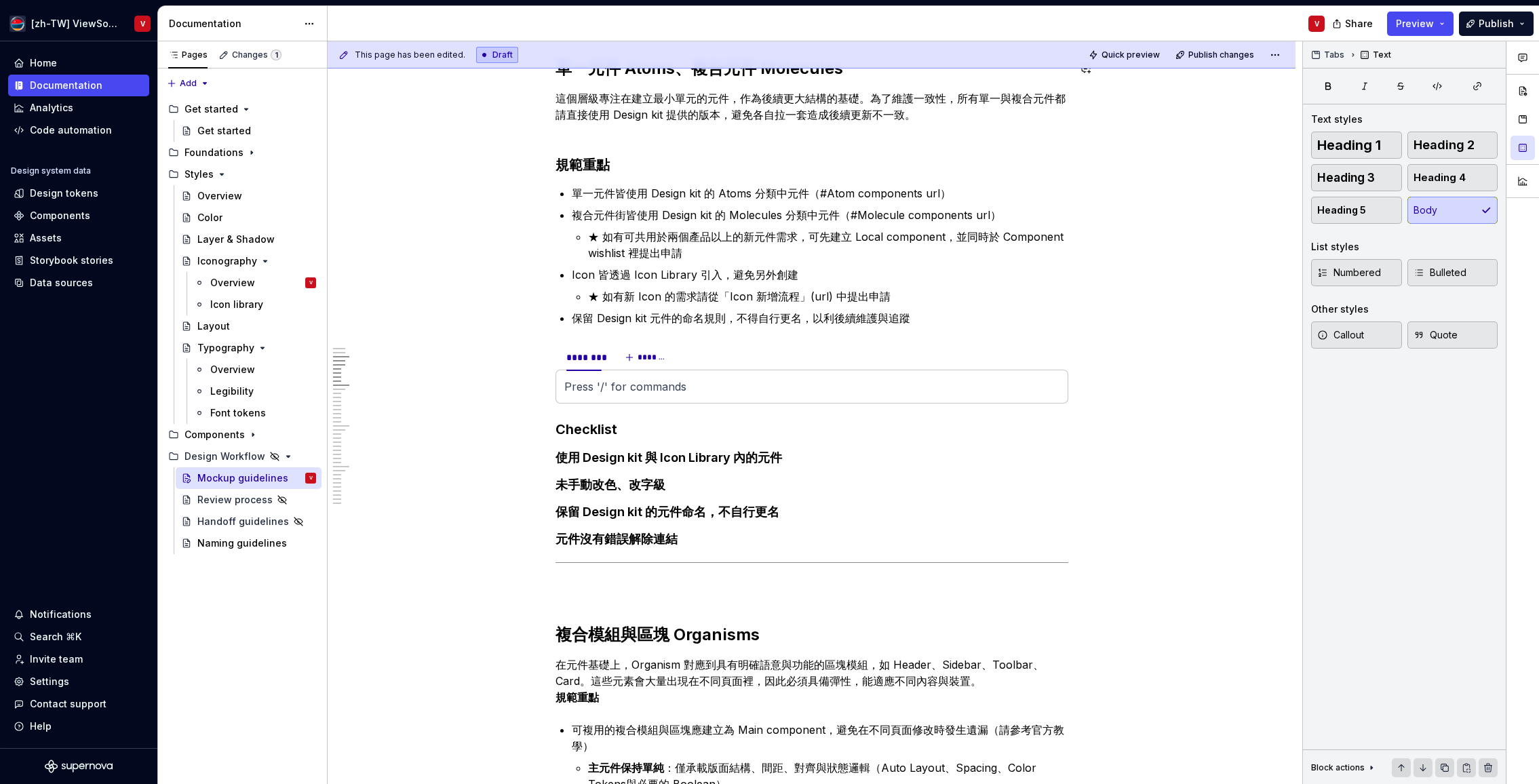
type textarea "*"
click at [546, 349] on span at bounding box center [542, 351] width 11 height 19
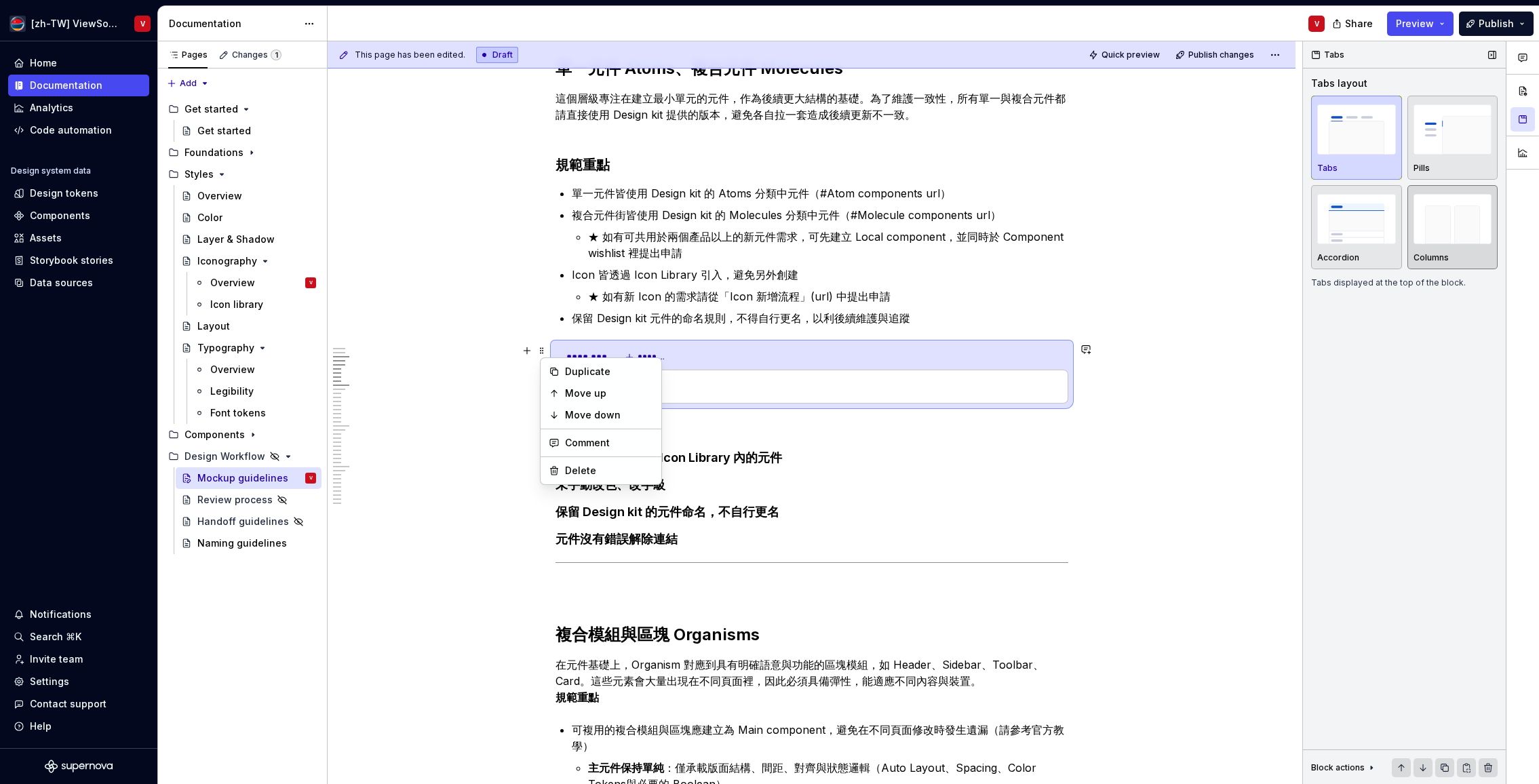
click at [1445, 224] on img "button" at bounding box center [1453, 218] width 78 height 49
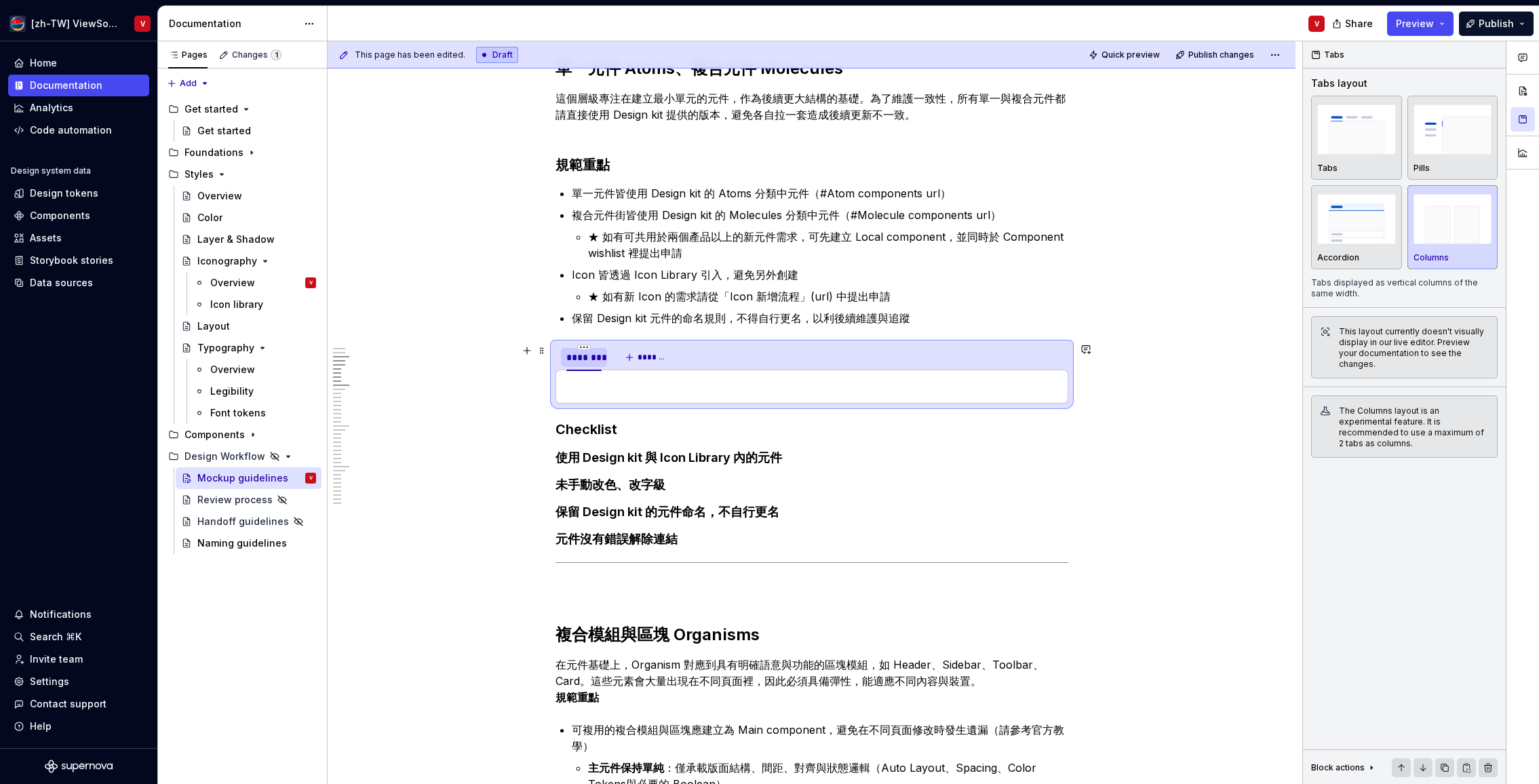
click at [588, 359] on div "********" at bounding box center [584, 356] width 35 height 13
click at [593, 359] on div "********" at bounding box center [584, 356] width 35 height 13
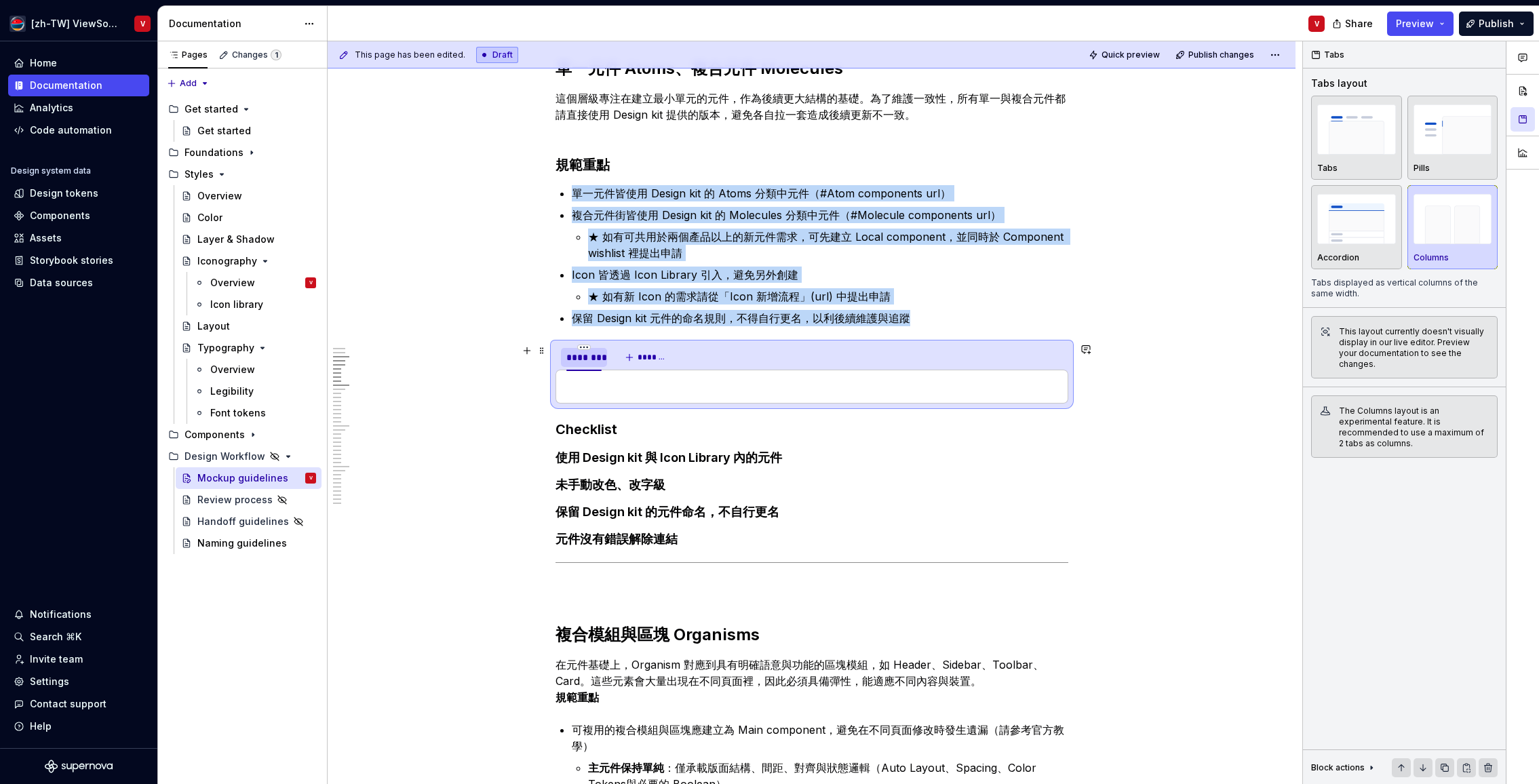
click at [593, 359] on div "********" at bounding box center [584, 356] width 35 height 13
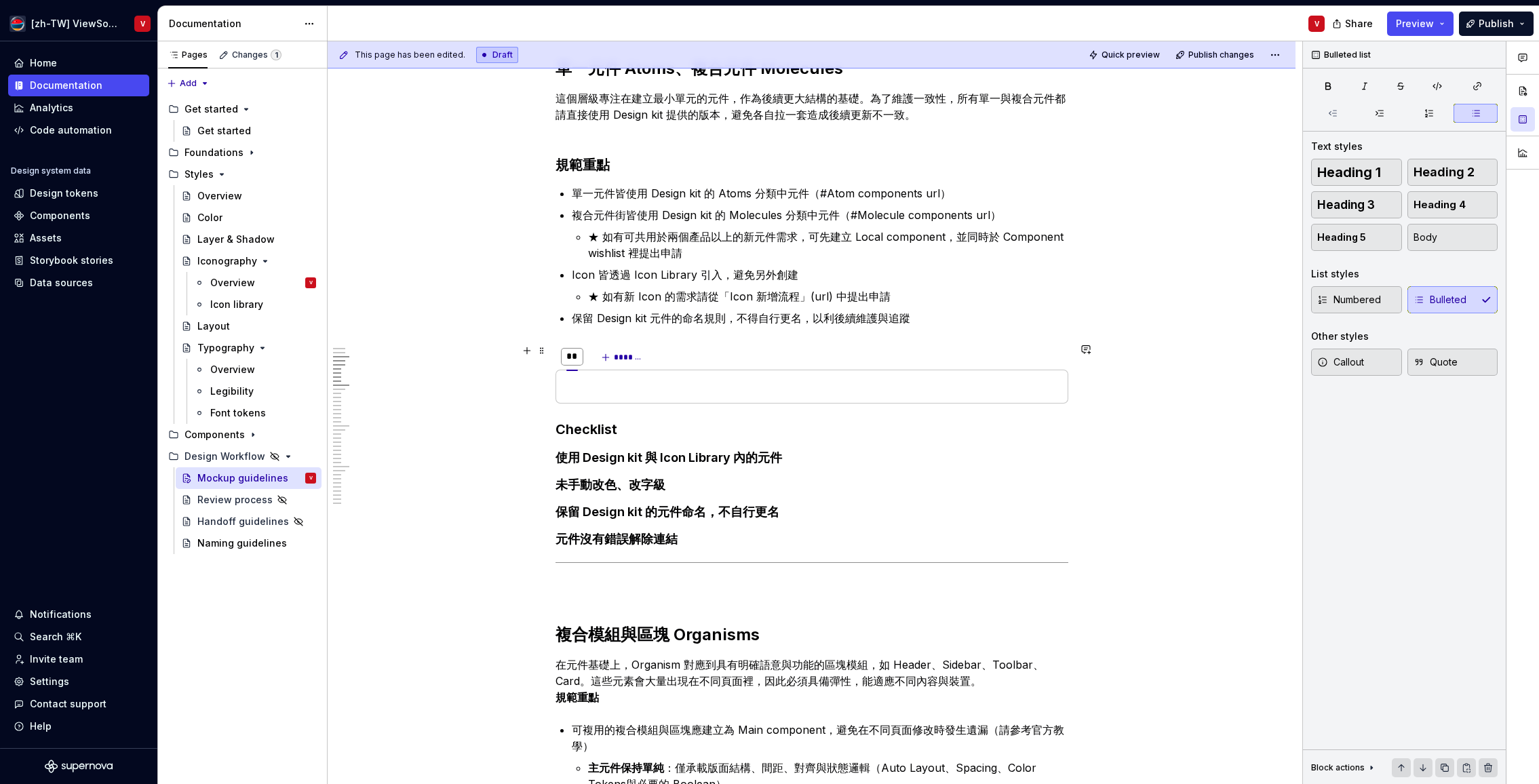
type input "*"
type input "***"
type textarea "*"
click at [575, 356] on div "***" at bounding box center [574, 356] width 17 height 13
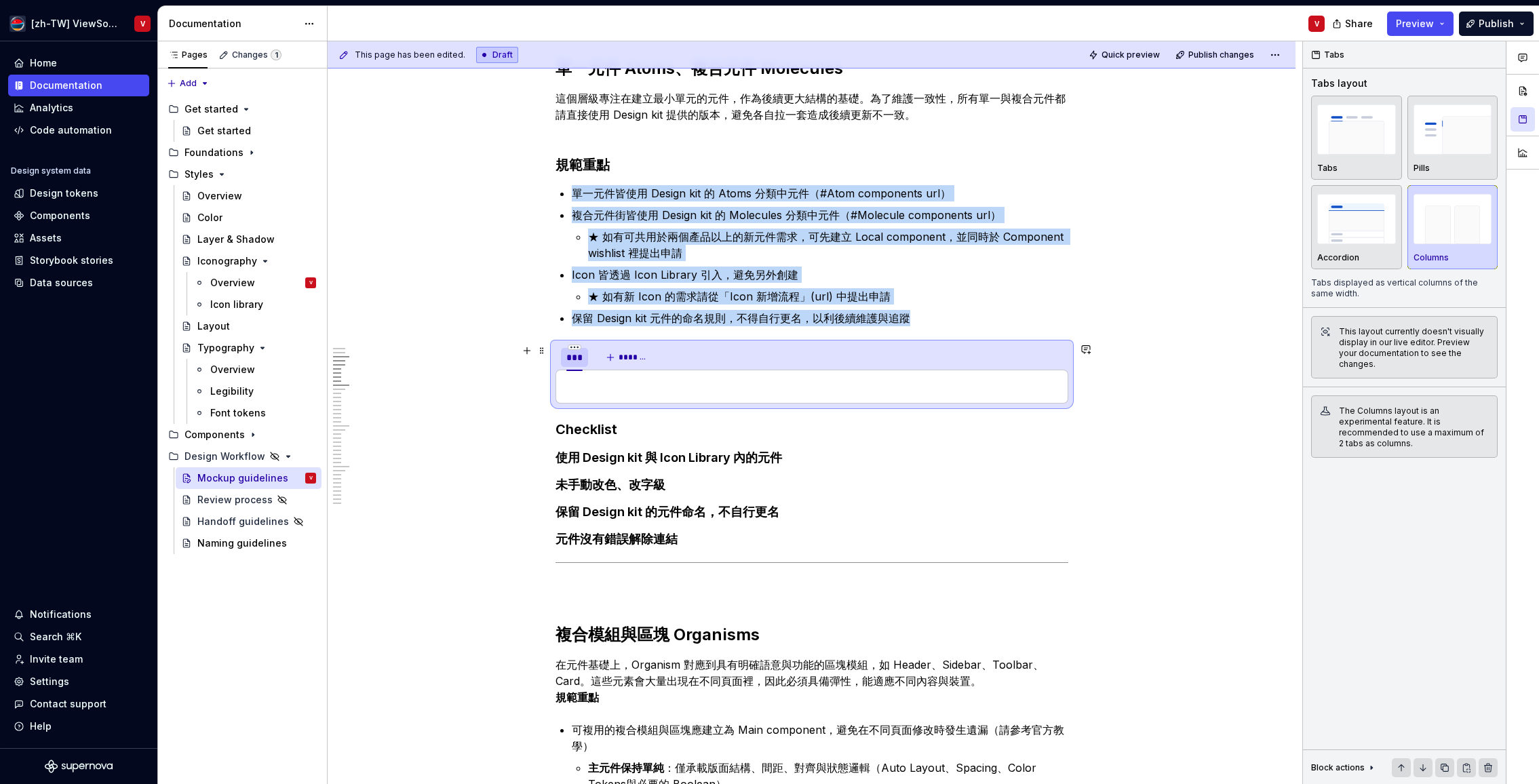
click at [575, 356] on div "***" at bounding box center [574, 356] width 17 height 13
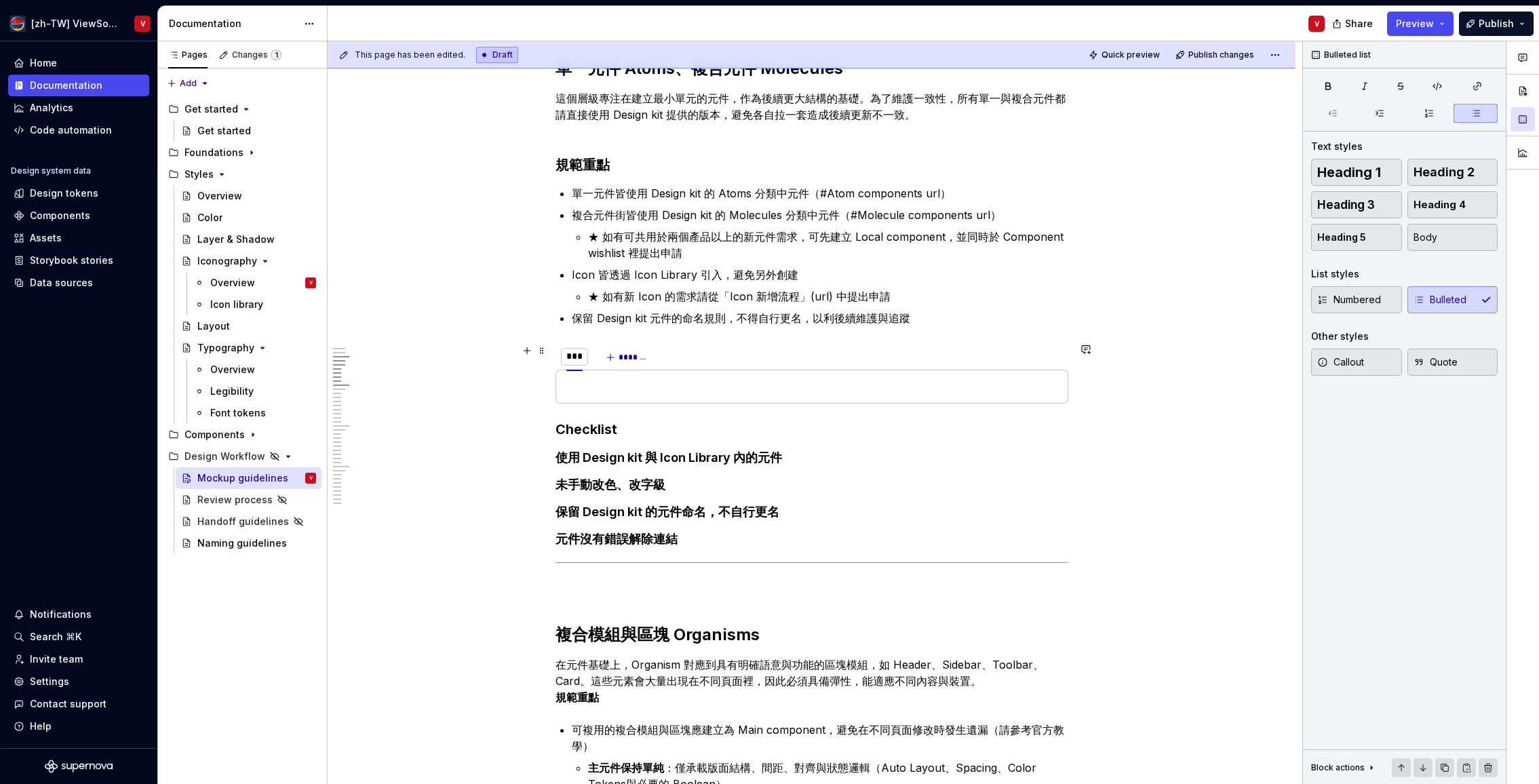
type input "*****"
click at [626, 359] on button "*******" at bounding box center [640, 357] width 54 height 19
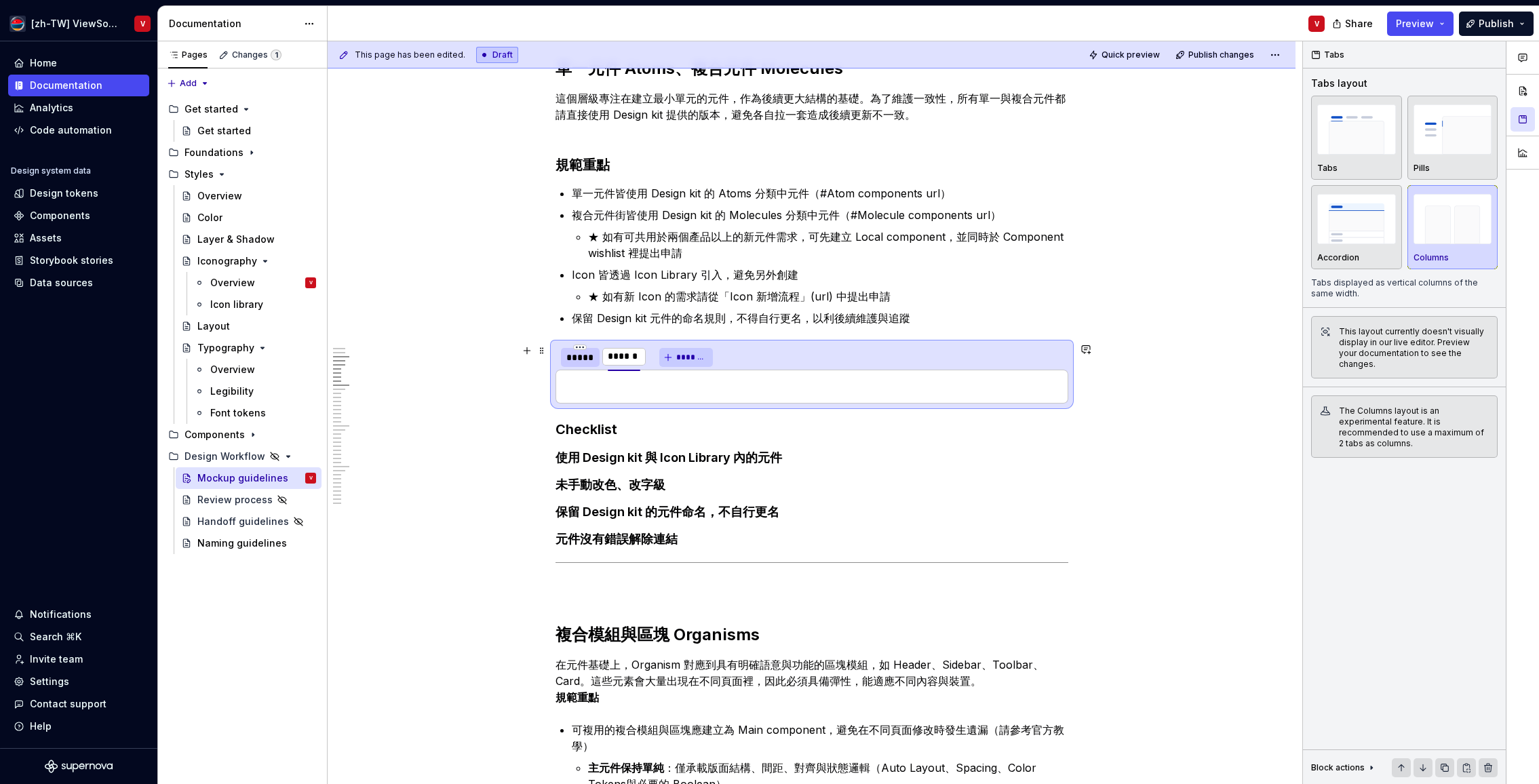
type input "*******"
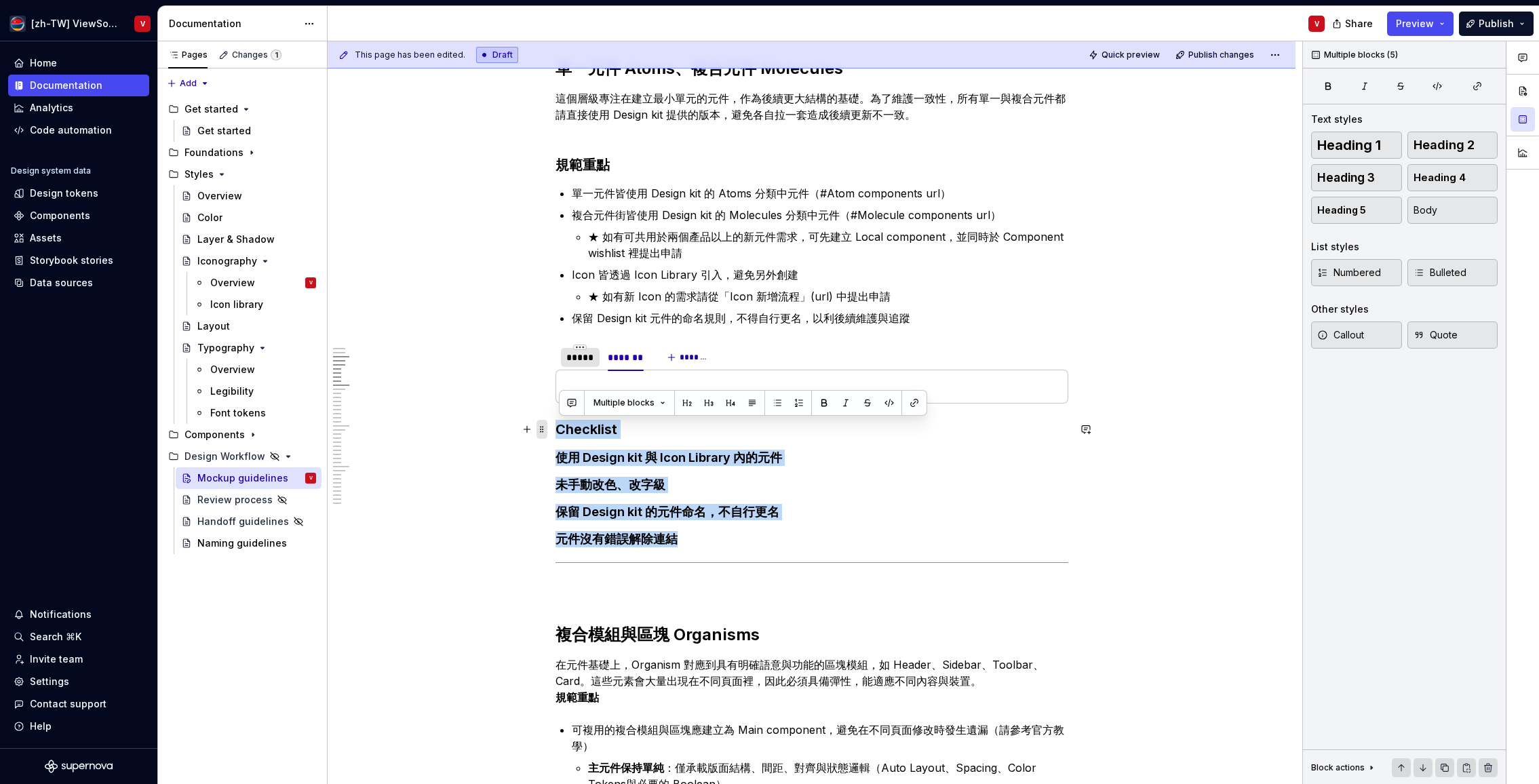
drag, startPoint x: 712, startPoint y: 545, endPoint x: 549, endPoint y: 433, distance: 197.8
copy div "Checklist 使用 Design kit 與 Icon Library 內的元件 未手動改色、改字級 保留 Design kit 的元件命名，不自行更名…"
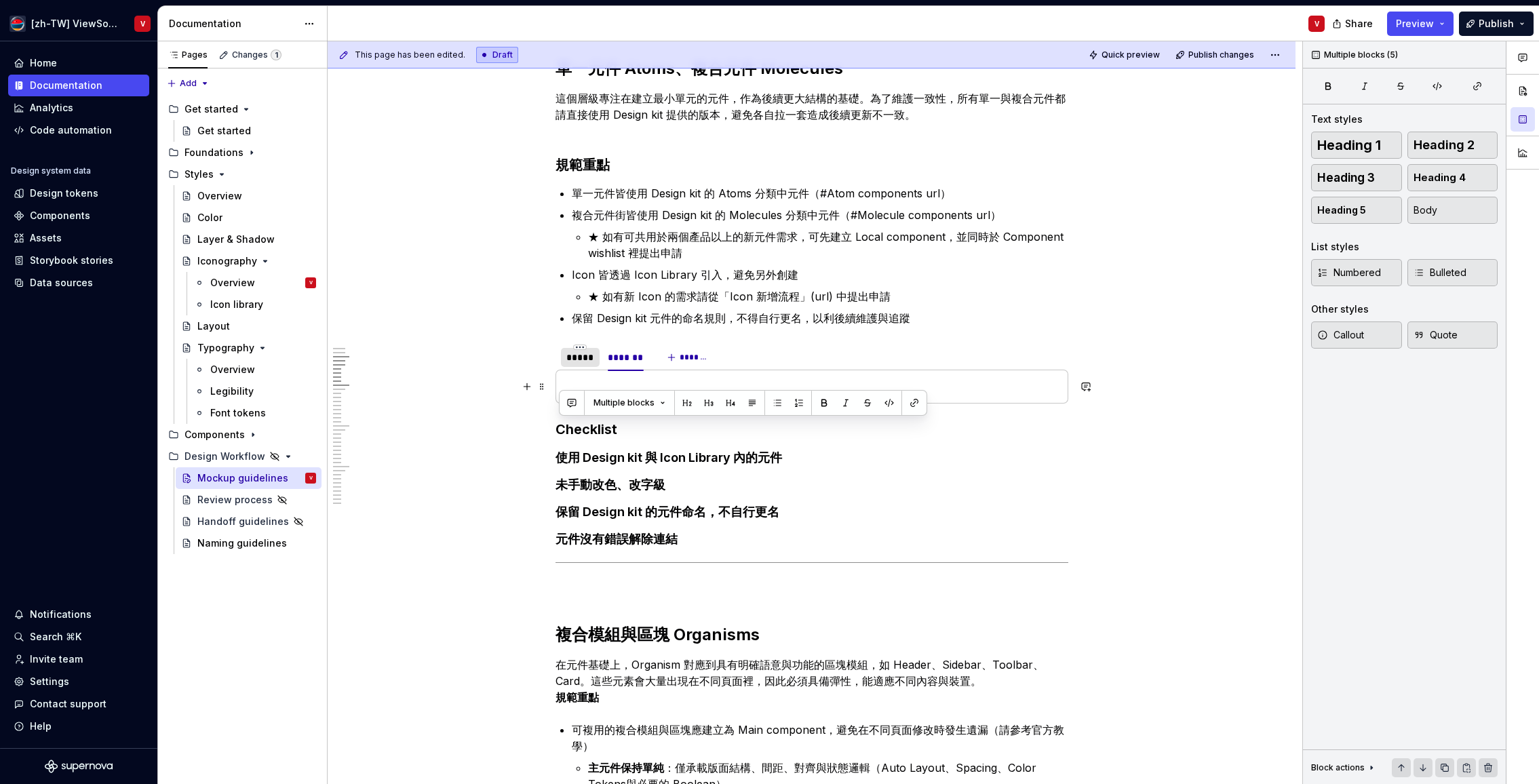
click at [584, 383] on p at bounding box center [812, 386] width 496 height 16
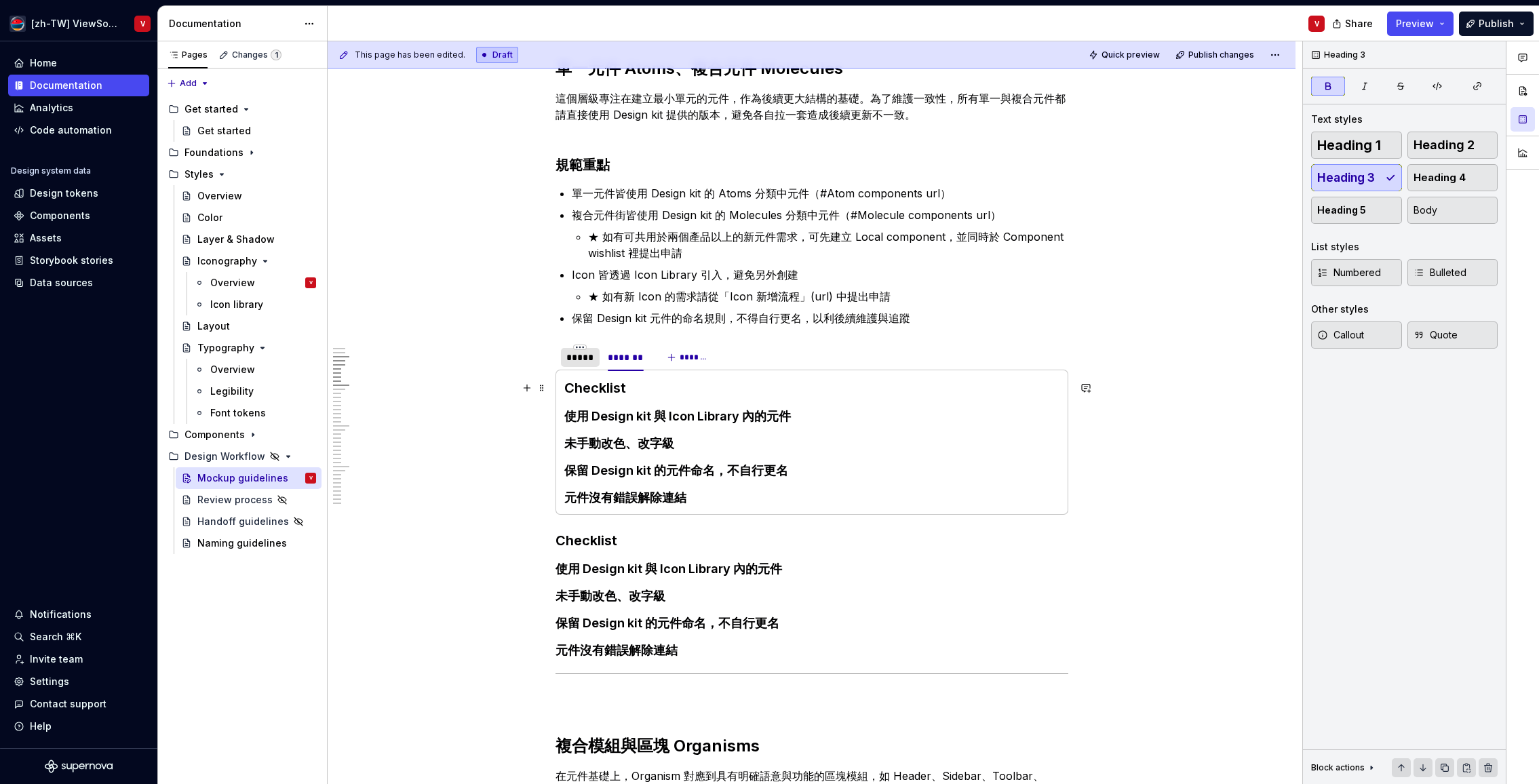
click at [606, 392] on strong "Checklist" at bounding box center [595, 388] width 62 height 16
click at [610, 416] on h4 "使用 Design kit 與 Icon Library 內的元件" at bounding box center [812, 416] width 496 height 16
click at [584, 362] on div "*****" at bounding box center [580, 356] width 28 height 13
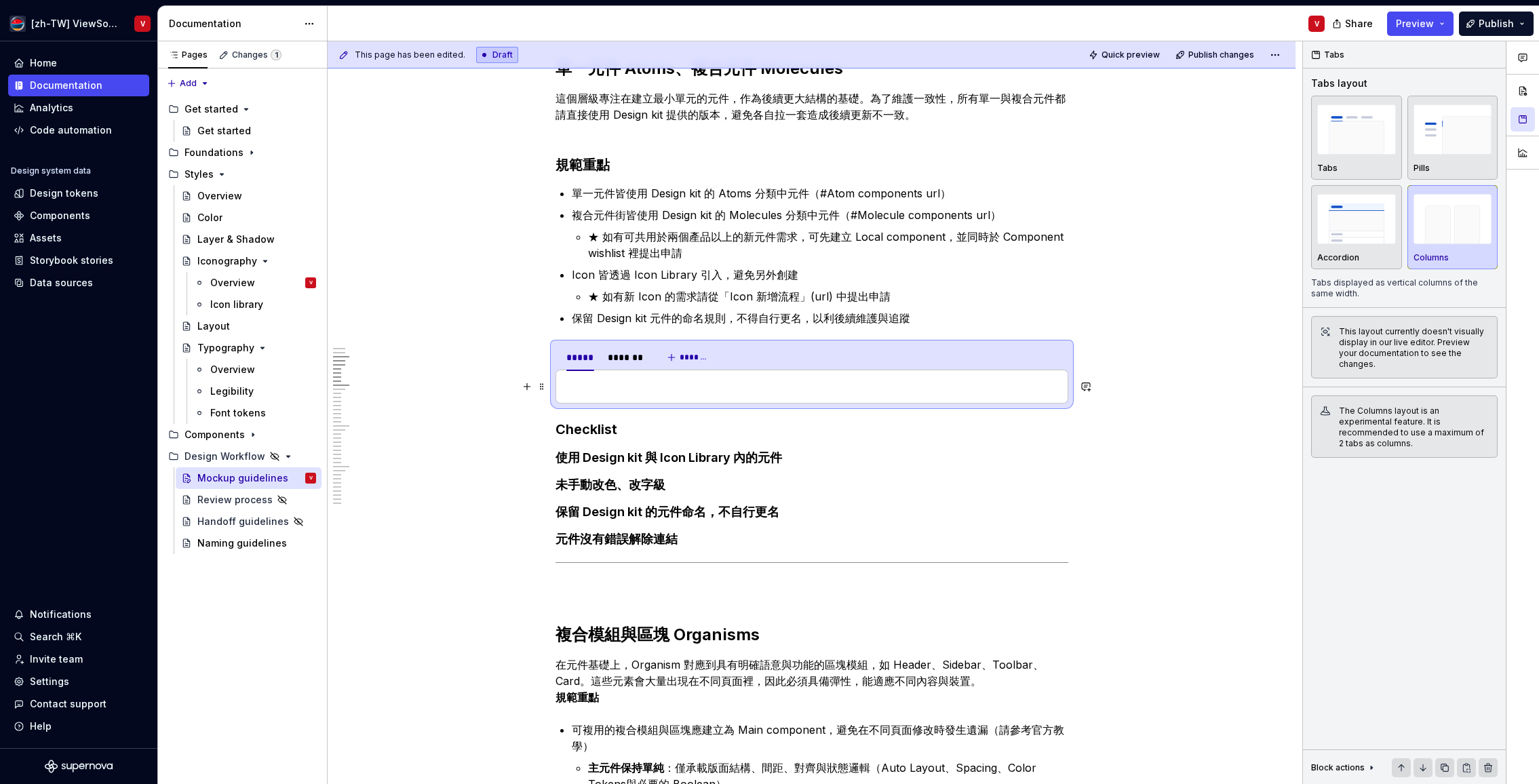
click at [708, 388] on p at bounding box center [812, 386] width 496 height 16
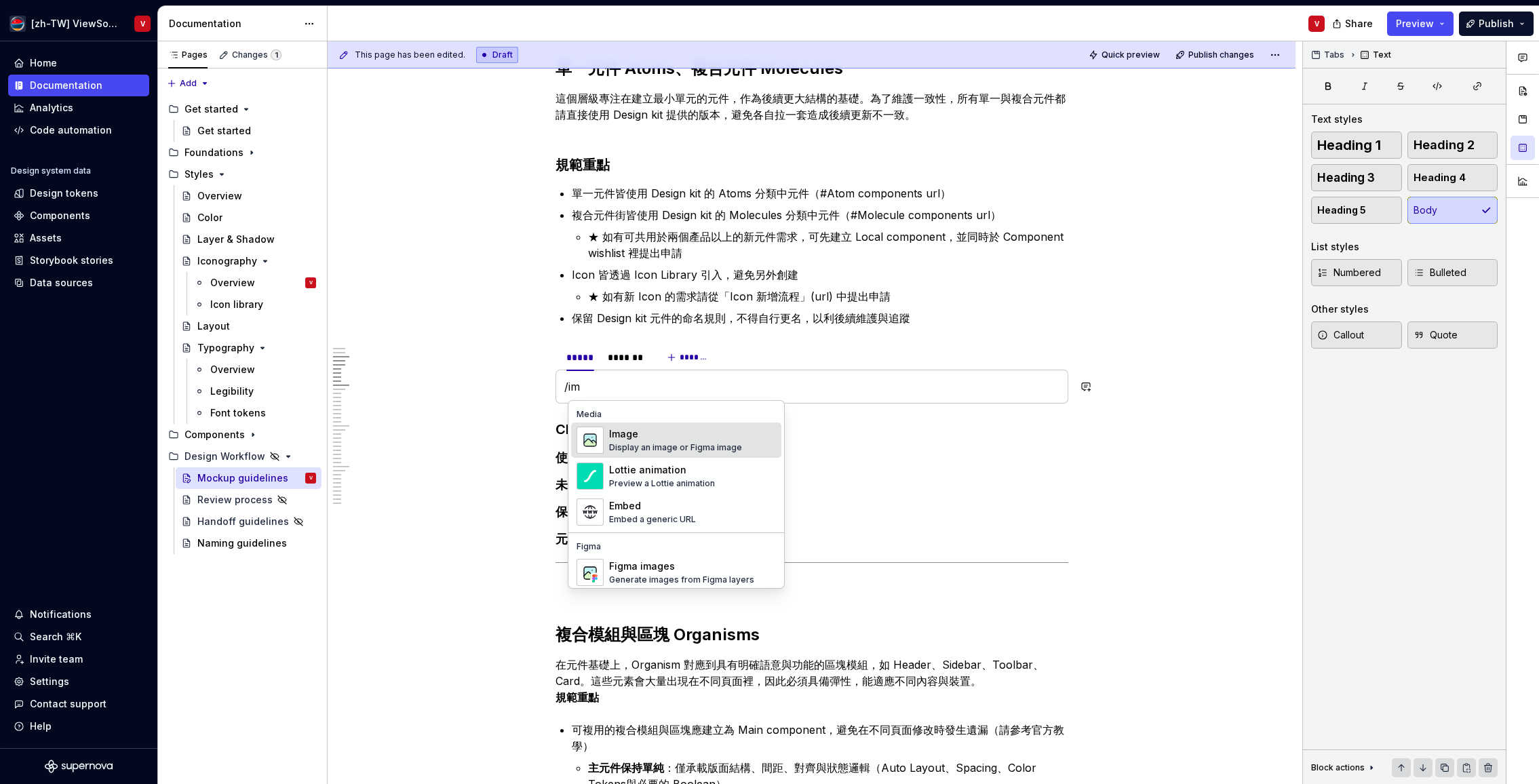
click at [644, 441] on div "Image Display an image or Figma image" at bounding box center [675, 439] width 133 height 26
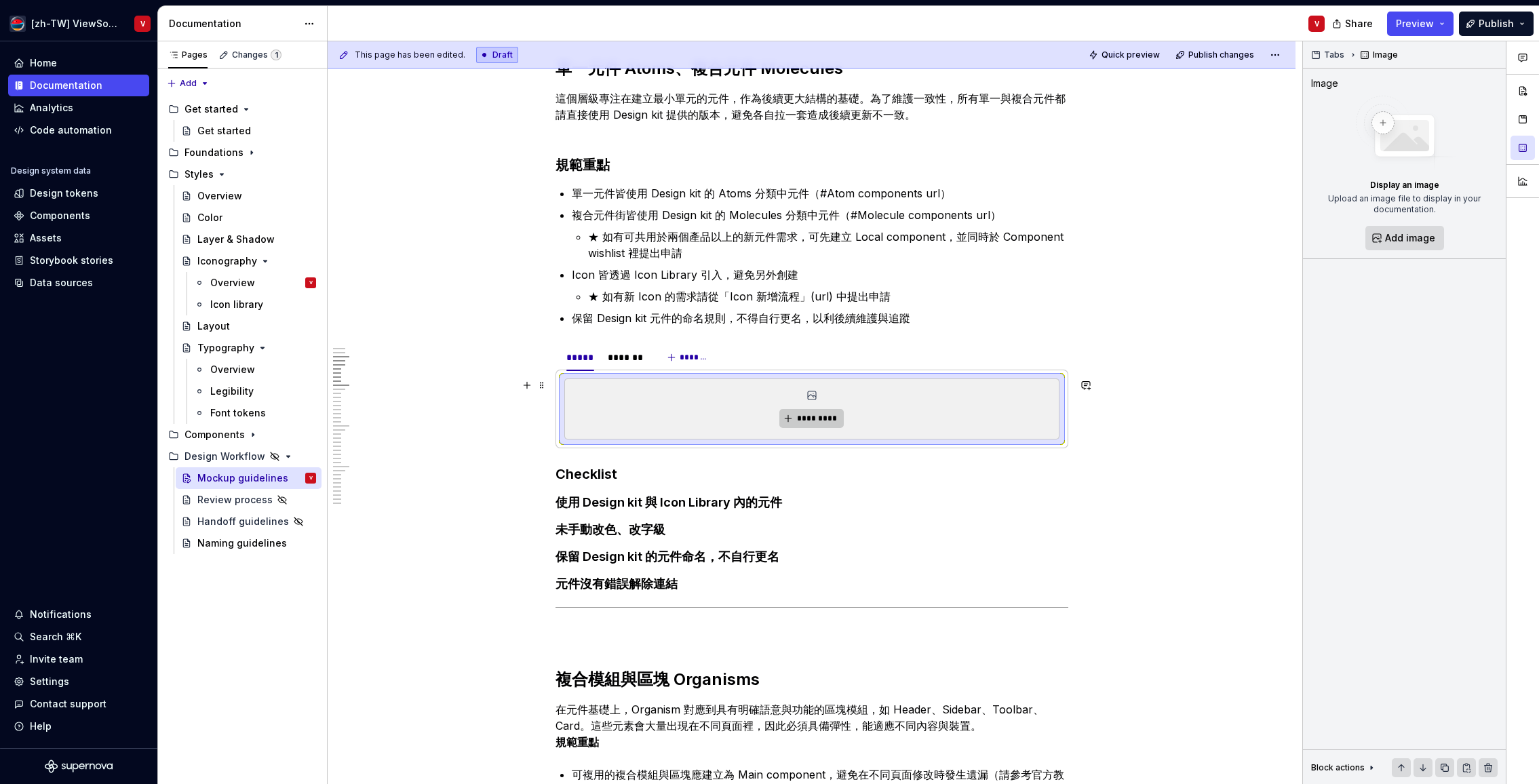
click at [823, 421] on span "*********" at bounding box center [817, 418] width 41 height 11
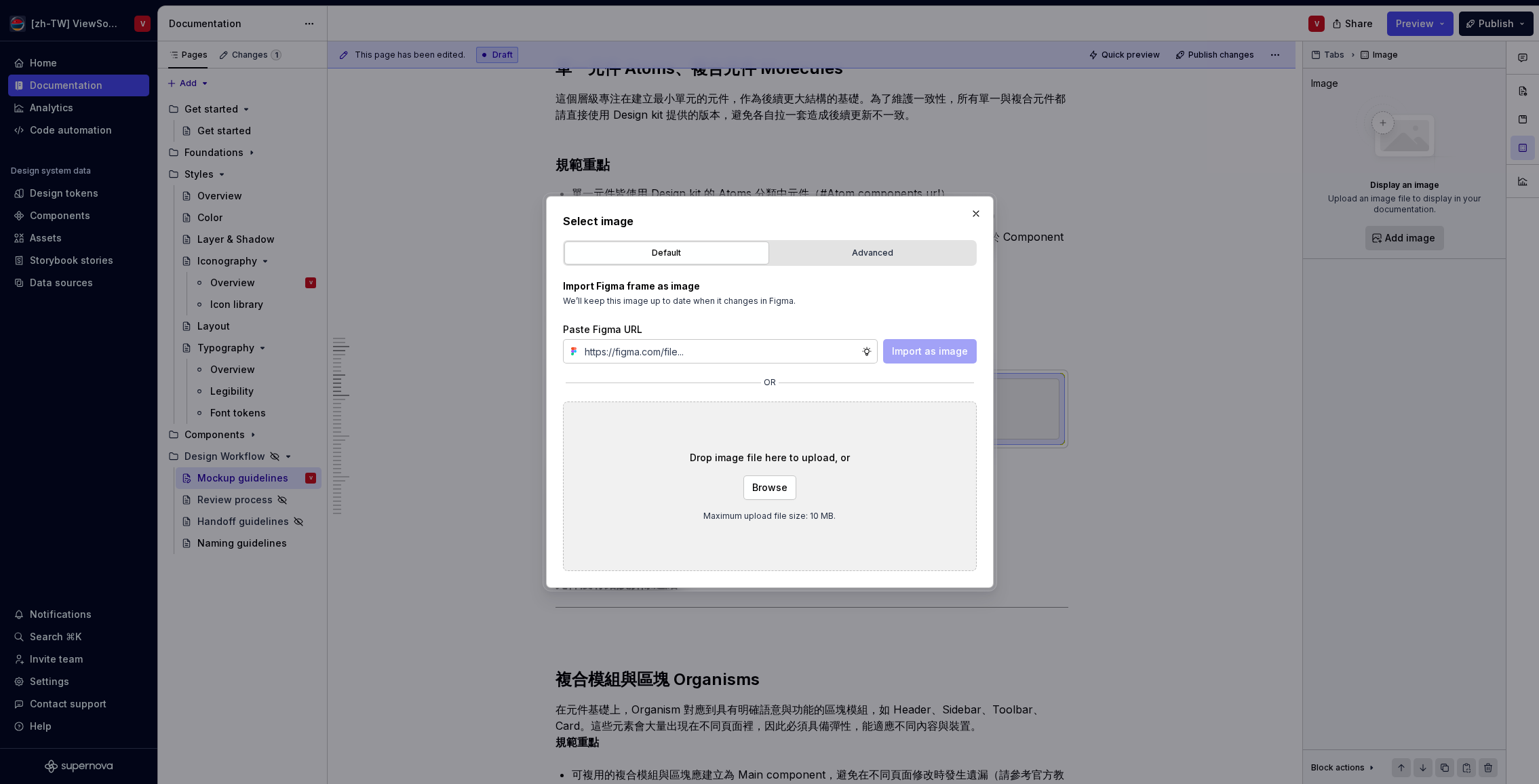
click at [974, 215] on button "button" at bounding box center [976, 214] width 19 height 19
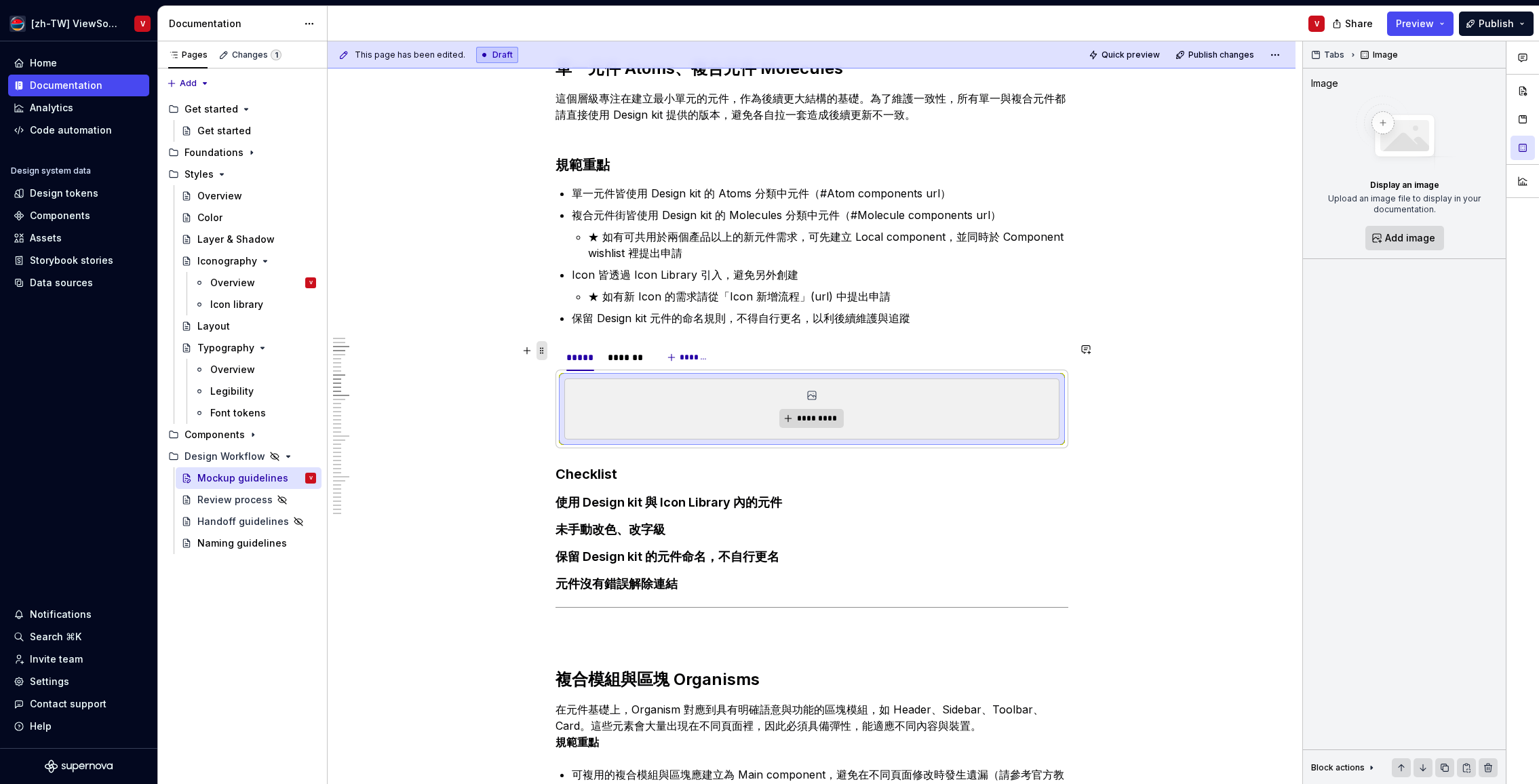
click at [545, 353] on span at bounding box center [542, 351] width 11 height 19
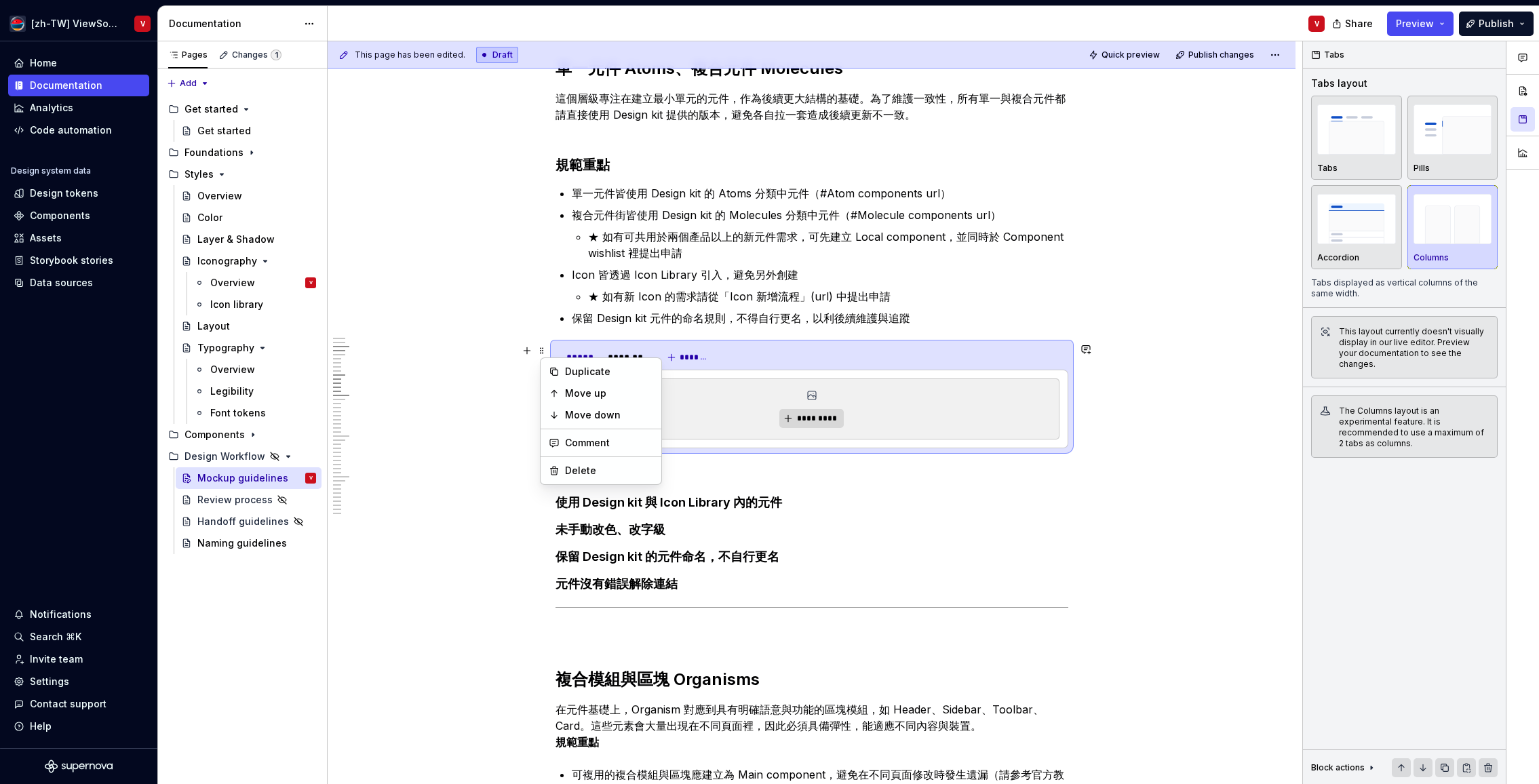
type textarea "*"
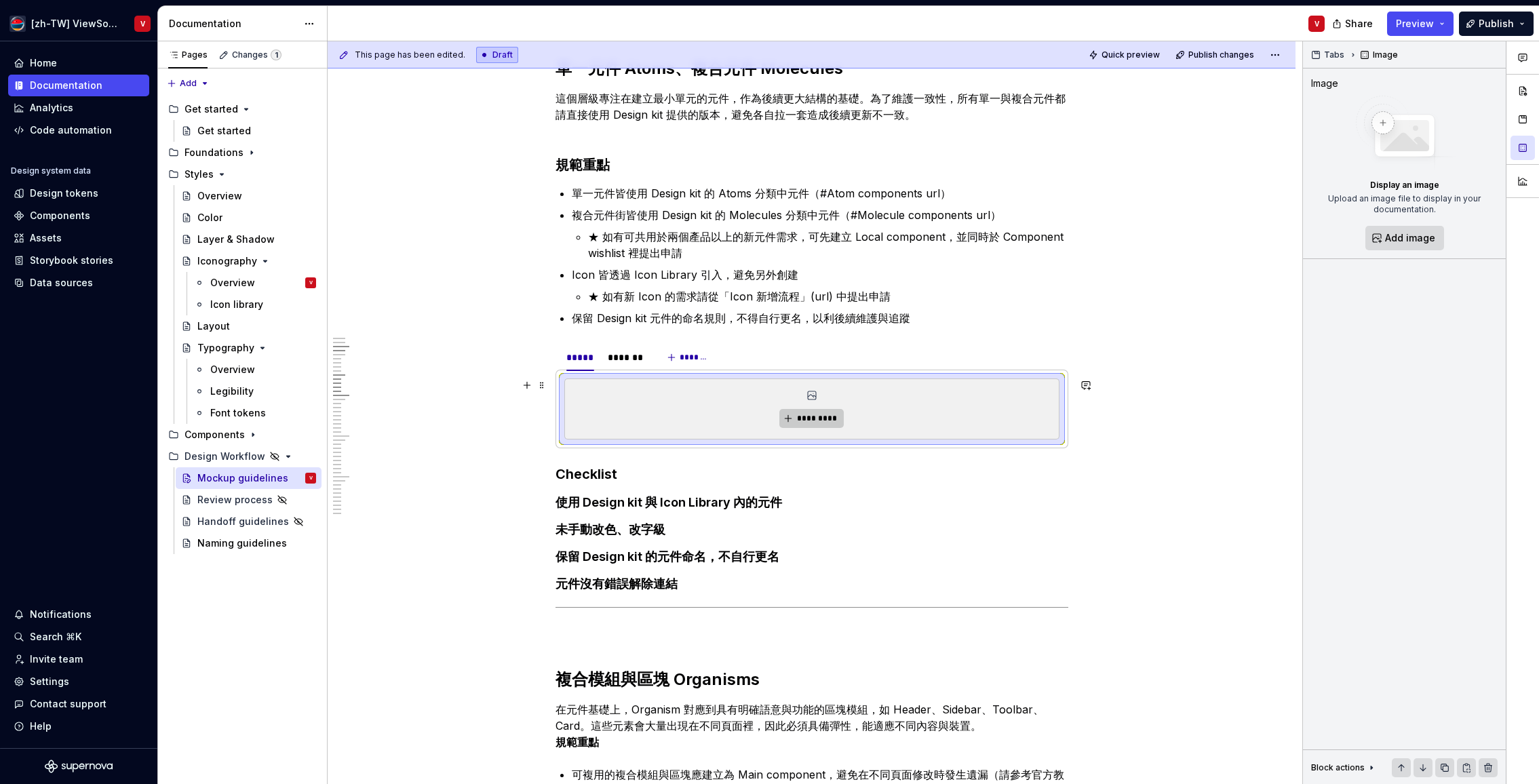
click at [812, 417] on span "*********" at bounding box center [817, 418] width 41 height 11
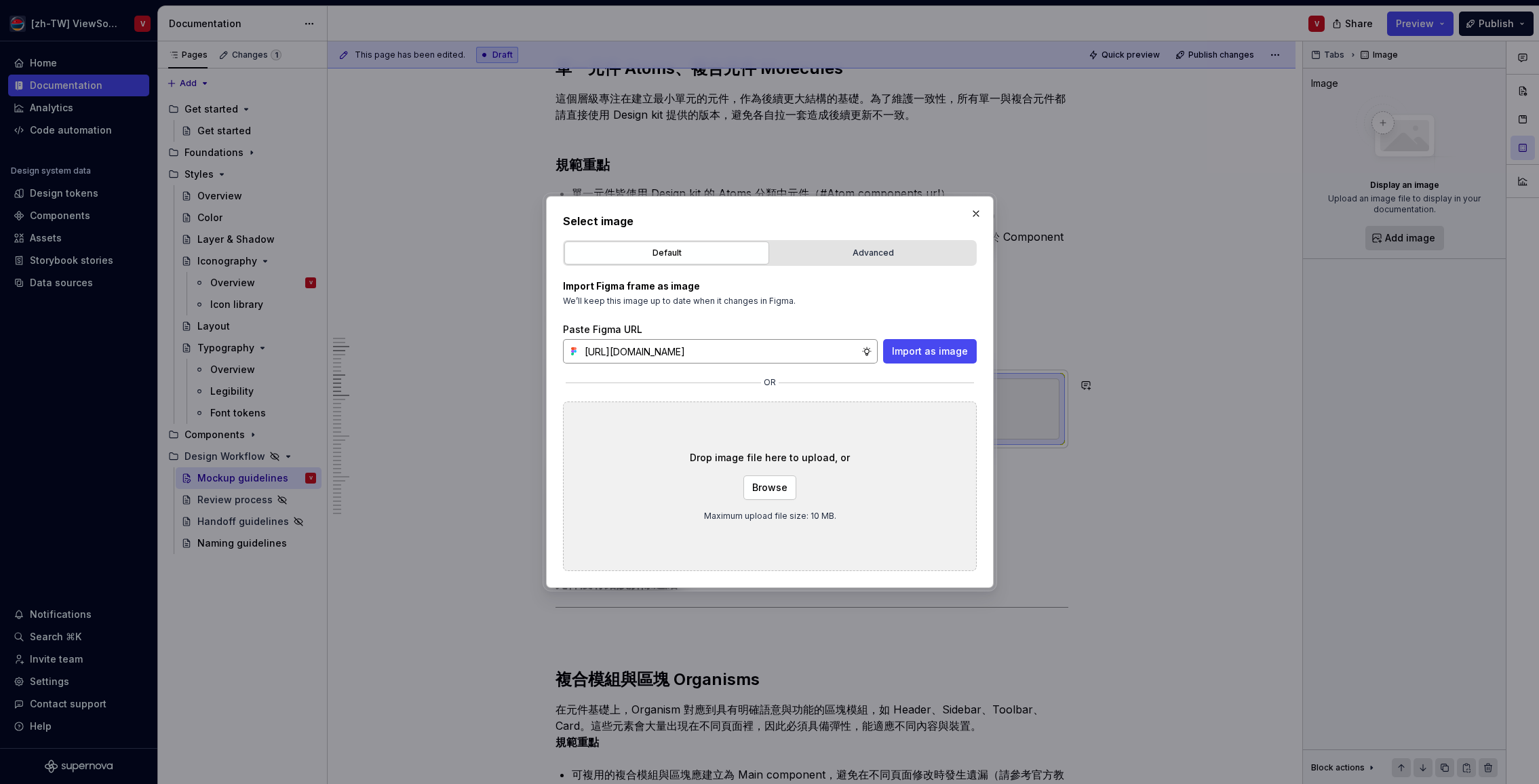
scroll to position [0, 298]
type input "[URL][DOMAIN_NAME]"
click at [922, 351] on span "Import as image" at bounding box center [930, 350] width 76 height 13
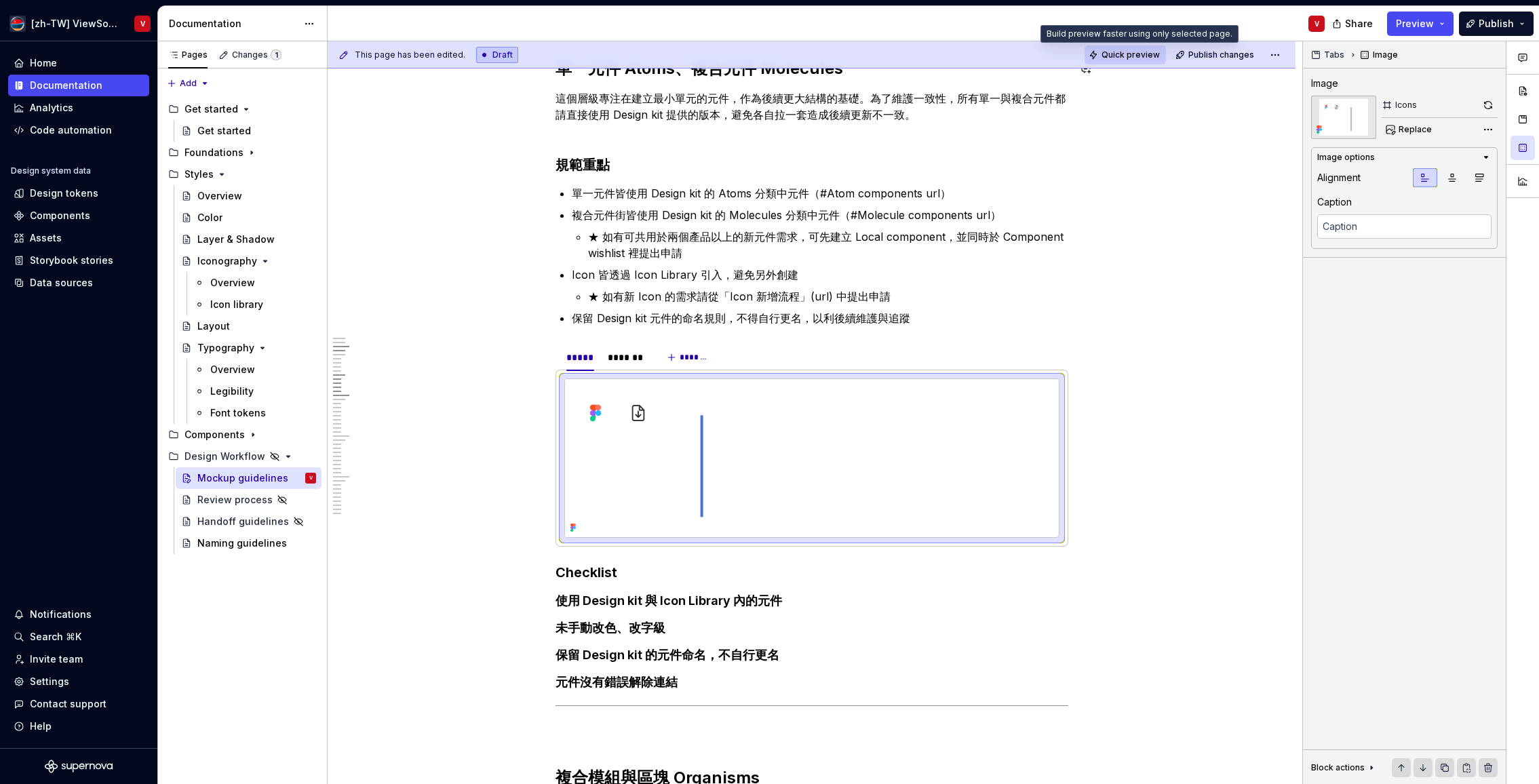
click at [1130, 54] on span "Quick preview" at bounding box center [1130, 55] width 58 height 11
click at [623, 362] on div "*******" at bounding box center [625, 356] width 36 height 13
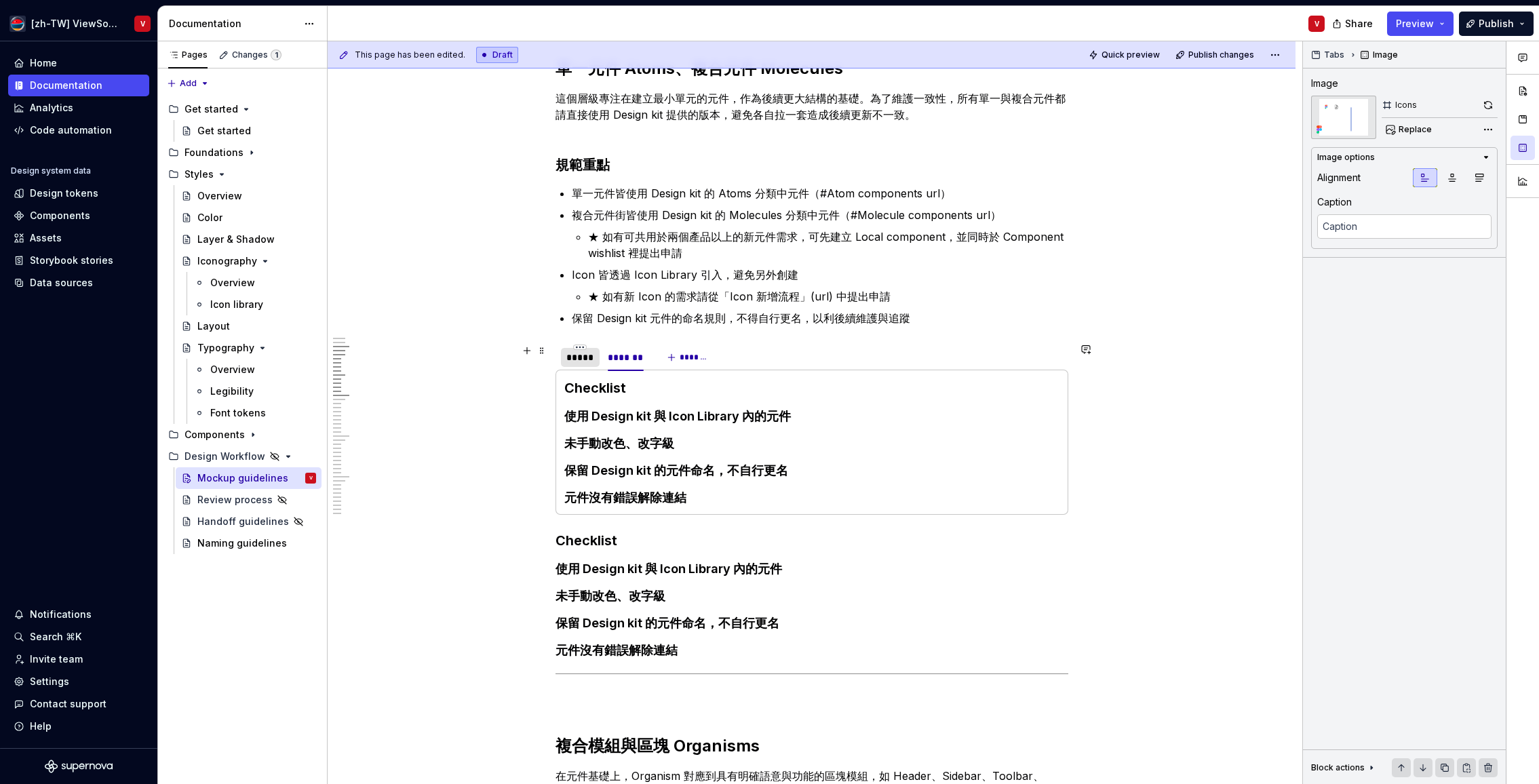
click at [578, 361] on div "*****" at bounding box center [580, 356] width 28 height 13
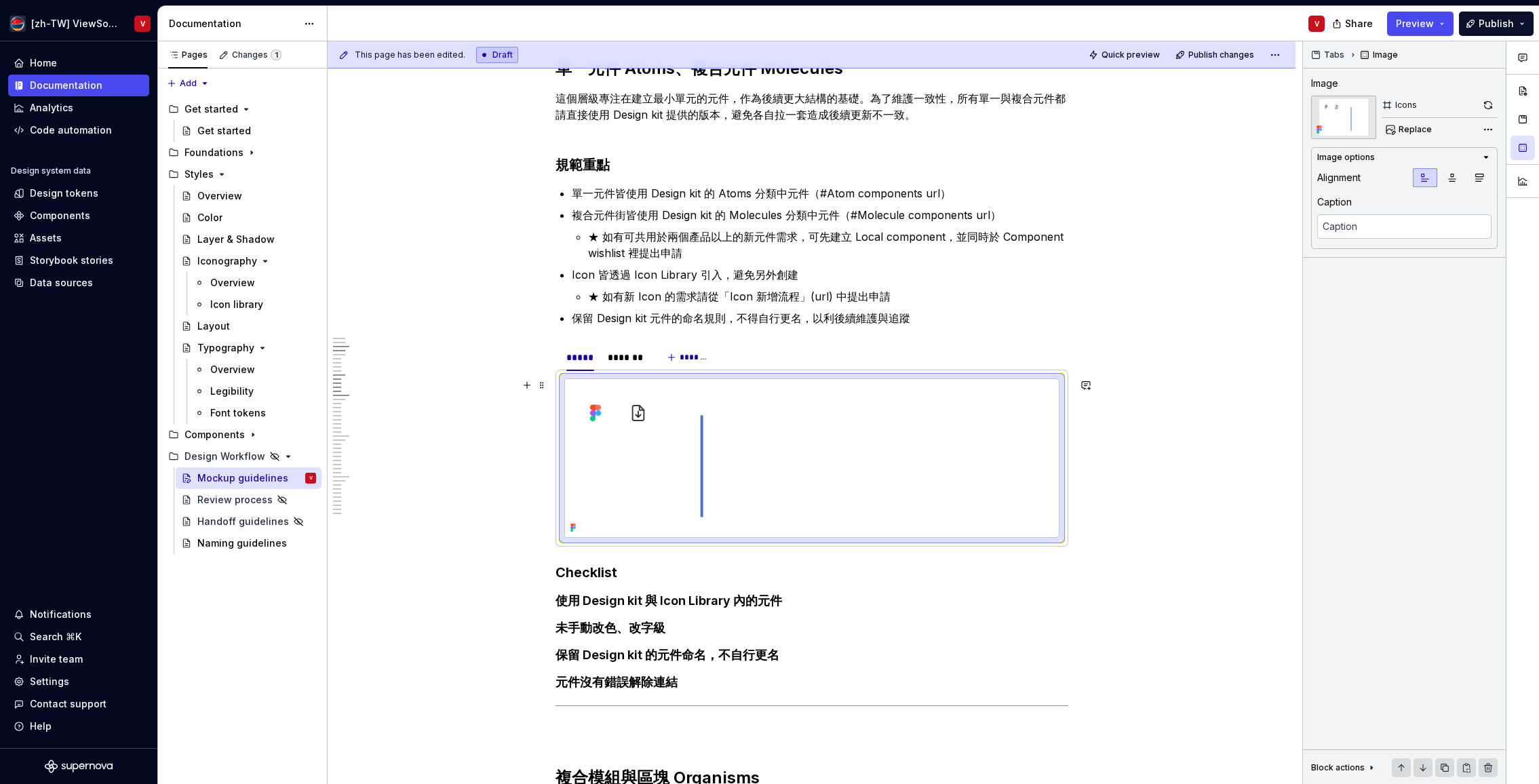
drag, startPoint x: 670, startPoint y: 434, endPoint x: 671, endPoint y: 450, distance: 16.0
click at [670, 434] on img at bounding box center [670, 458] width 210 height 158
click at [666, 439] on img at bounding box center [670, 458] width 210 height 158
click at [631, 410] on img at bounding box center [670, 458] width 210 height 158
drag, startPoint x: 673, startPoint y: 433, endPoint x: 763, endPoint y: 415, distance: 91.8
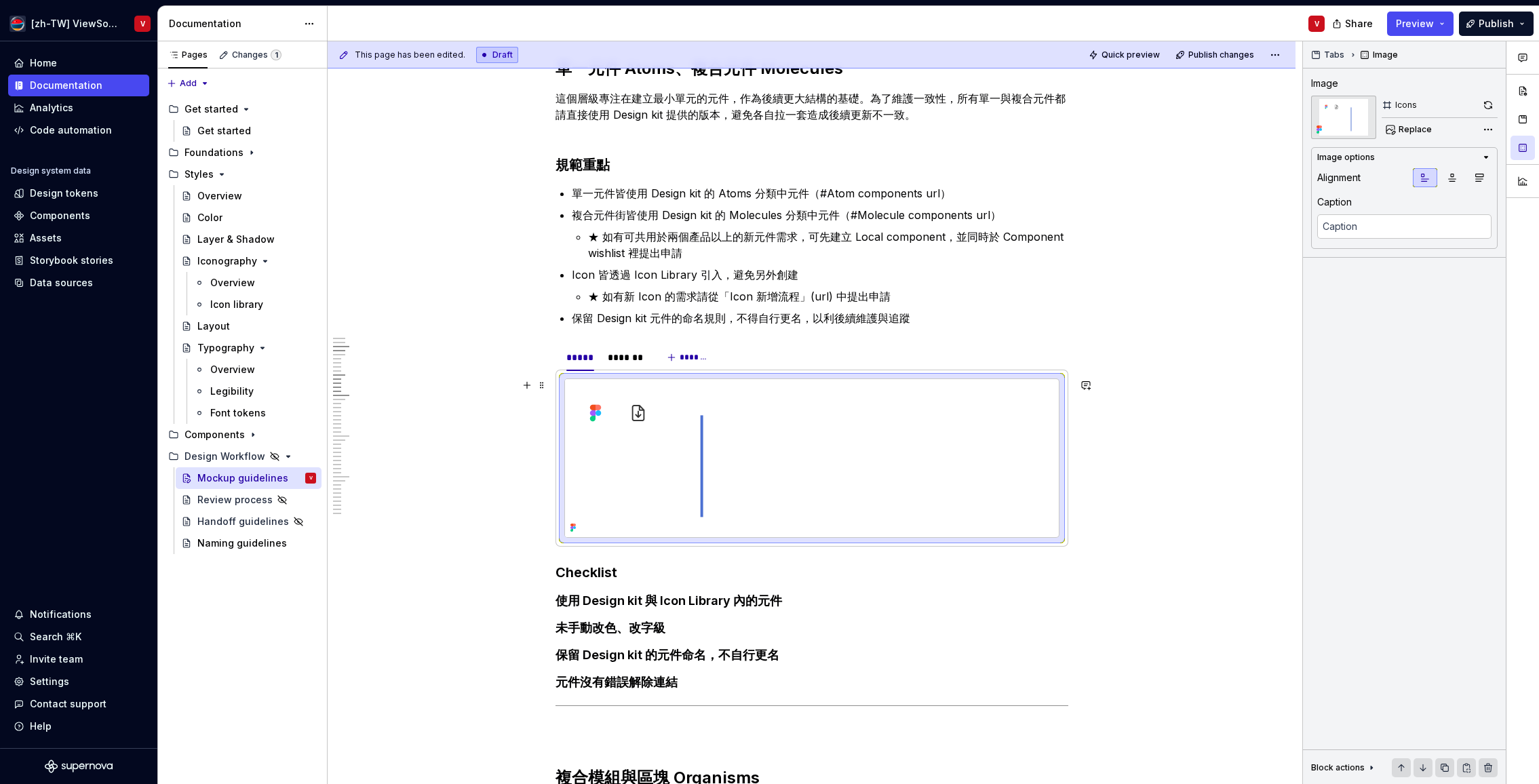
click at [673, 433] on img at bounding box center [670, 458] width 210 height 158
click at [936, 444] on div at bounding box center [812, 458] width 494 height 158
drag, startPoint x: 1017, startPoint y: 451, endPoint x: 940, endPoint y: 443, distance: 77.4
click at [1016, 451] on div at bounding box center [812, 458] width 494 height 158
drag, startPoint x: 770, startPoint y: 430, endPoint x: 748, endPoint y: 433, distance: 22.2
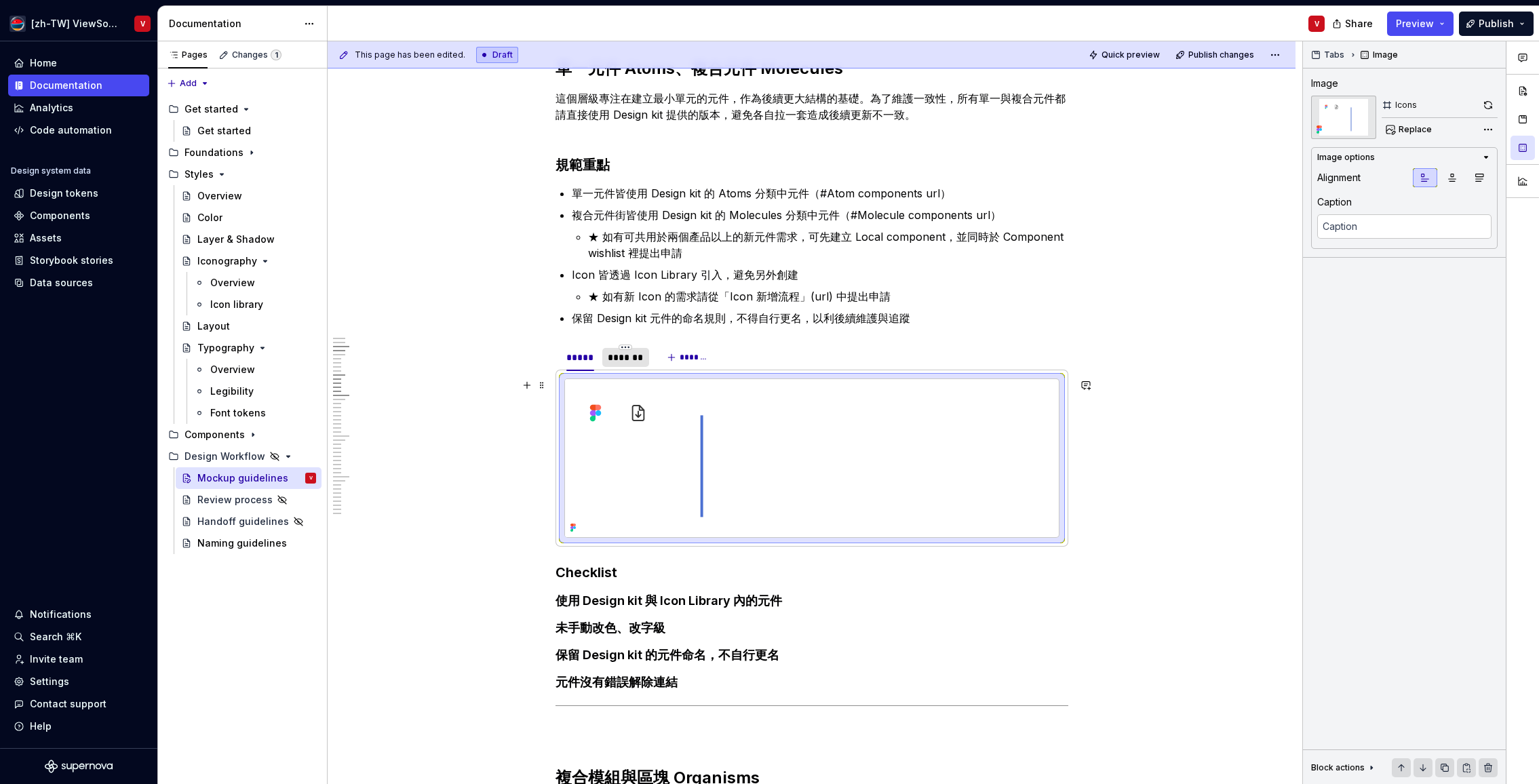
click at [620, 368] on div at bounding box center [625, 369] width 47 height 2
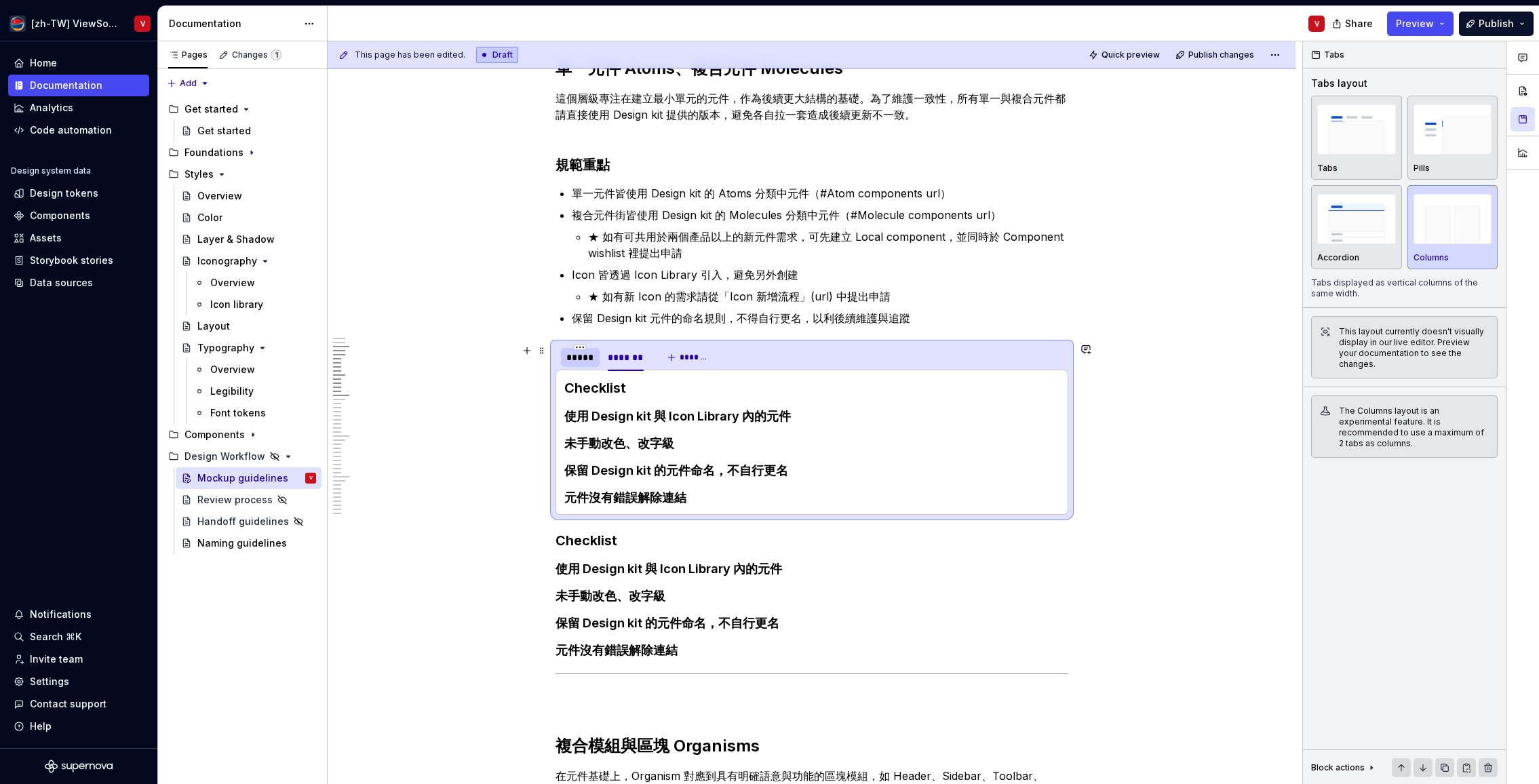
drag, startPoint x: 620, startPoint y: 368, endPoint x: 584, endPoint y: 359, distance: 37.1
click at [584, 359] on div "*****" at bounding box center [580, 356] width 28 height 13
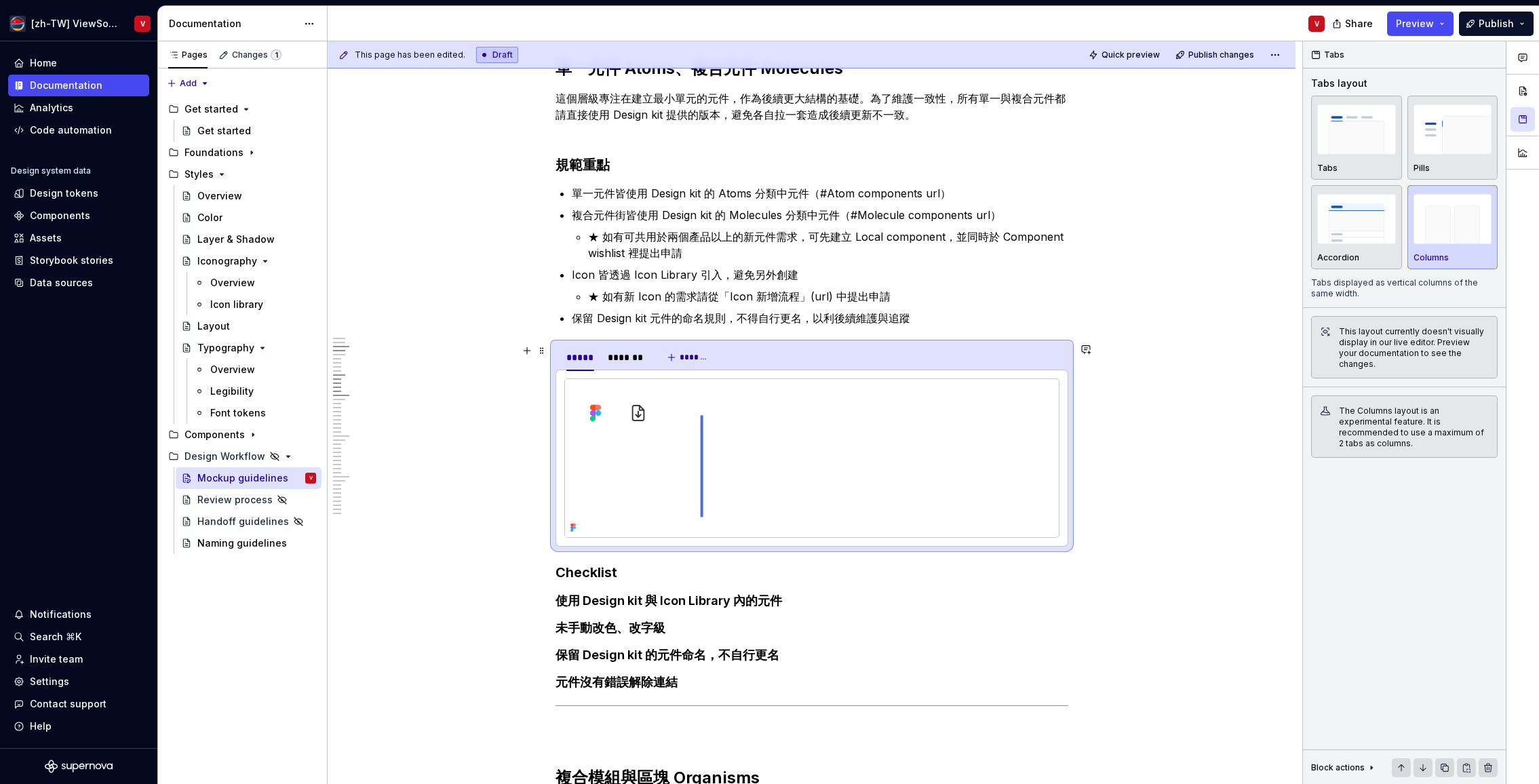
drag, startPoint x: 584, startPoint y: 359, endPoint x: 699, endPoint y: 429, distance: 134.6
click at [699, 429] on img at bounding box center [670, 458] width 210 height 158
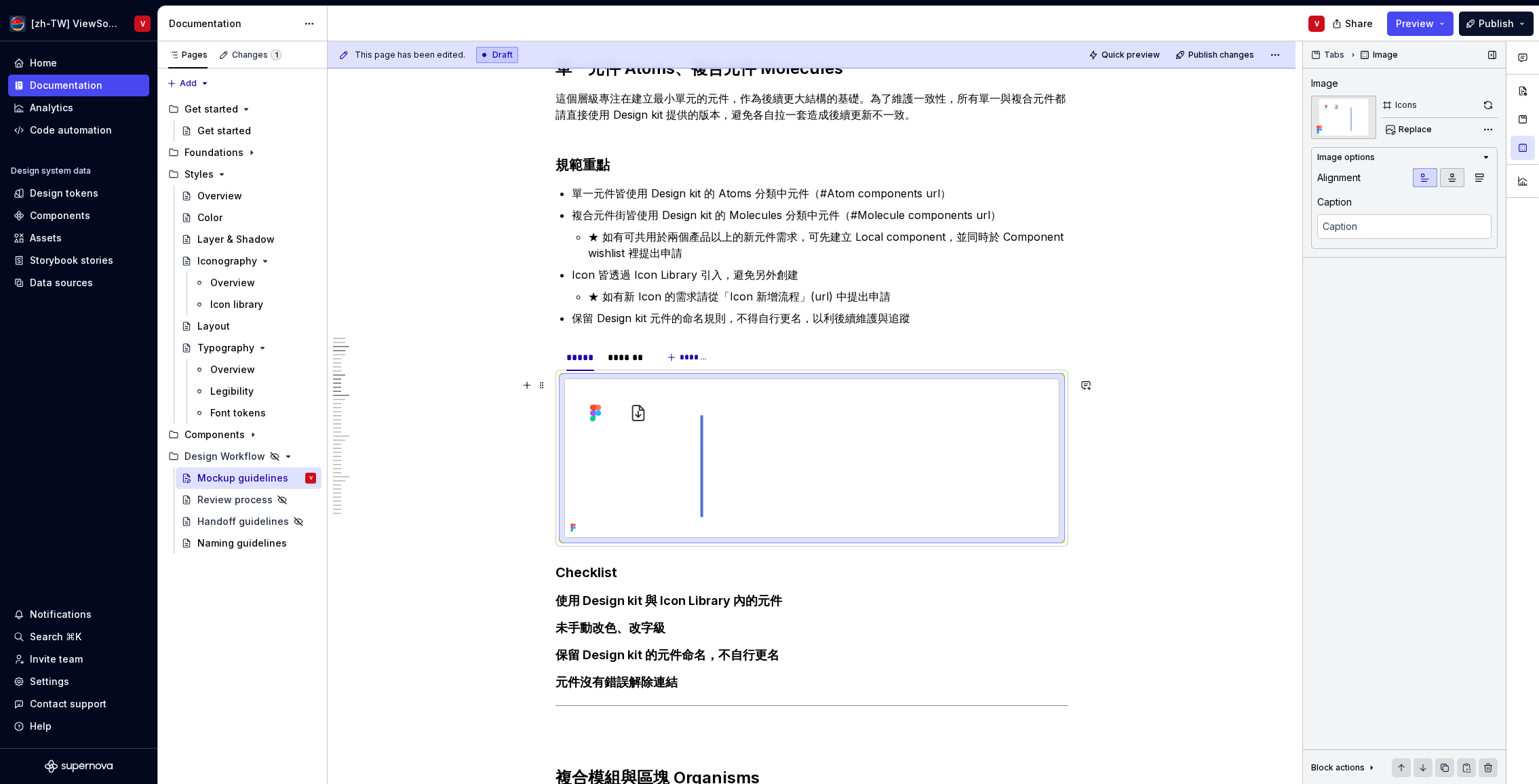
drag, startPoint x: 699, startPoint y: 429, endPoint x: 1462, endPoint y: 179, distance: 802.9
click at [1462, 179] on button "button" at bounding box center [1453, 178] width 25 height 19
drag, startPoint x: 1462, startPoint y: 179, endPoint x: 749, endPoint y: 438, distance: 758.6
click at [749, 438] on img at bounding box center [812, 458] width 210 height 158
click at [1484, 128] on div "Comments Open comments No comments yet Select ‘Comment’ from the block context …" at bounding box center [1421, 413] width 236 height 744
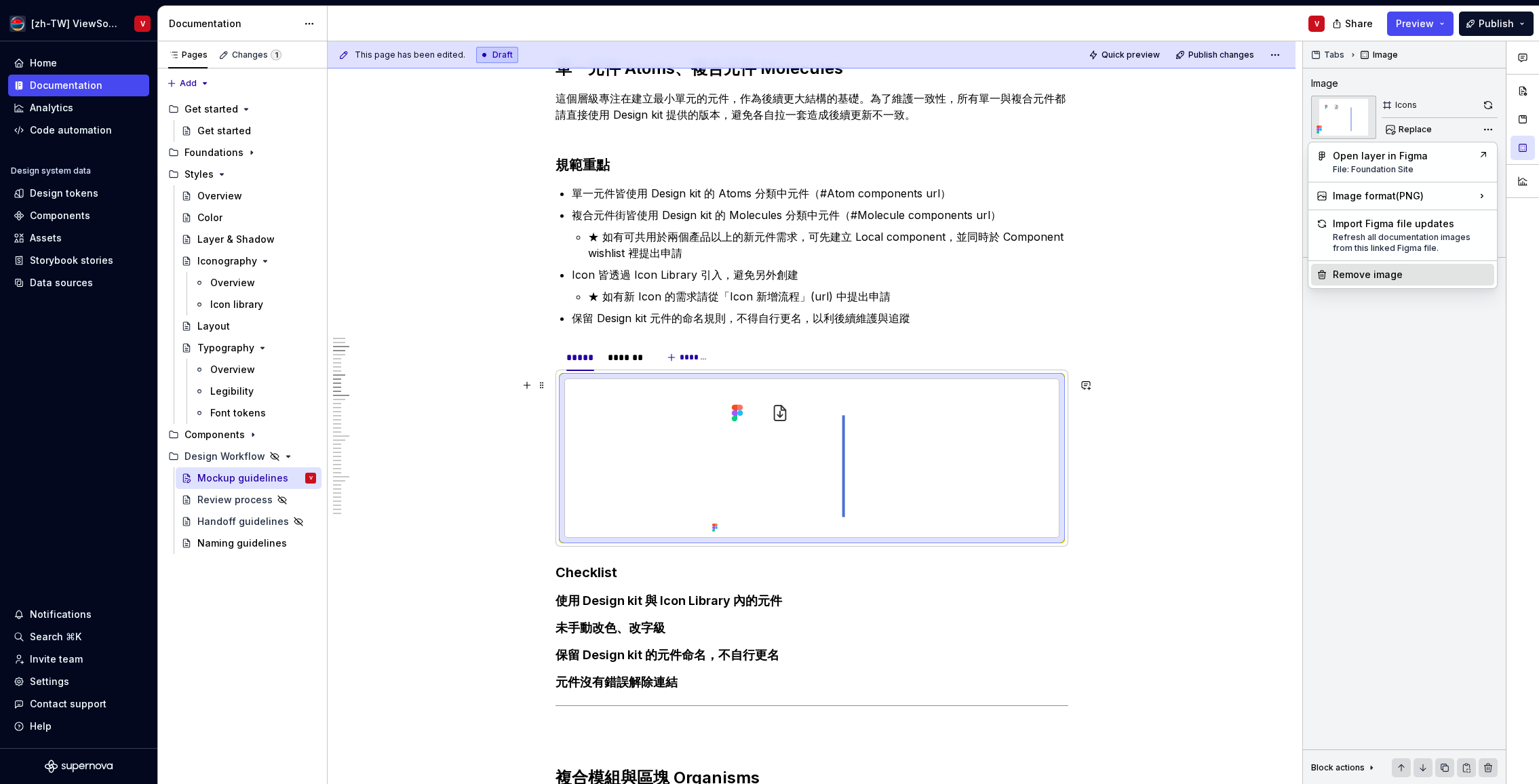
drag, startPoint x: 749, startPoint y: 438, endPoint x: 1403, endPoint y: 276, distance: 673.8
click at [1403, 276] on div "Remove image" at bounding box center [1410, 274] width 156 height 13
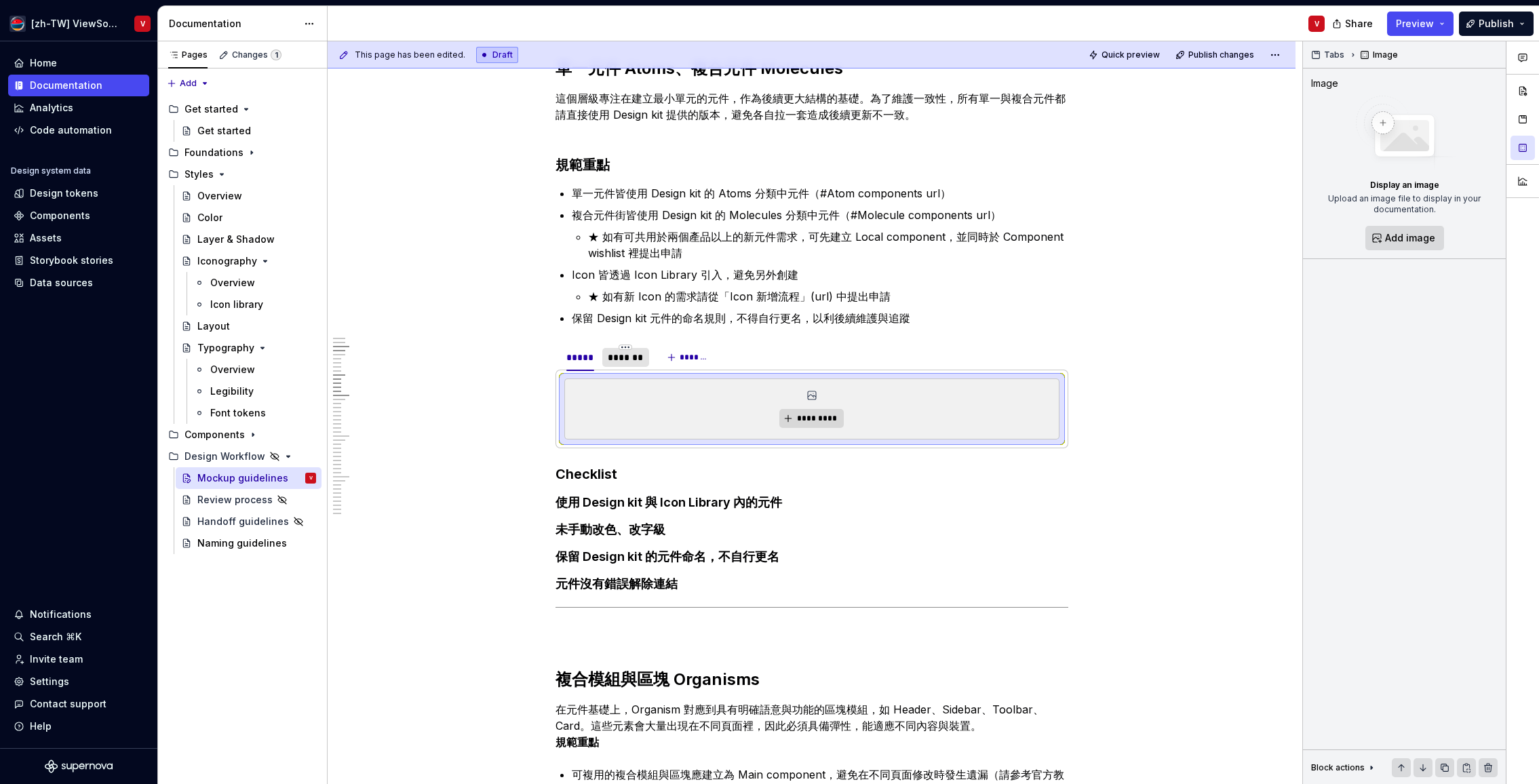
drag, startPoint x: 1403, startPoint y: 276, endPoint x: 630, endPoint y: 359, distance: 777.4
click at [630, 359] on div "*******" at bounding box center [625, 356] width 36 height 13
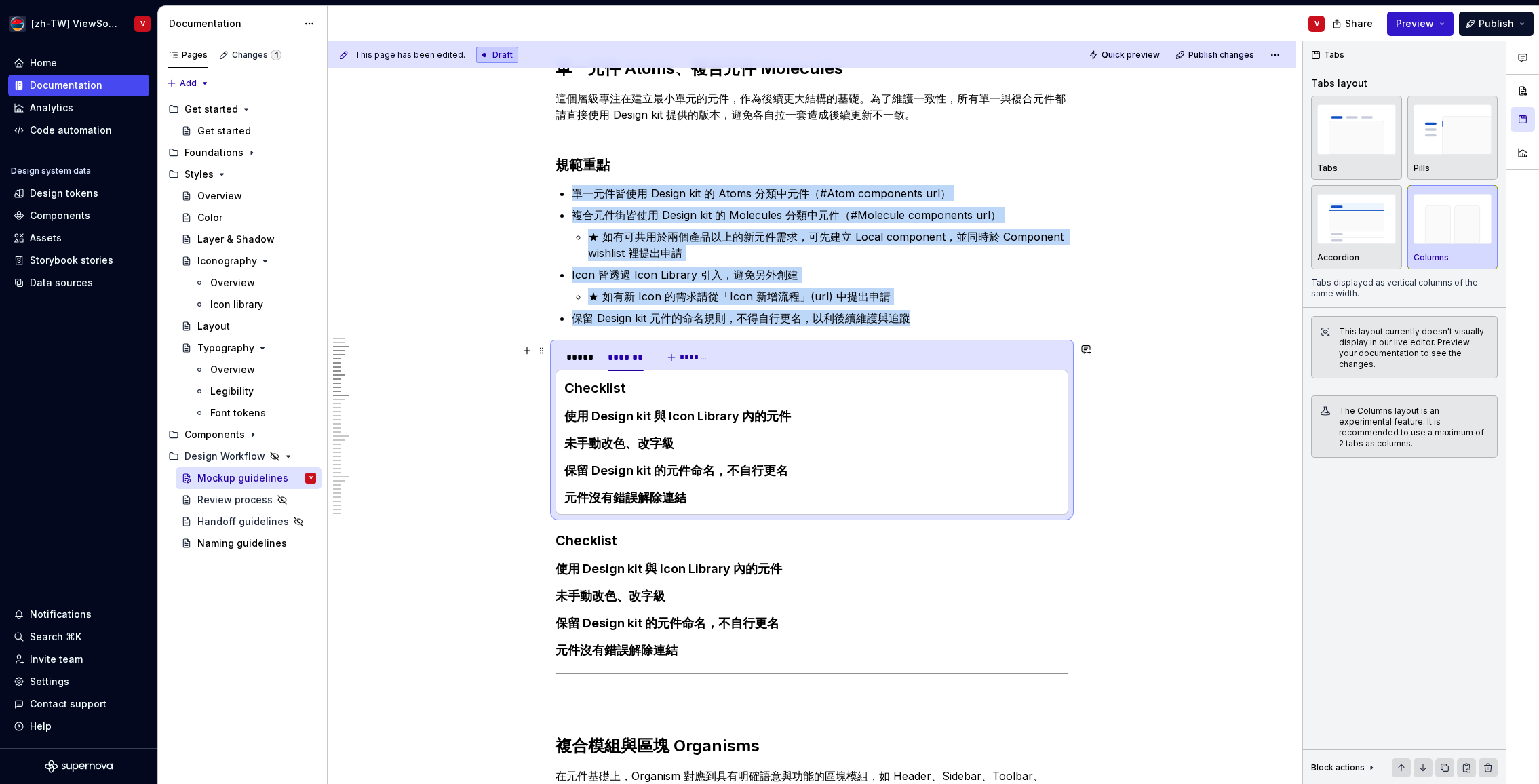
drag, startPoint x: 630, startPoint y: 359, endPoint x: 1421, endPoint y: 22, distance: 859.8
click at [1421, 22] on span "Preview" at bounding box center [1415, 23] width 38 height 13
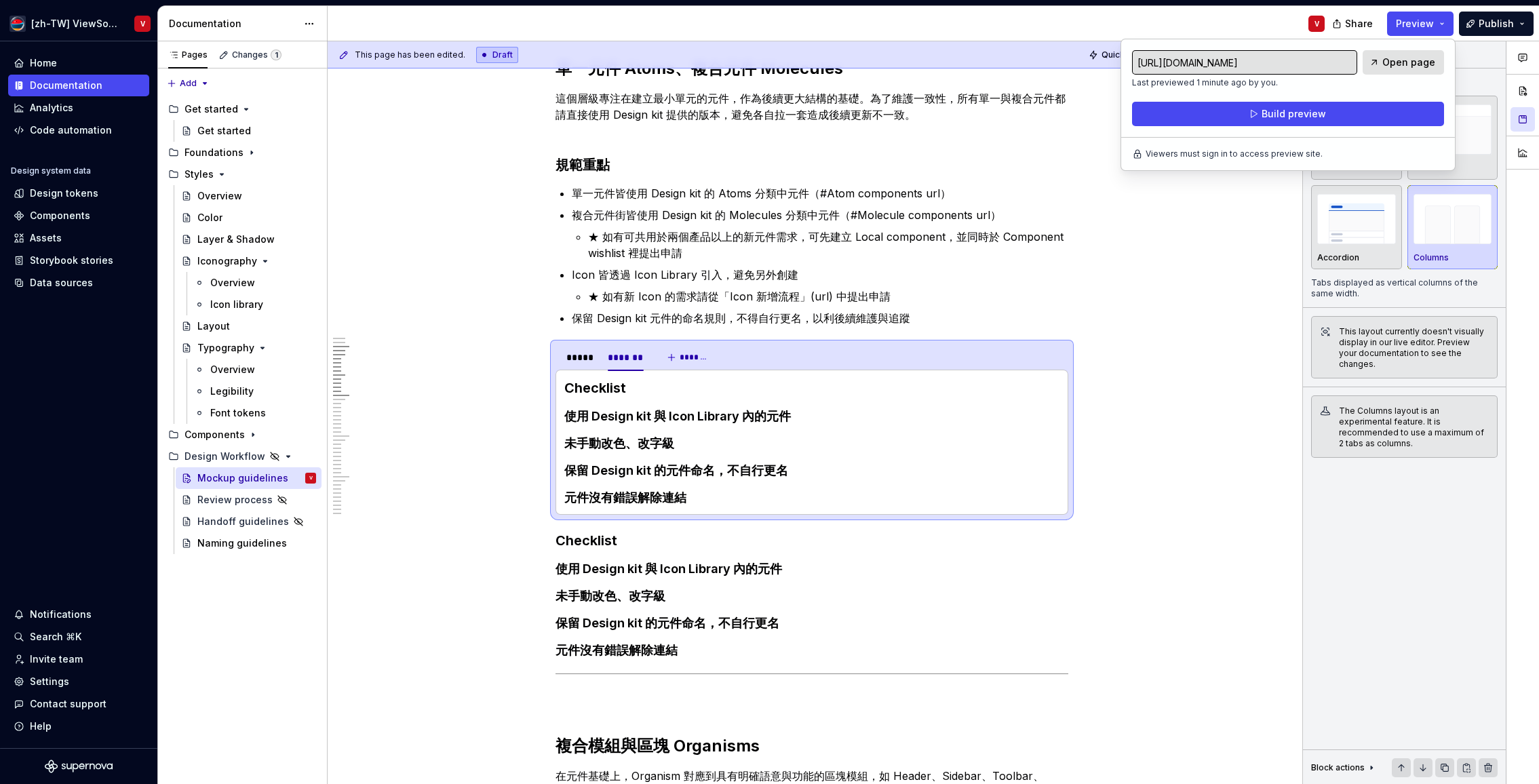
drag, startPoint x: 1421, startPoint y: 22, endPoint x: 1173, endPoint y: 17, distance: 248.1
click at [1173, 17] on div "V" at bounding box center [831, 24] width 1008 height 35
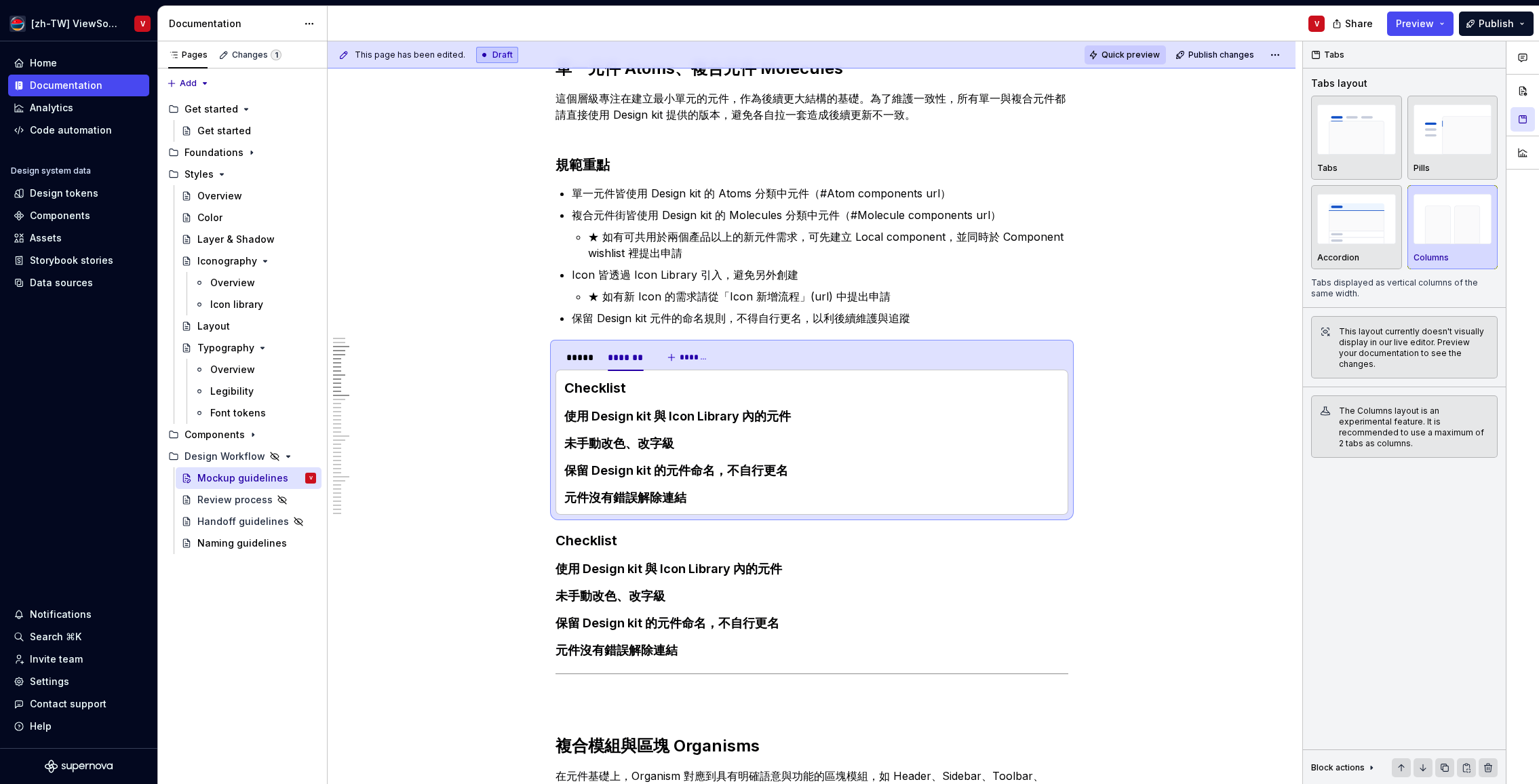
drag, startPoint x: 1173, startPoint y: 17, endPoint x: 1130, endPoint y: 57, distance: 58.7
click at [1130, 57] on span "Quick preview" at bounding box center [1130, 55] width 58 height 11
click at [581, 349] on html "[zh-TW] ViewSonic Design System V Home Documentation Analytics Code automation …" at bounding box center [770, 392] width 1539 height 784
click at [569, 356] on html "[zh-TW] ViewSonic Design System V Home Documentation Analytics Code automation …" at bounding box center [770, 392] width 1539 height 784
click at [579, 356] on div "*****" at bounding box center [580, 356] width 28 height 13
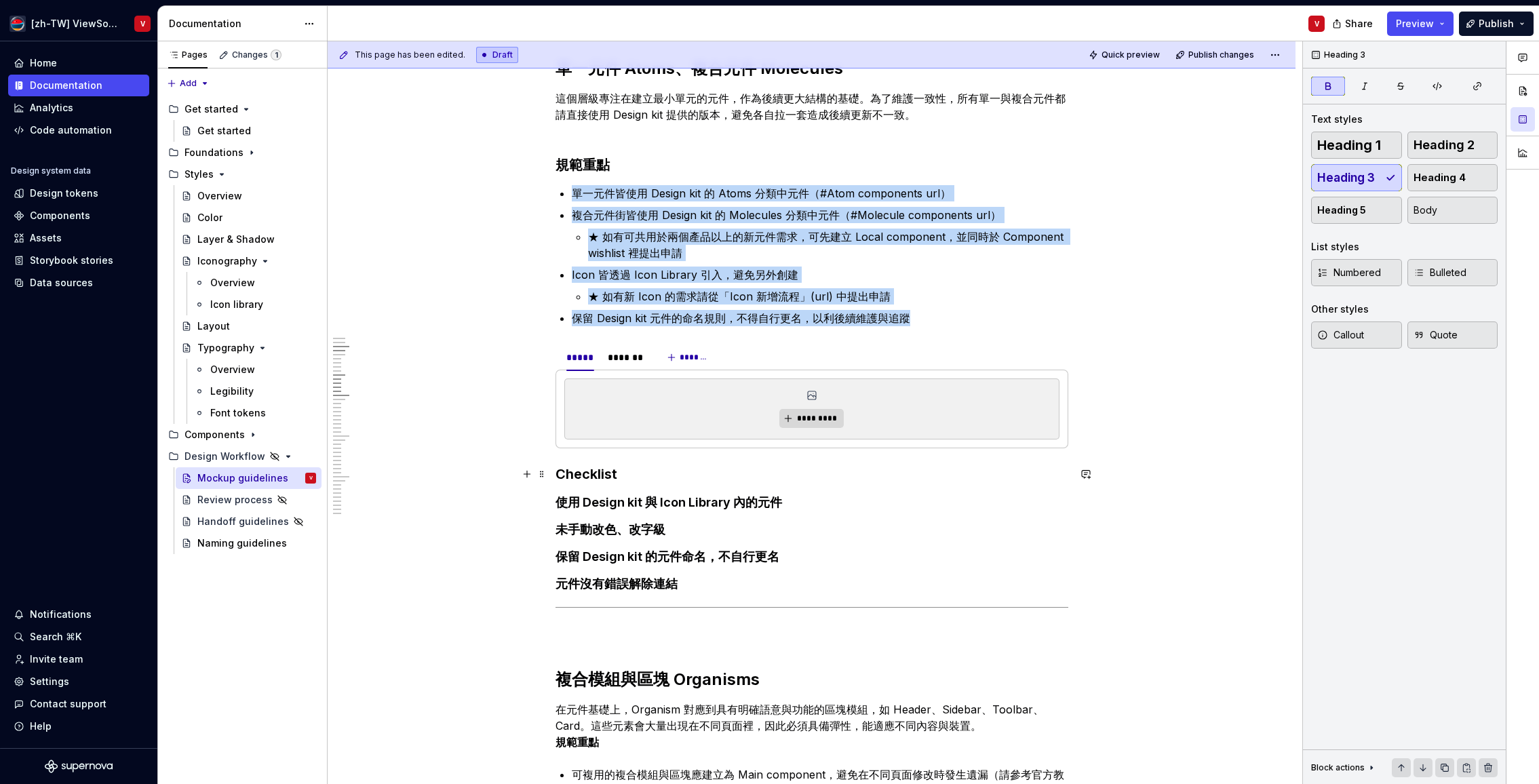
click at [559, 472] on strong "Checklist" at bounding box center [586, 473] width 62 height 16
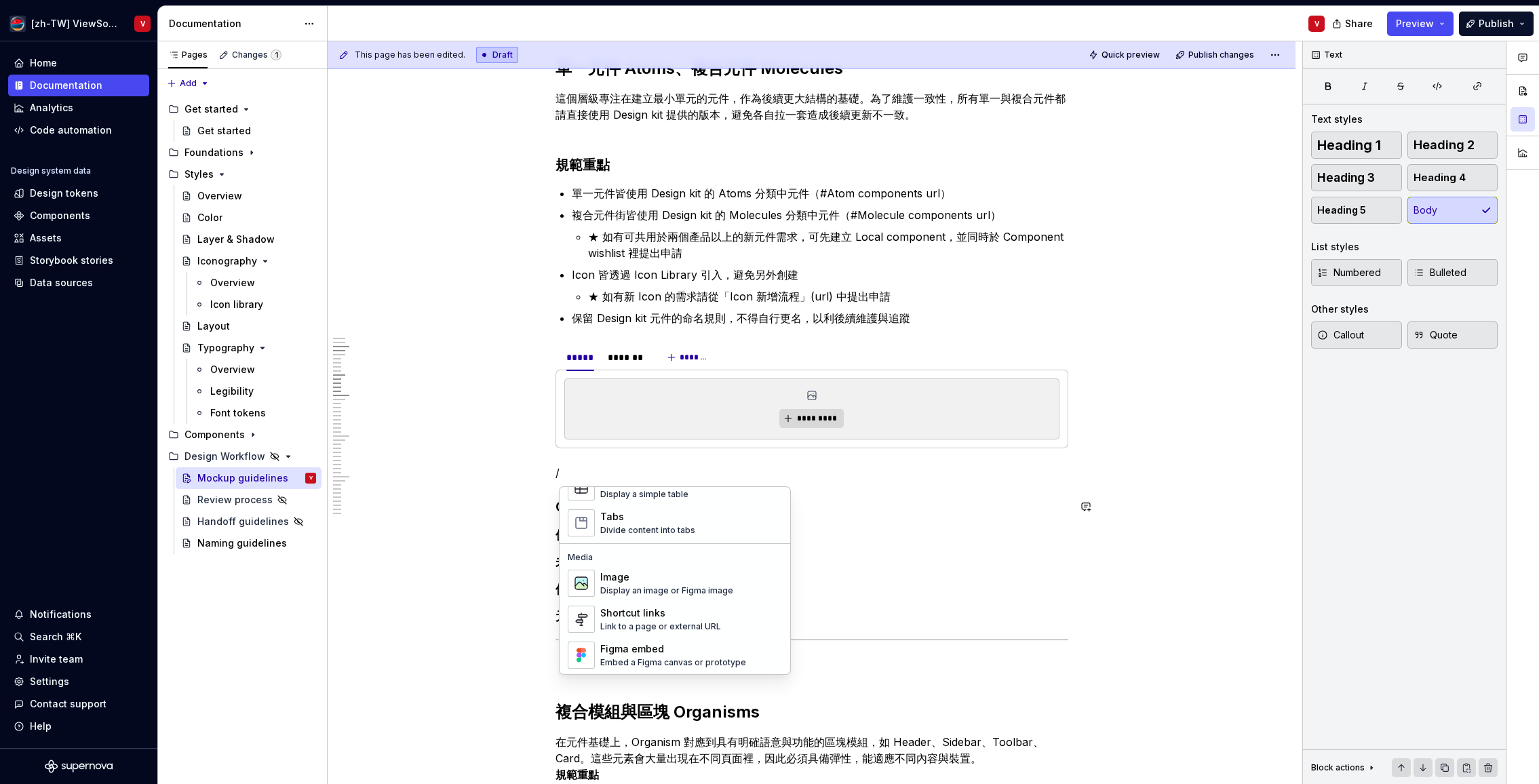
scroll to position [546, 0]
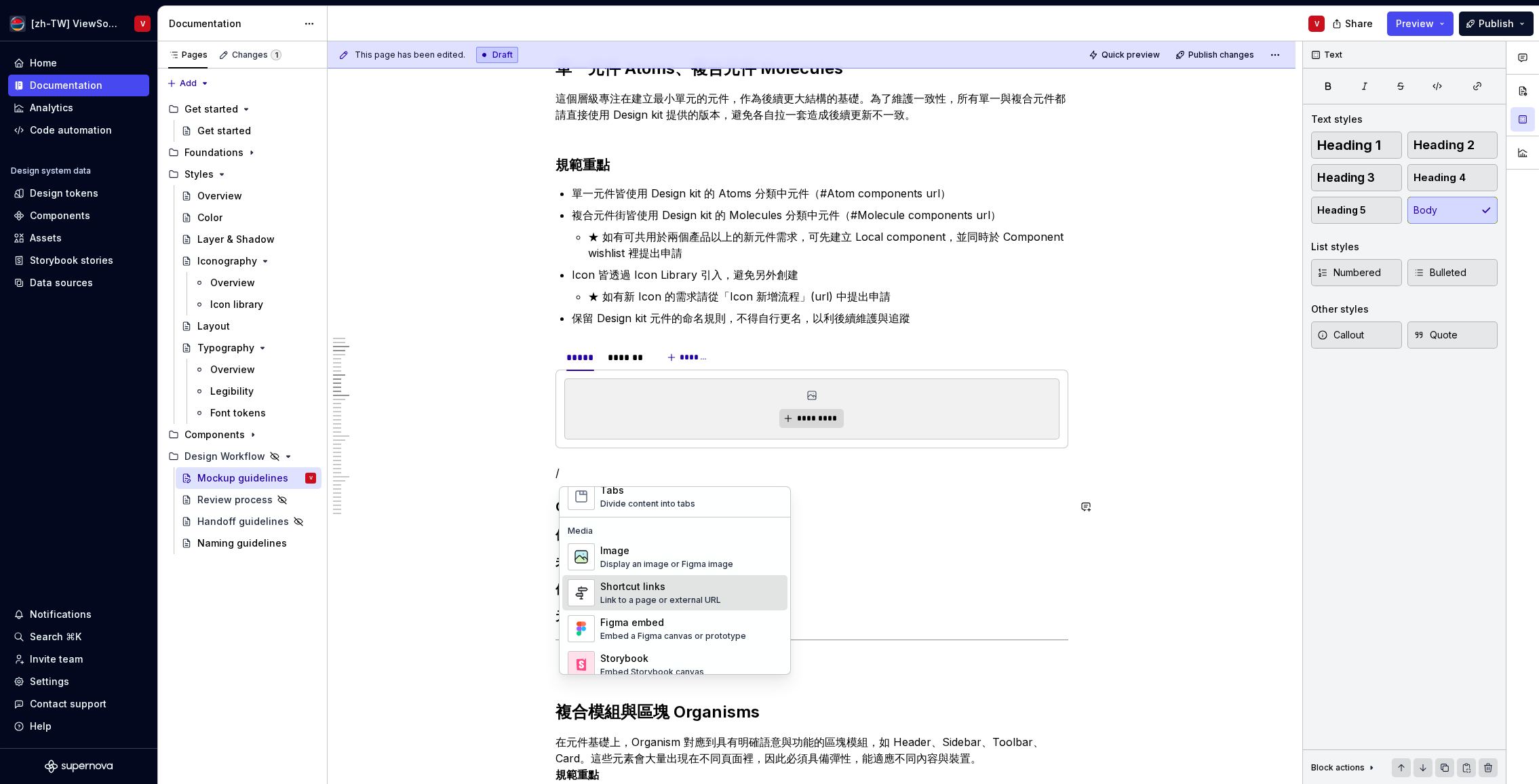
click at [700, 587] on div "Shortcut links" at bounding box center [660, 586] width 121 height 13
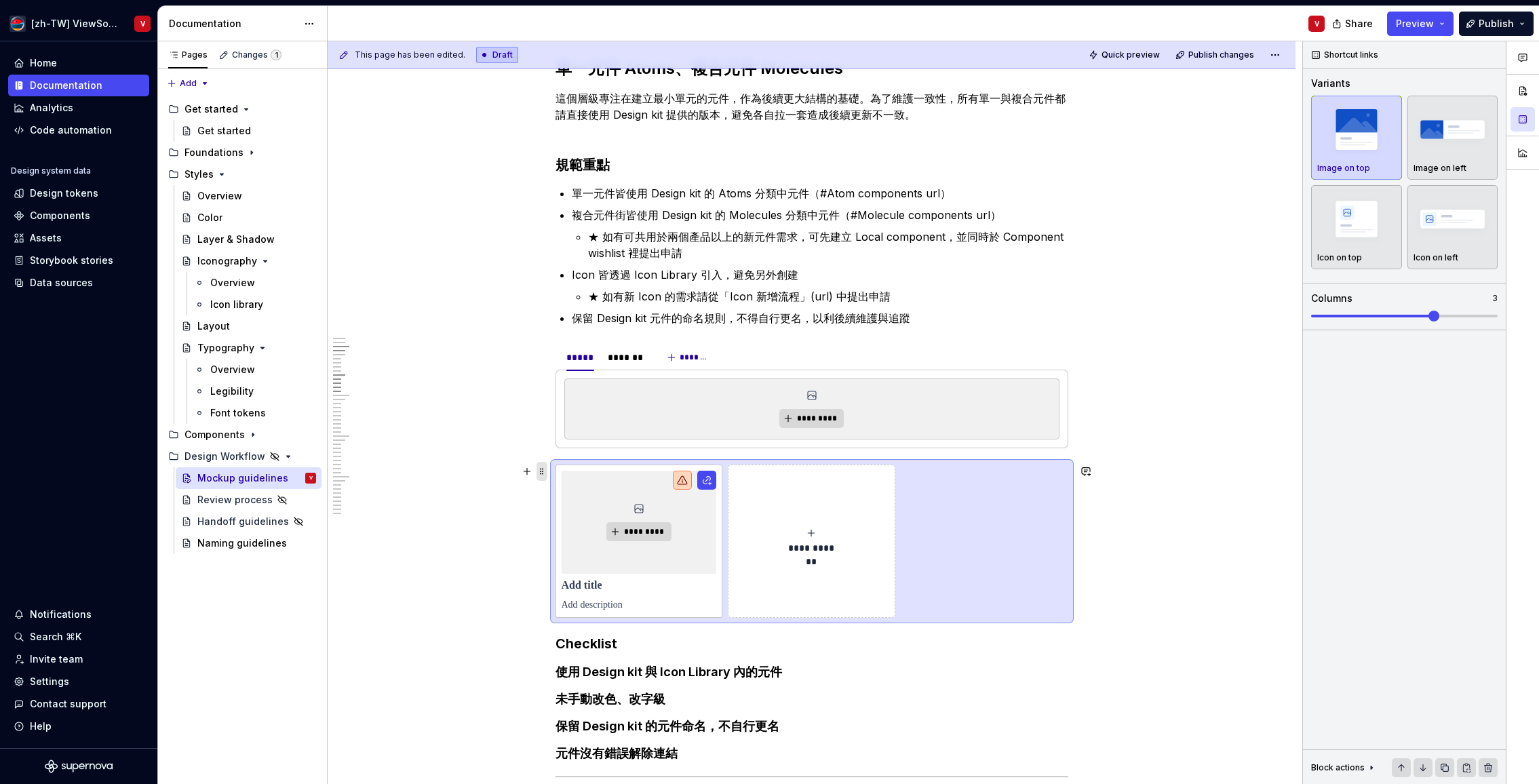
click at [548, 469] on span at bounding box center [542, 472] width 11 height 19
click at [594, 591] on div "Delete" at bounding box center [609, 590] width 88 height 13
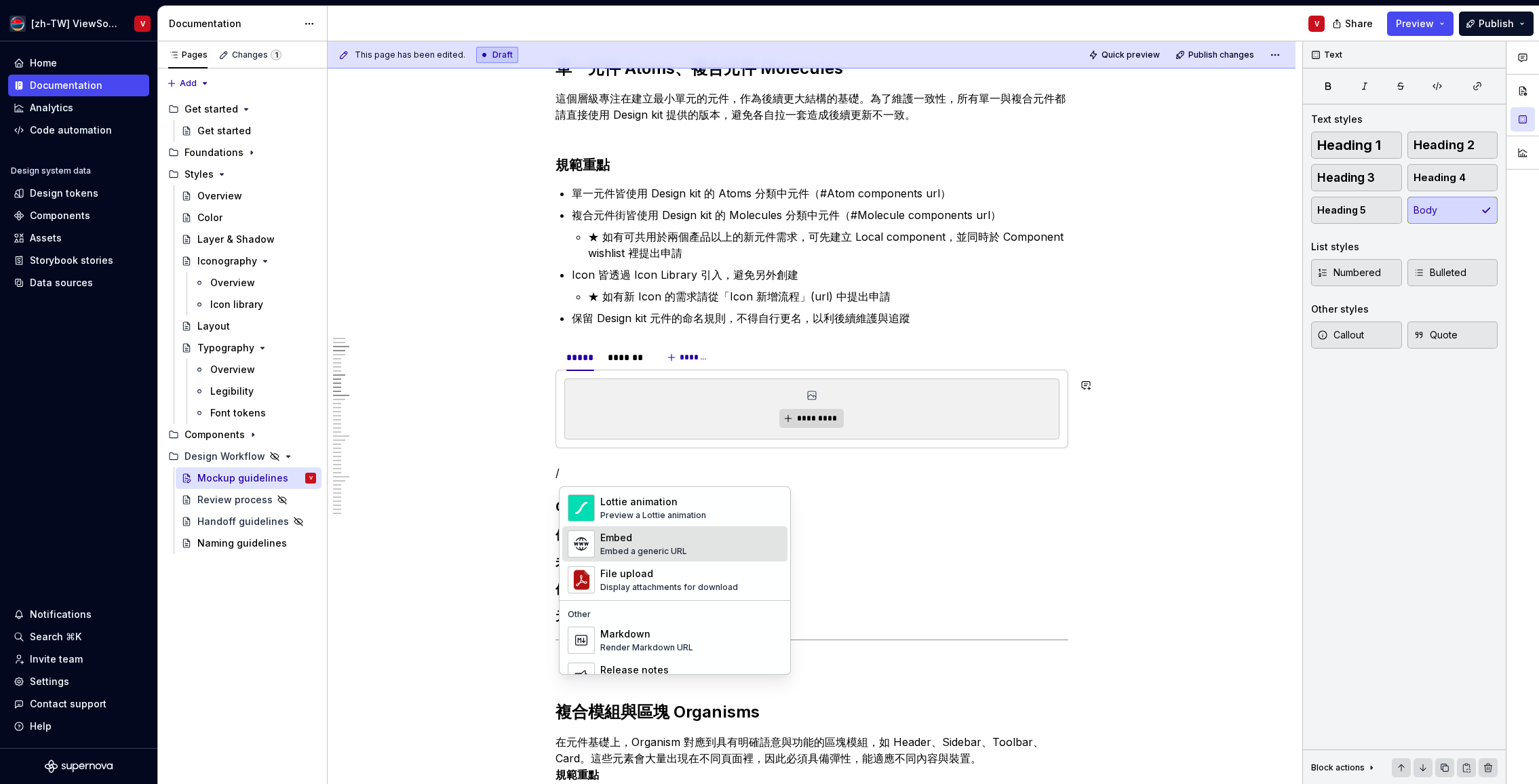
scroll to position [772, 0]
click at [611, 469] on p "/" at bounding box center [812, 473] width 513 height 16
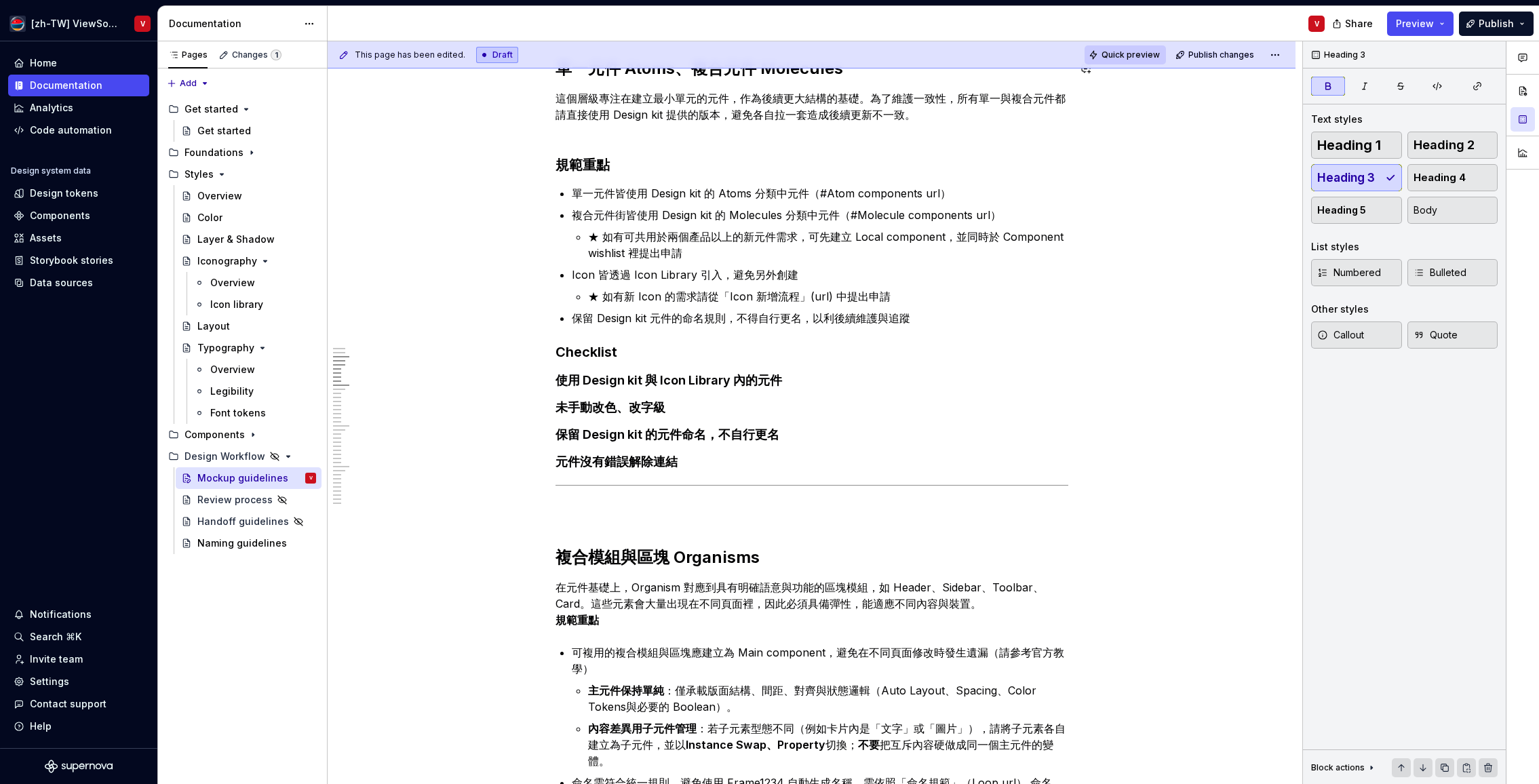
click at [1136, 57] on span "Quick preview" at bounding box center [1130, 55] width 58 height 11
click at [584, 136] on p "這個層級專注在建立最小單元的元件，作為後續更大結構的基礎。為了維護一致性，所有單一與複合元件都請直接使用 Design kit 提供的版本，避免各自拉一套造成…" at bounding box center [812, 114] width 513 height 48
drag, startPoint x: 576, startPoint y: 152, endPoint x: 584, endPoint y: 139, distance: 15.3
click at [576, 135] on p "這個層級專注在建立最小單元的元件，作為後續更大結構的基礎。為了維護一致性，所有單一與複合元件都請直接使用 Design kit 提供的版本，避免各自拉一套造成…" at bounding box center [812, 114] width 513 height 48
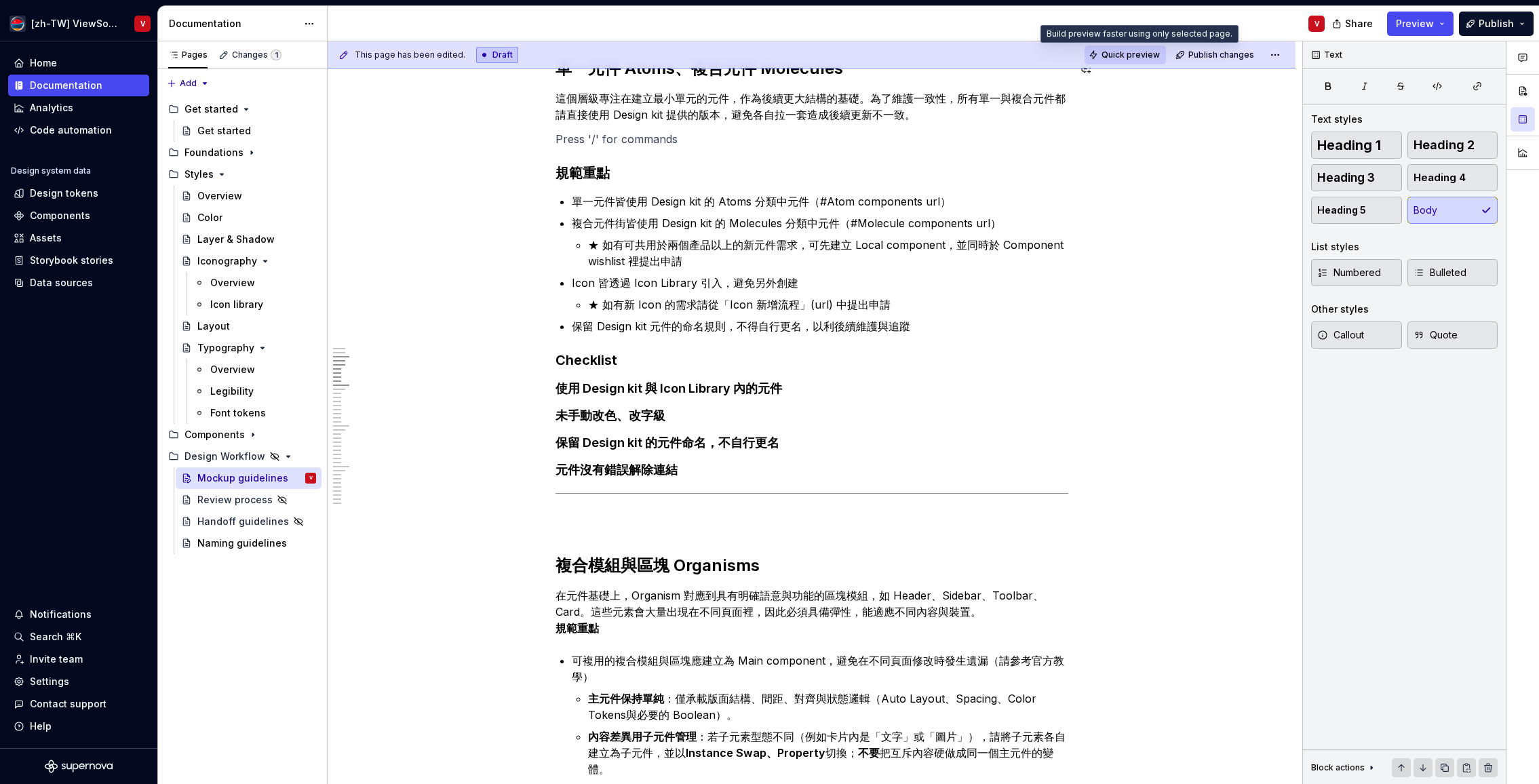
click at [1138, 55] on span "Quick preview" at bounding box center [1130, 55] width 58 height 11
click at [622, 138] on p at bounding box center [812, 139] width 513 height 16
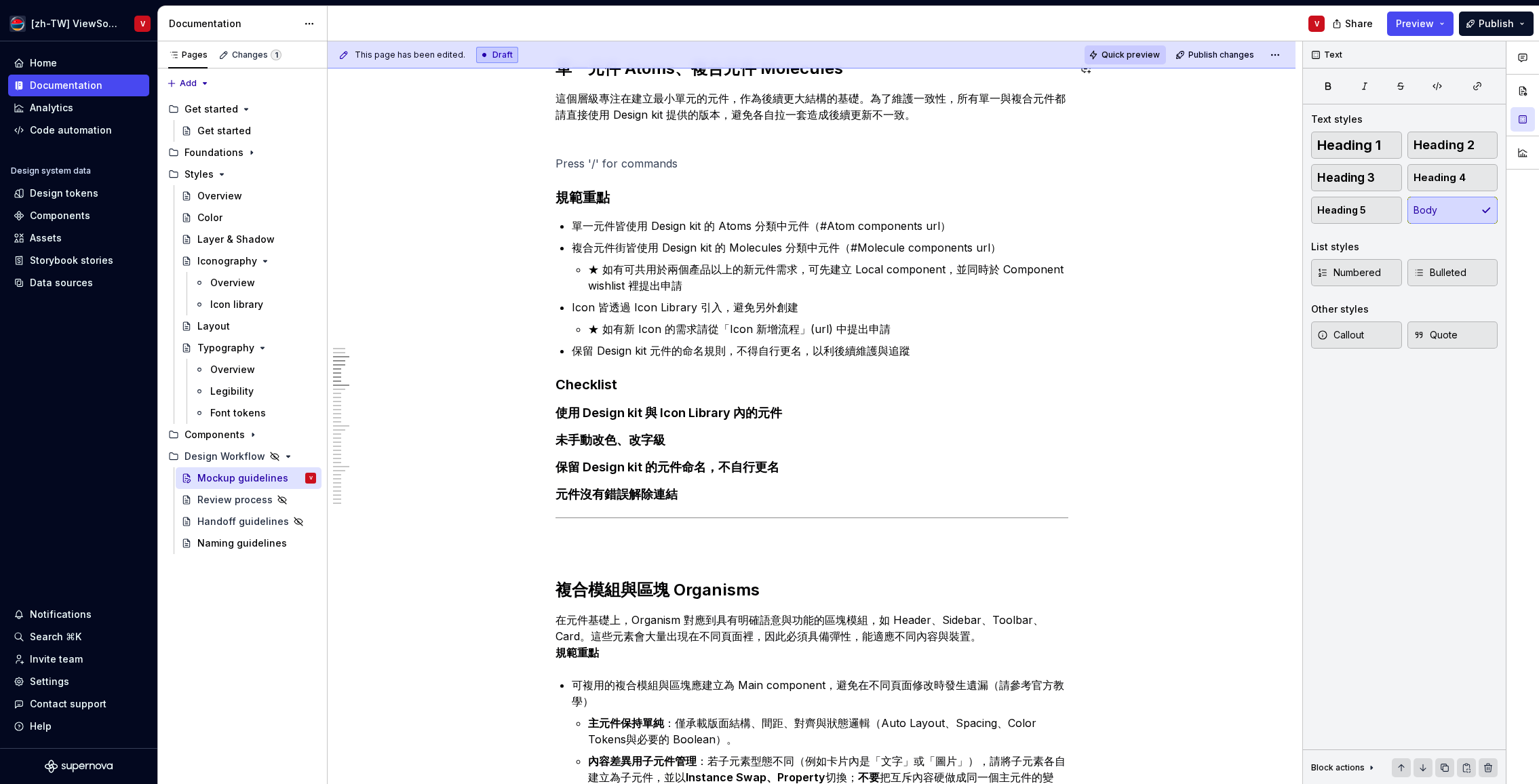
click at [1138, 61] on button "Quick preview" at bounding box center [1125, 55] width 81 height 19
drag, startPoint x: 1138, startPoint y: 61, endPoint x: 1128, endPoint y: 57, distance: 10.8
click at [1138, 61] on div "Quick preview Publish changes" at bounding box center [1184, 55] width 200 height 19
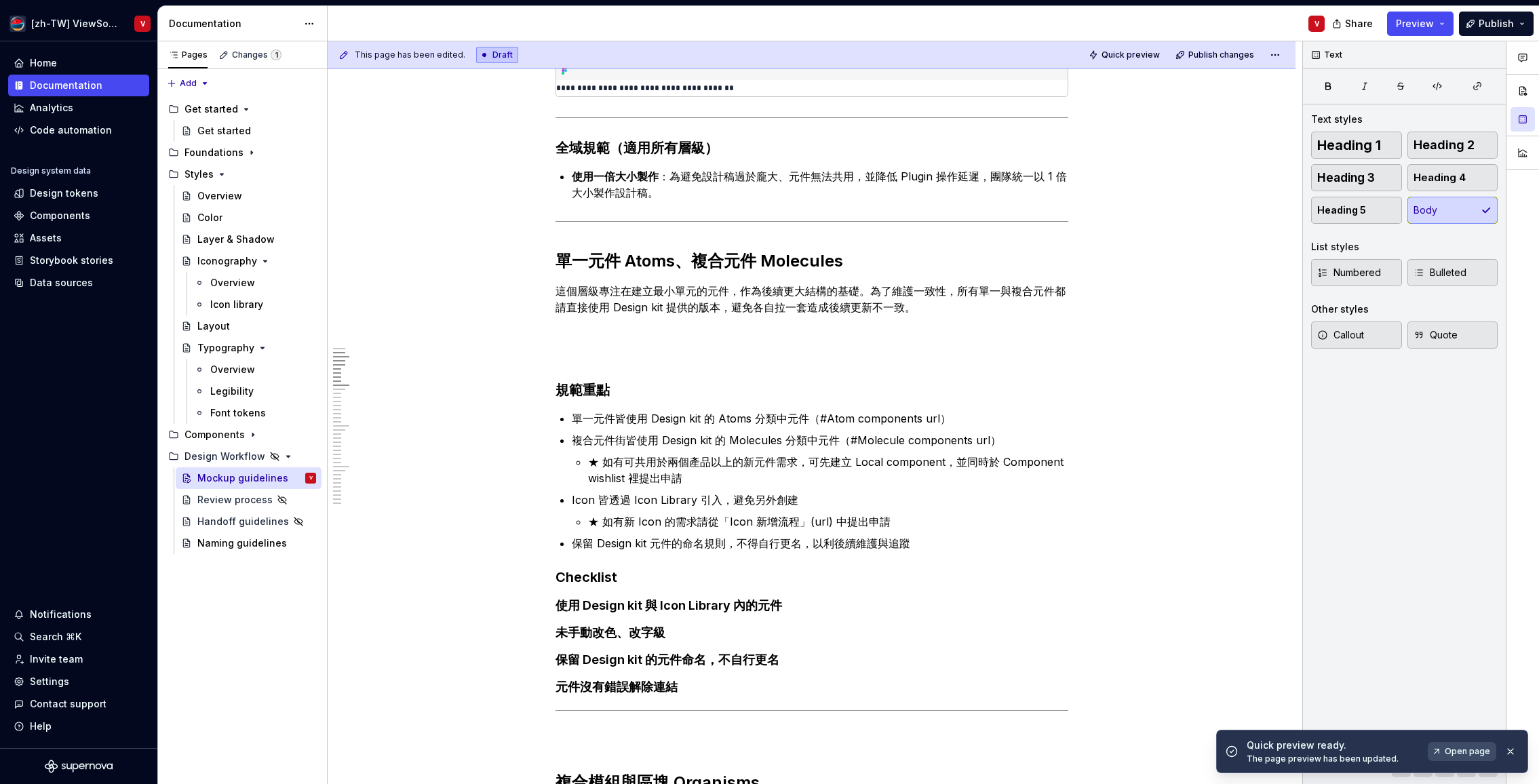
type textarea "*"
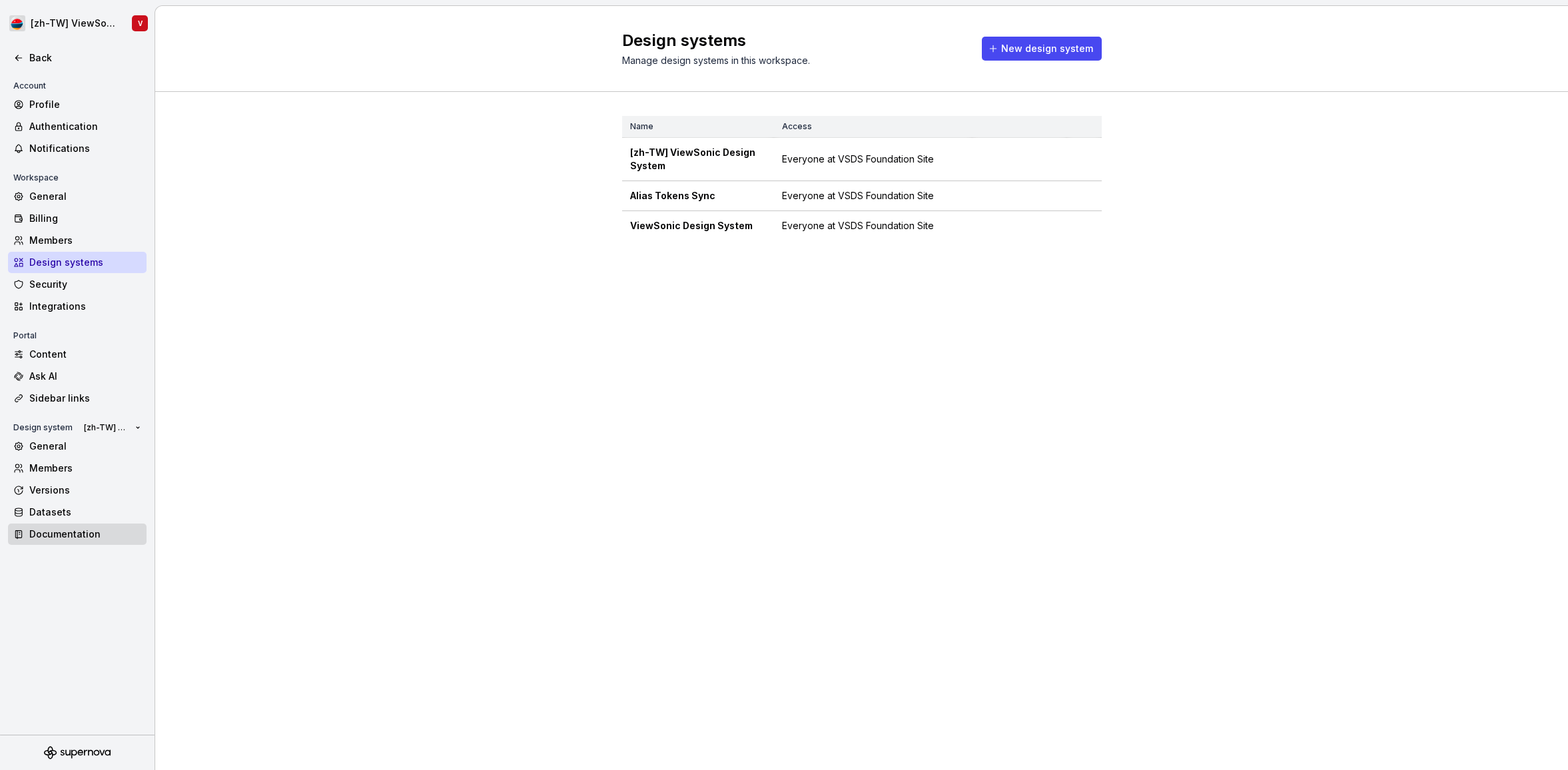
click at [92, 531] on div "Documentation" at bounding box center [85, 533] width 112 height 13
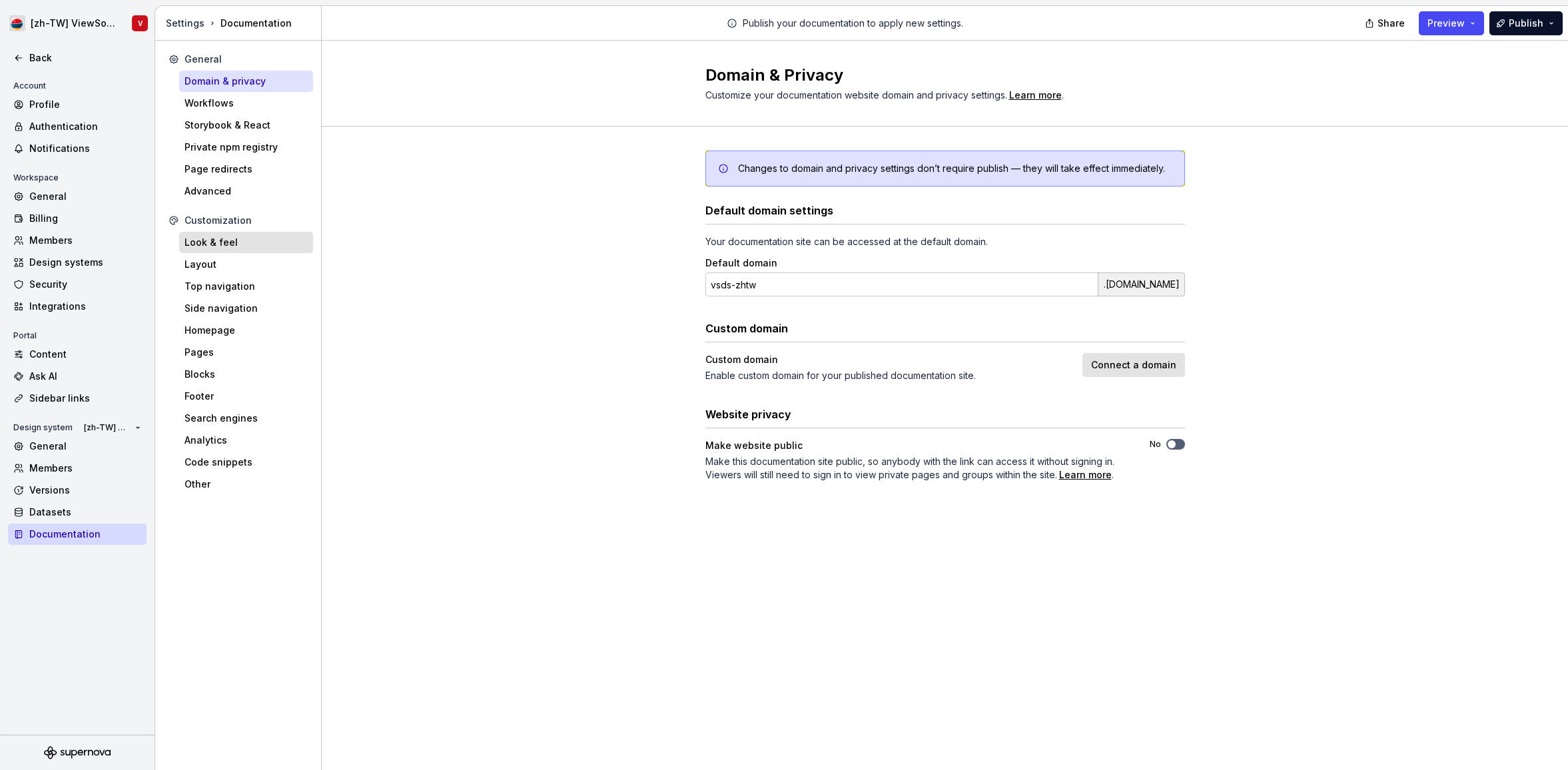
click at [271, 238] on div "Look & feel" at bounding box center [245, 242] width 124 height 13
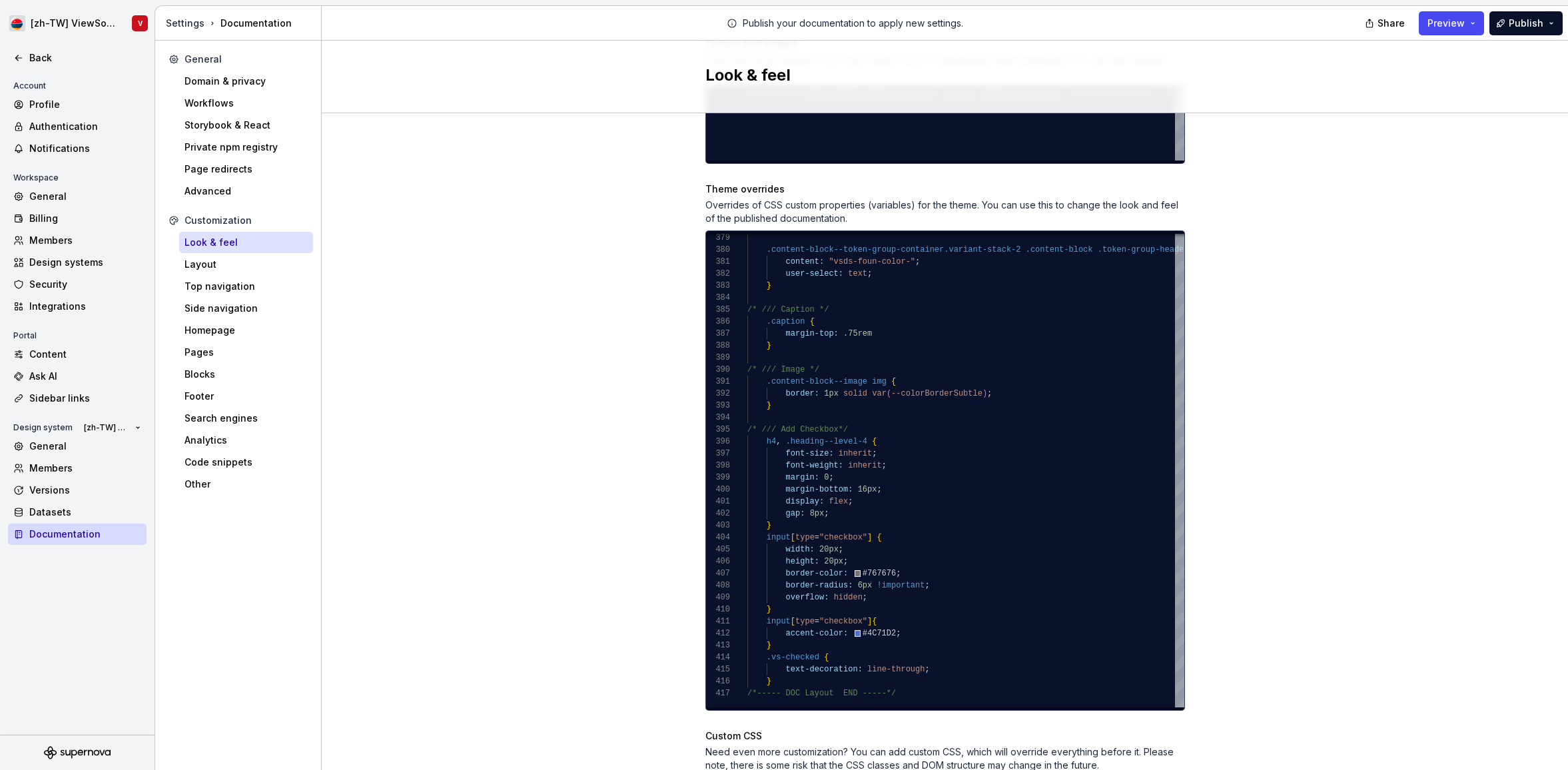
scroll to position [755, 0]
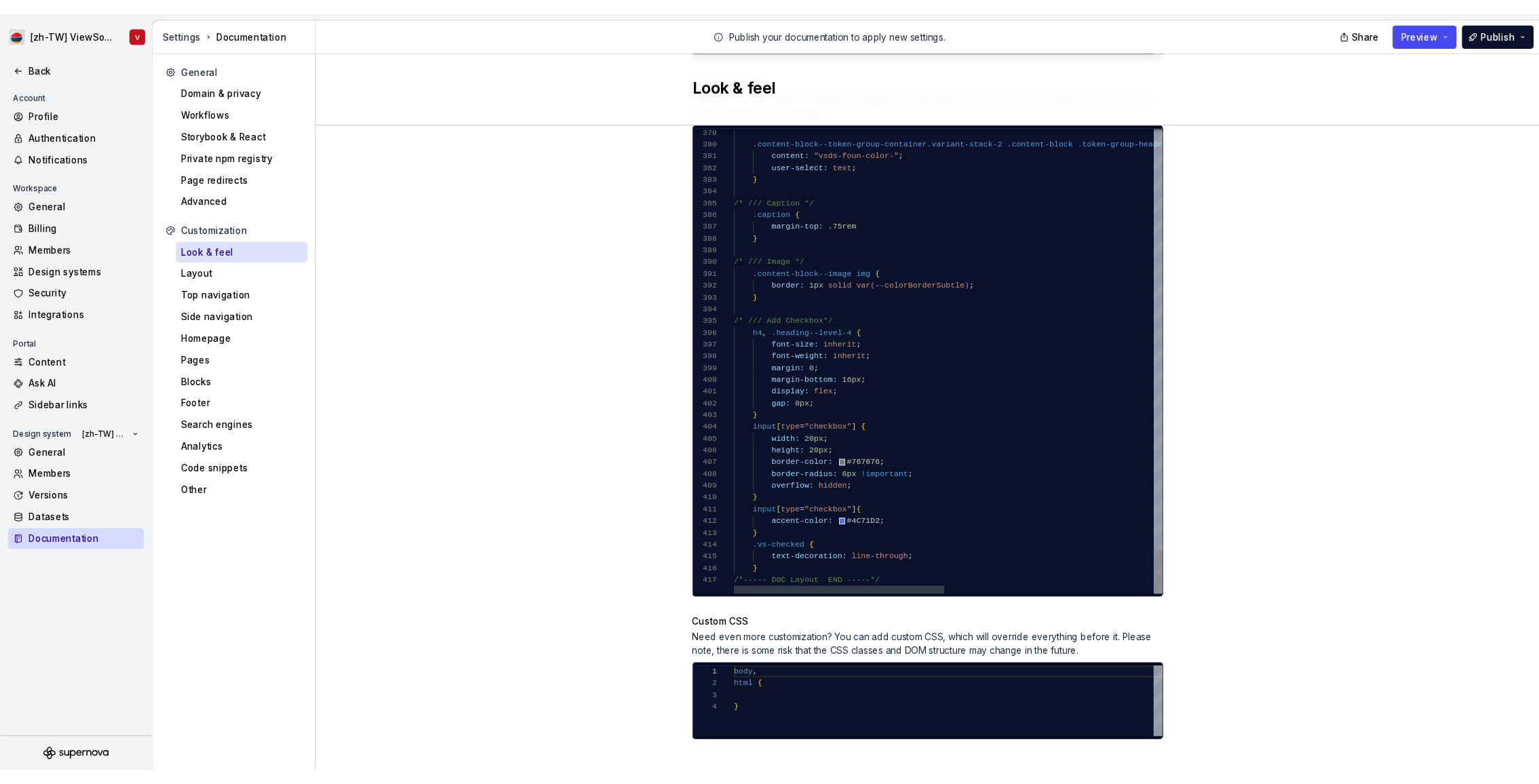
scroll to position [12, 84]
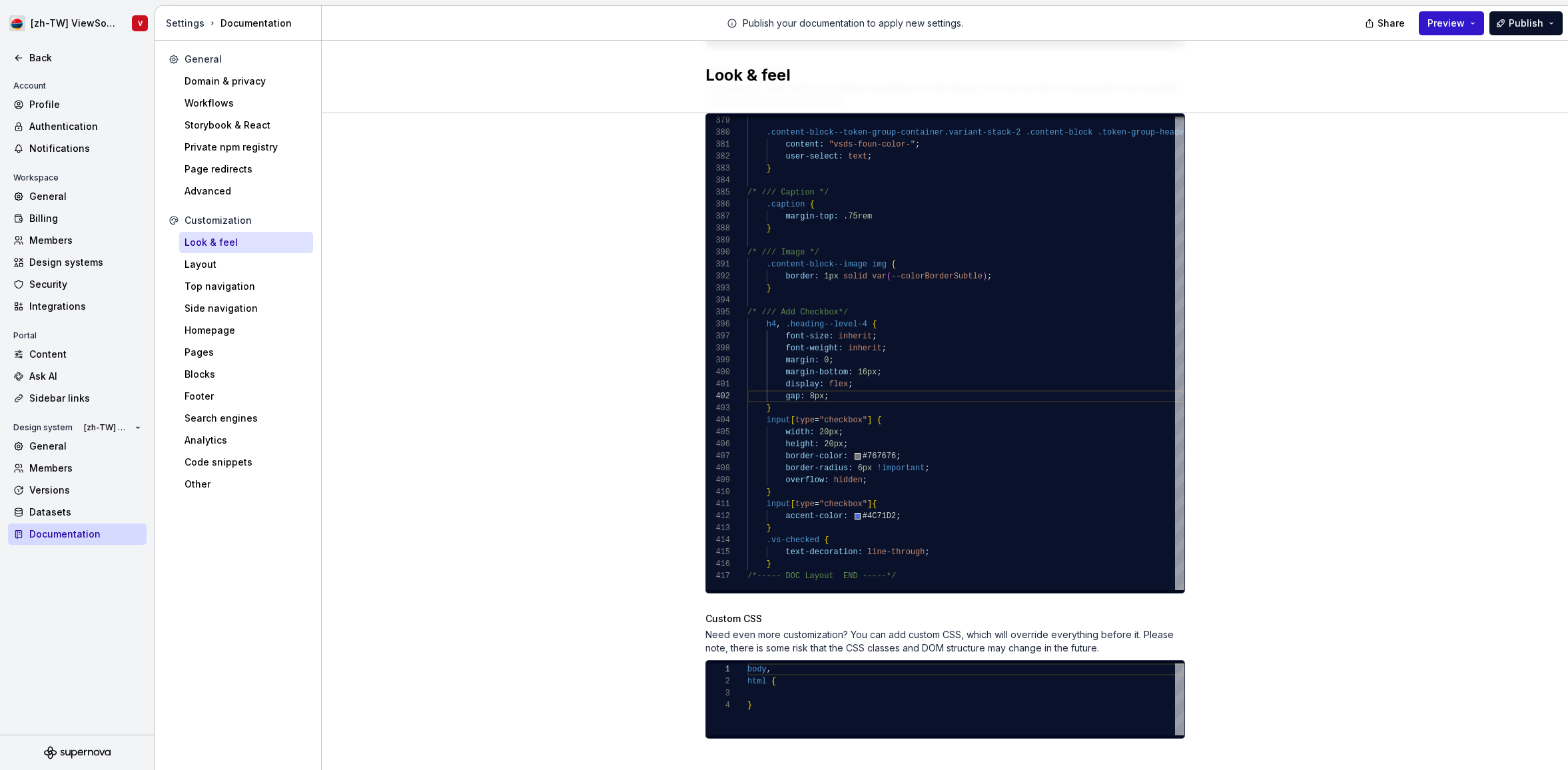
drag, startPoint x: 1449, startPoint y: 24, endPoint x: 1438, endPoint y: 25, distance: 11.0
click at [1448, 24] on span "Preview" at bounding box center [1445, 22] width 37 height 13
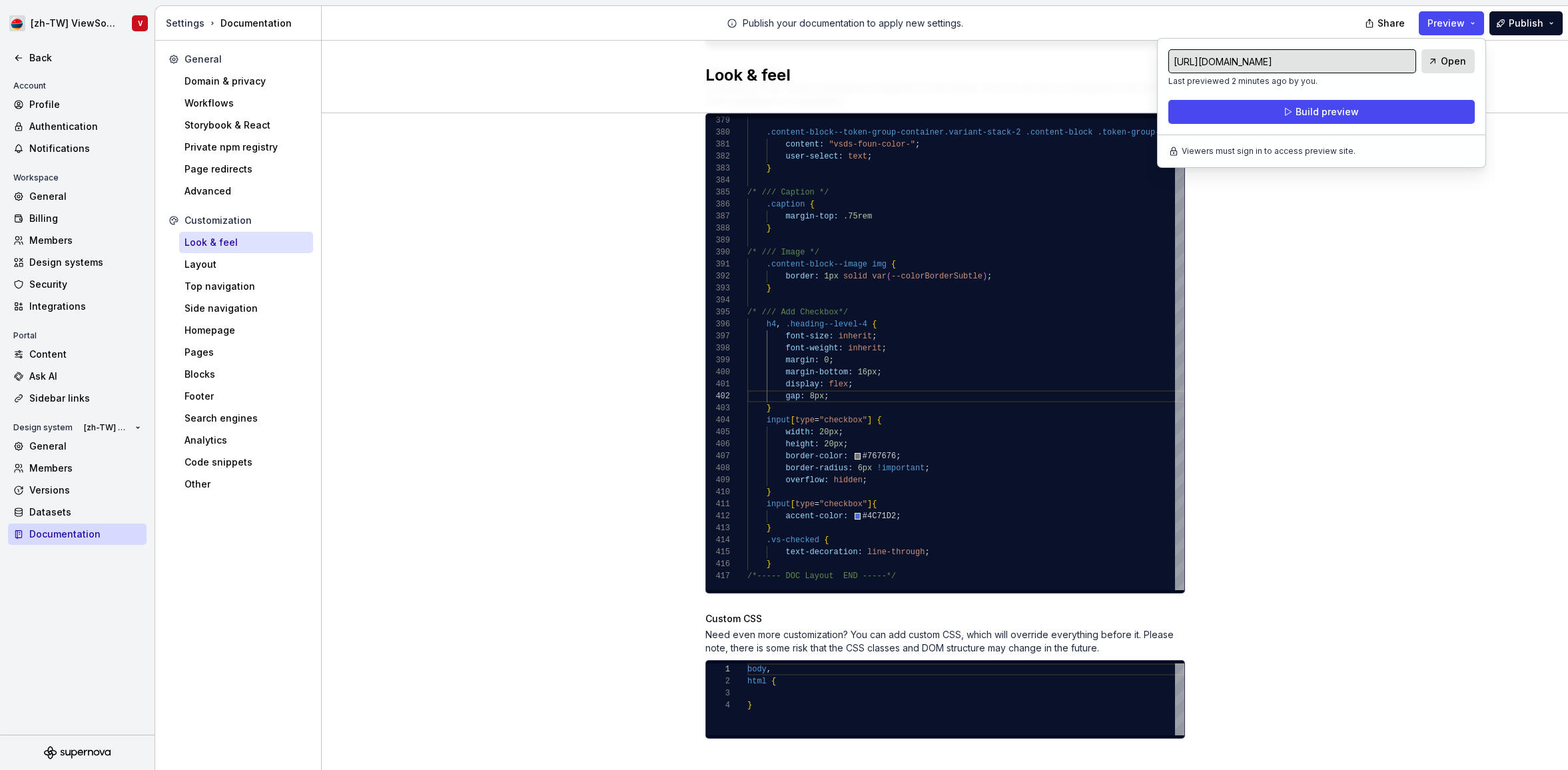
click at [1360, 384] on div "Site logo A company logo that will be displayed on all pages on your documentat…" at bounding box center [945, 73] width 1246 height 1431
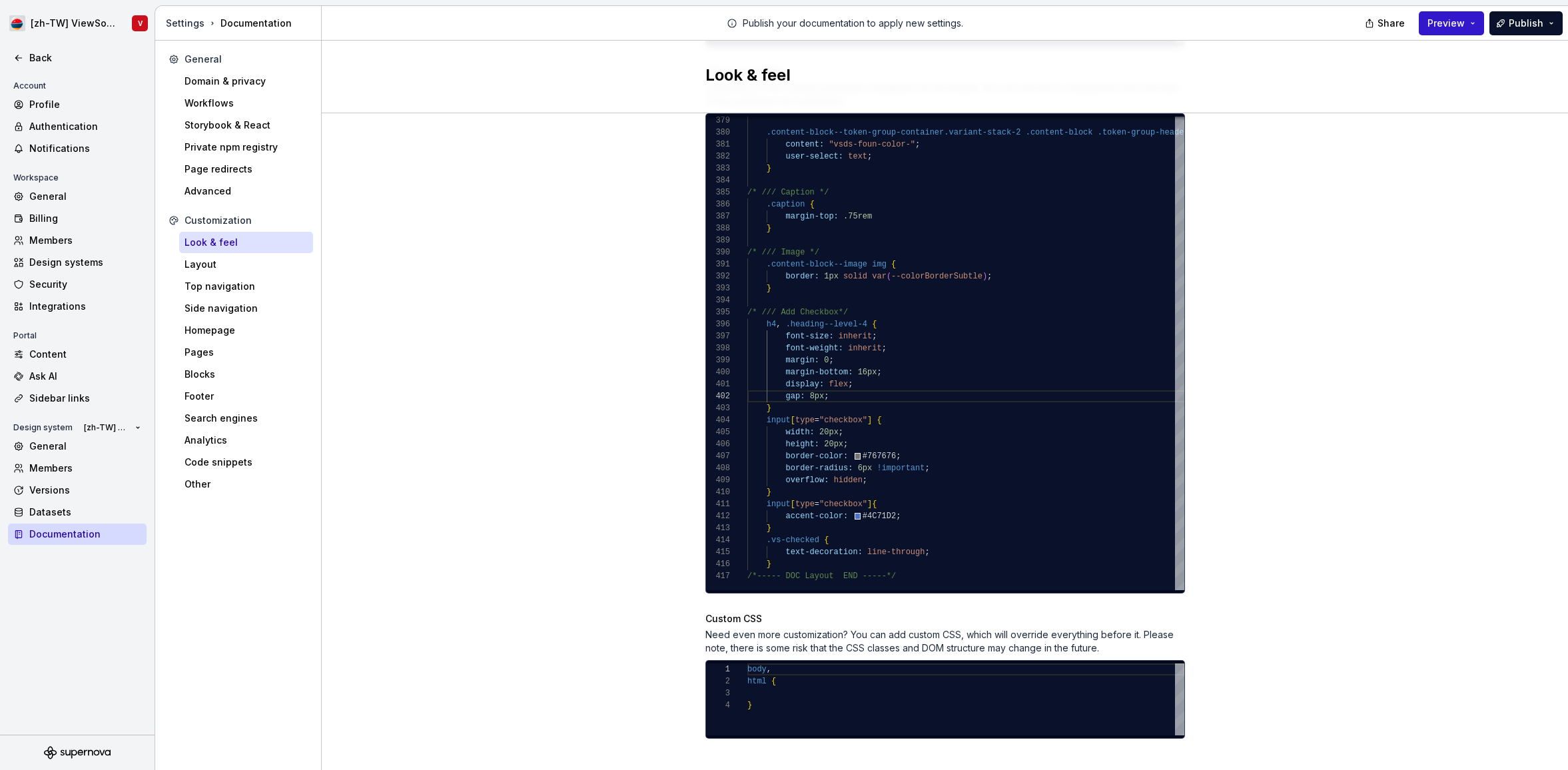
click at [1456, 26] on span "Preview" at bounding box center [1445, 22] width 37 height 13
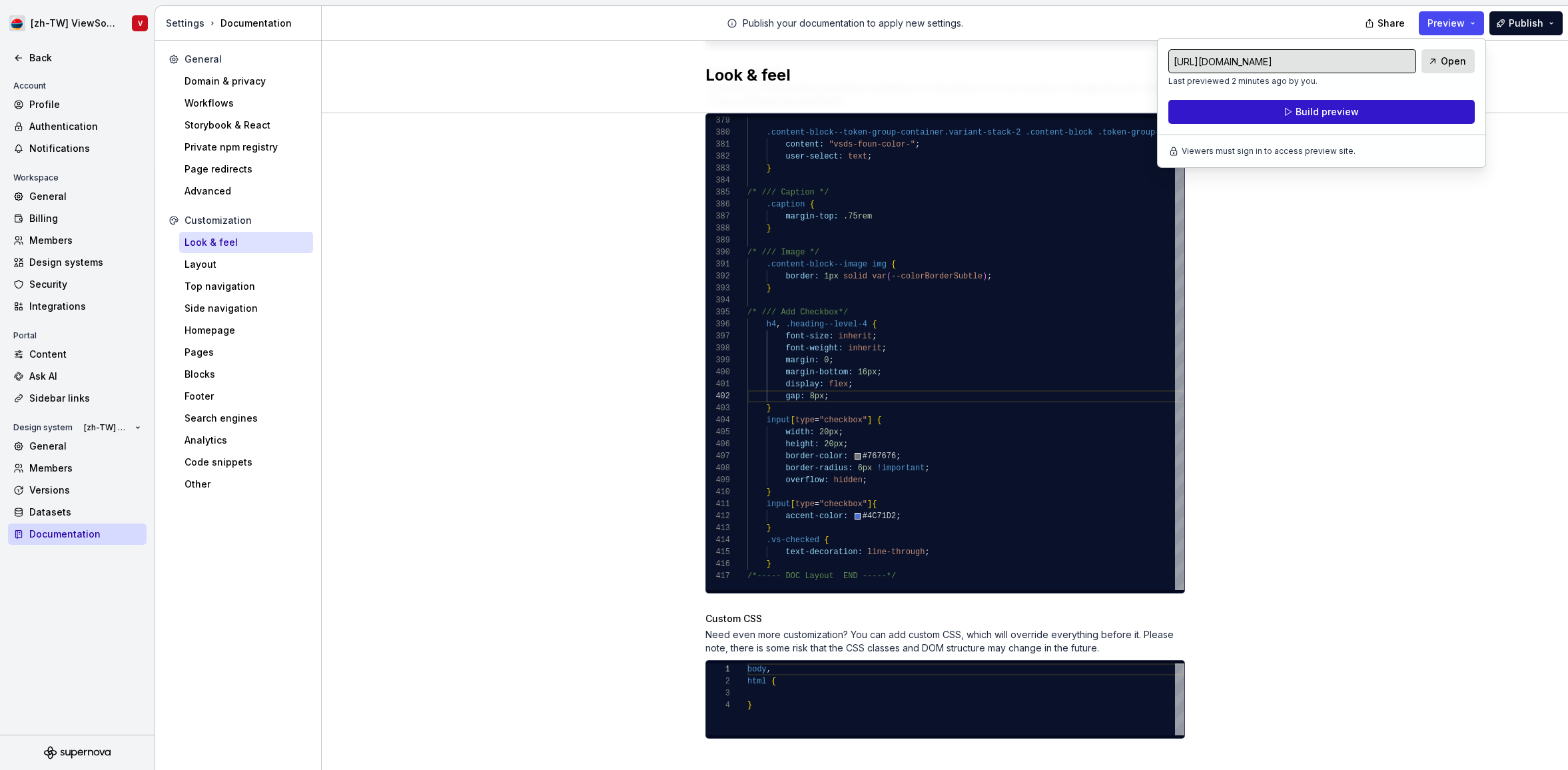
click at [1337, 113] on span "Build preview" at bounding box center [1327, 111] width 63 height 13
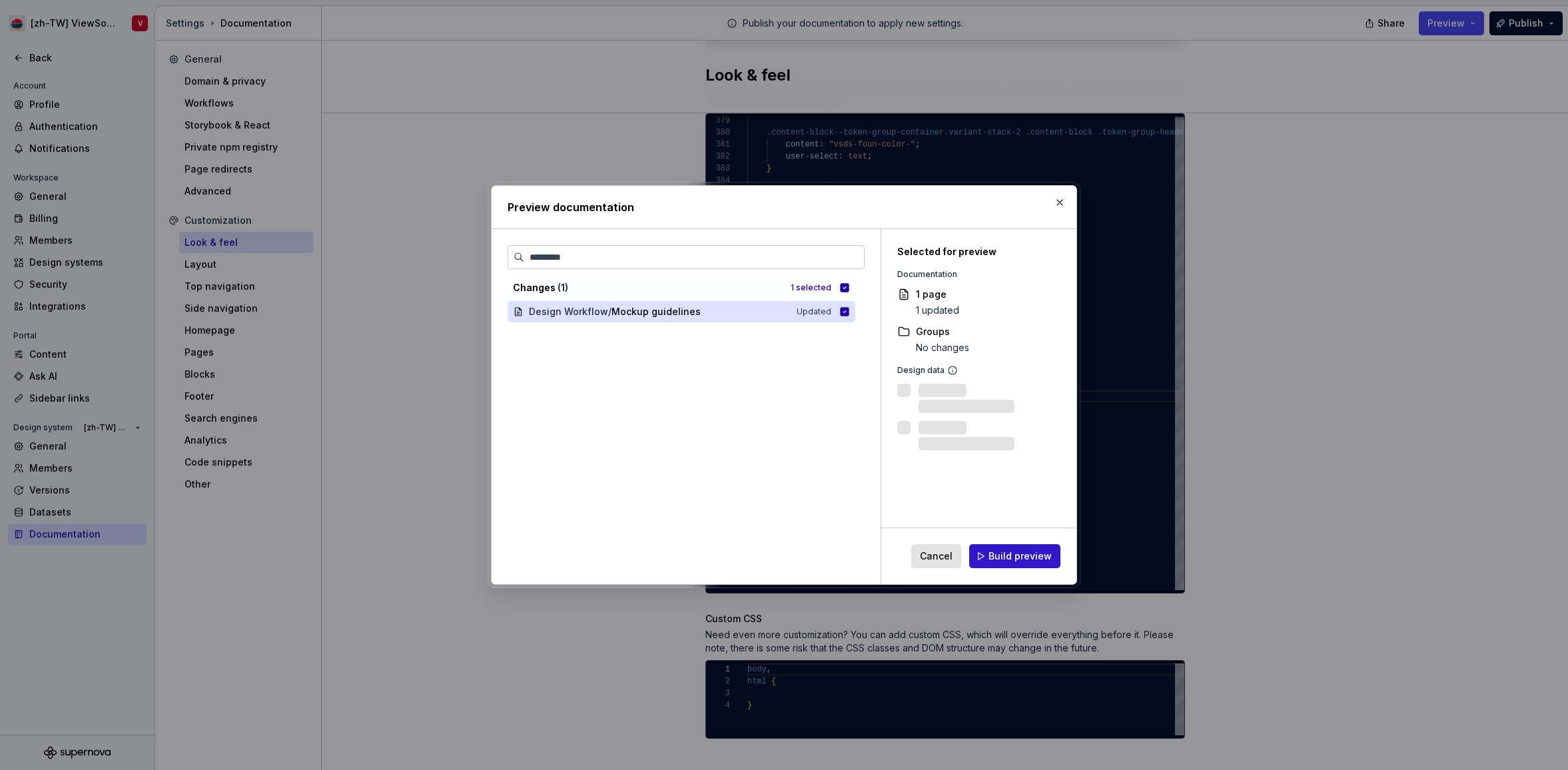
click at [1006, 557] on span "Build preview" at bounding box center [1020, 556] width 63 height 13
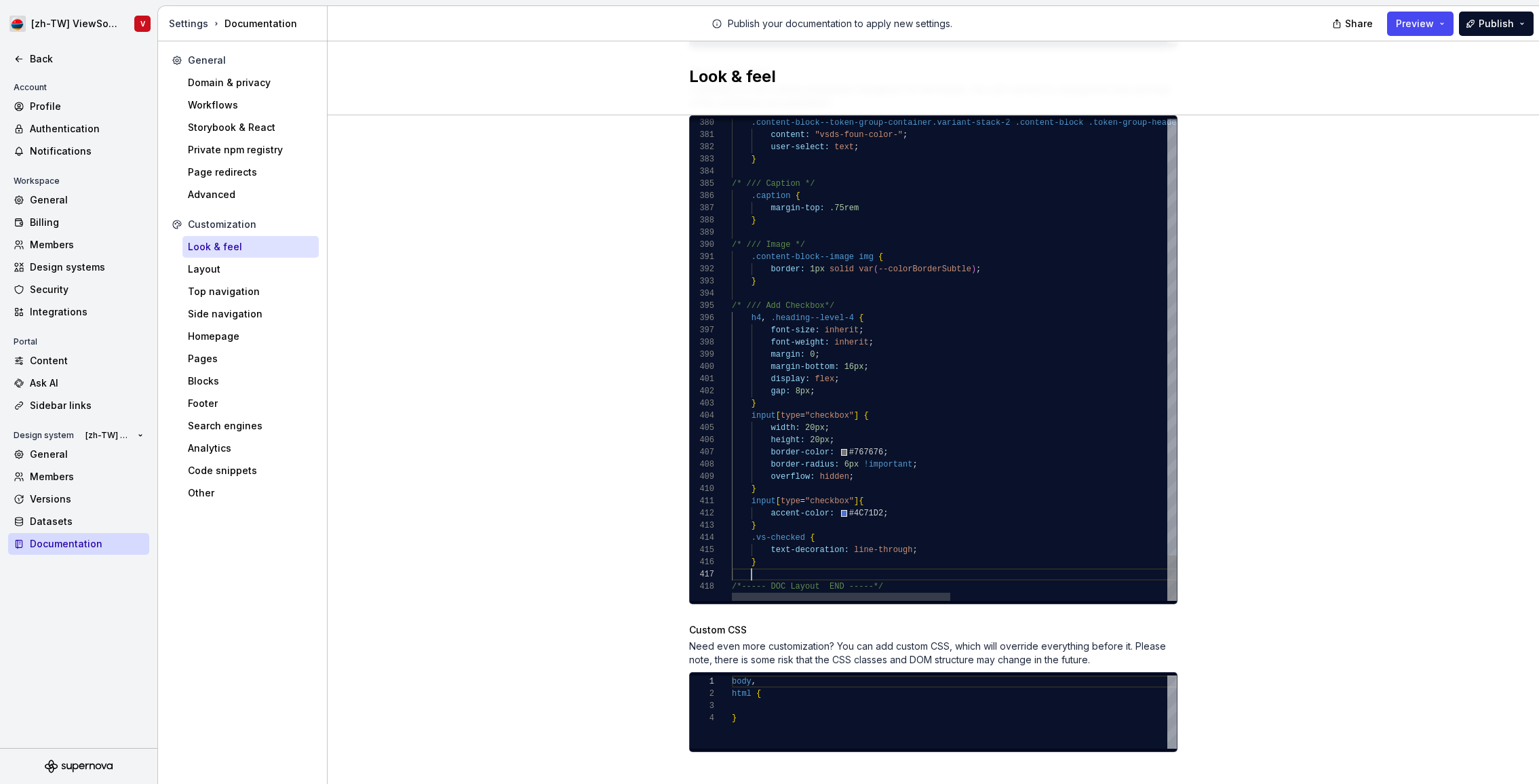
scroll to position [73, 4]
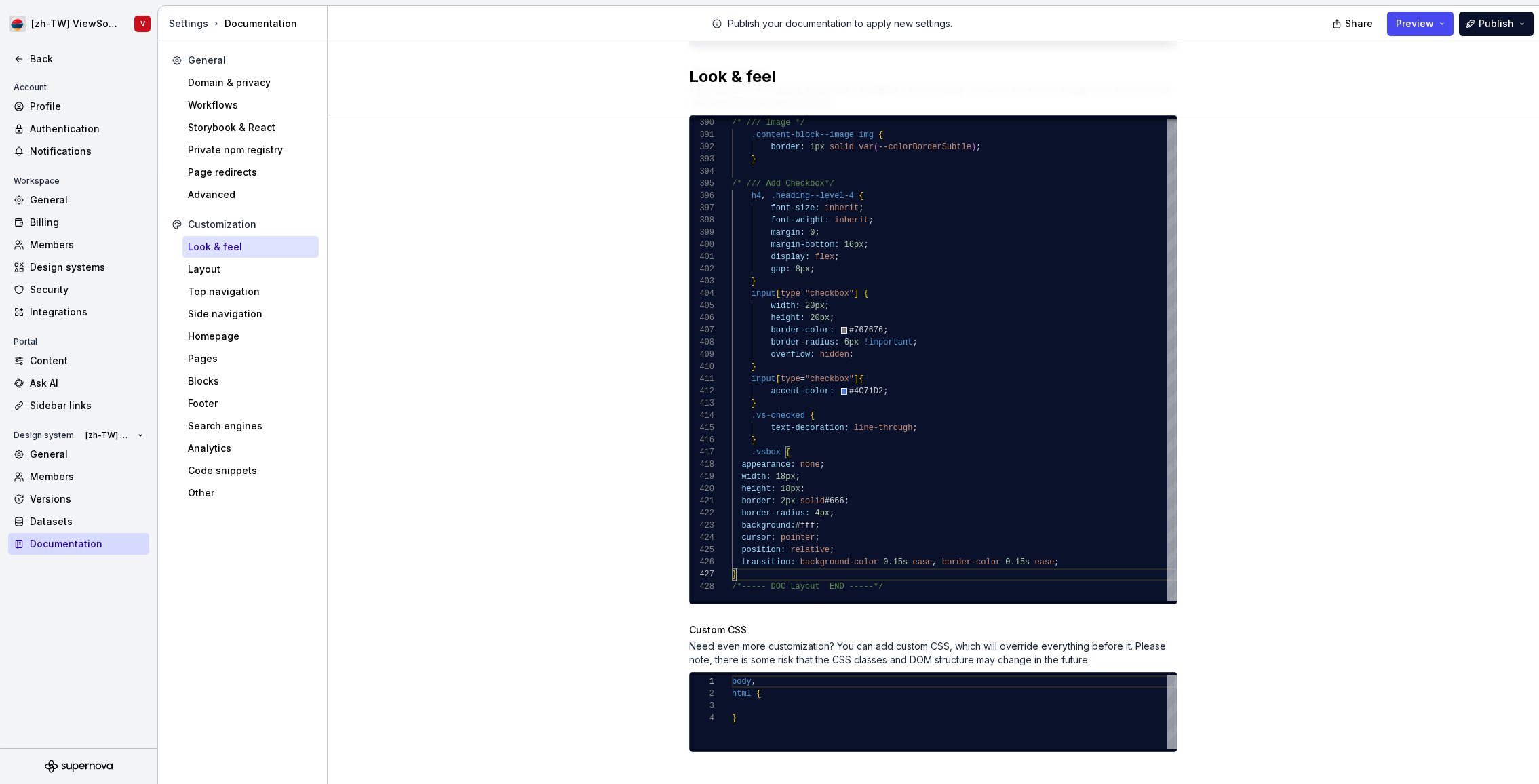
click at [1256, 200] on div "Site logo A company logo that will be displayed on all pages on your documentat…" at bounding box center [933, 75] width 1211 height 1457
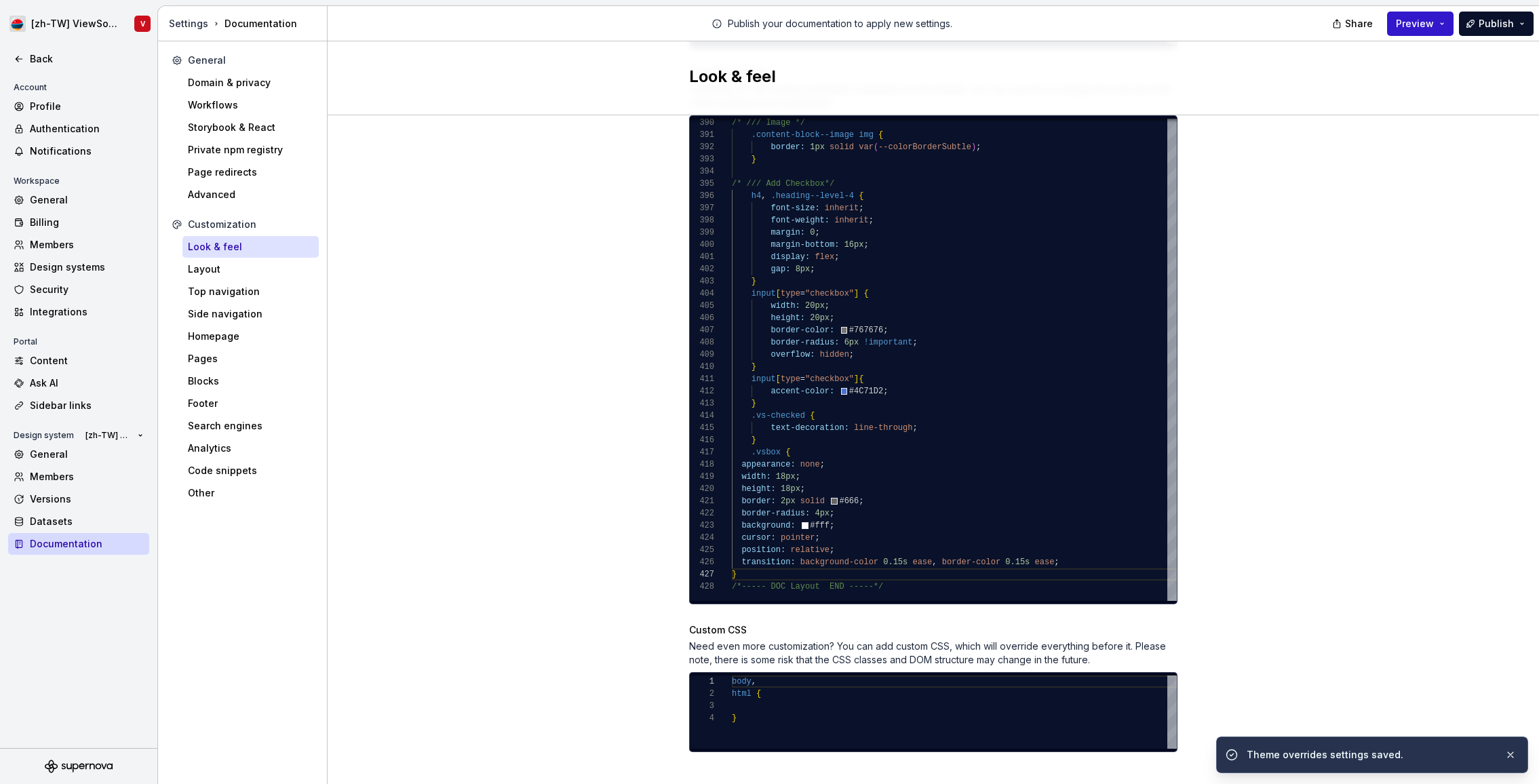
click at [1422, 22] on span "Preview" at bounding box center [1415, 23] width 38 height 13
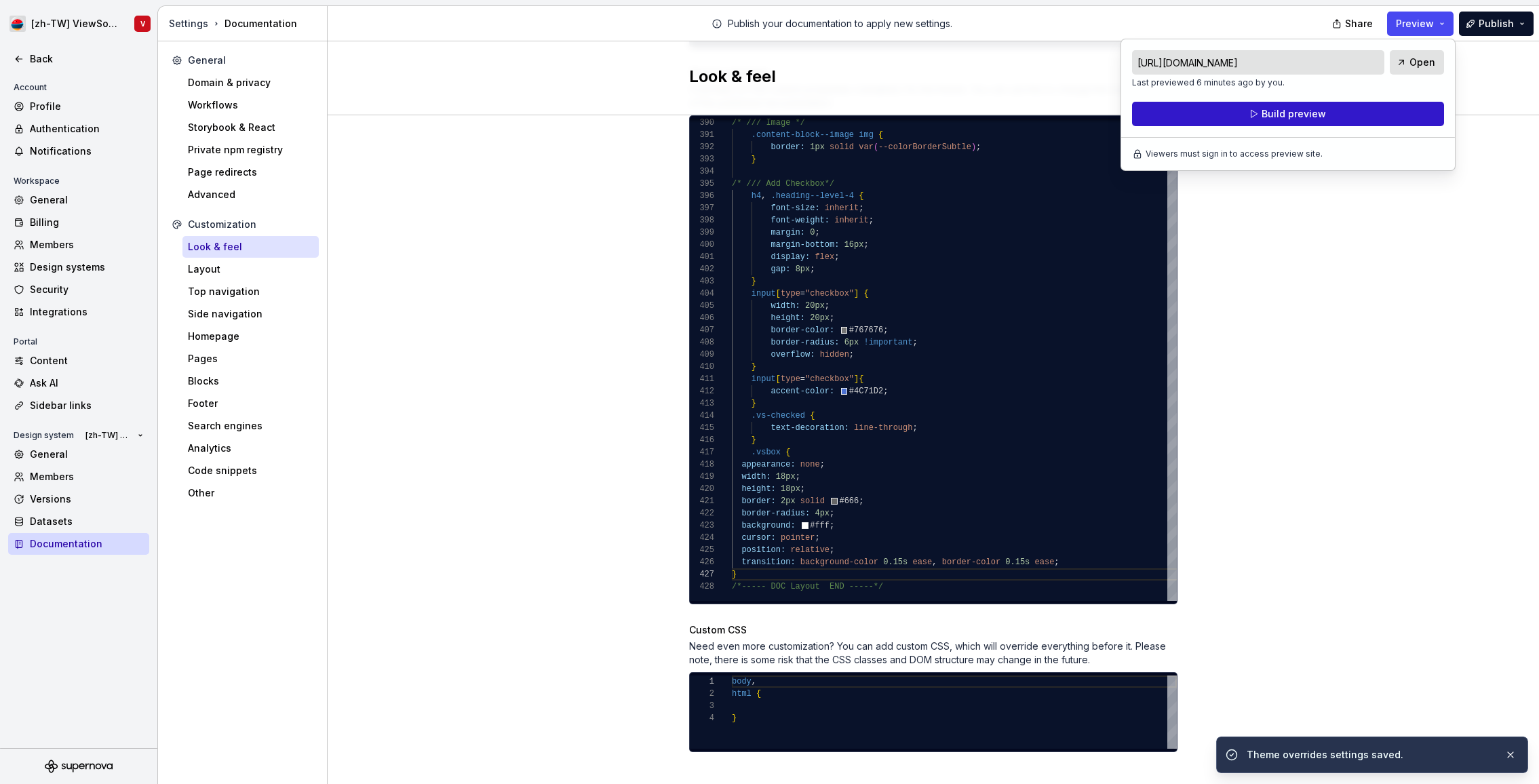
click at [1310, 114] on span "Build preview" at bounding box center [1293, 114] width 64 height 13
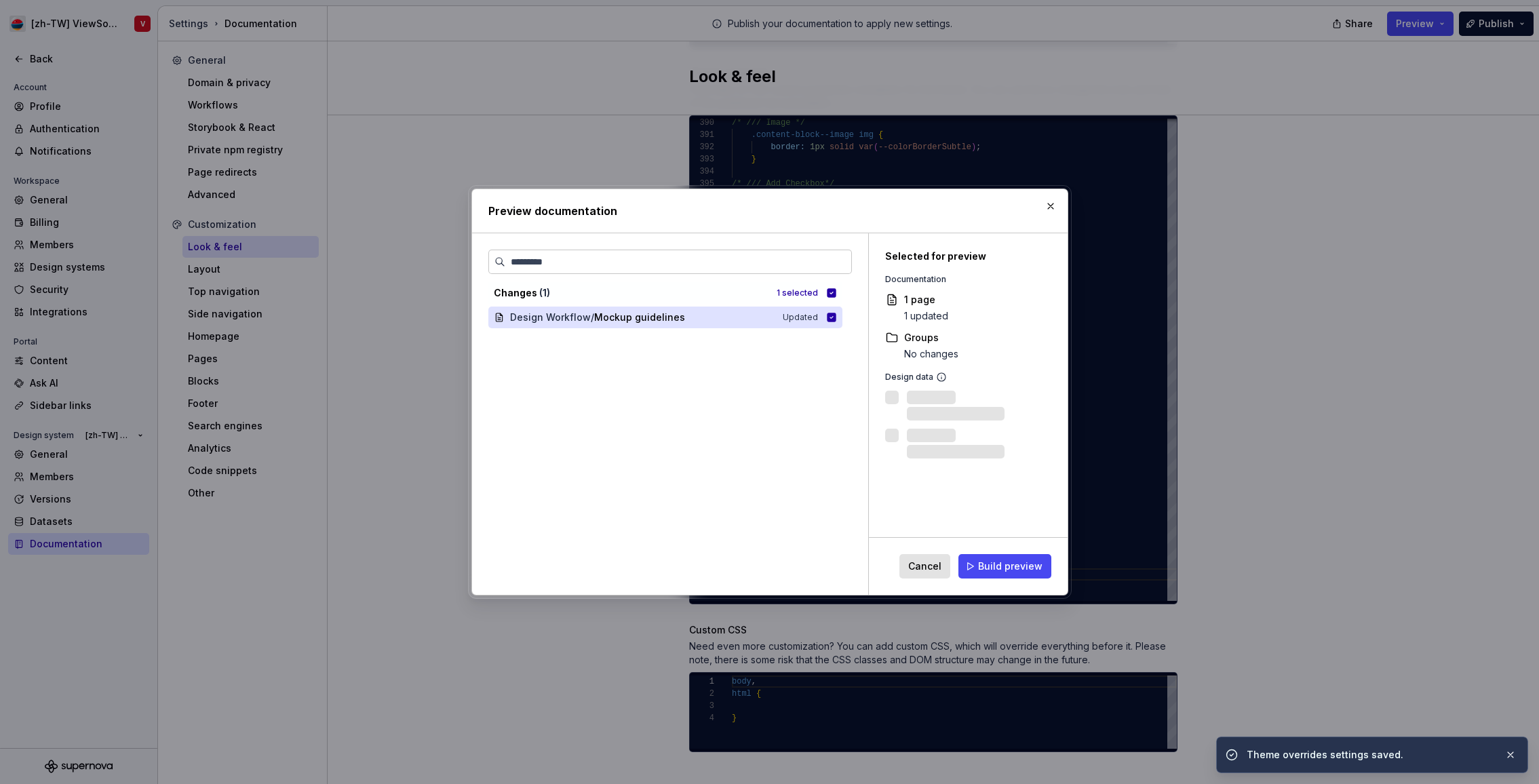
drag, startPoint x: 998, startPoint y: 568, endPoint x: 994, endPoint y: 548, distance: 20.4
click at [998, 568] on span "Build preview" at bounding box center [1010, 566] width 64 height 13
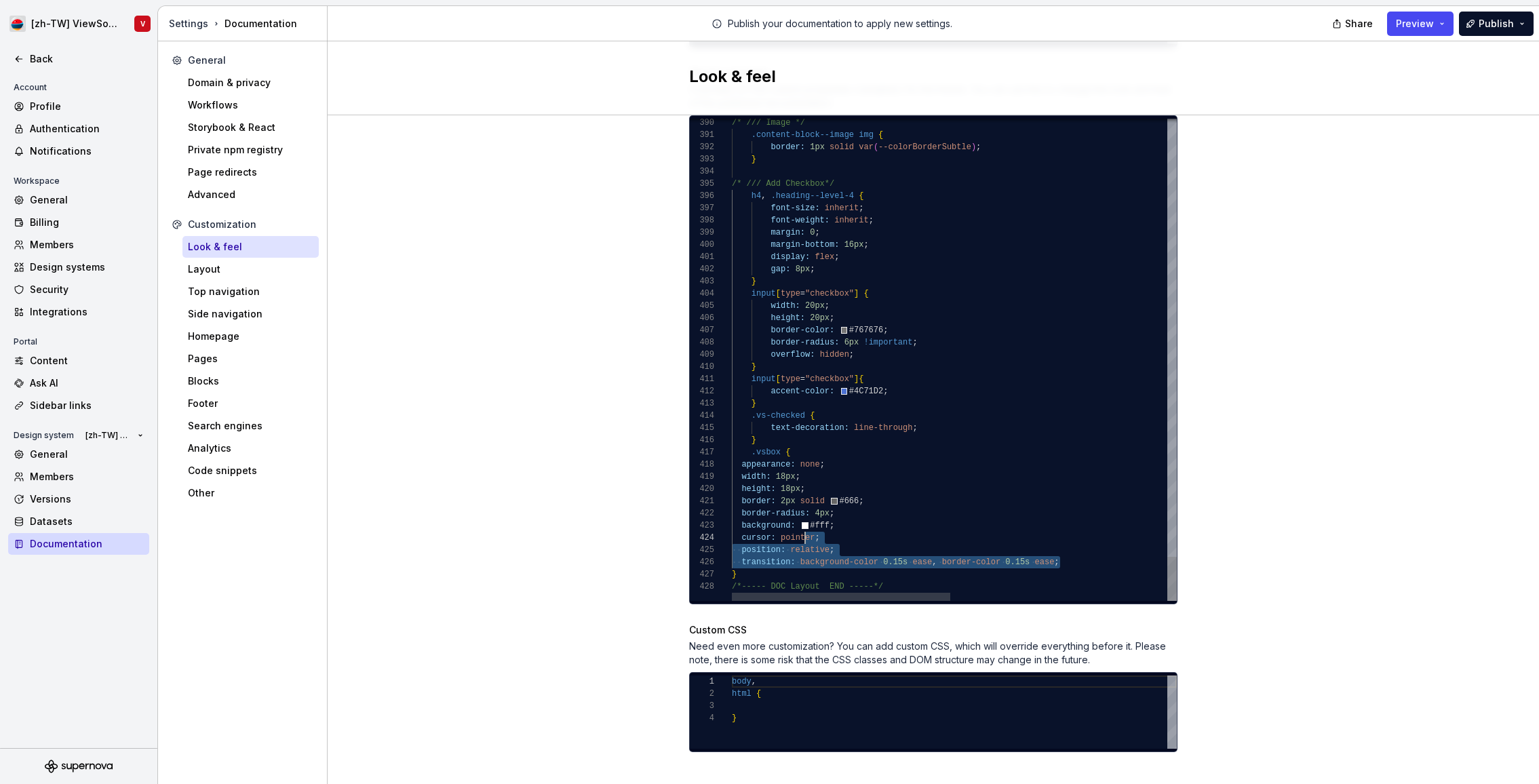
scroll to position [37, 59]
drag, startPoint x: 1082, startPoint y: 548, endPoint x: 788, endPoint y: 517, distance: 295.6
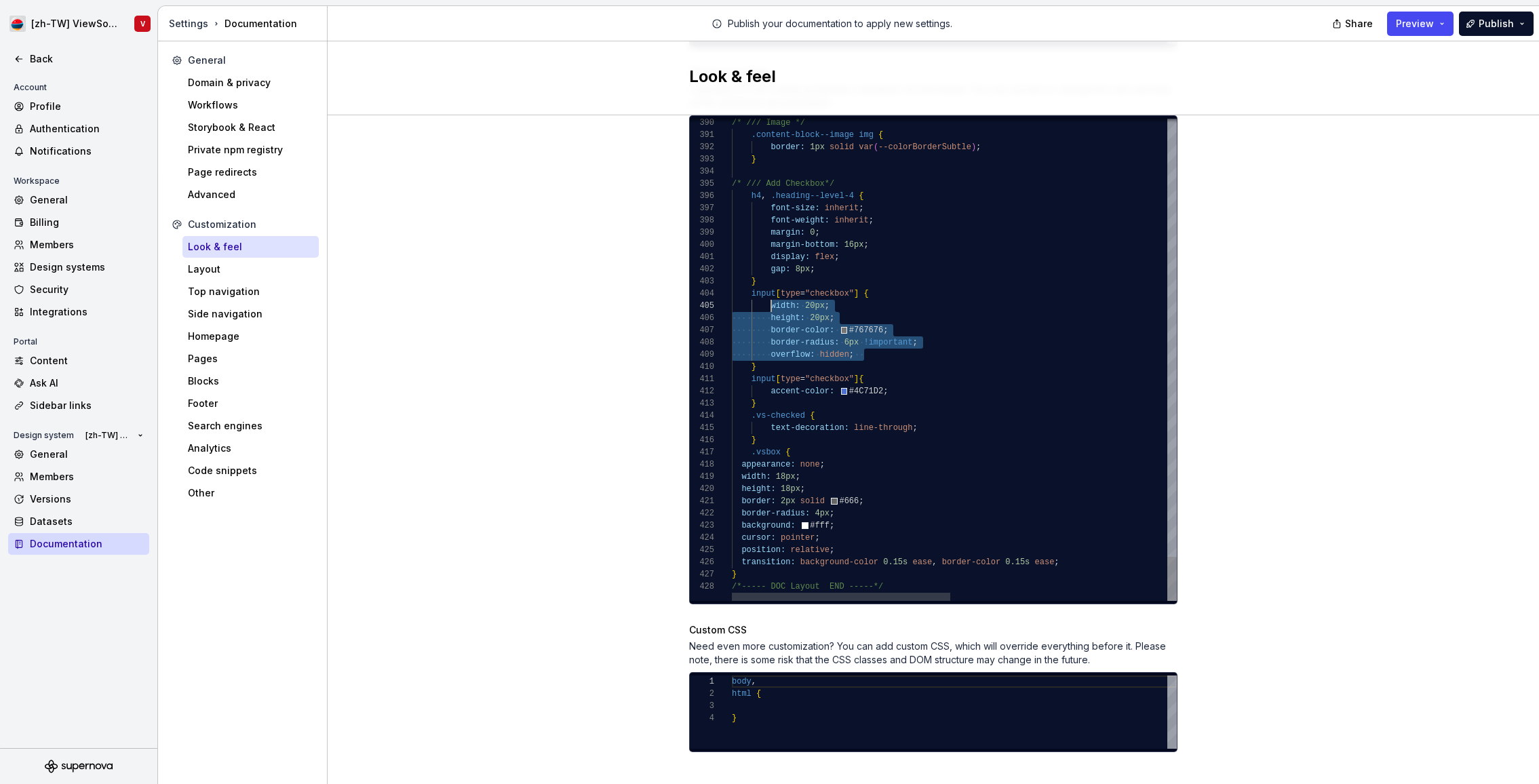
drag, startPoint x: 874, startPoint y: 341, endPoint x: 770, endPoint y: 288, distance: 116.7
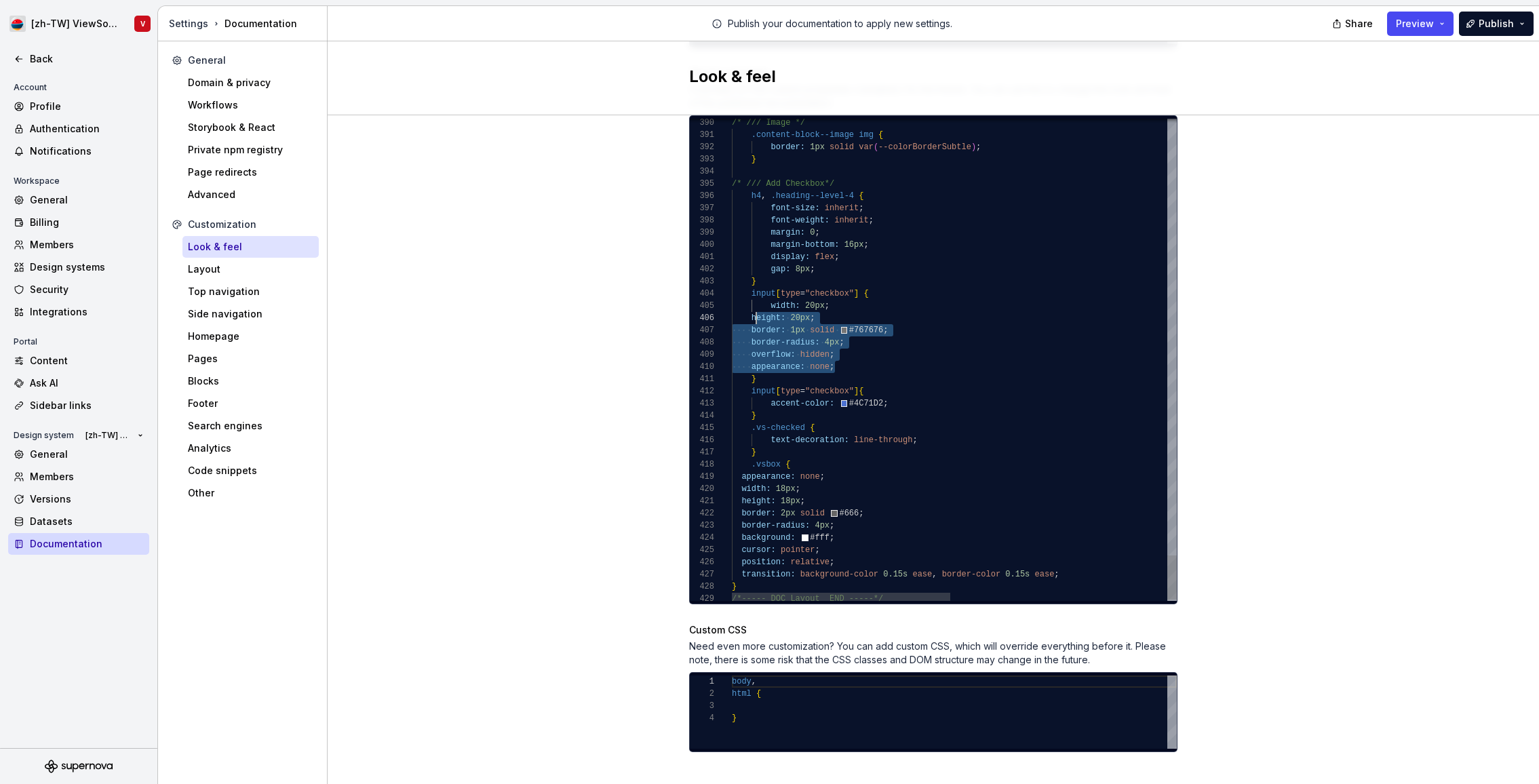
scroll to position [61, 19]
drag, startPoint x: 848, startPoint y: 351, endPoint x: 751, endPoint y: 304, distance: 107.8
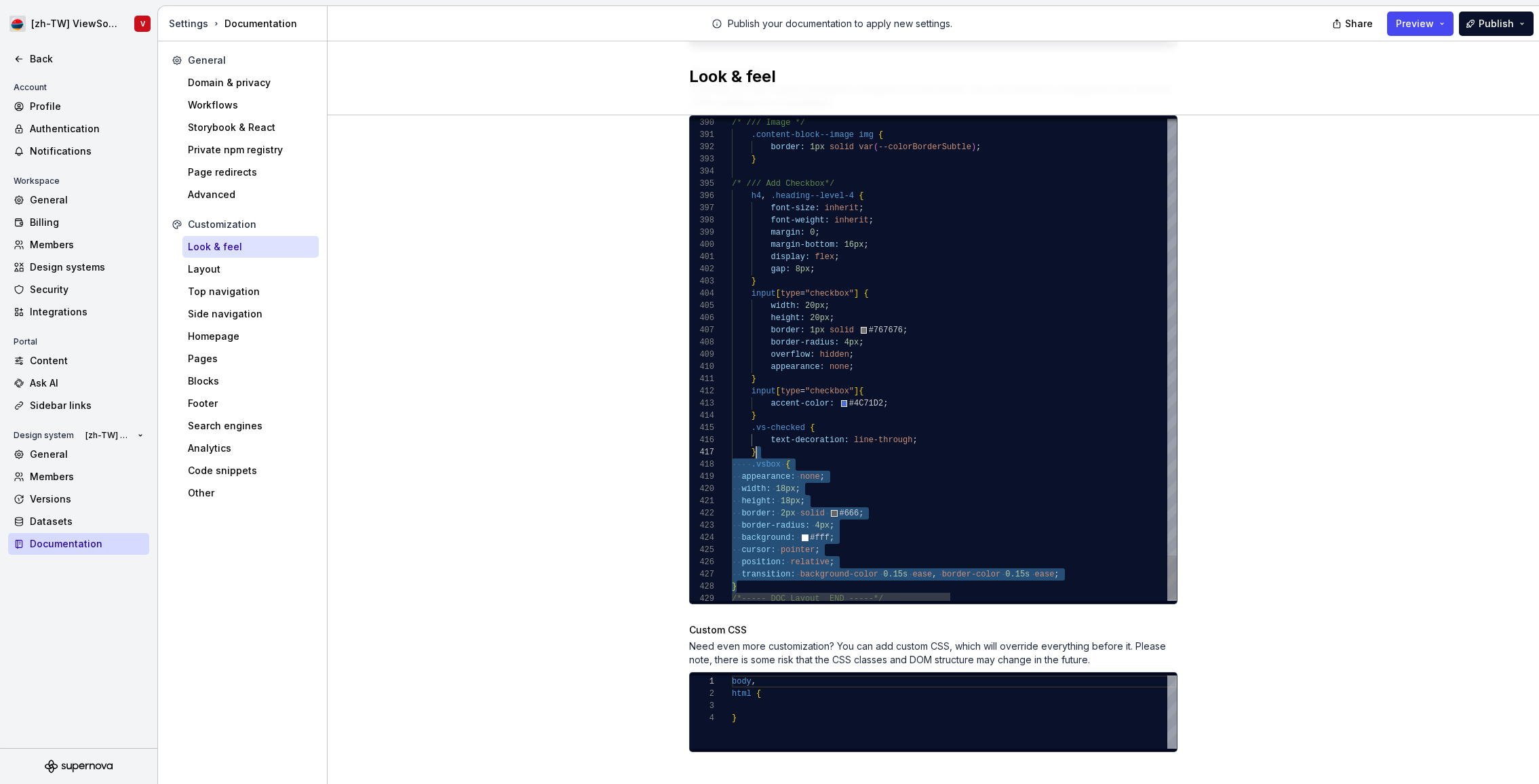
scroll to position [73, 25]
drag, startPoint x: 749, startPoint y: 568, endPoint x: 781, endPoint y: 441, distance: 131.0
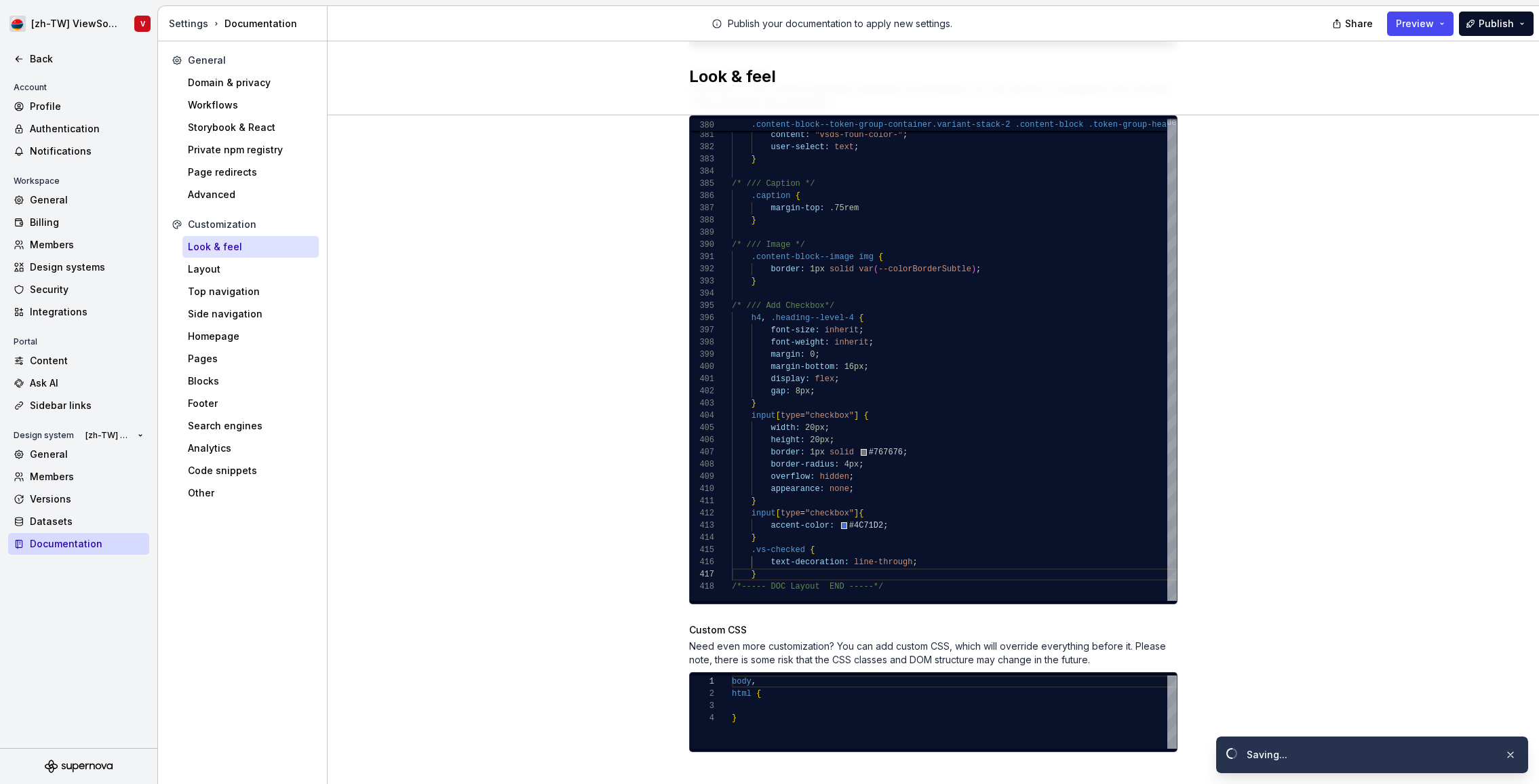
drag, startPoint x: 1252, startPoint y: 423, endPoint x: 1234, endPoint y: 413, distance: 20.6
click at [1252, 423] on div "Site logo A company logo that will be displayed on all pages on your documentat…" at bounding box center [933, 75] width 1211 height 1457
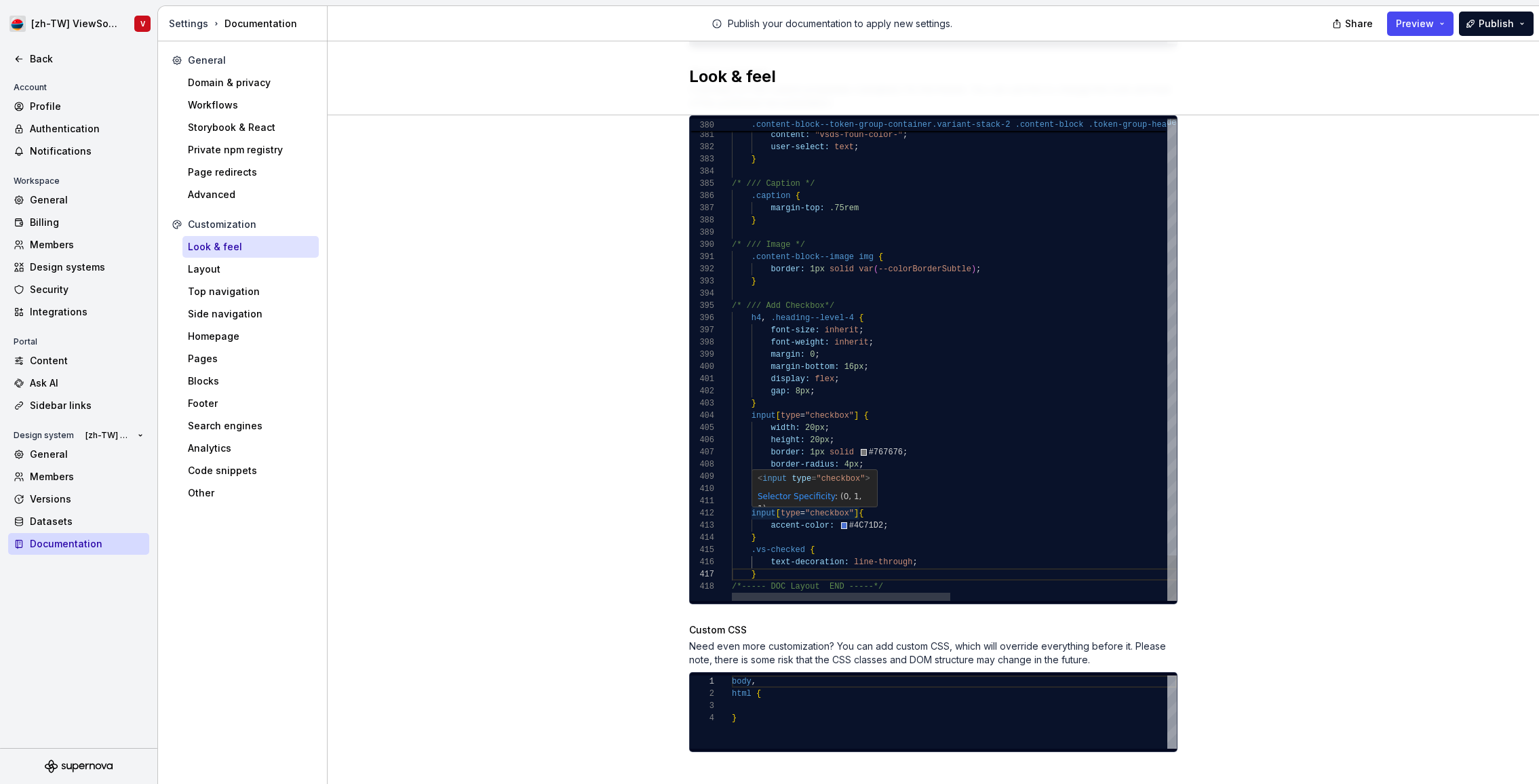
click at [1308, 146] on div "Site logo A company logo that will be displayed on all pages on your documentat…" at bounding box center [933, 75] width 1211 height 1457
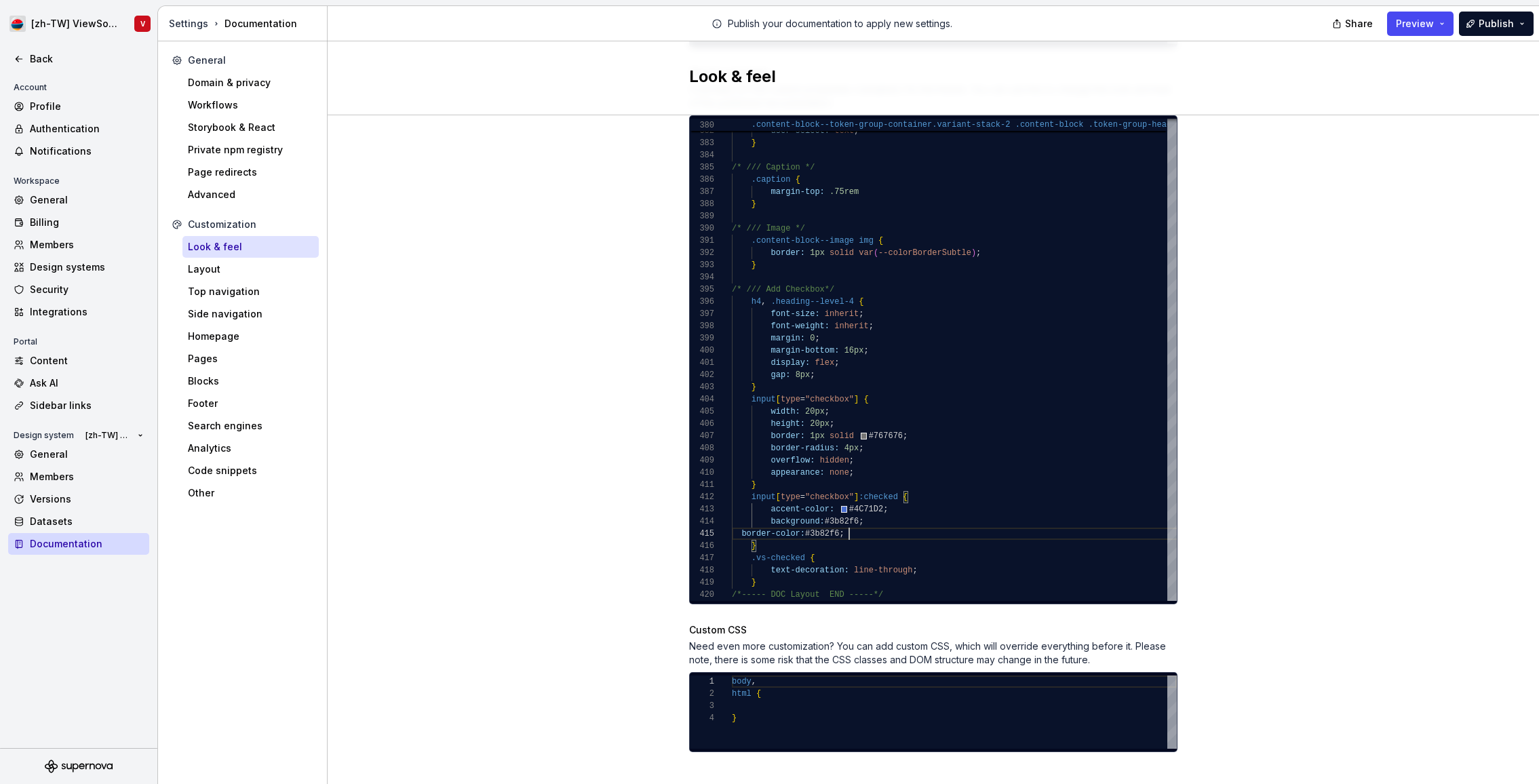
click at [1356, 105] on div "Look & feel" at bounding box center [933, 78] width 1211 height 74
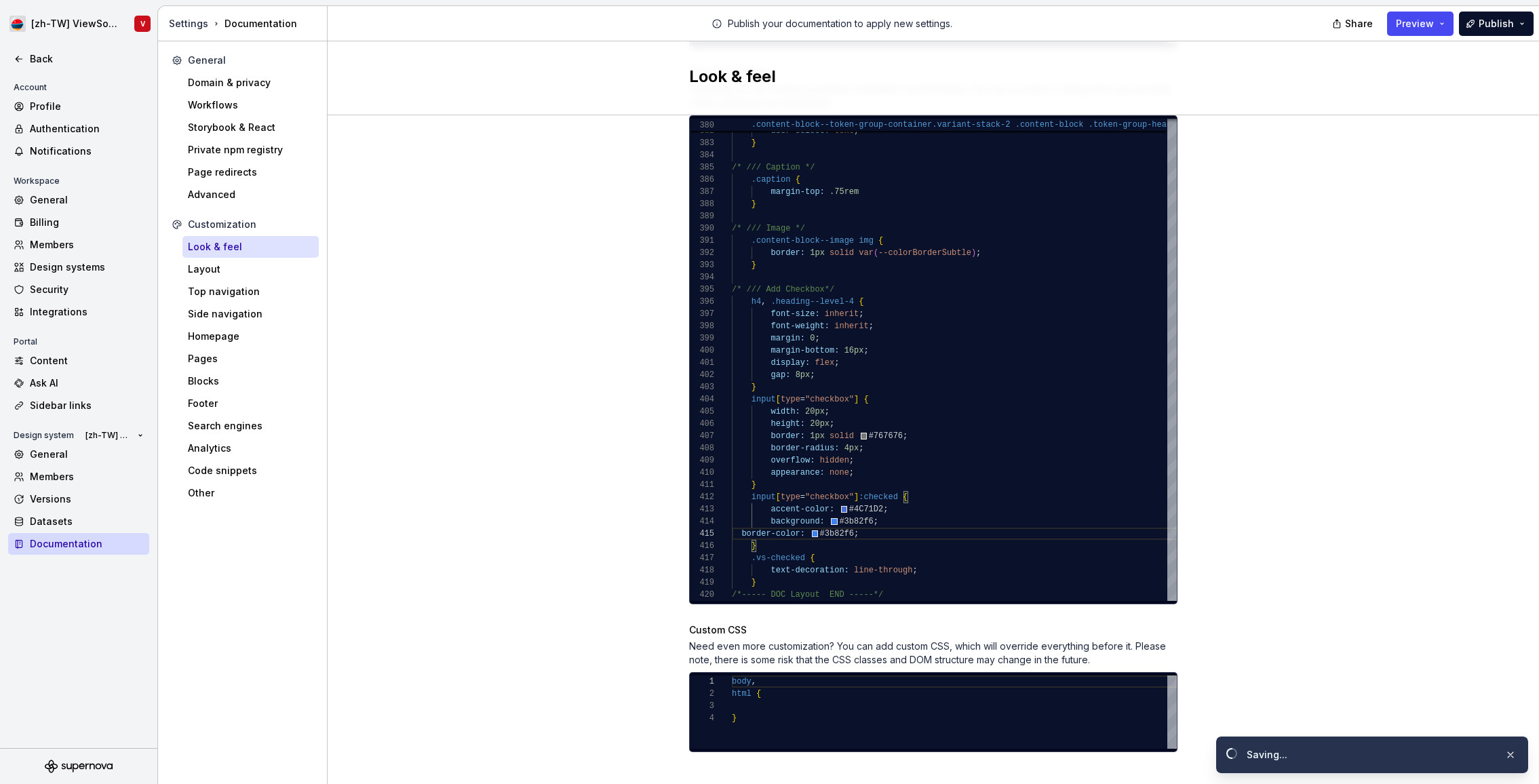
scroll to position [48, 128]
click at [1424, 24] on span "Preview" at bounding box center [1415, 23] width 38 height 13
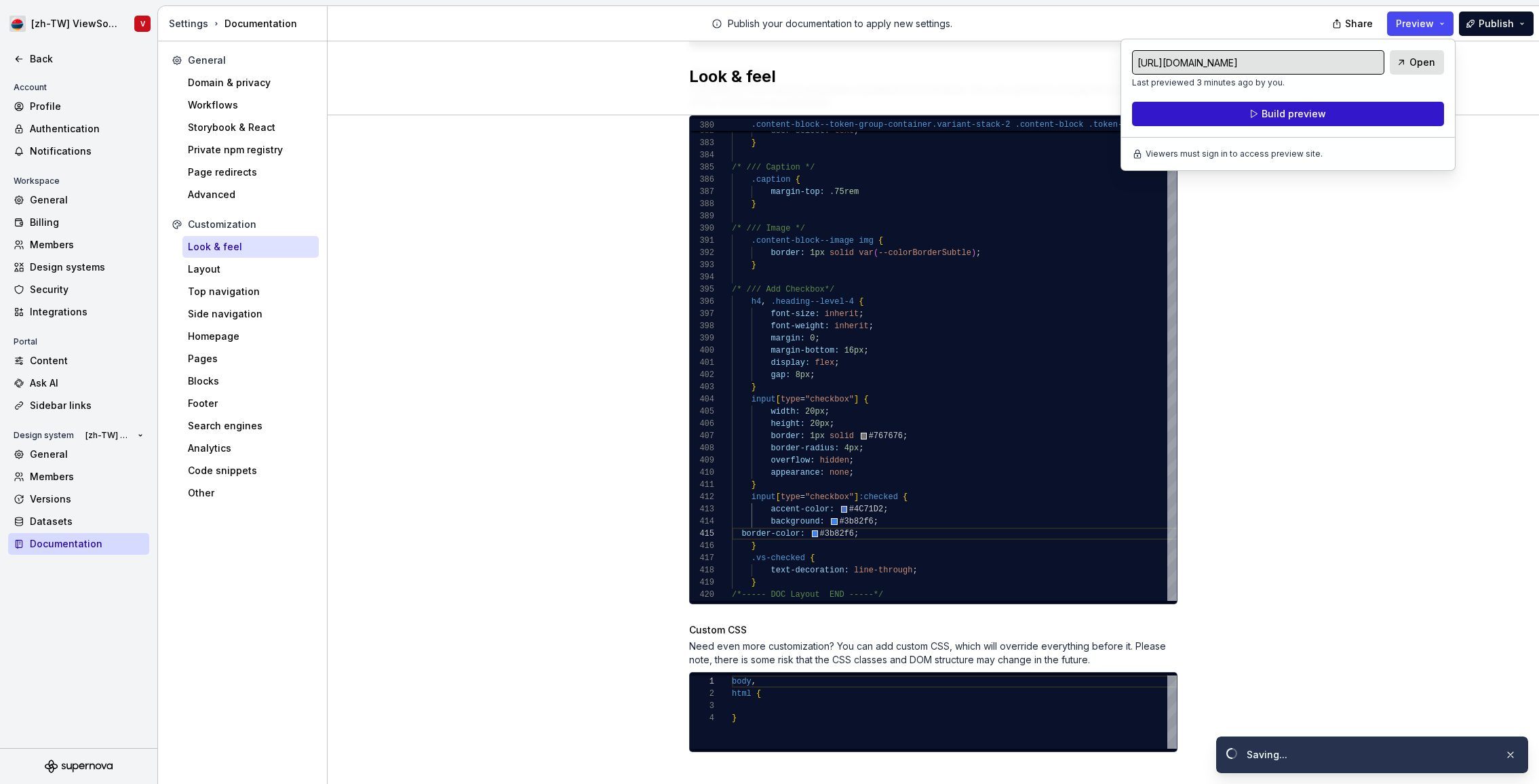
click at [1283, 111] on span "Build preview" at bounding box center [1293, 114] width 64 height 13
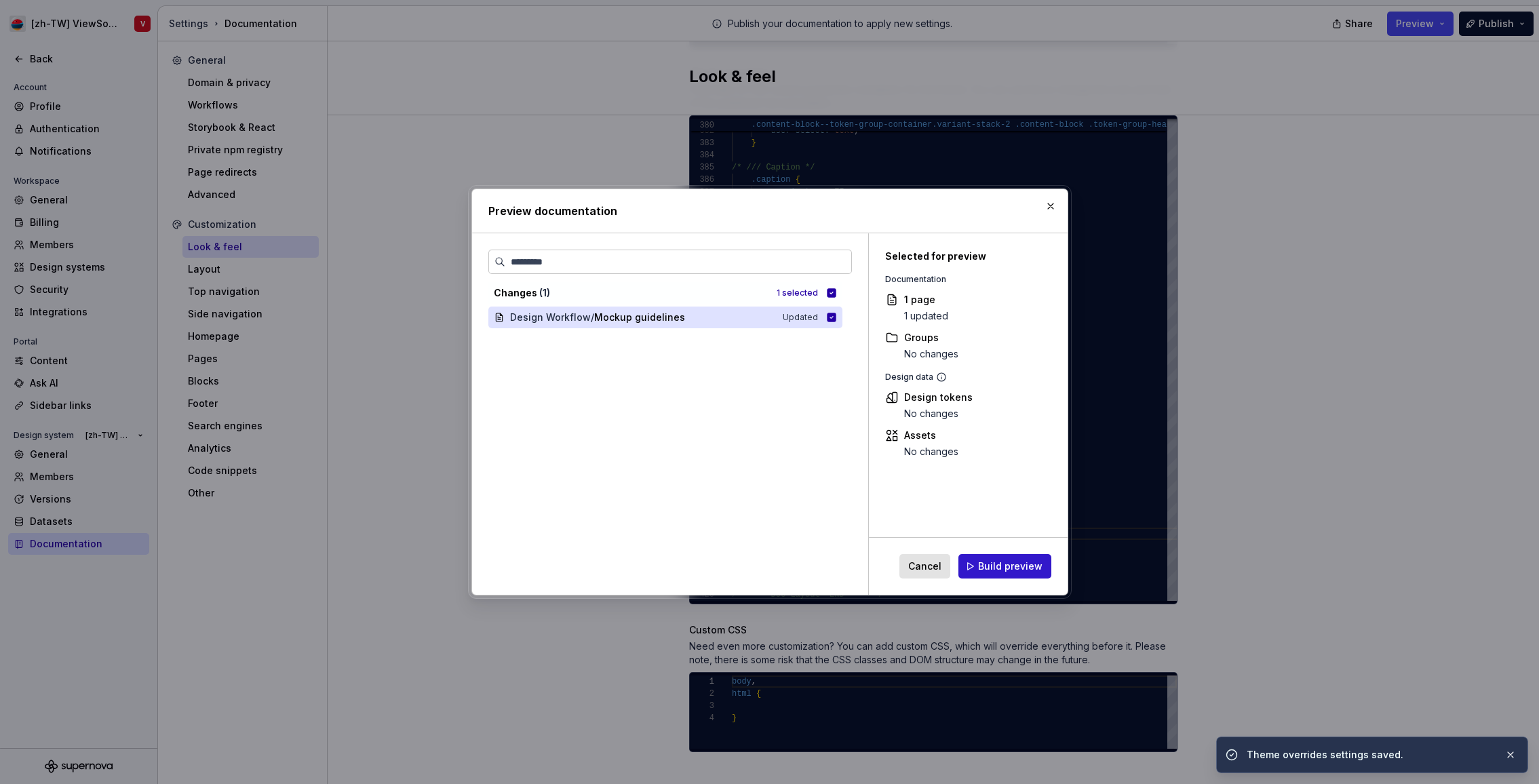
click at [998, 568] on span "Build preview" at bounding box center [1010, 566] width 64 height 13
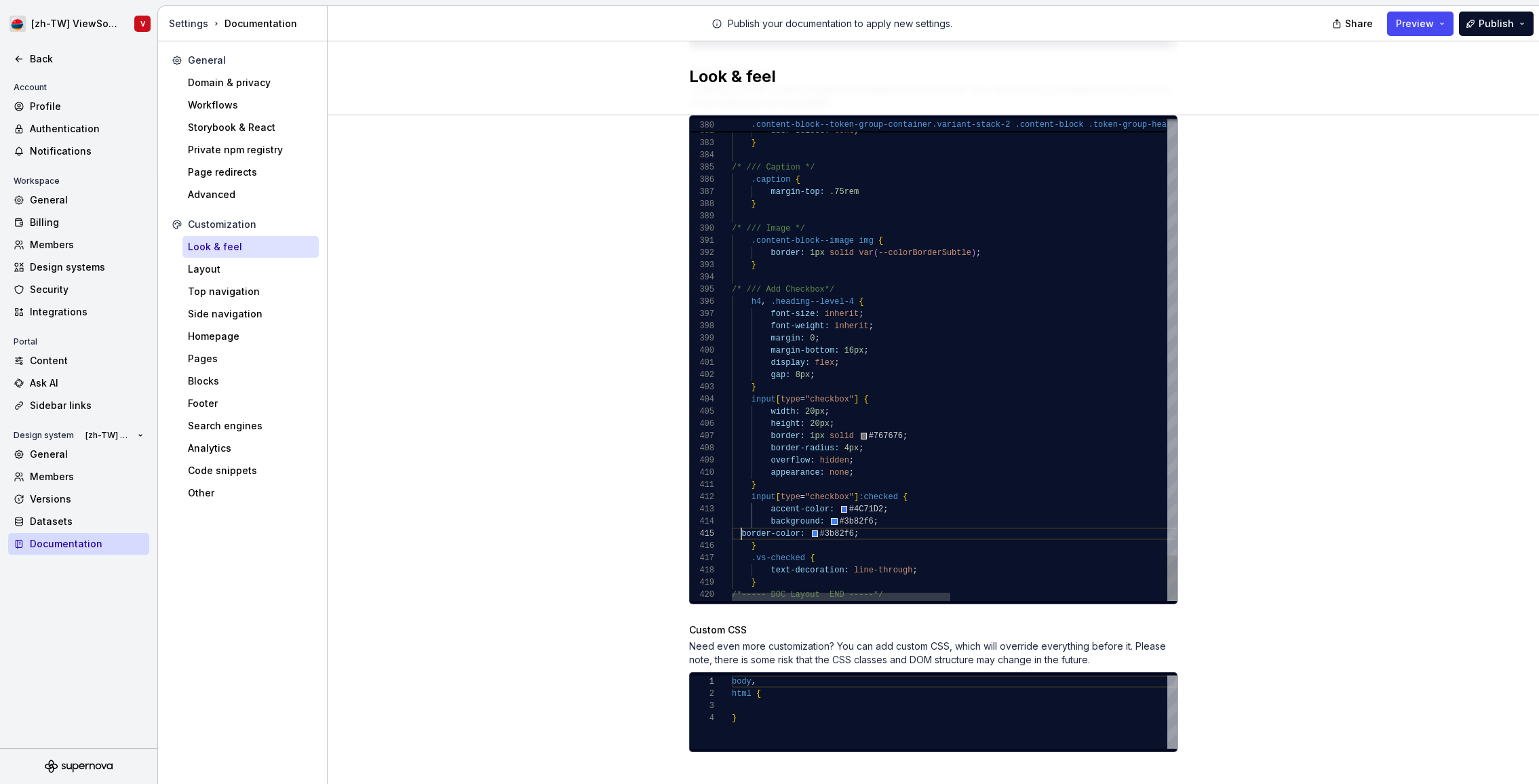
drag, startPoint x: 918, startPoint y: 495, endPoint x: 917, endPoint y: 477, distance: 18.0
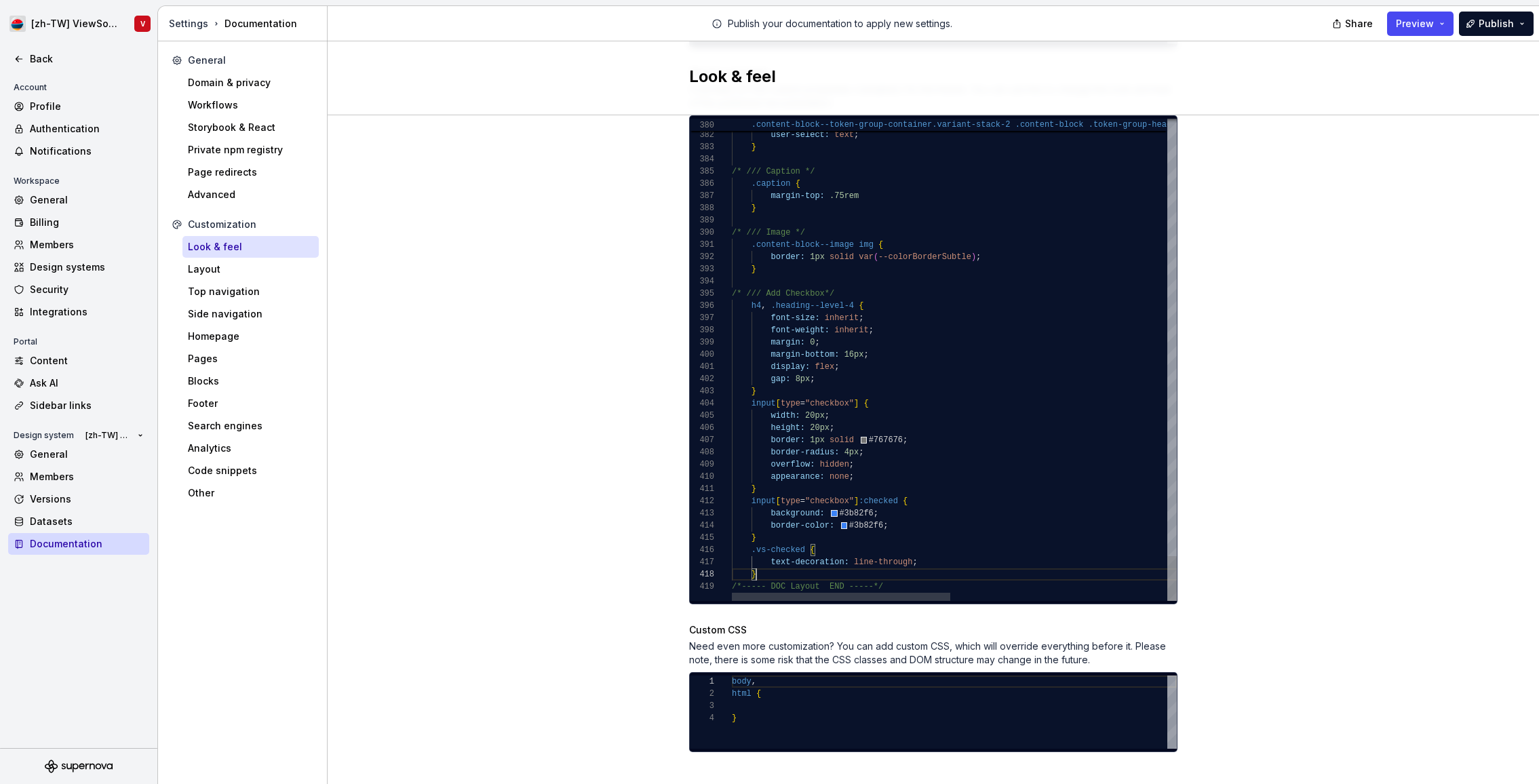
scroll to position [85, 25]
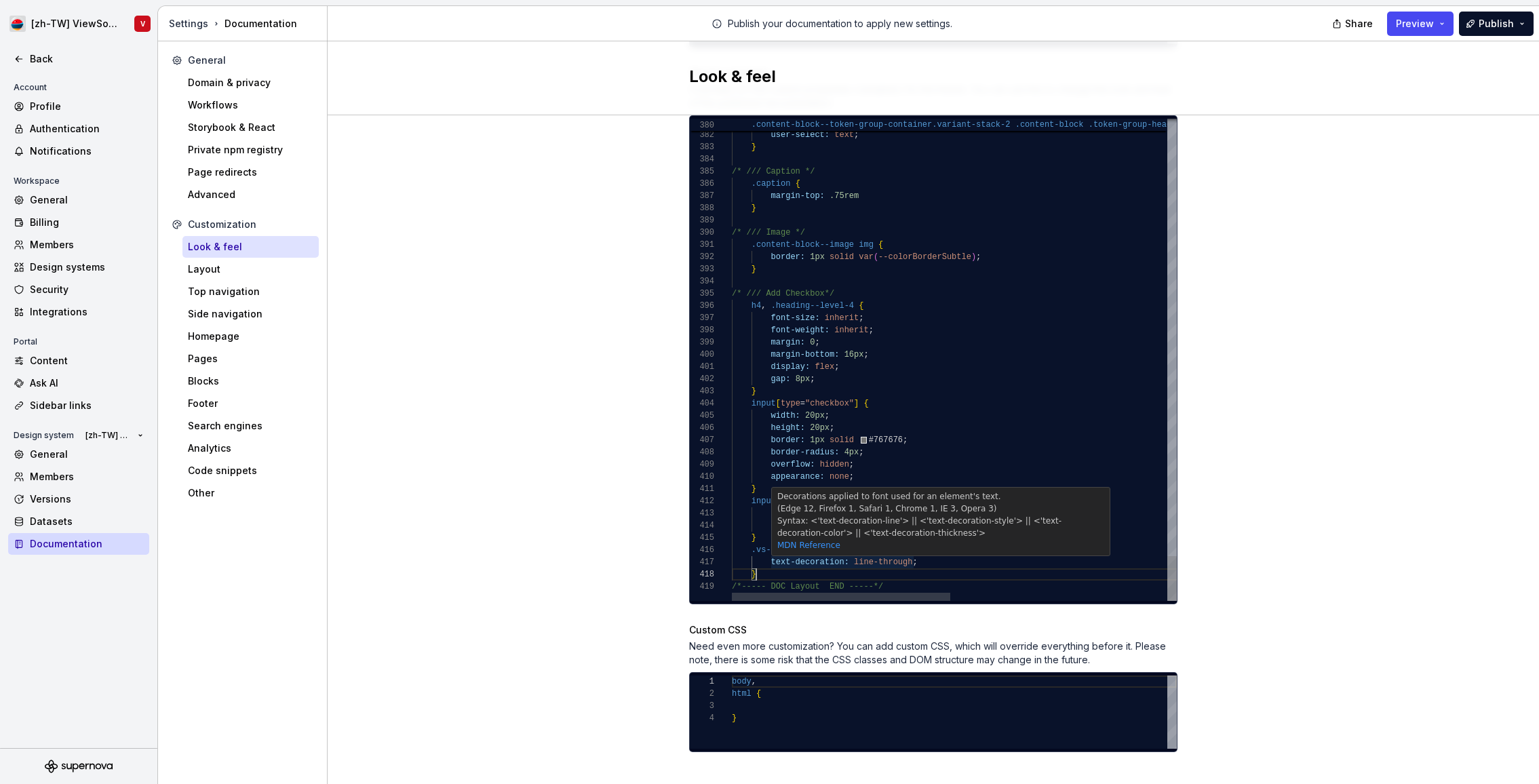
drag, startPoint x: 761, startPoint y: 523, endPoint x: 755, endPoint y: 508, distance: 16.2
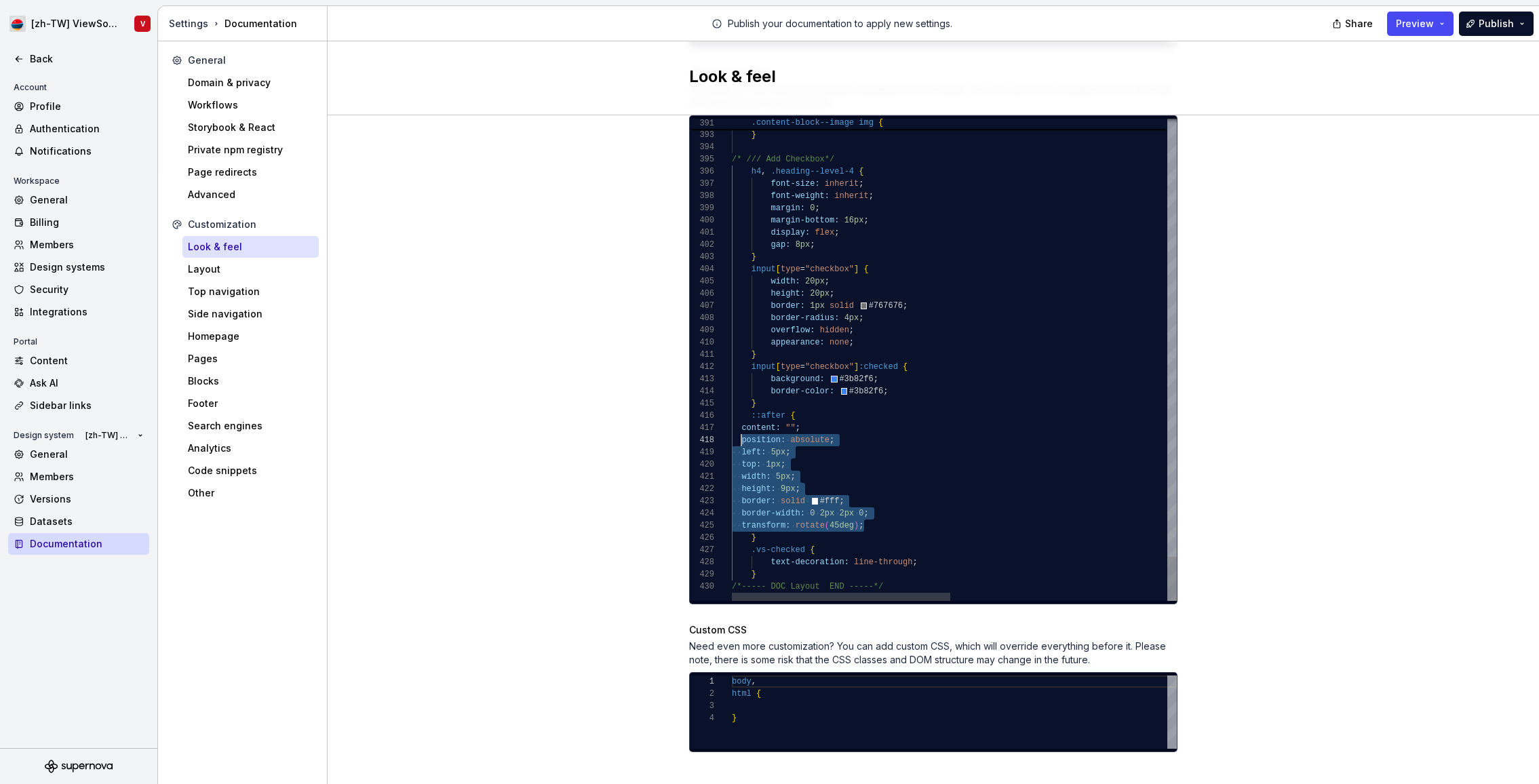
scroll to position [73, 10]
drag, startPoint x: 877, startPoint y: 510, endPoint x: 740, endPoint y: 418, distance: 165.0
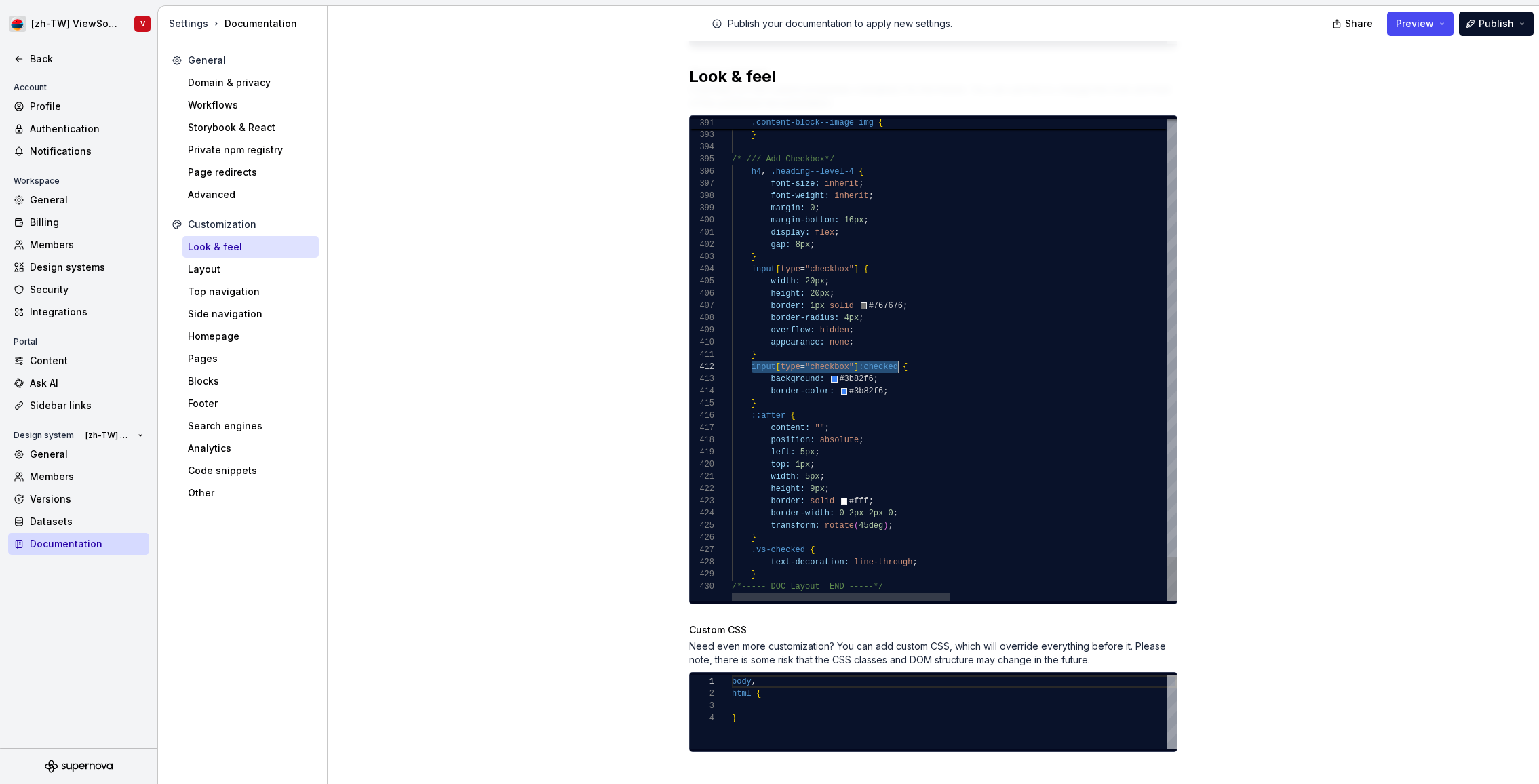
scroll to position [12, 167]
drag, startPoint x: 753, startPoint y: 352, endPoint x: 895, endPoint y: 350, distance: 142.0
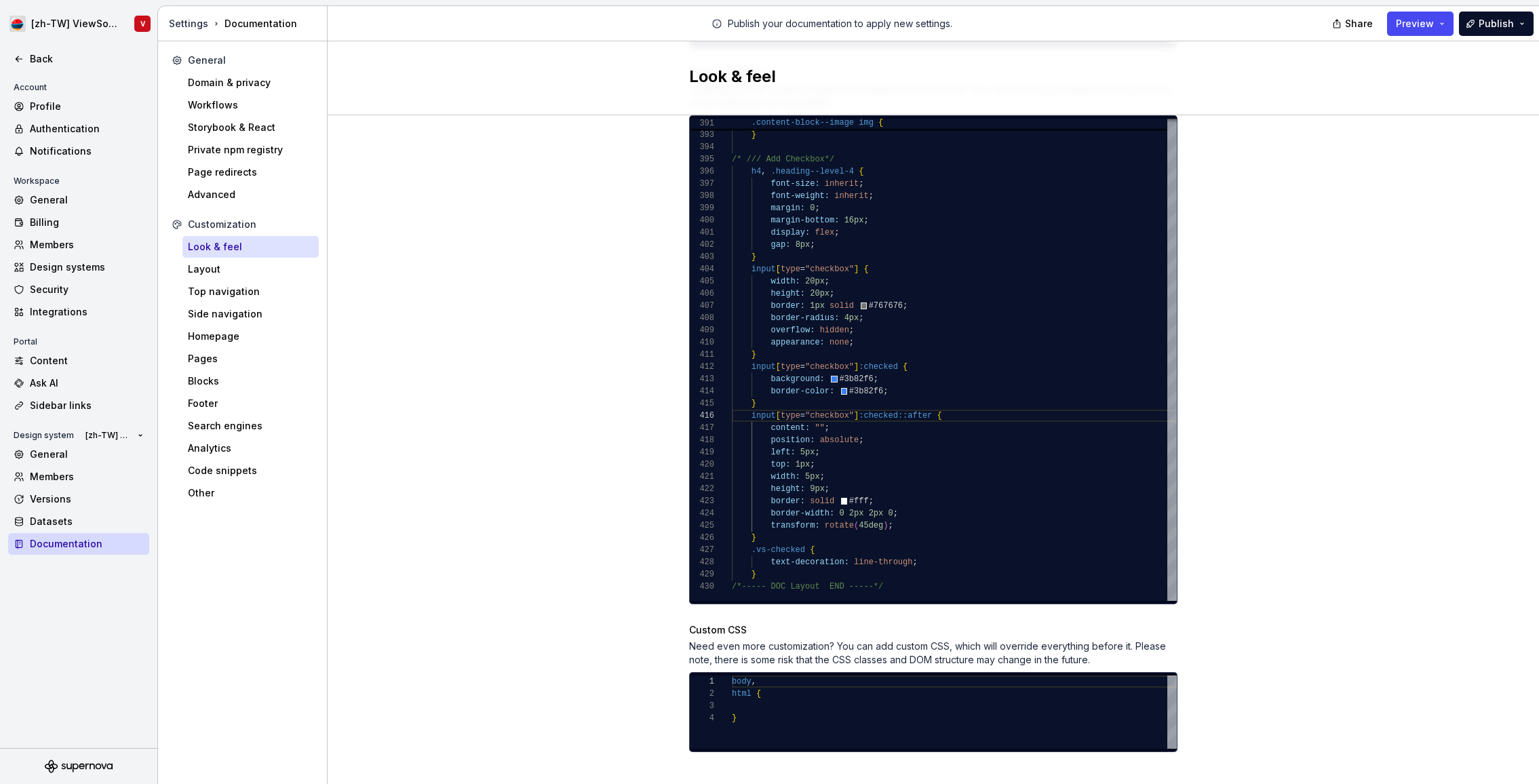
click at [1356, 265] on div "Site logo A company logo that will be displayed on all pages on your documentat…" at bounding box center [933, 75] width 1211 height 1457
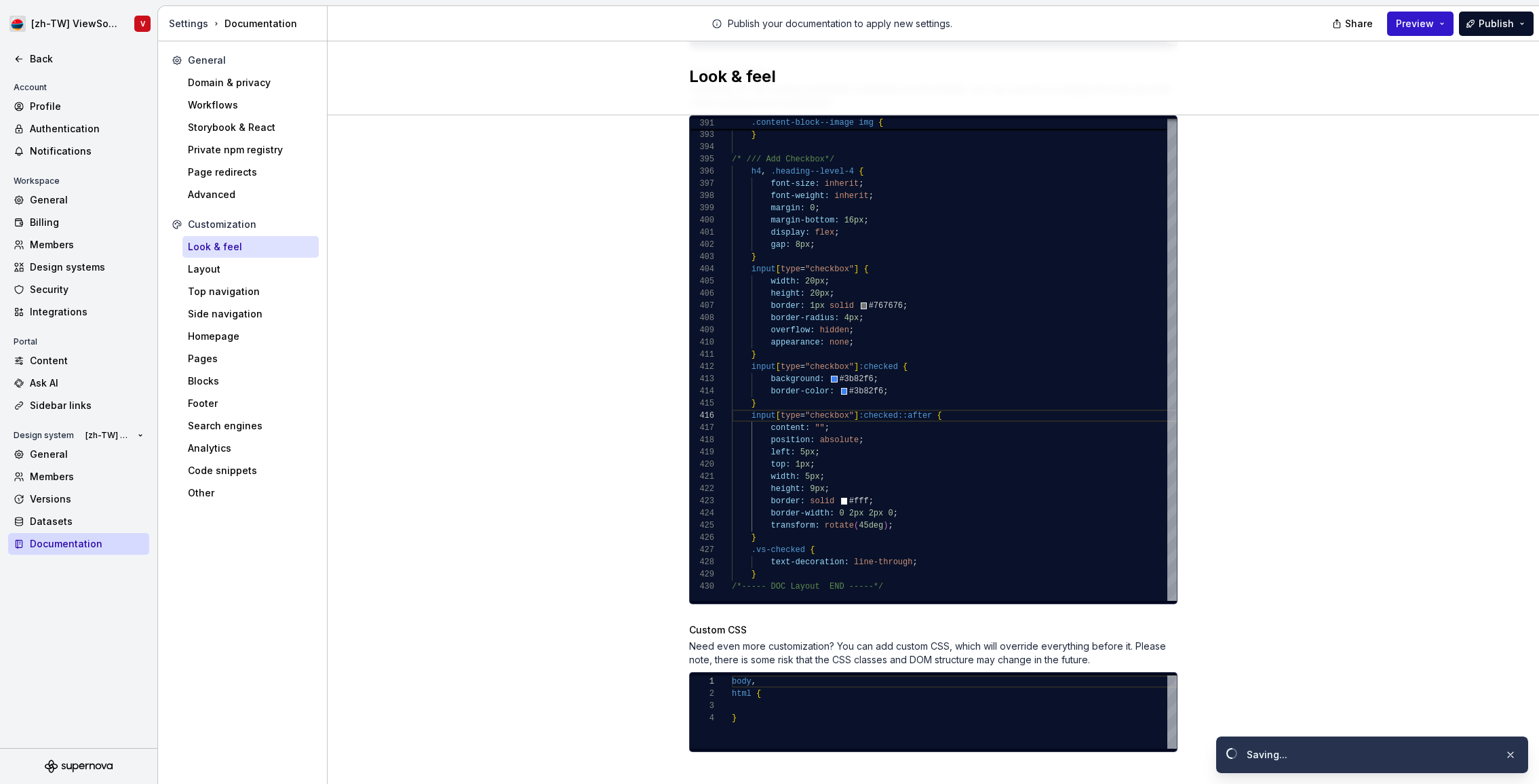
click at [1418, 24] on span "Preview" at bounding box center [1415, 23] width 38 height 13
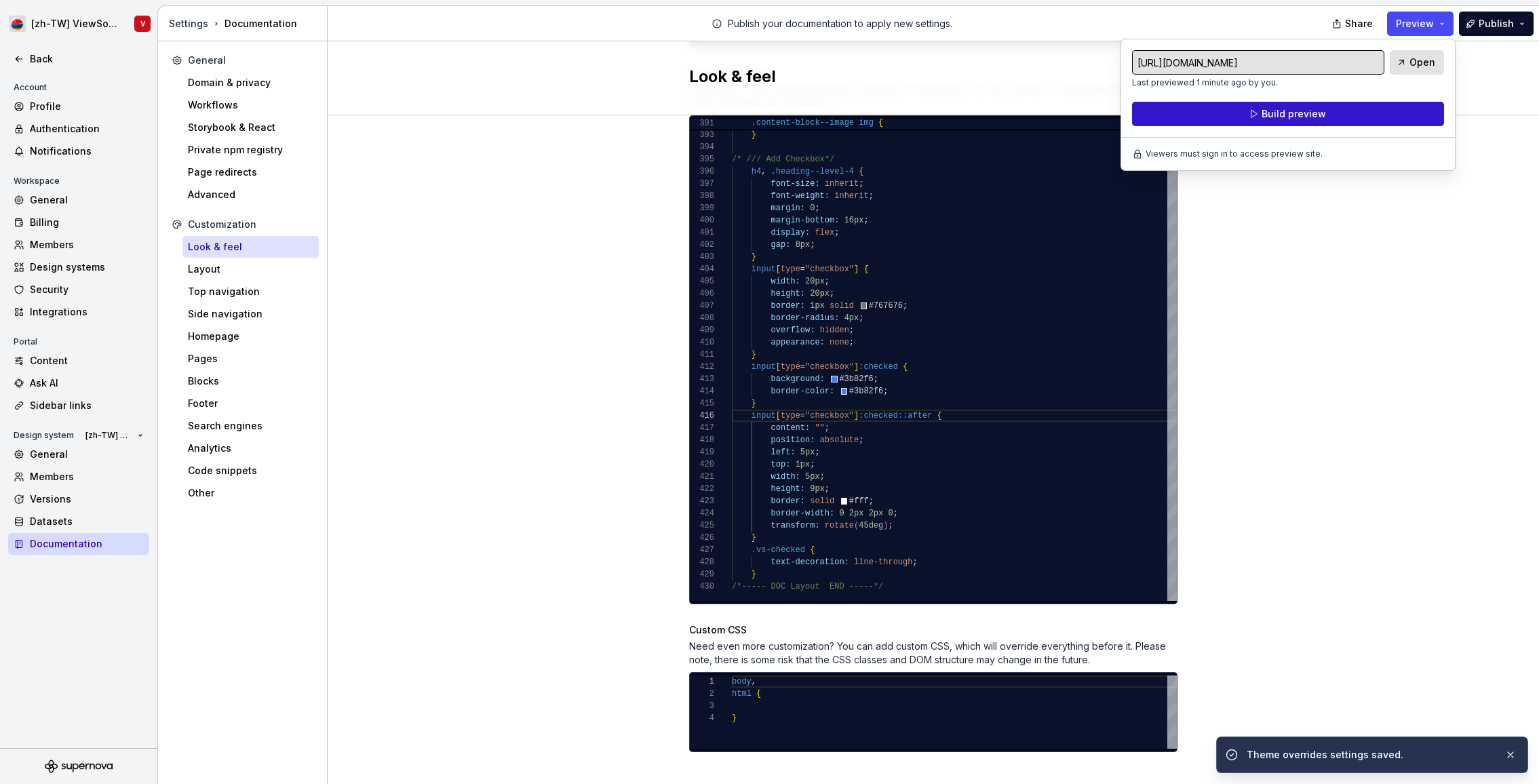
click at [1344, 114] on button "Build preview" at bounding box center [1288, 114] width 312 height 25
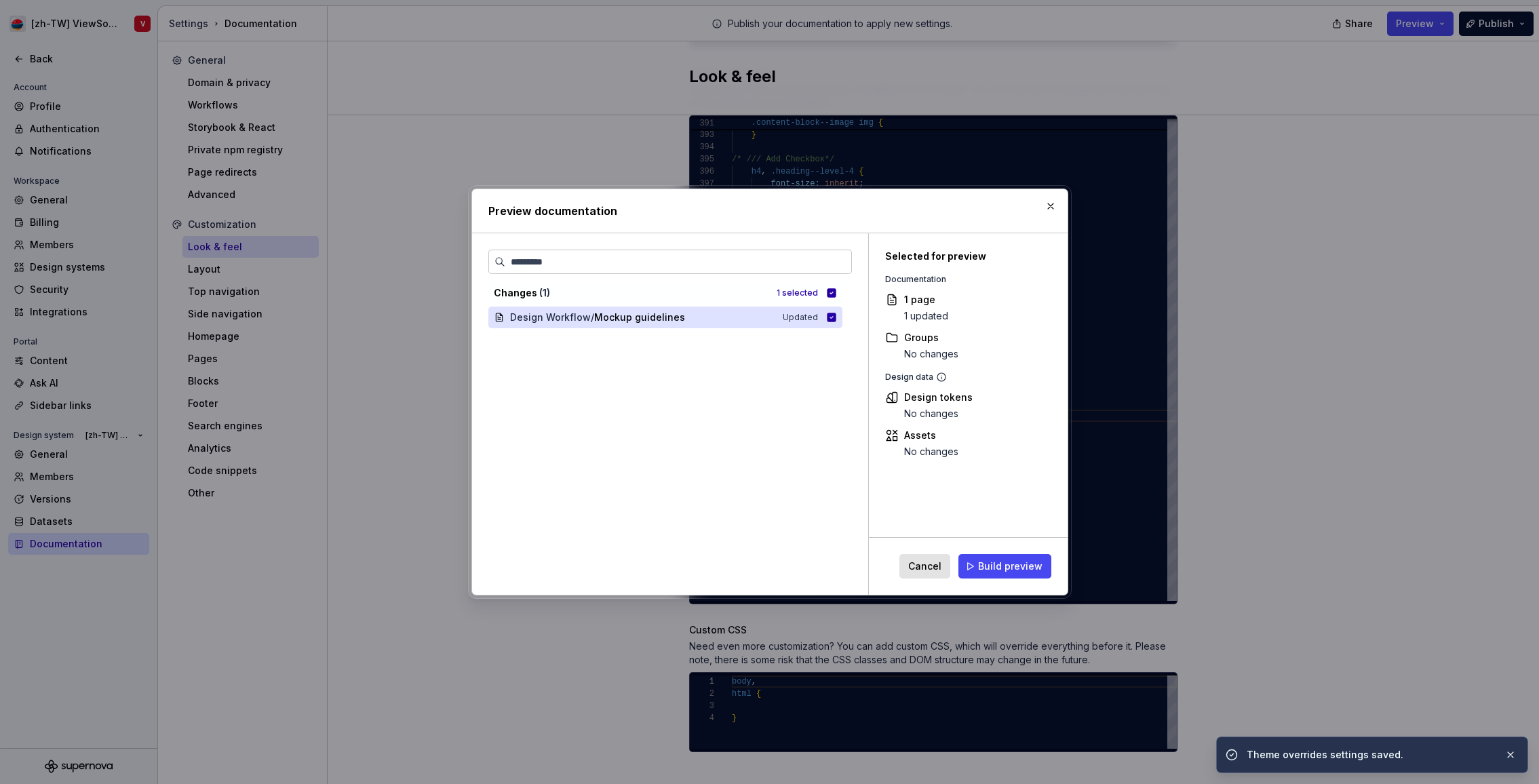
click at [997, 567] on span "Build preview" at bounding box center [1010, 566] width 64 height 13
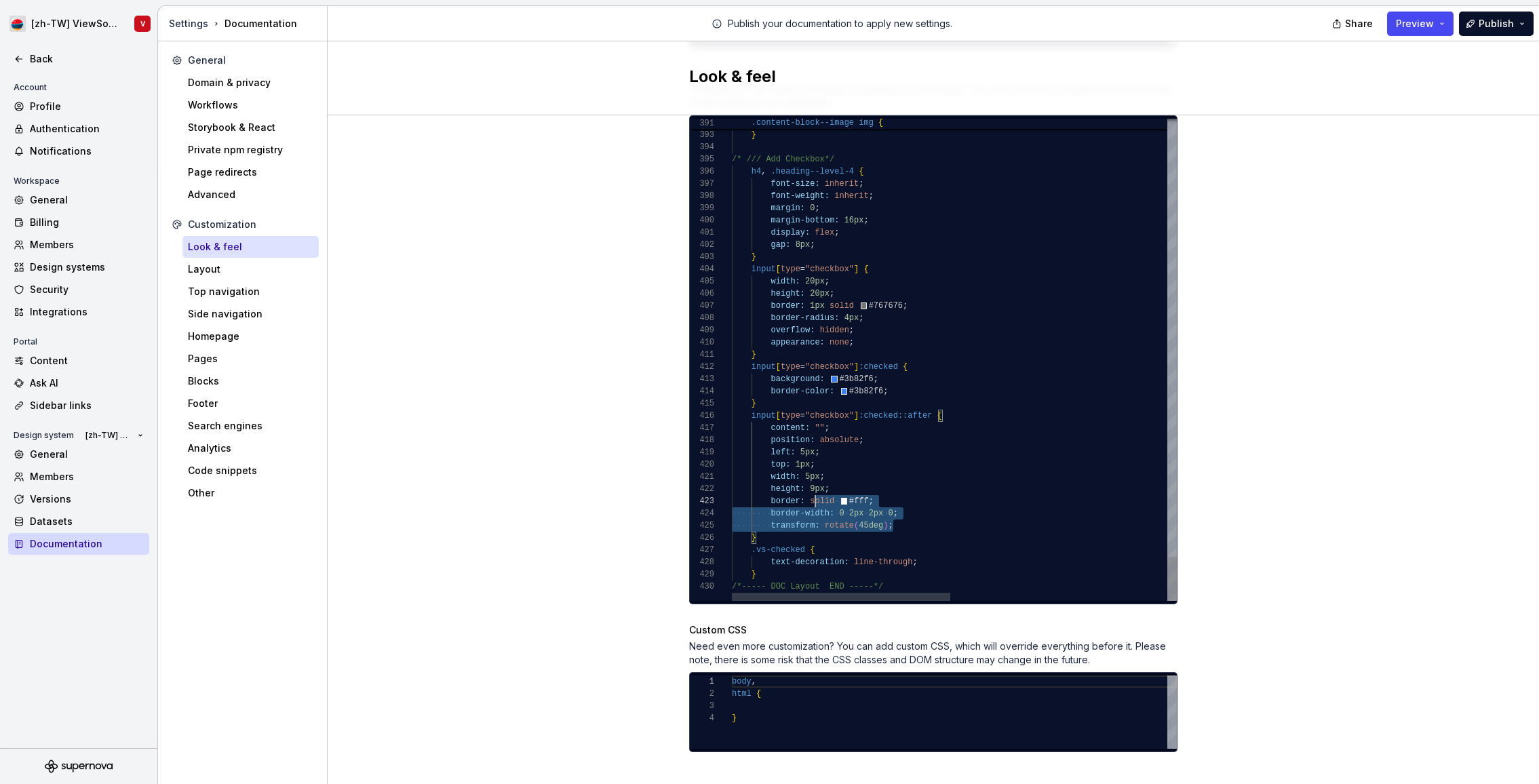
scroll to position [0, 63]
drag, startPoint x: 940, startPoint y: 513, endPoint x: 770, endPoint y: 414, distance: 196.7
drag, startPoint x: 909, startPoint y: 507, endPoint x: 749, endPoint y: 423, distance: 180.7
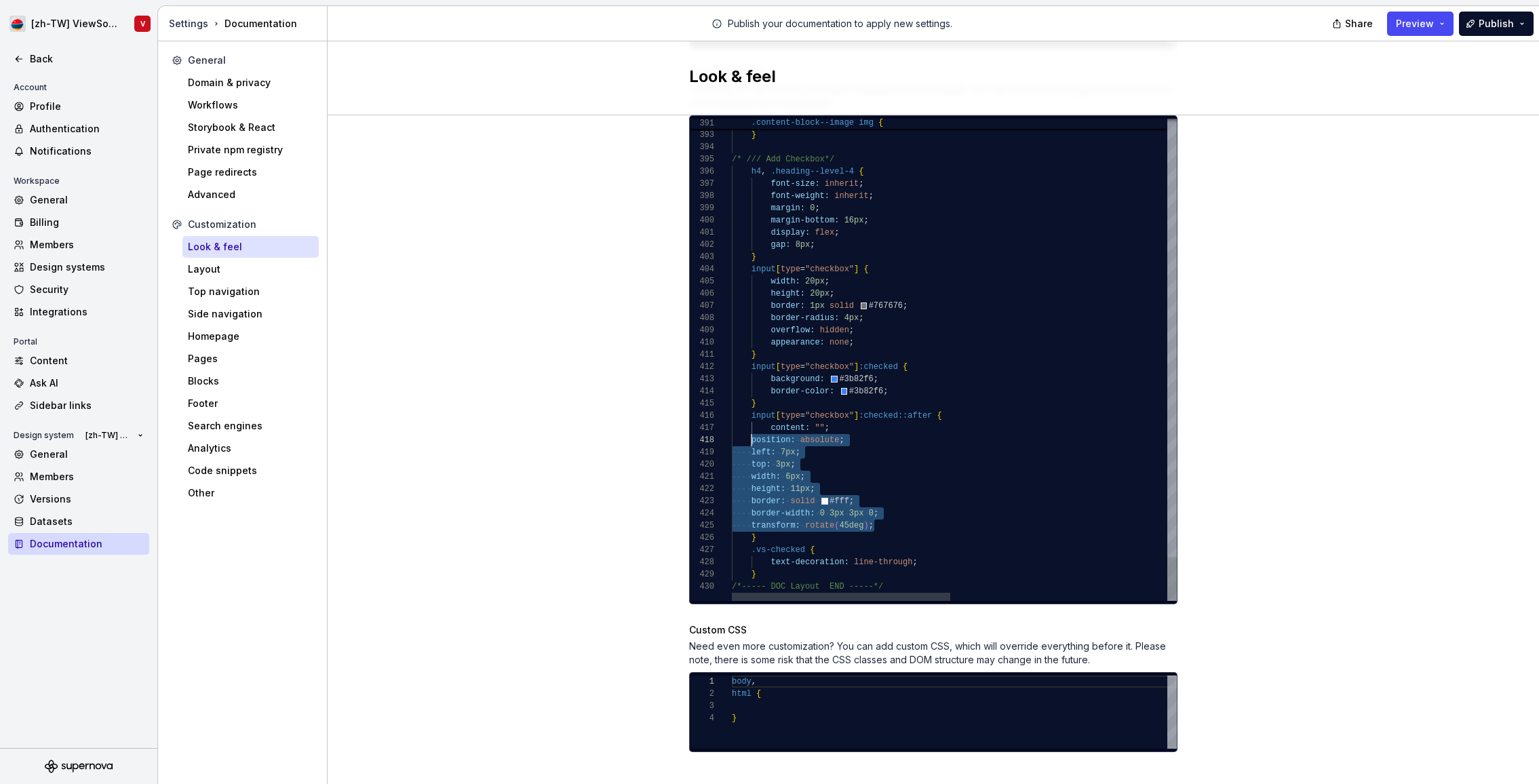
click at [1330, 112] on div "Look & feel" at bounding box center [933, 78] width 1211 height 74
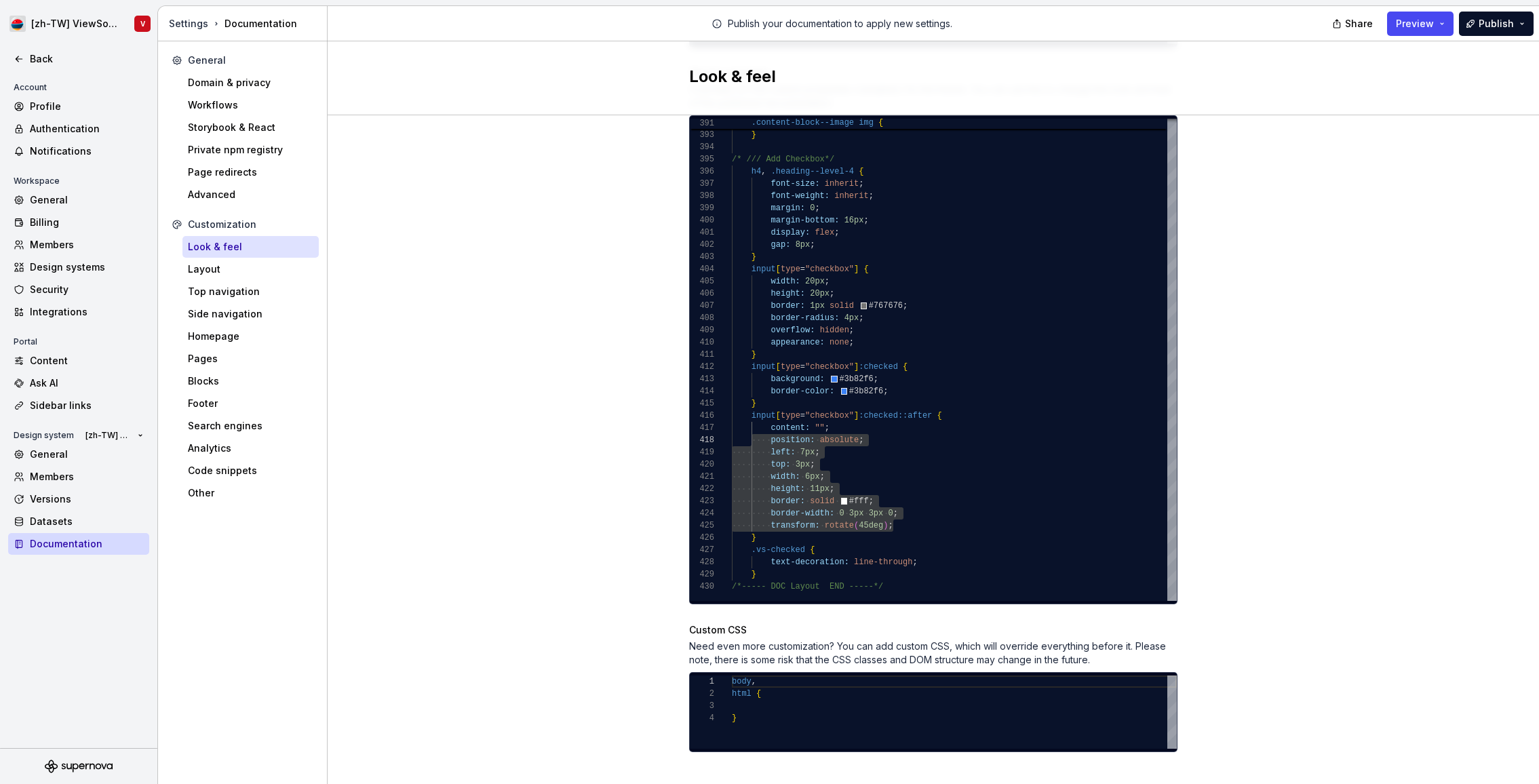
click at [1309, 230] on div "Site logo A company logo that will be displayed on all pages on your documentat…" at bounding box center [933, 75] width 1211 height 1457
drag, startPoint x: 1422, startPoint y: 26, endPoint x: 1415, endPoint y: 34, distance: 10.6
click at [1422, 26] on span "Preview" at bounding box center [1415, 23] width 38 height 13
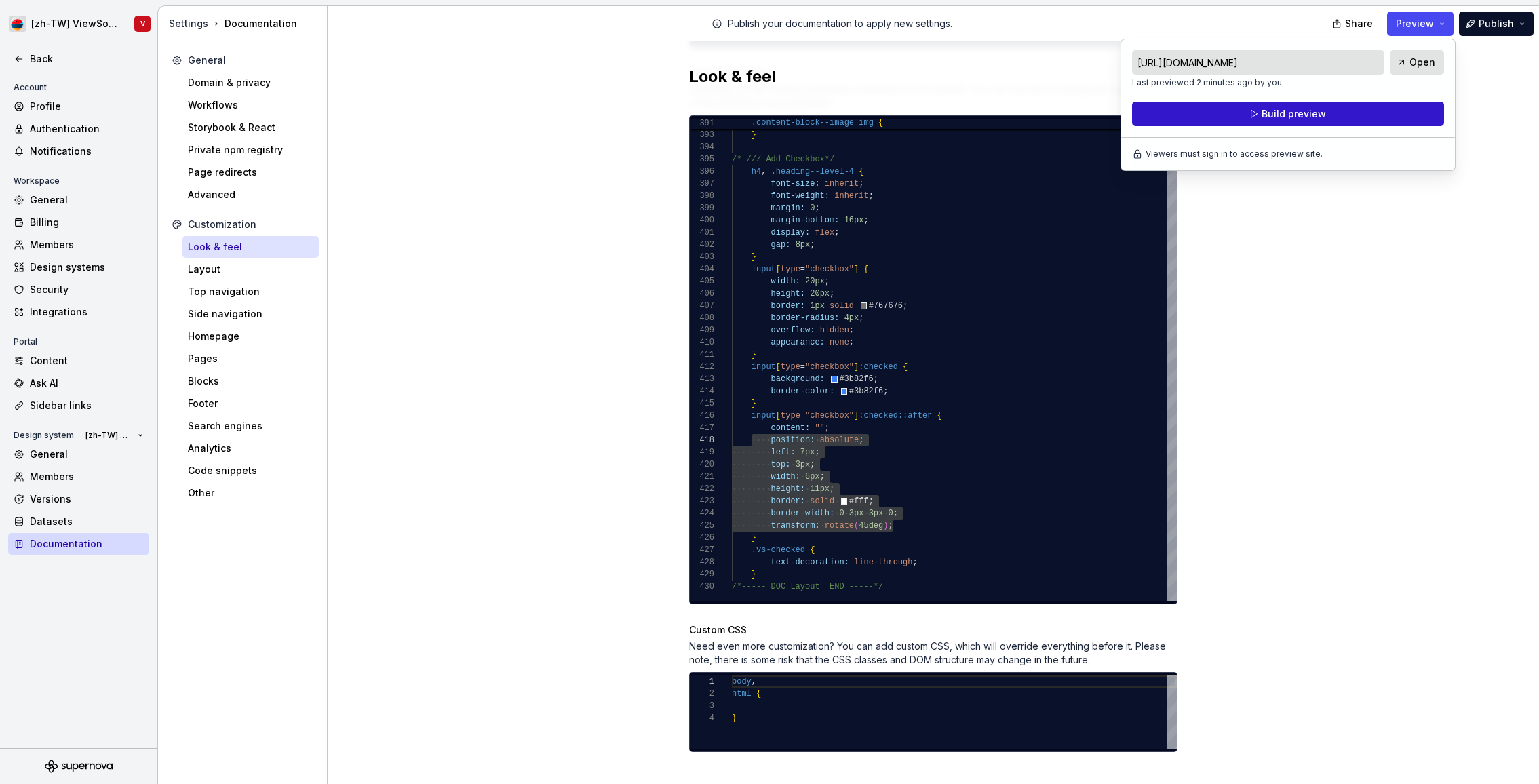
click at [1271, 119] on span "Build preview" at bounding box center [1293, 114] width 64 height 13
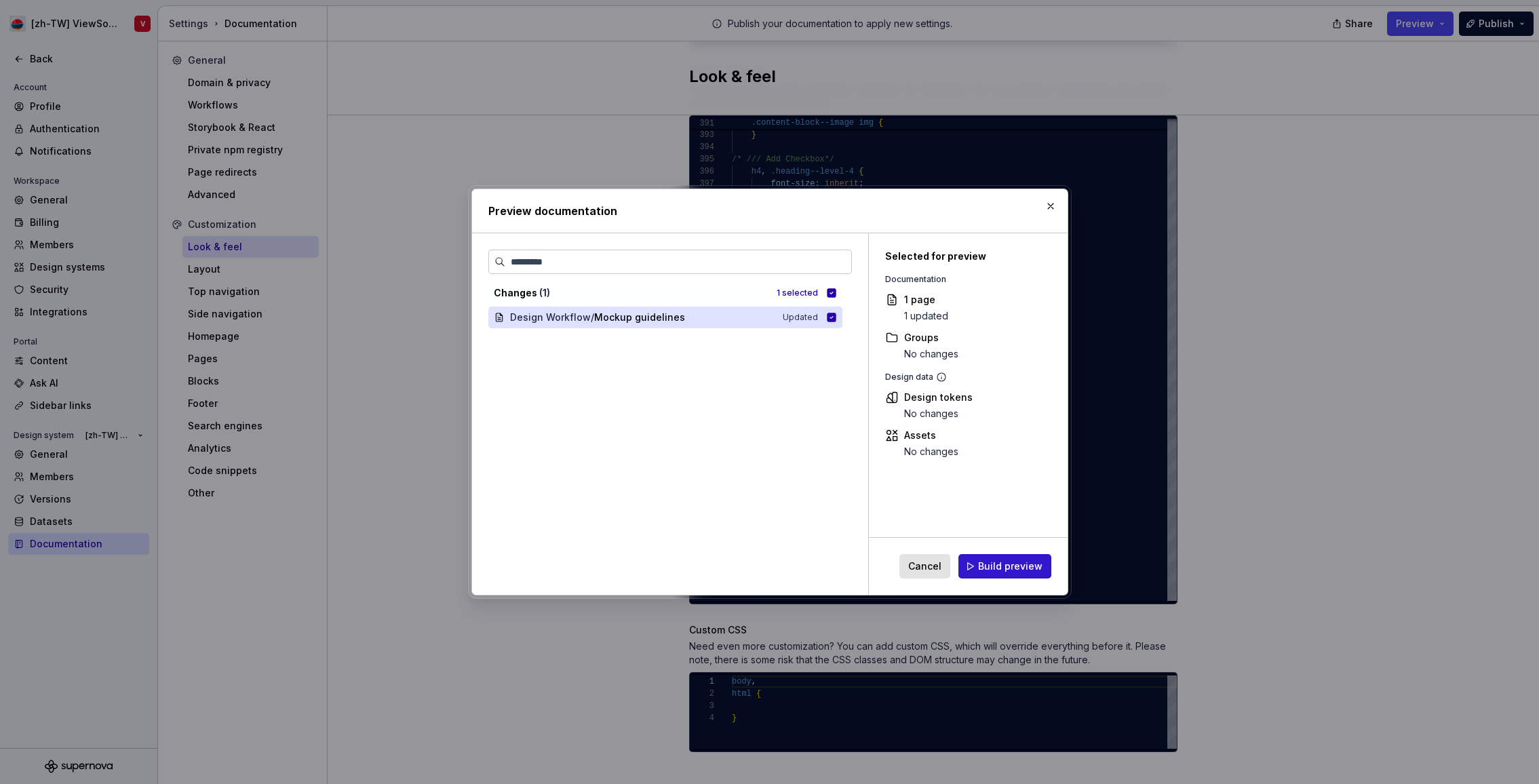
click at [995, 564] on span "Build preview" at bounding box center [1010, 566] width 64 height 13
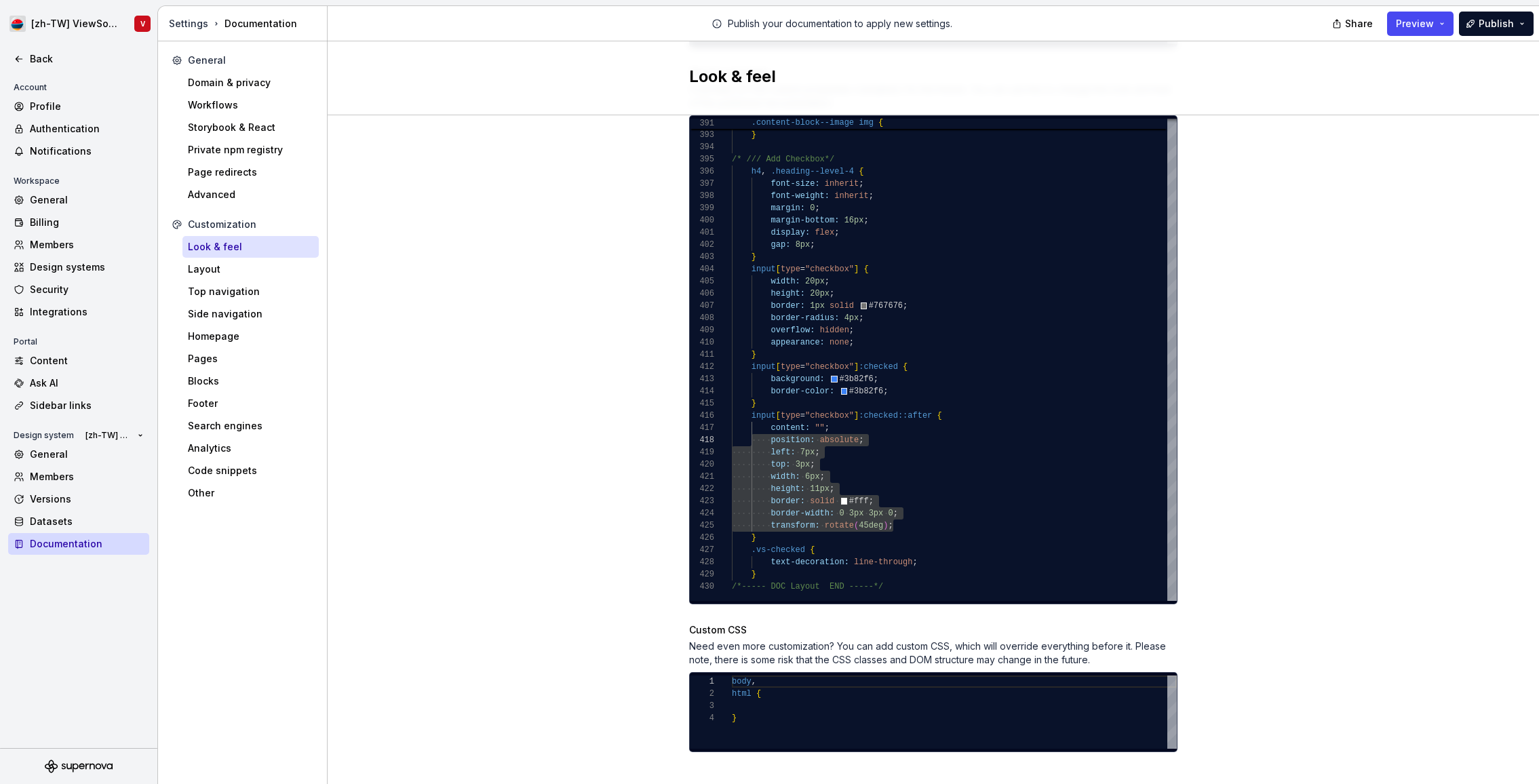
drag, startPoint x: 1161, startPoint y: 81, endPoint x: 1124, endPoint y: 57, distance: 44.1
click at [1162, 81] on div "Look & feel" at bounding box center [933, 78] width 489 height 25
click at [573, 276] on div "Site logo A company logo that will be displayed on all pages on your documentat…" at bounding box center [933, 75] width 1211 height 1457
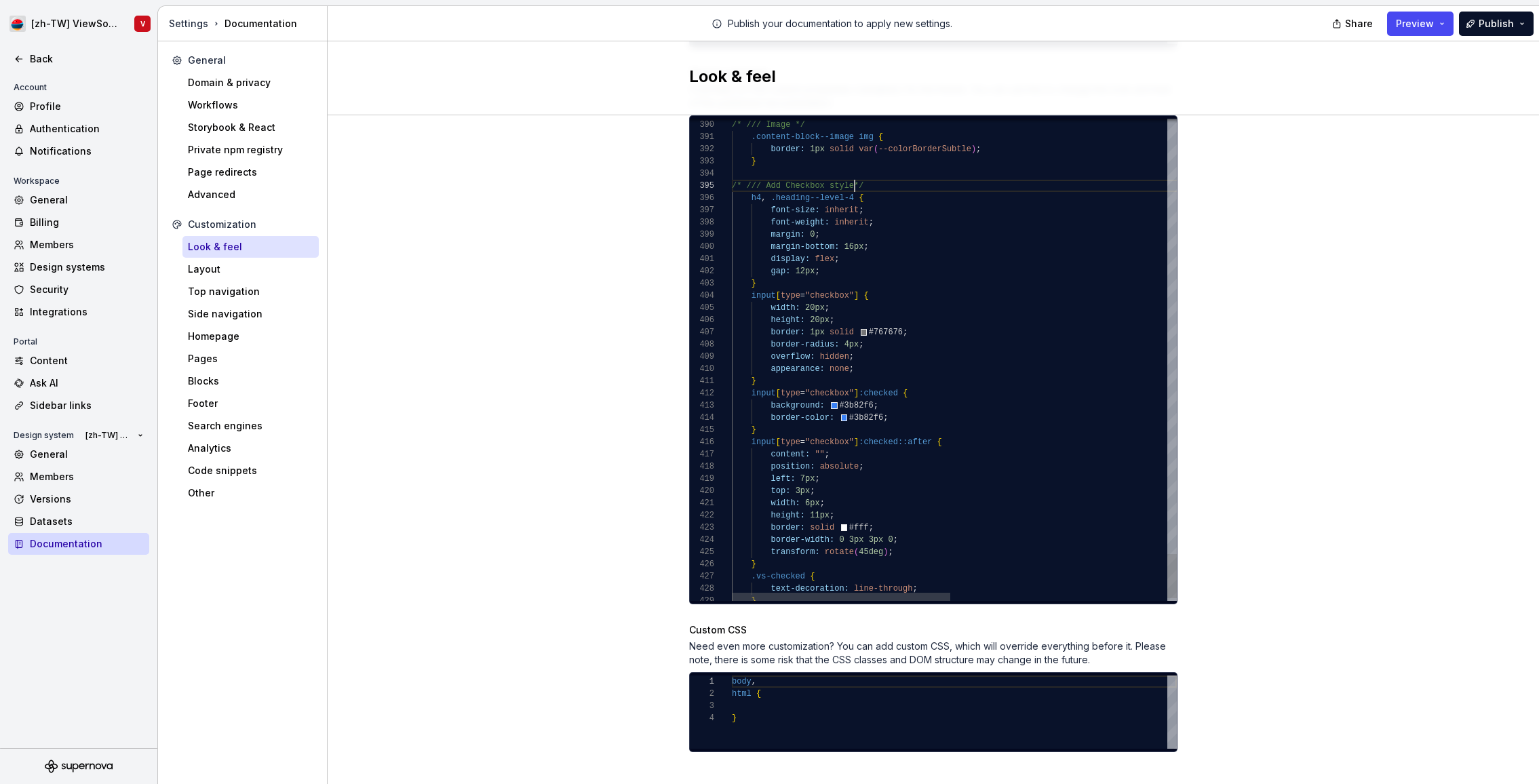
scroll to position [48, 122]
click at [1301, 253] on div "Site logo A company logo that will be displayed on all pages on your documentat…" at bounding box center [933, 75] width 1211 height 1457
click at [1322, 273] on div "Site logo A company logo that will be displayed on all pages on your documentat…" at bounding box center [933, 75] width 1211 height 1457
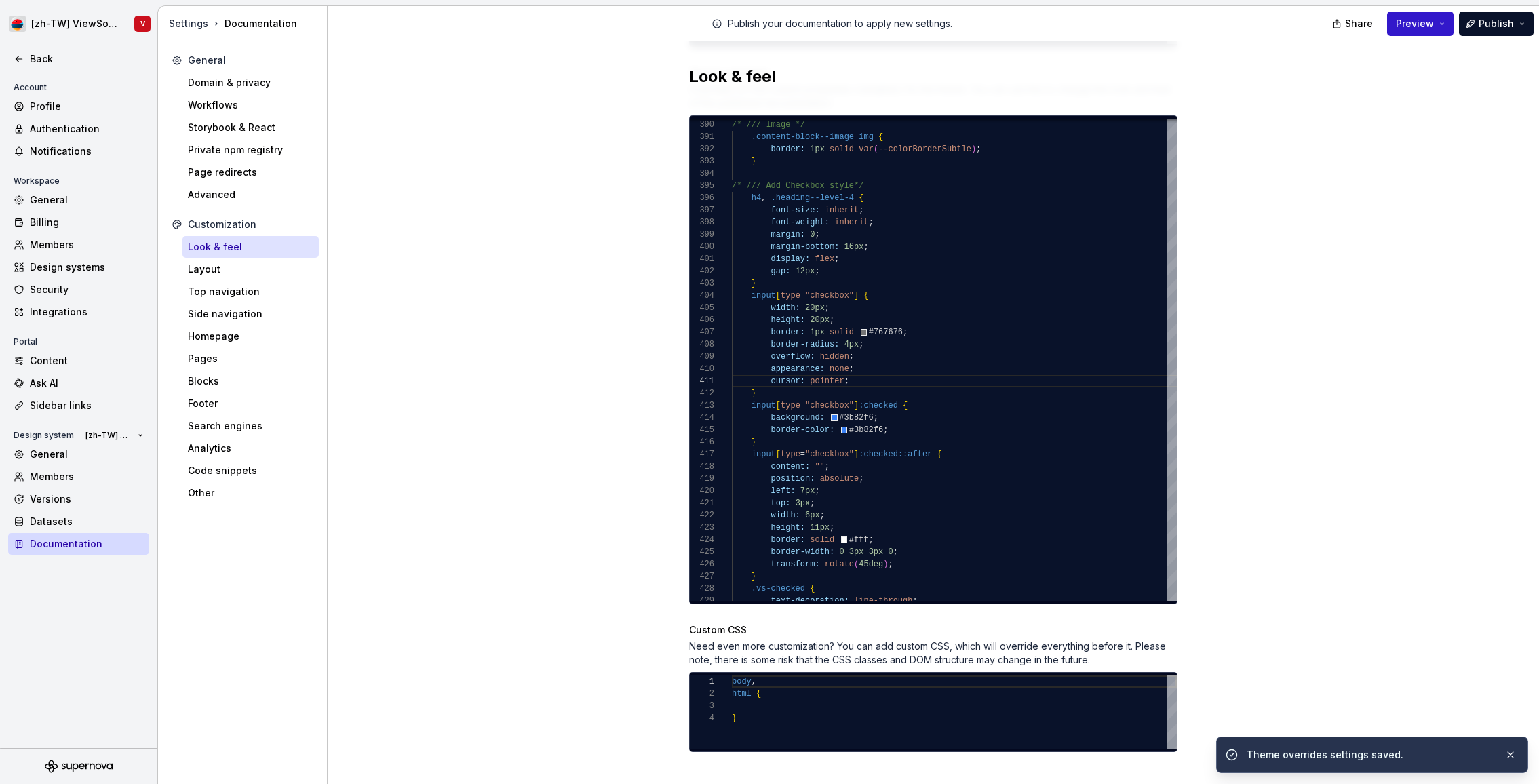
click at [1410, 17] on button "Preview" at bounding box center [1421, 24] width 67 height 25
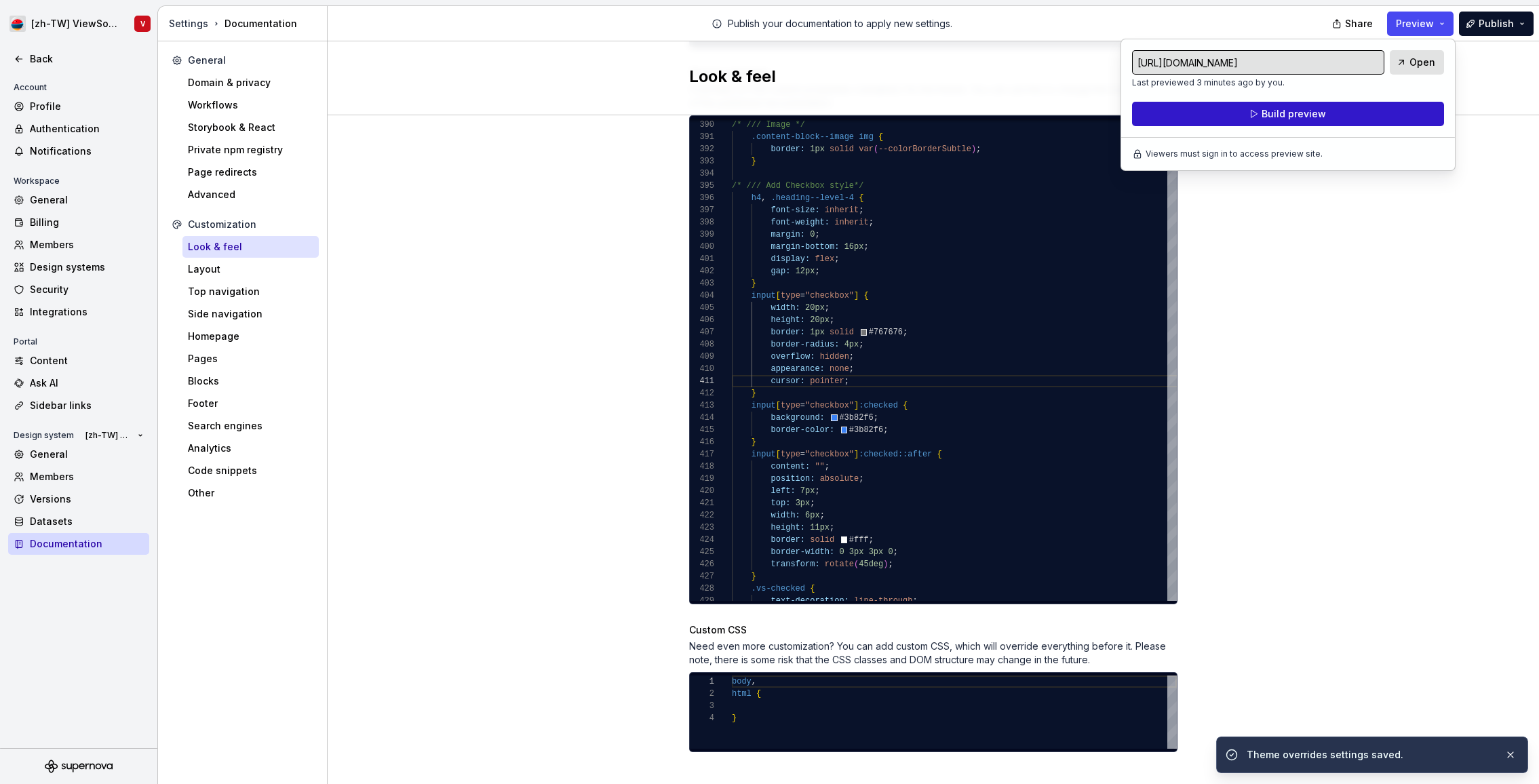
click at [1321, 110] on span "Build preview" at bounding box center [1293, 114] width 64 height 13
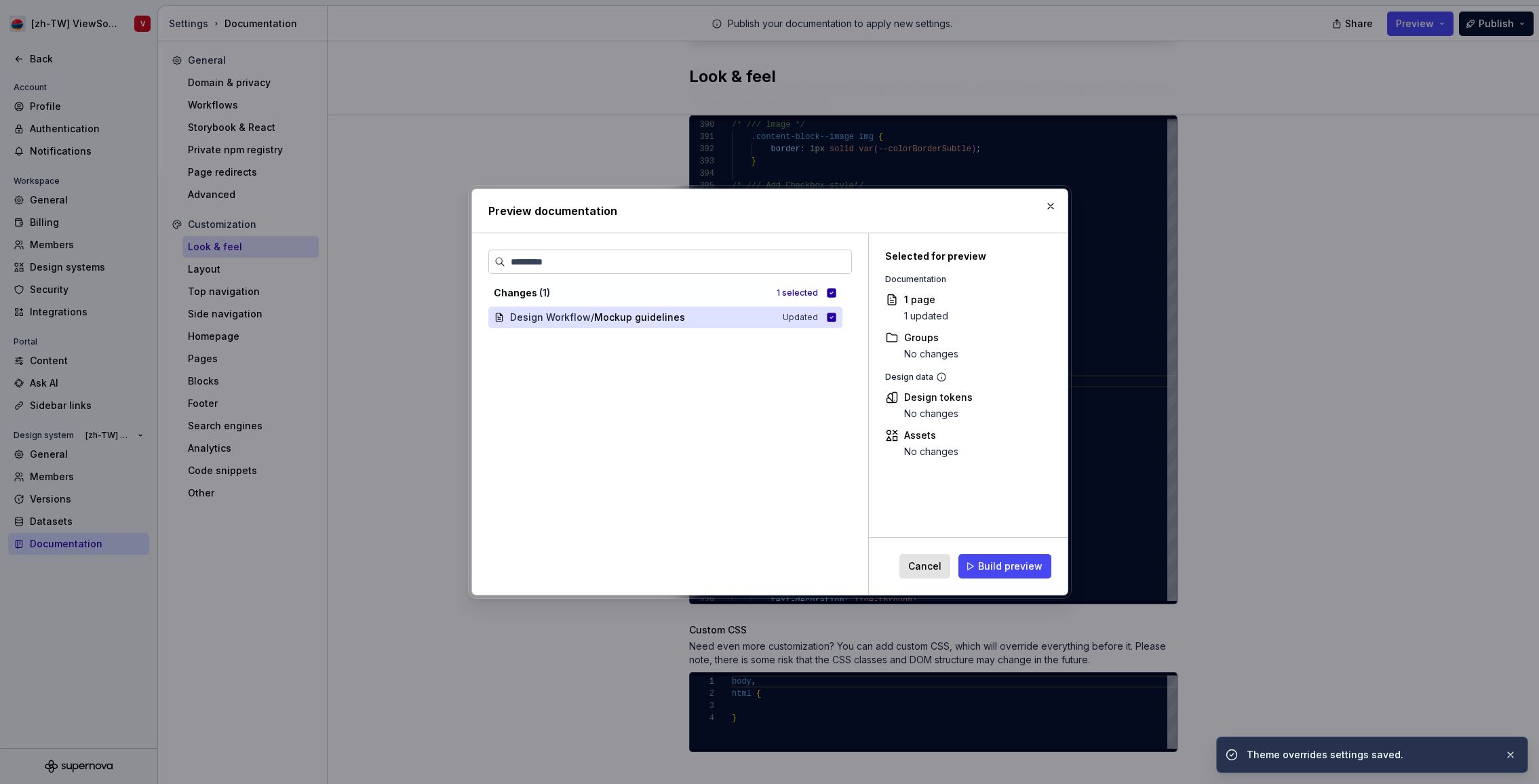
drag, startPoint x: 1030, startPoint y: 564, endPoint x: 1027, endPoint y: 552, distance: 12.4
click at [1029, 564] on span "Build preview" at bounding box center [1010, 566] width 64 height 13
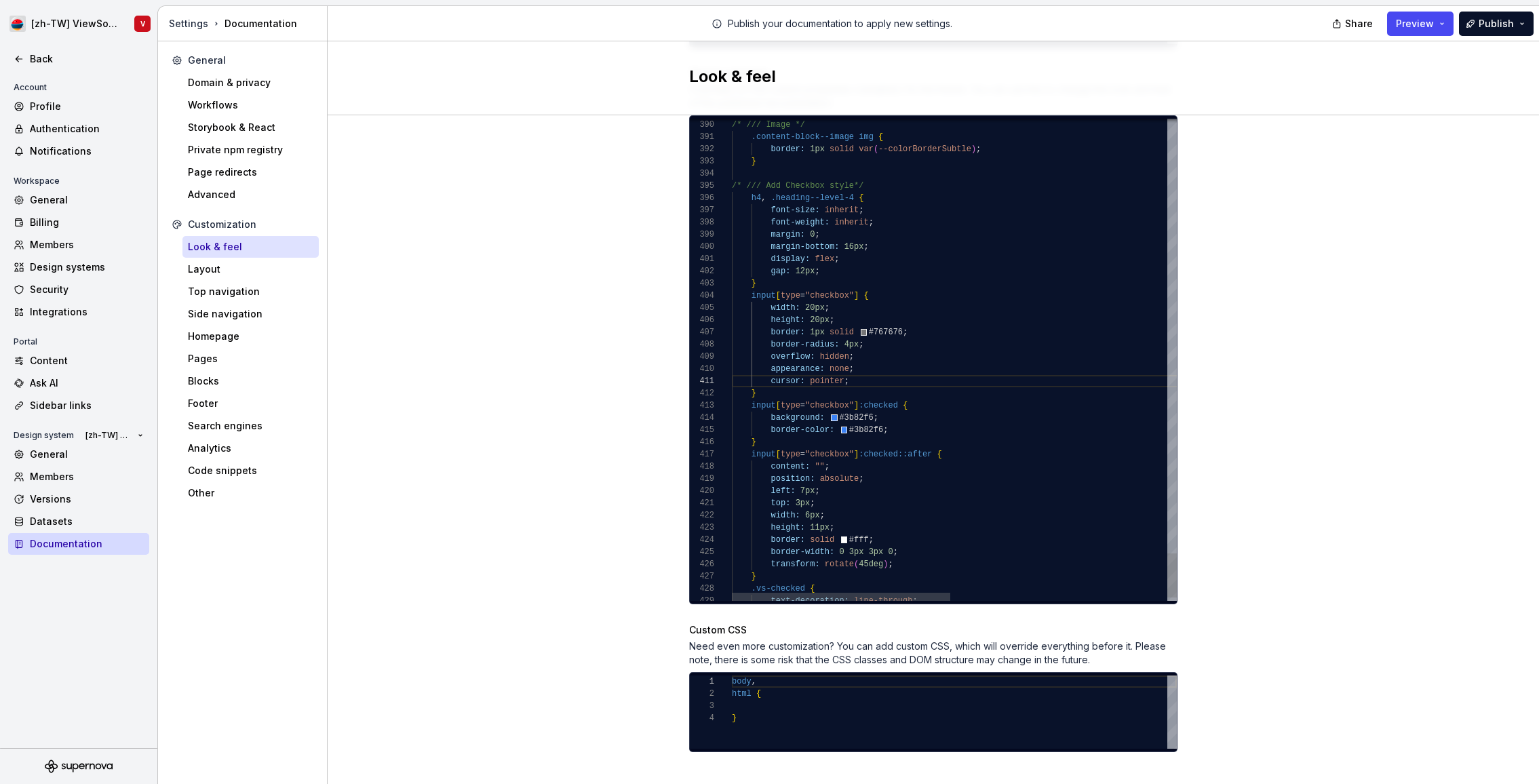
drag, startPoint x: 866, startPoint y: 377, endPoint x: 849, endPoint y: 333, distance: 47.2
drag, startPoint x: 1352, startPoint y: 165, endPoint x: 1349, endPoint y: 153, distance: 12.4
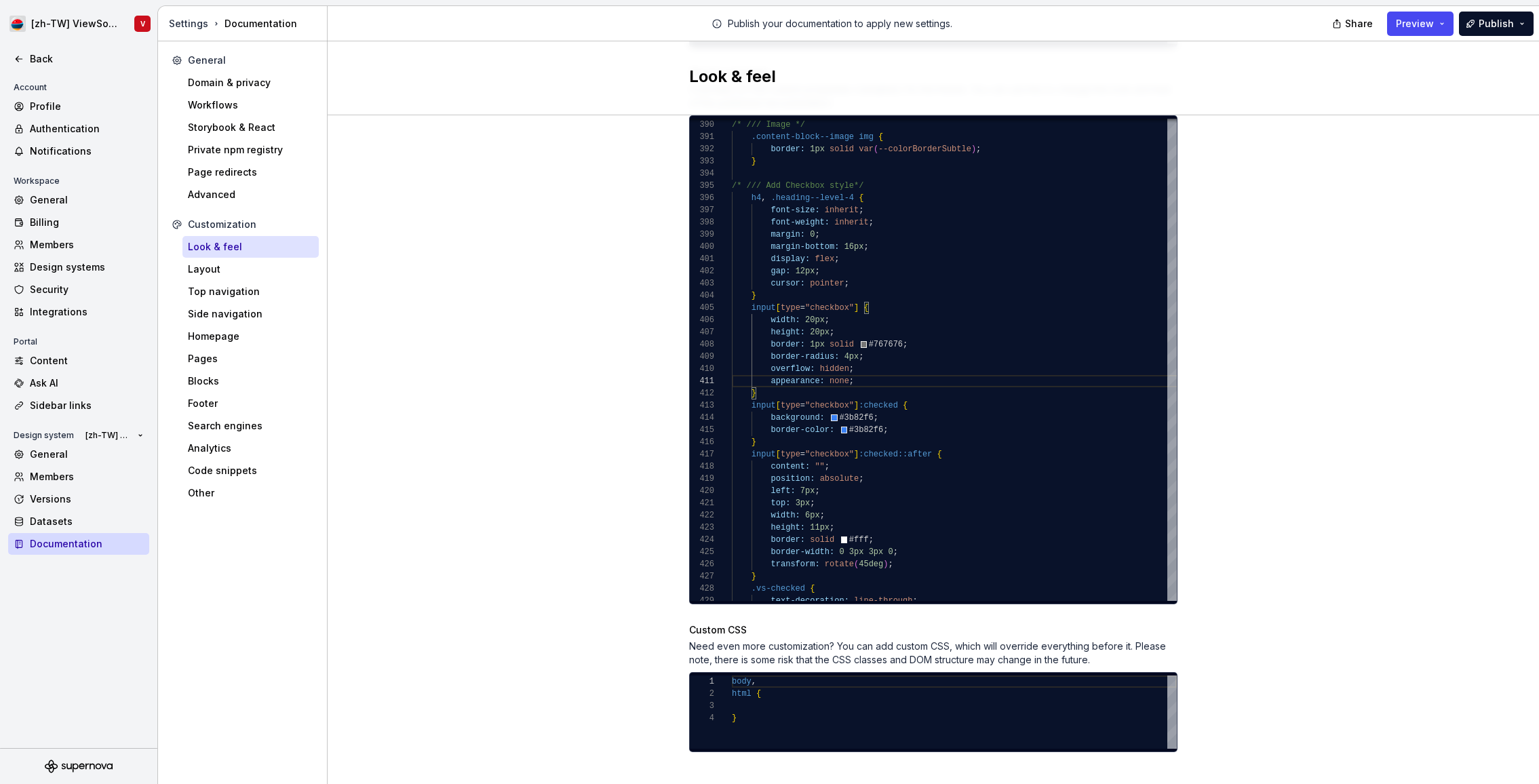
click at [1350, 168] on div "Site logo A company logo that will be displayed on all pages on your documentat…" at bounding box center [933, 75] width 1211 height 1457
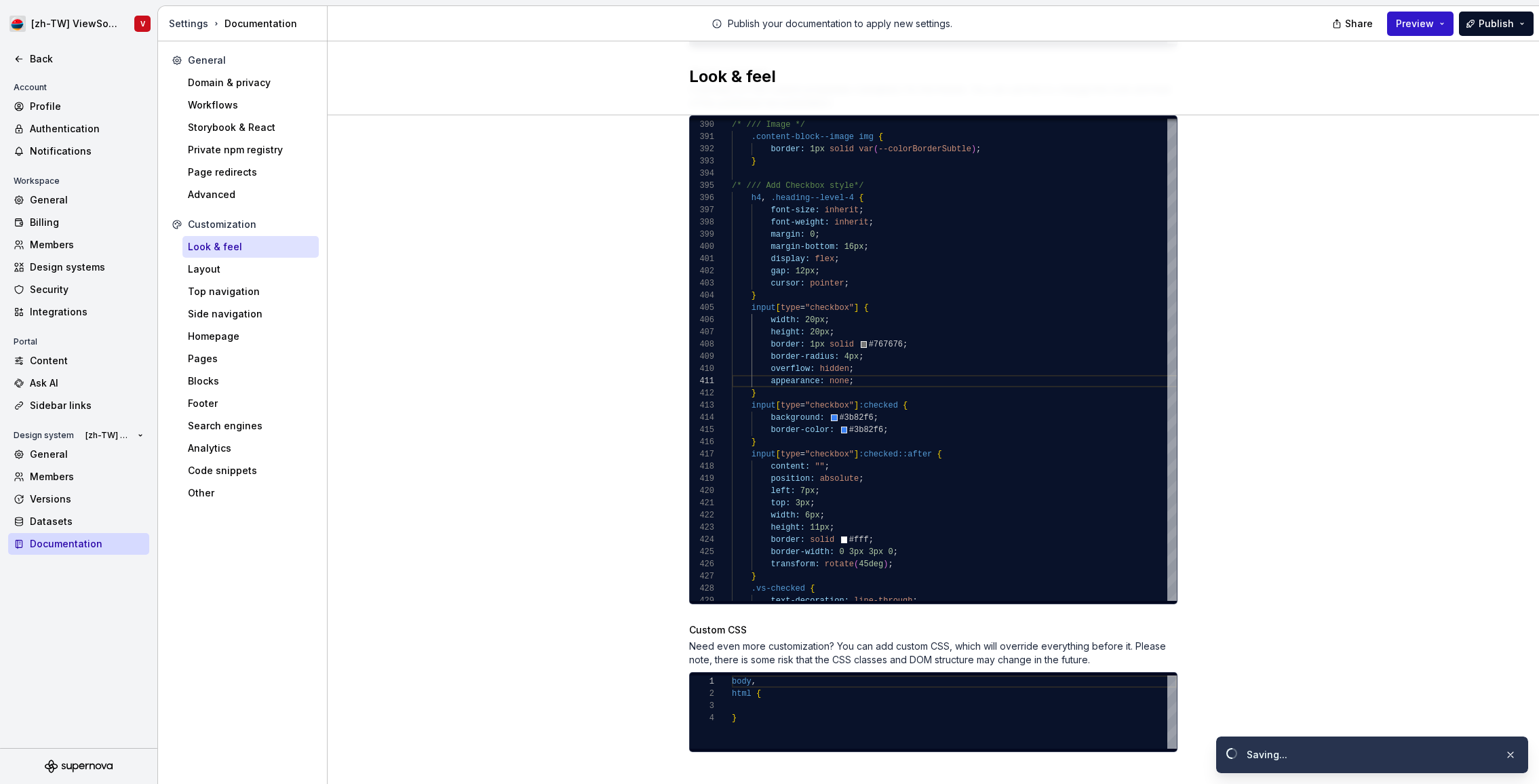
click at [1413, 34] on button "Preview" at bounding box center [1421, 24] width 67 height 25
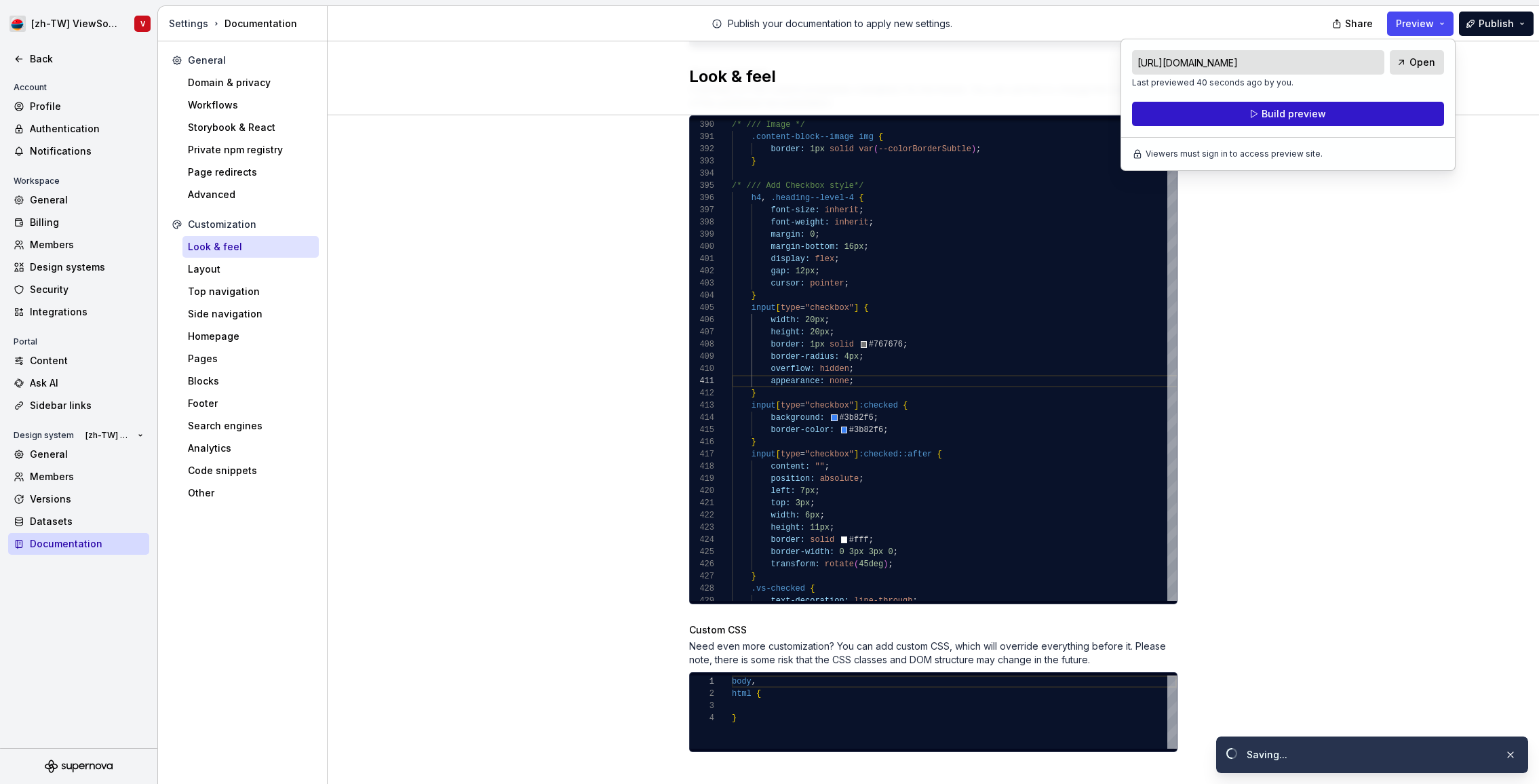
click at [1348, 115] on button "Build preview" at bounding box center [1288, 114] width 312 height 25
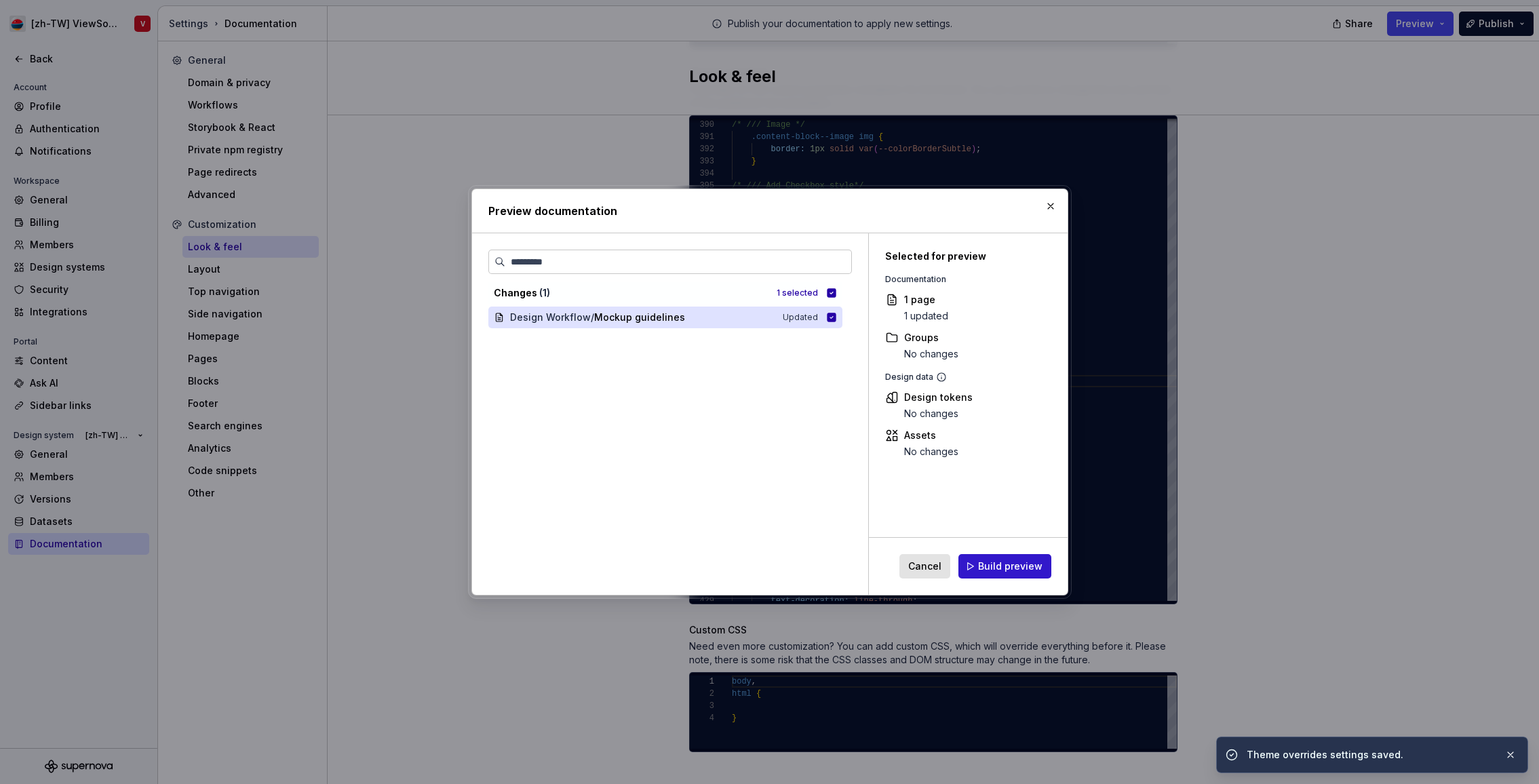
click at [1009, 568] on span "Build preview" at bounding box center [1010, 566] width 64 height 13
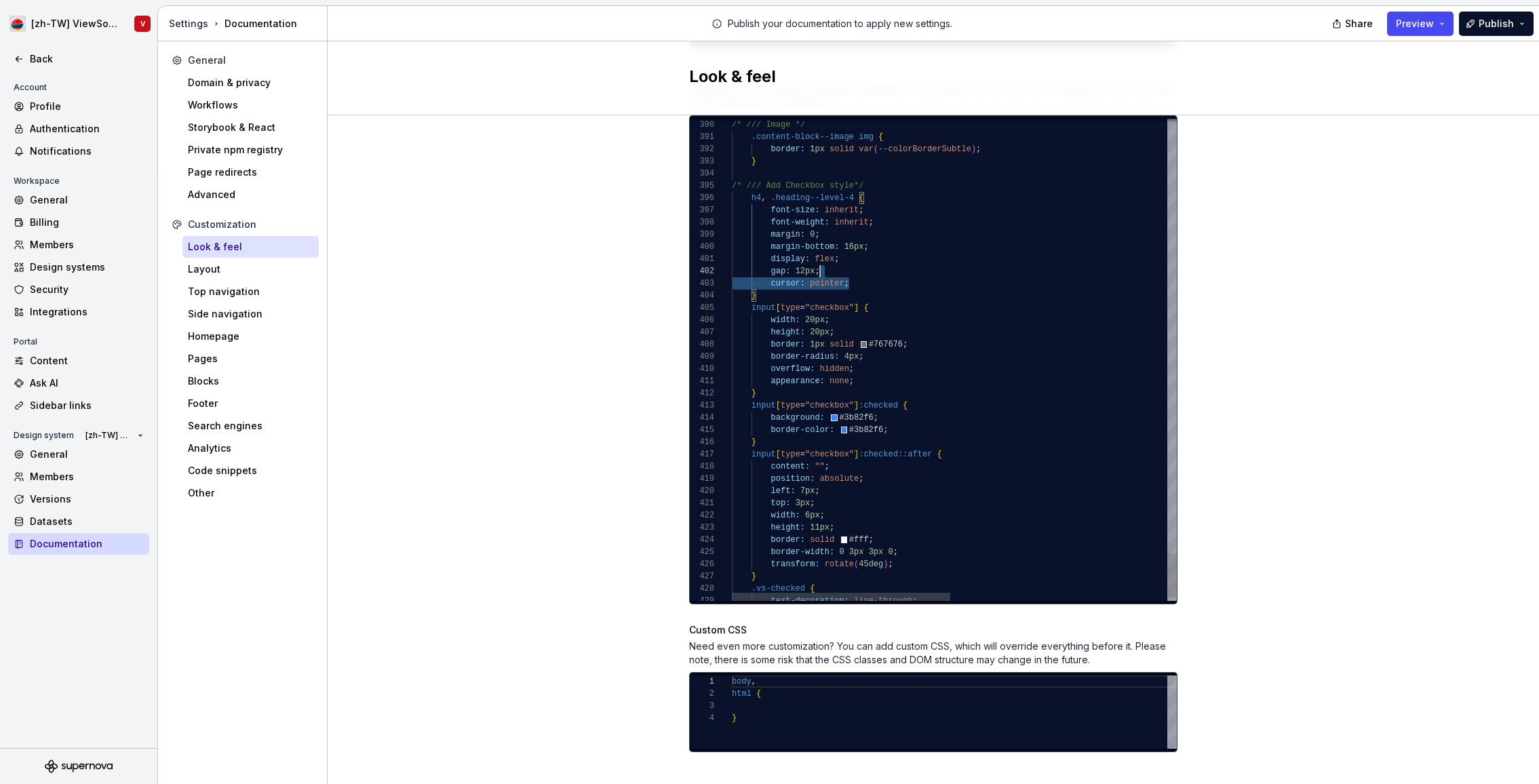
scroll to position [12, 88]
drag, startPoint x: 865, startPoint y: 270, endPoint x: 857, endPoint y: 252, distance: 19.7
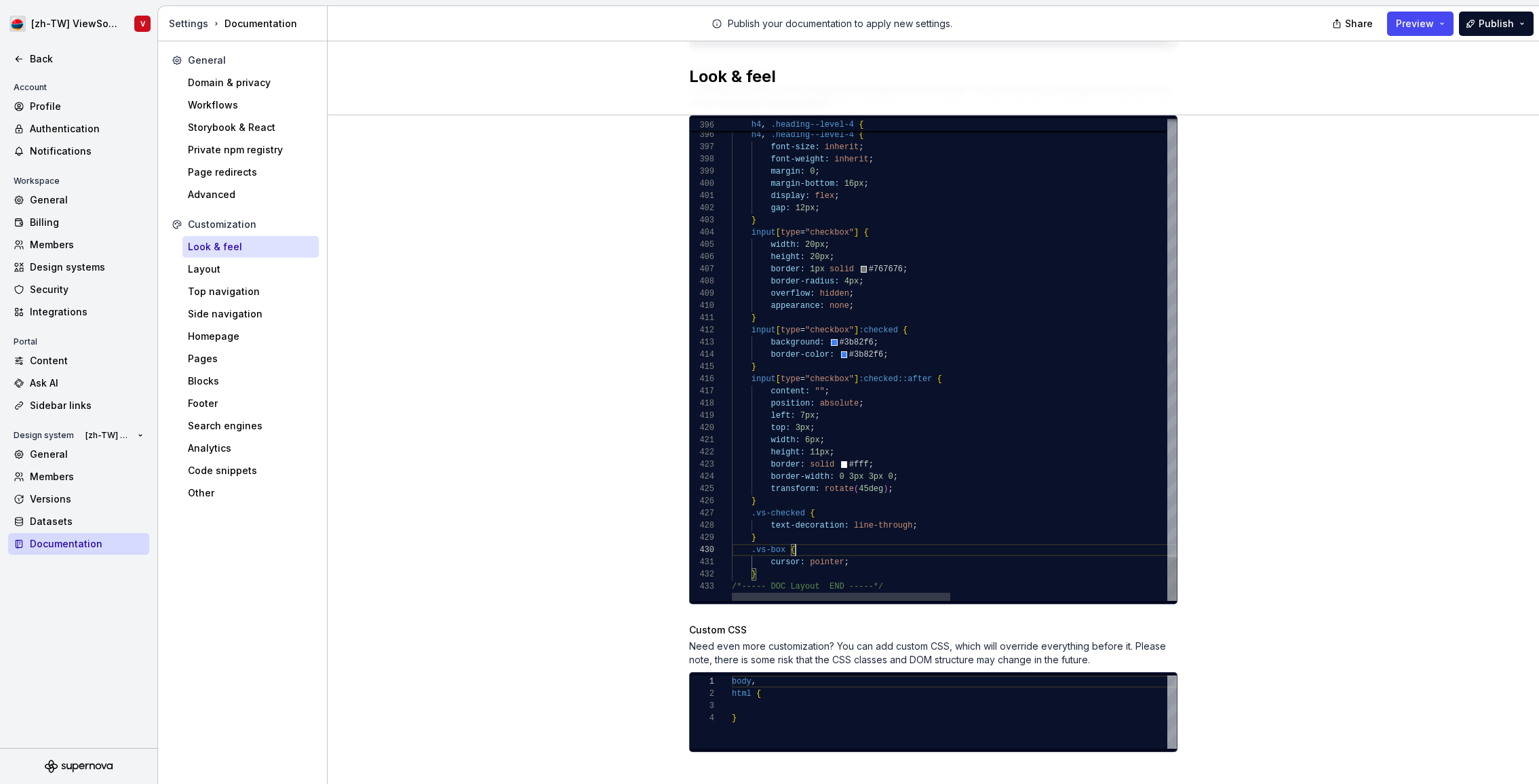
scroll to position [110, 63]
click at [1329, 146] on div "Site logo A company logo that will be displayed on all pages on your documentat…" at bounding box center [933, 75] width 1211 height 1457
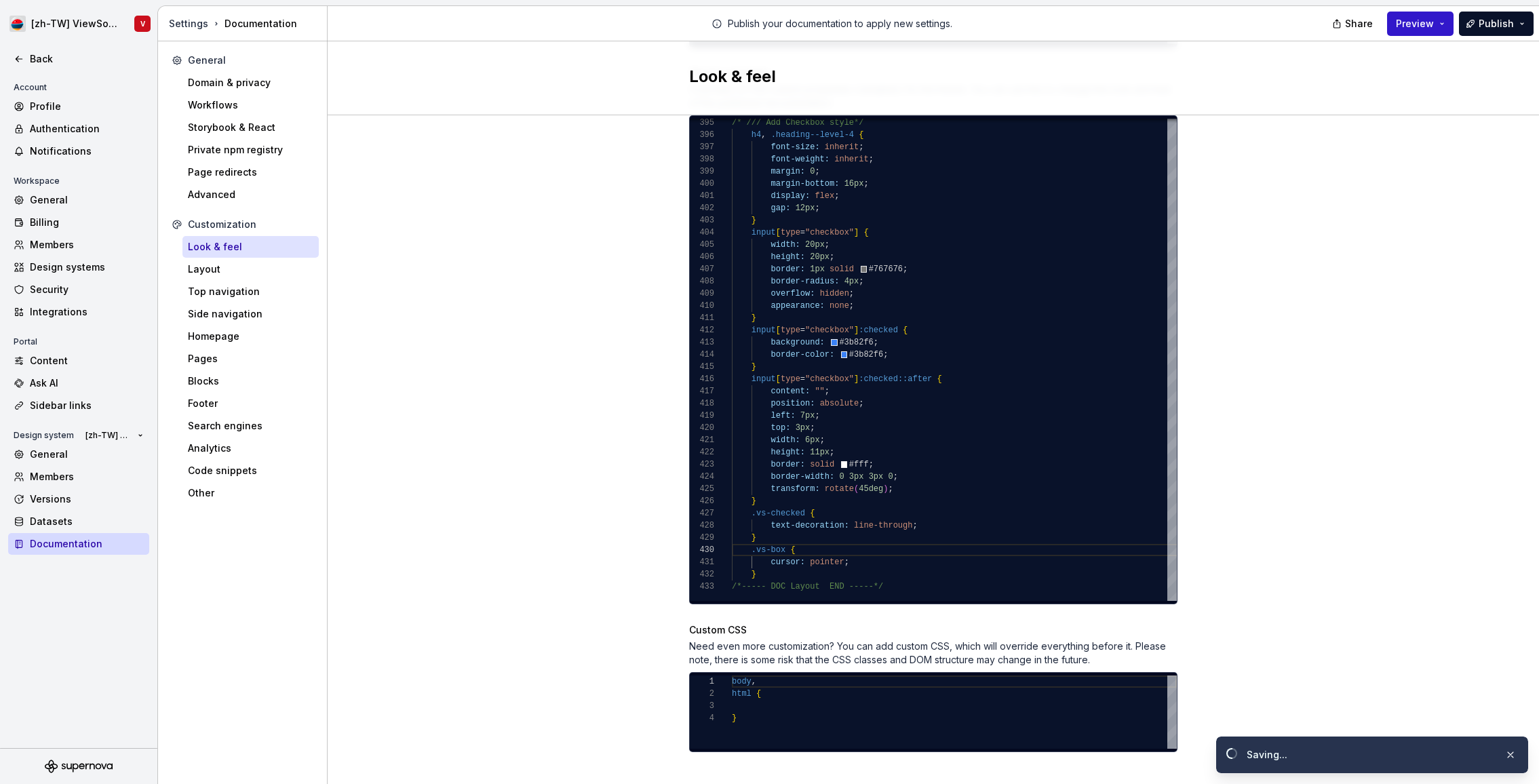
click at [1424, 26] on span "Preview" at bounding box center [1415, 23] width 38 height 13
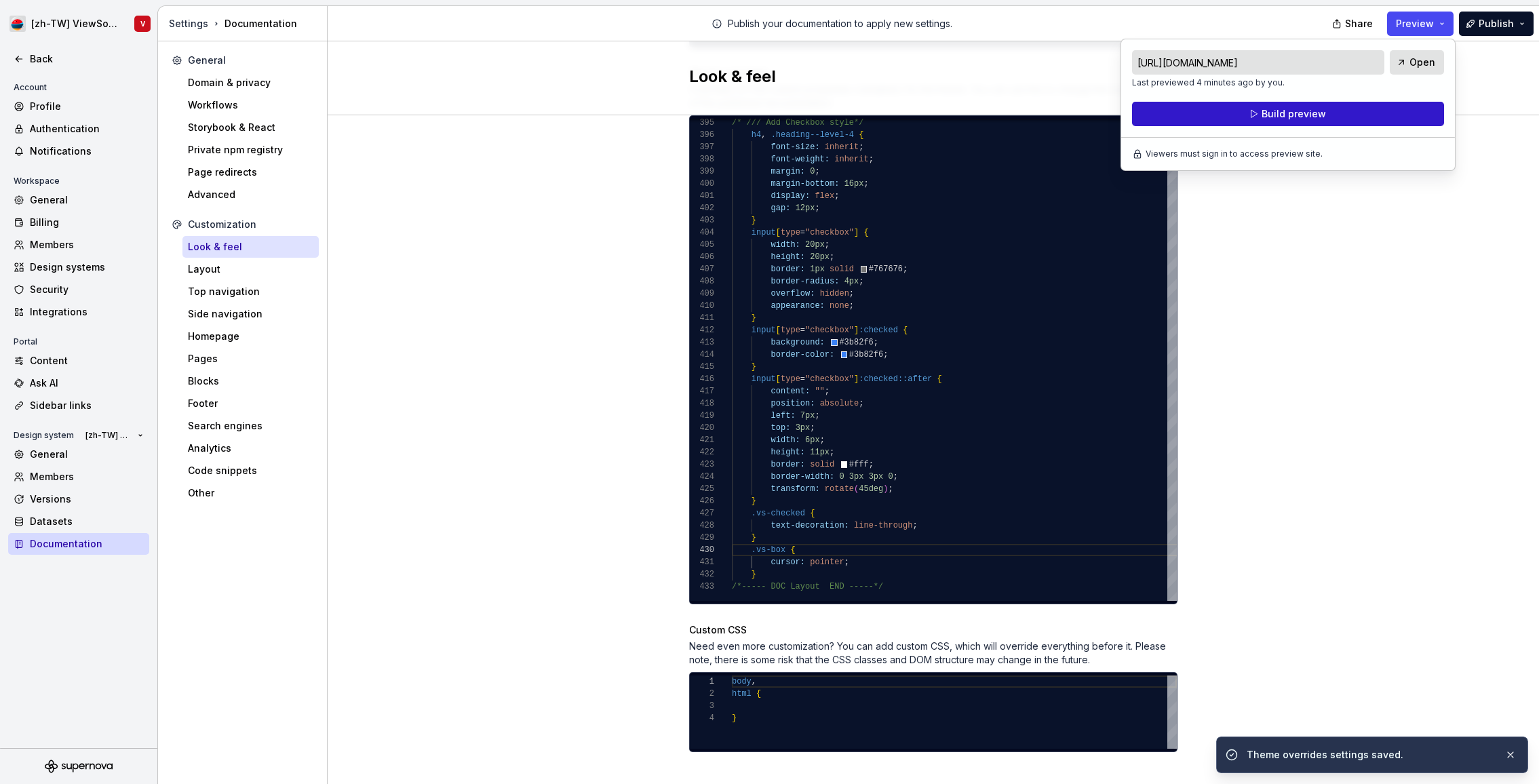
click at [1361, 112] on button "Build preview" at bounding box center [1288, 114] width 312 height 25
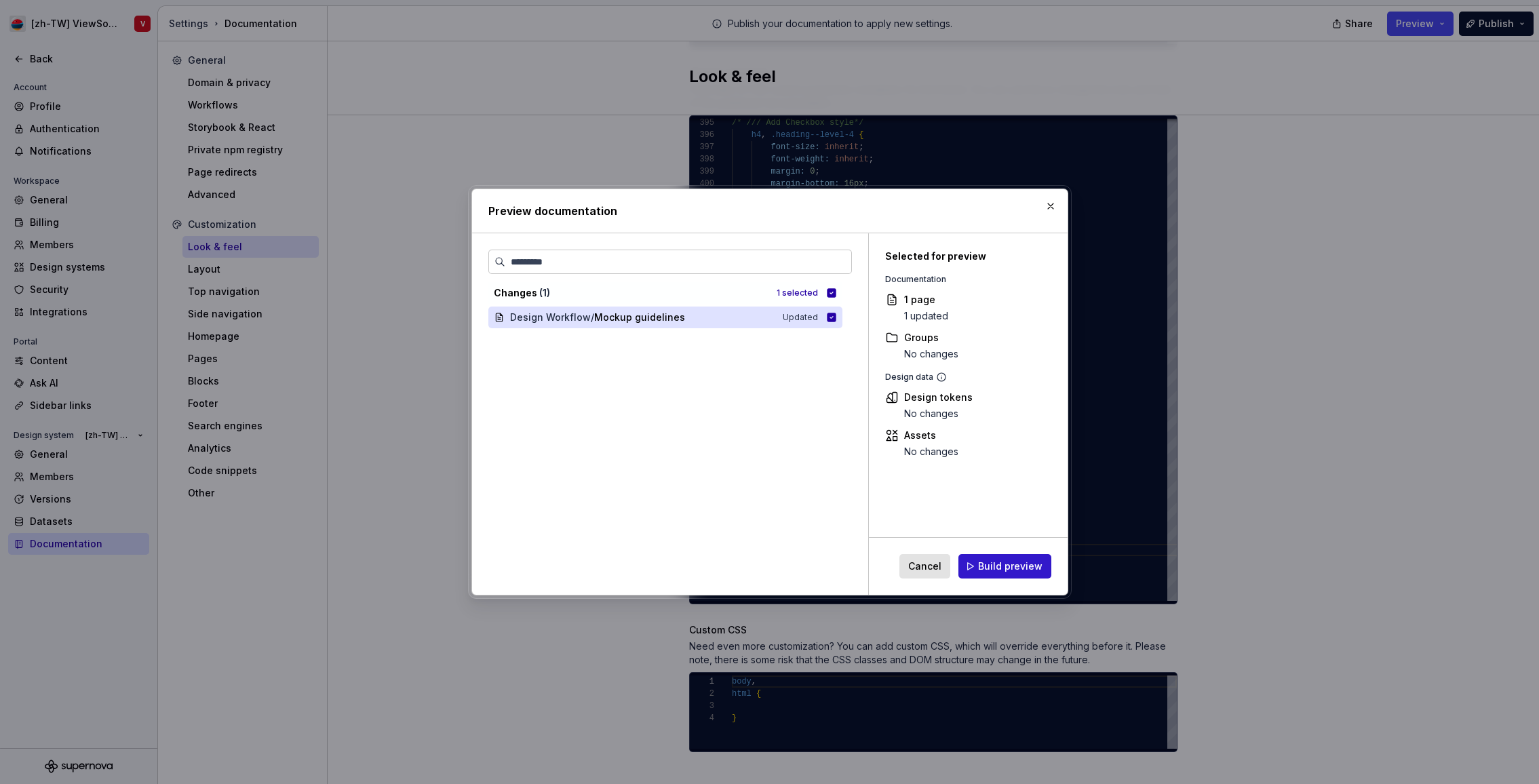
click at [1010, 568] on span "Build preview" at bounding box center [1010, 566] width 64 height 13
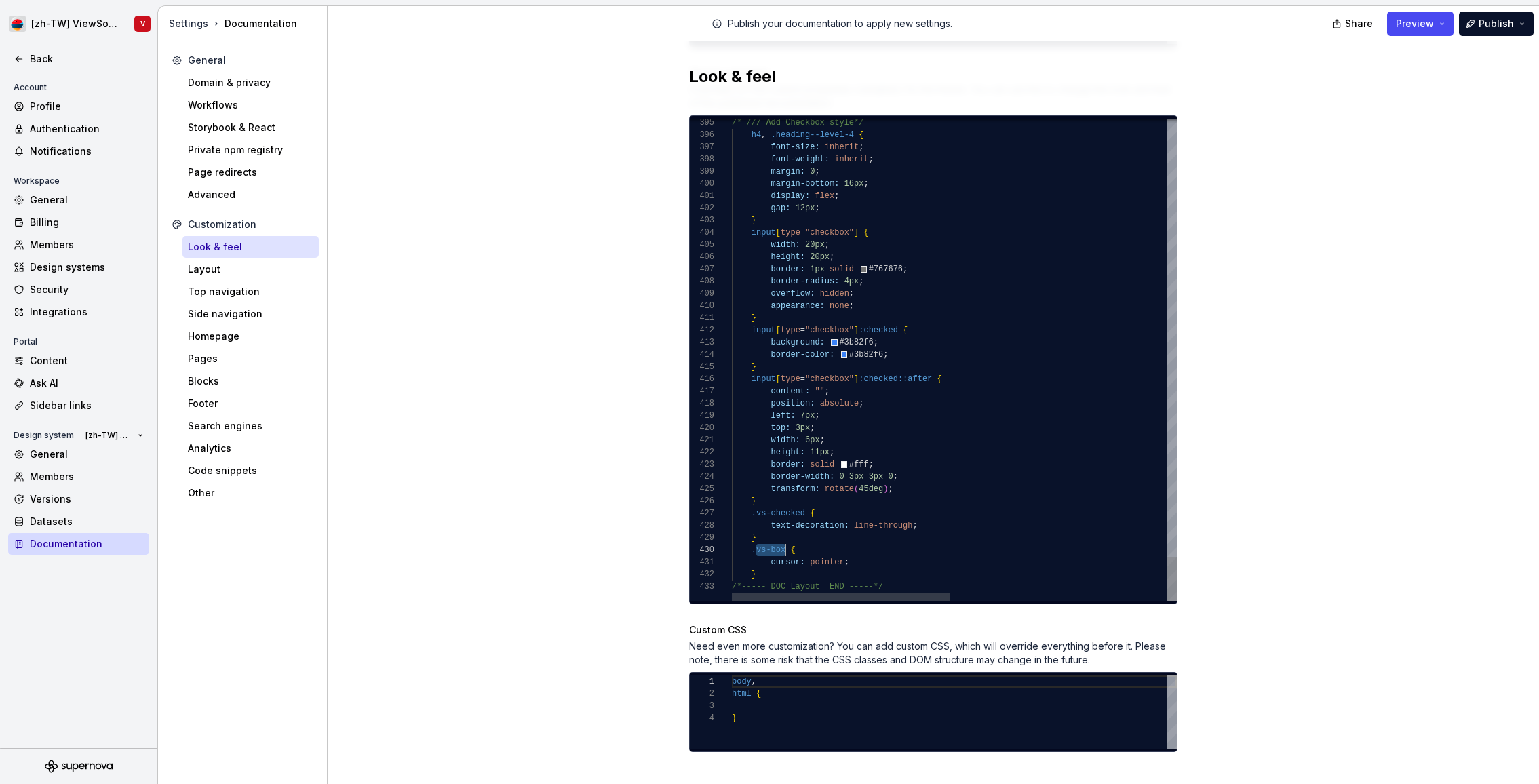
drag, startPoint x: 756, startPoint y: 539, endPoint x: 785, endPoint y: 525, distance: 32.2
drag, startPoint x: 755, startPoint y: 537, endPoint x: 755, endPoint y: 518, distance: 19.0
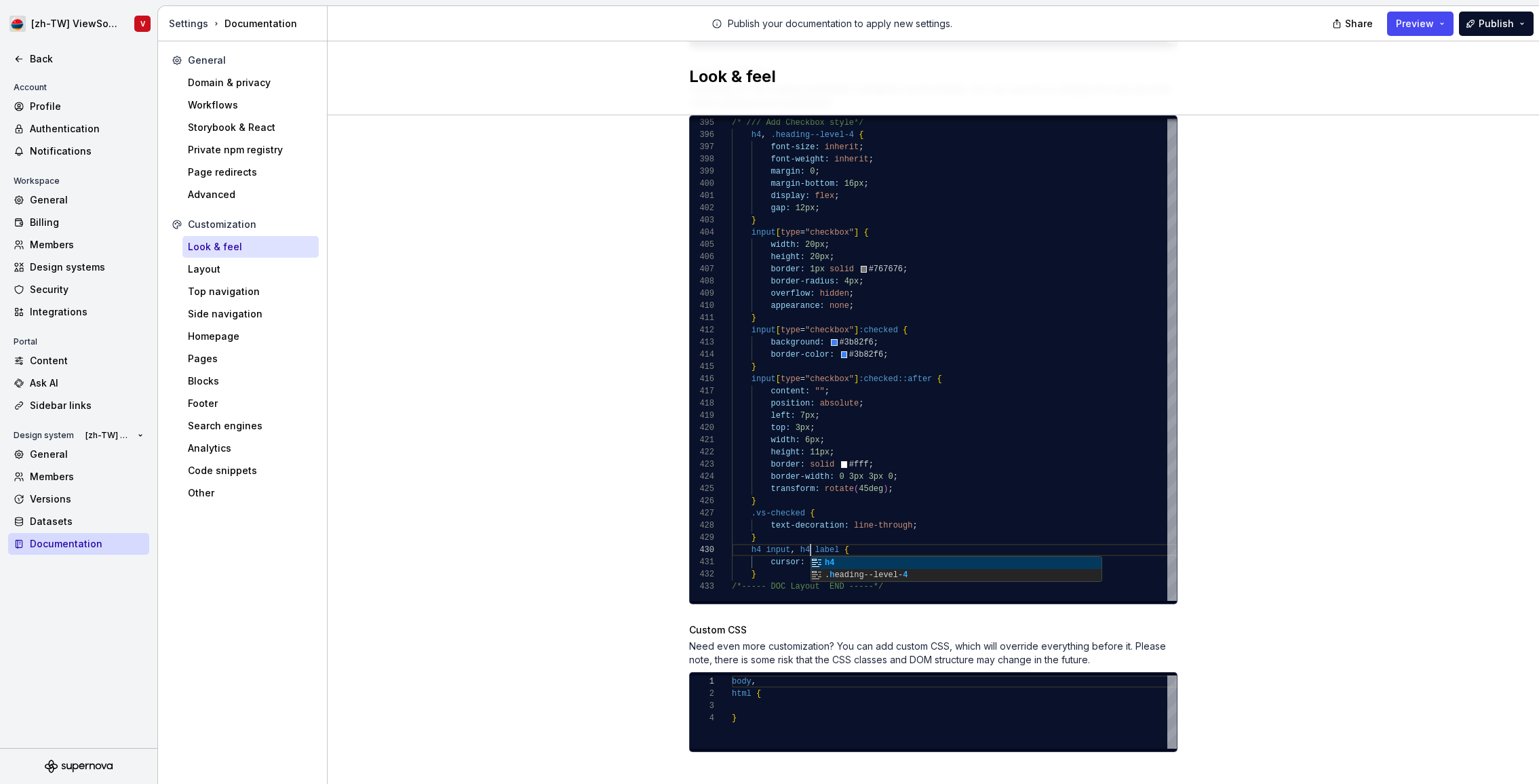
scroll to position [110, 78]
type textarea "**********"
click at [1330, 217] on div "Site logo A company logo that will be displayed on all pages on your documentat…" at bounding box center [933, 75] width 1211 height 1457
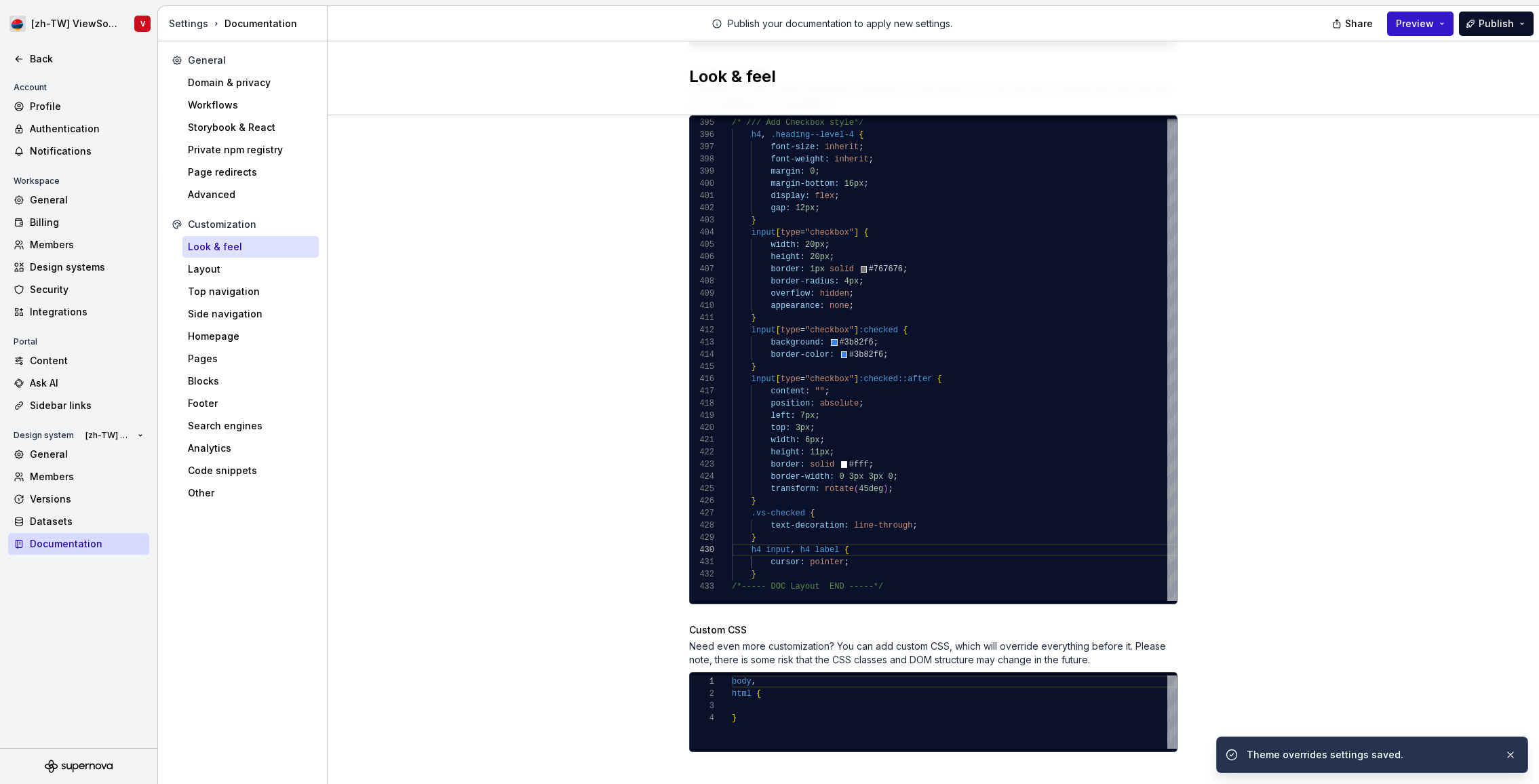
click at [1412, 26] on span "Preview" at bounding box center [1415, 23] width 38 height 13
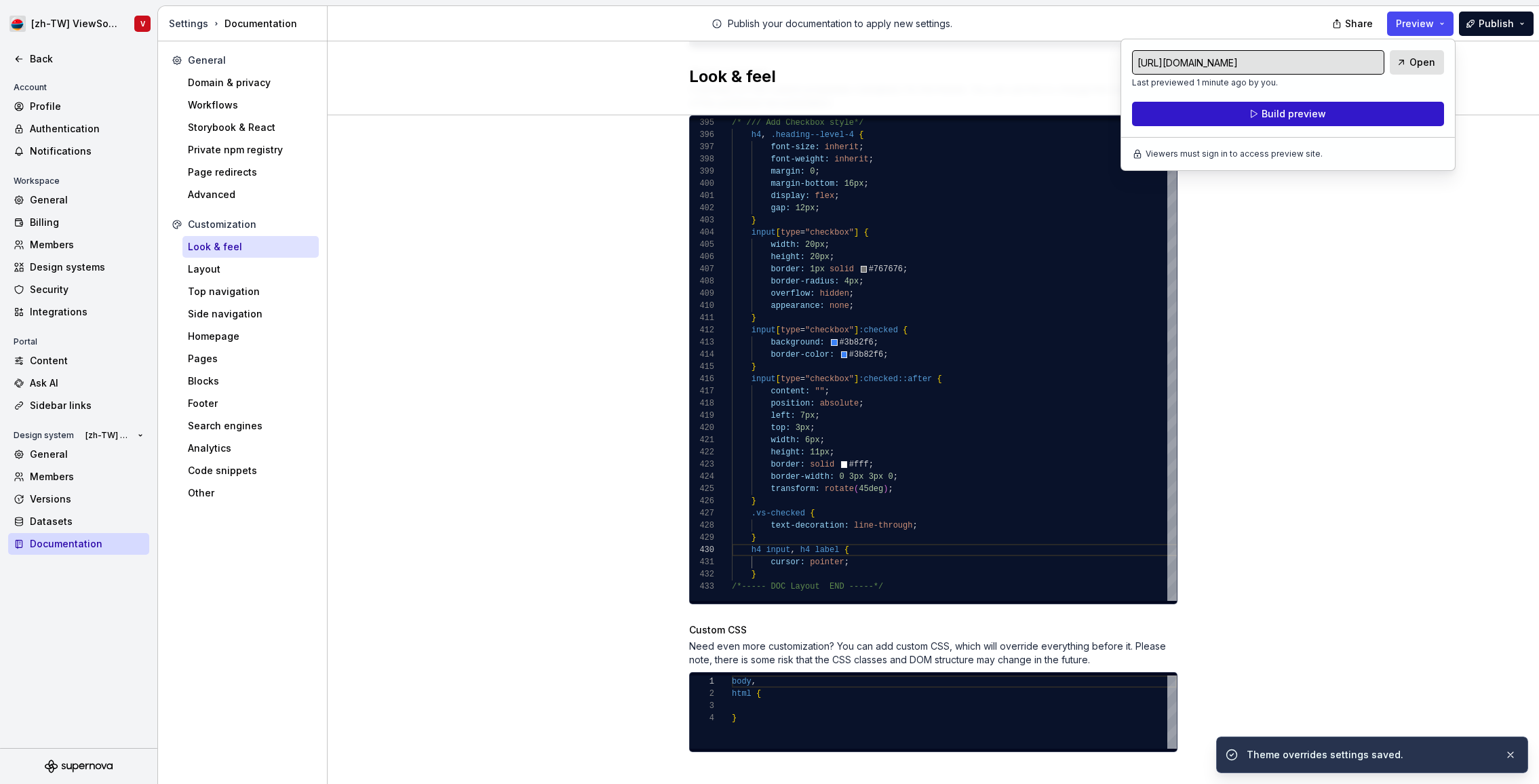
click at [1335, 114] on button "Build preview" at bounding box center [1288, 114] width 312 height 25
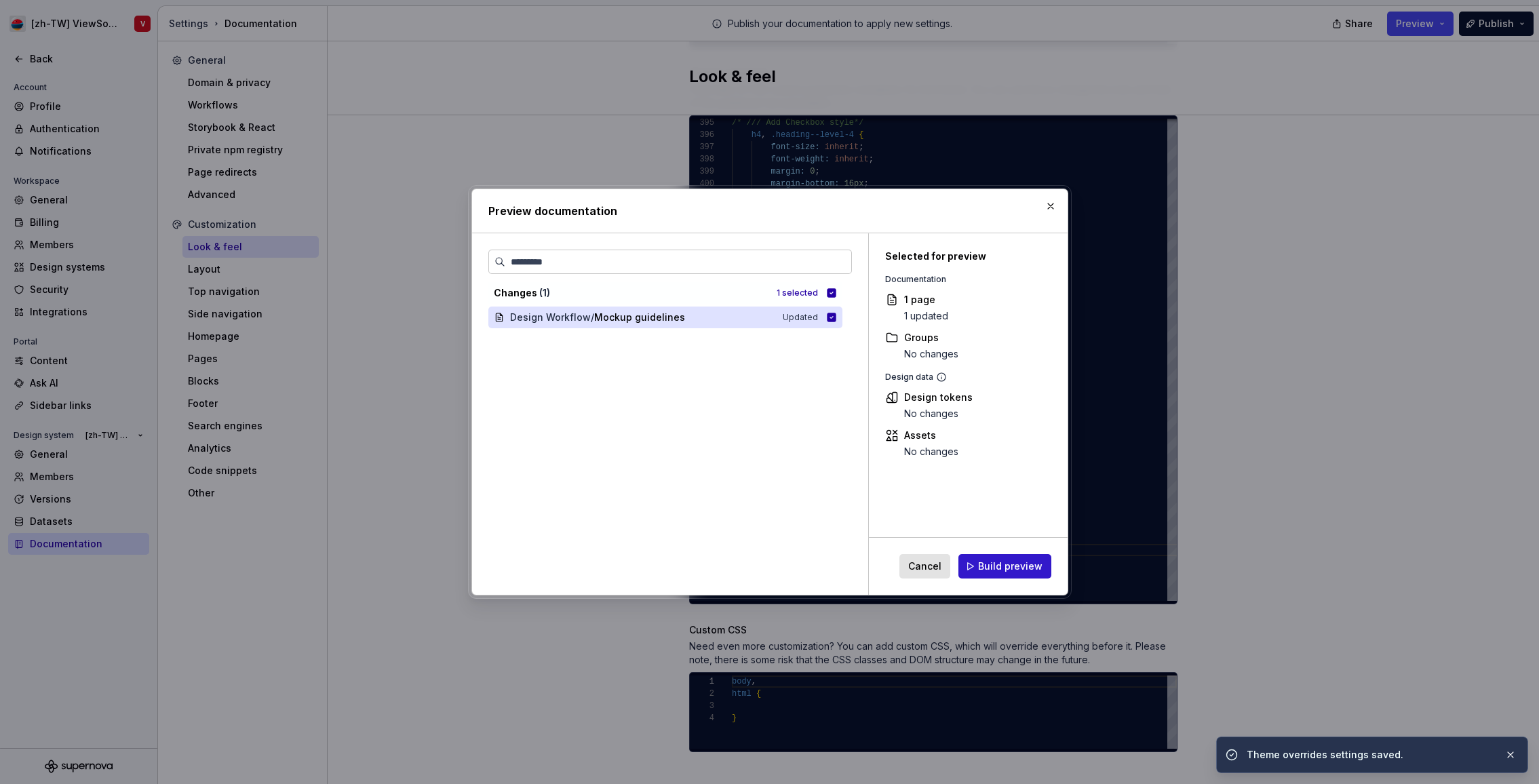
click at [1000, 568] on span "Build preview" at bounding box center [1010, 566] width 64 height 13
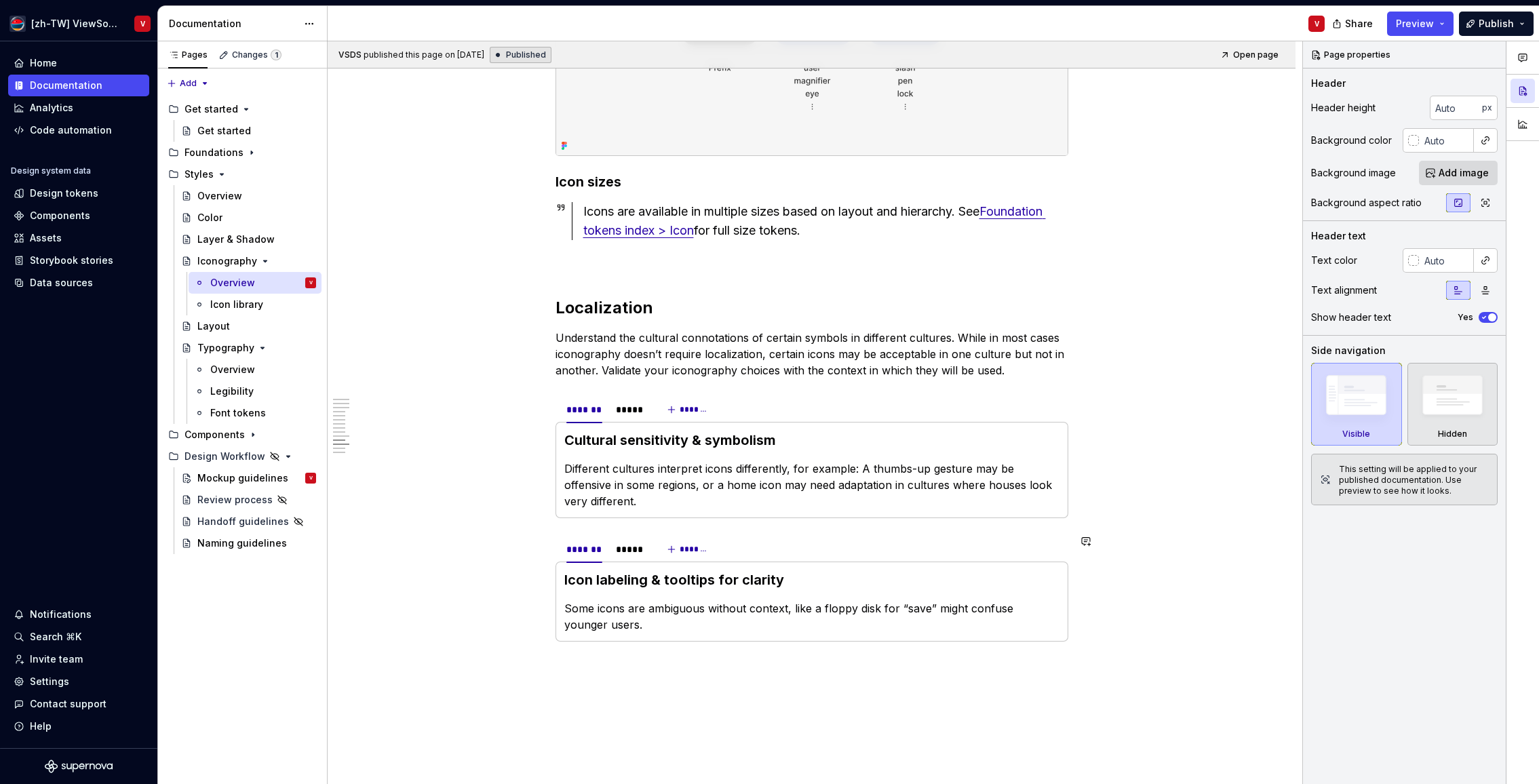
scroll to position [3398, 0]
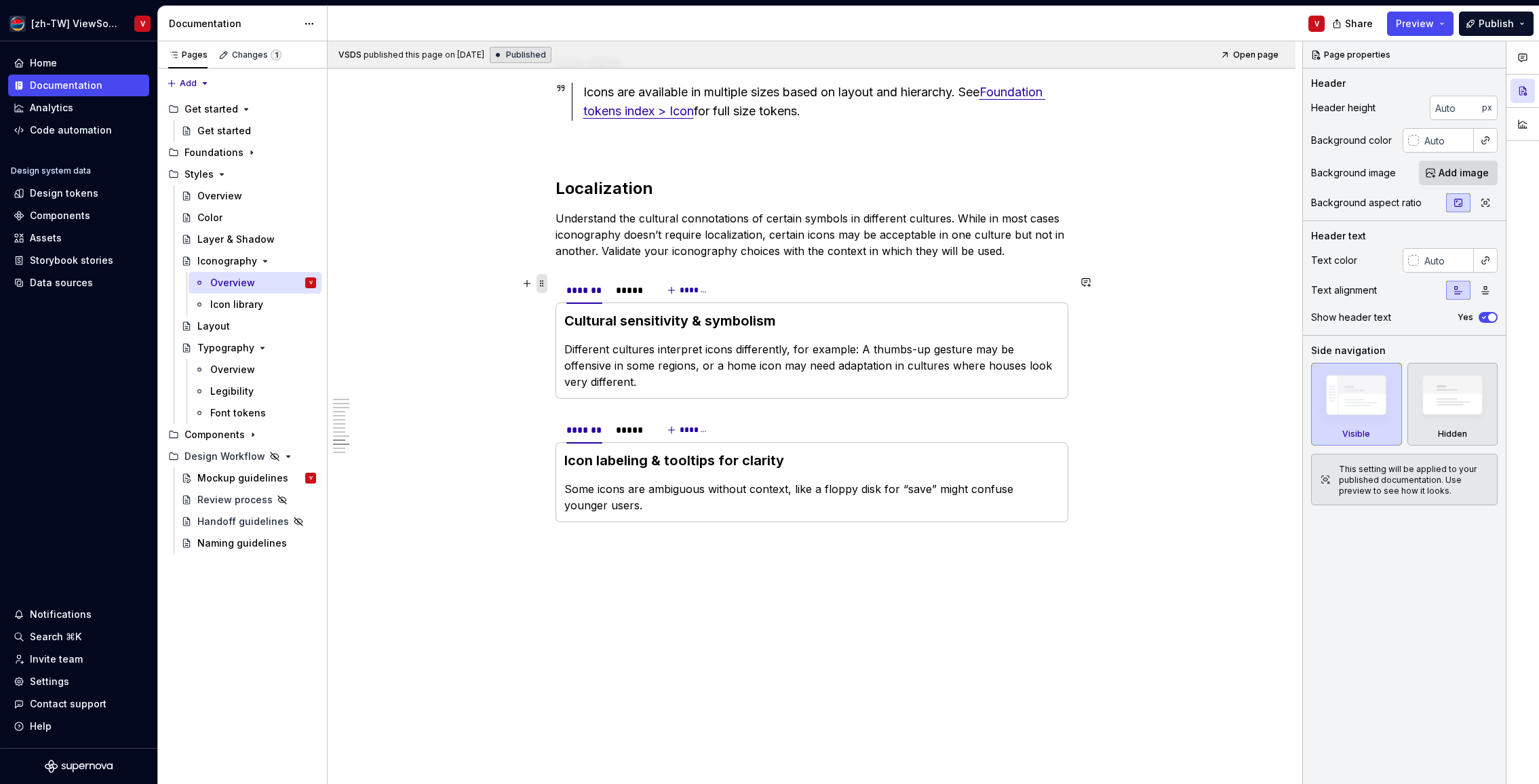
click at [546, 284] on span at bounding box center [542, 283] width 11 height 19
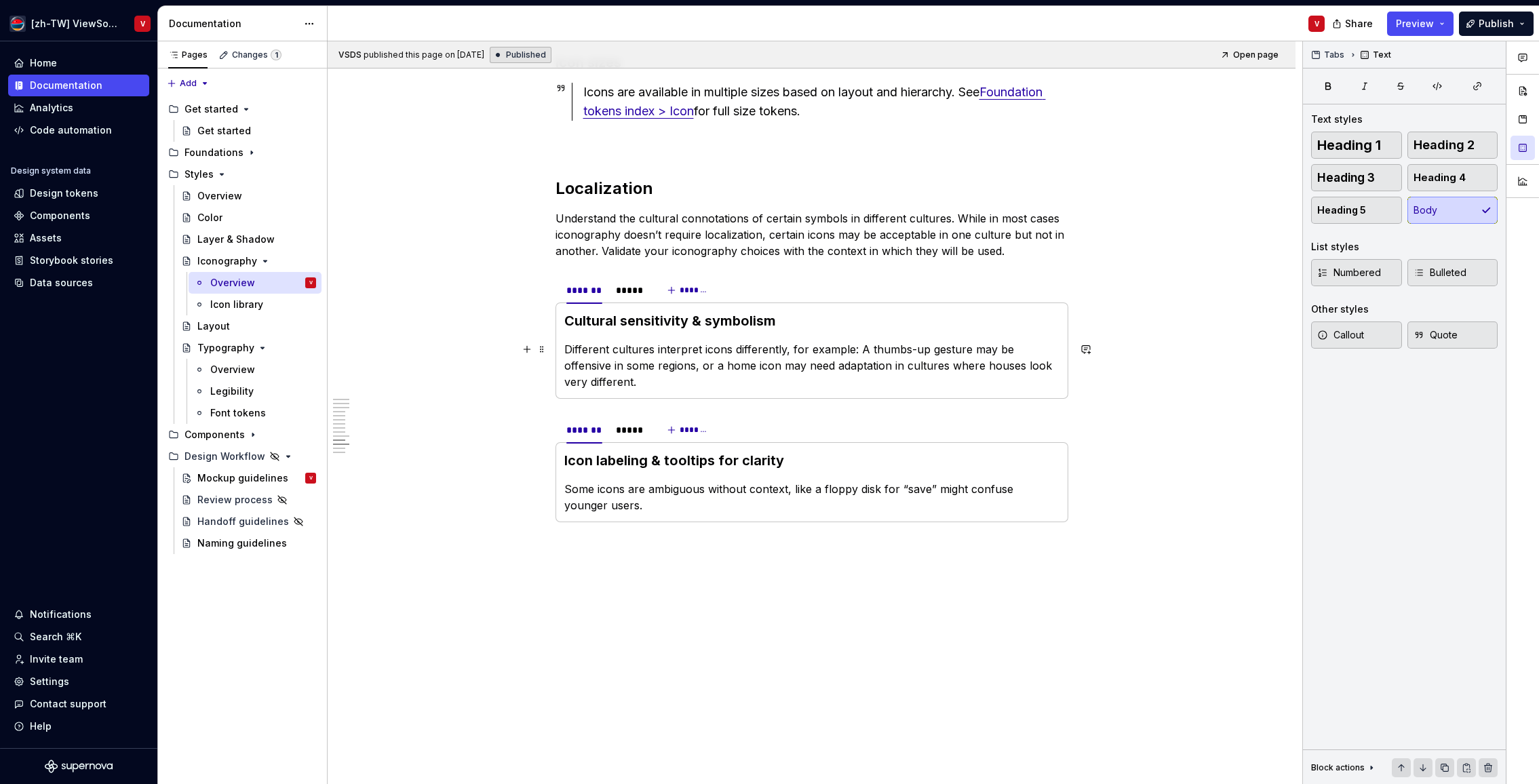
click at [764, 357] on p "Different cultures interpret icons differently, for example: A thumbs-up gestur…" at bounding box center [812, 365] width 496 height 48
click at [546, 284] on span at bounding box center [542, 283] width 11 height 19
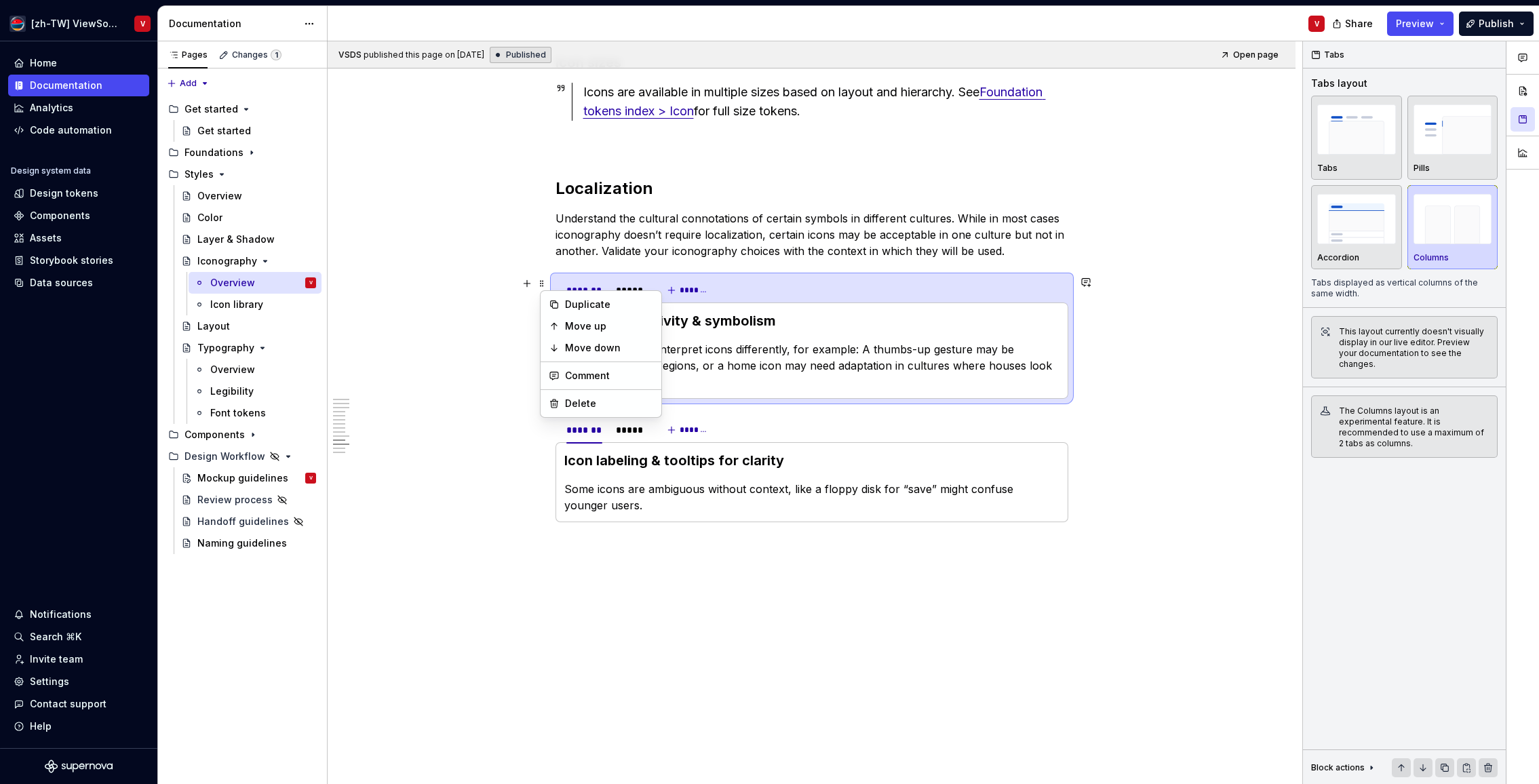
drag, startPoint x: 714, startPoint y: 363, endPoint x: 664, endPoint y: 319, distance: 66.6
click at [714, 363] on p "Different cultures interpret icons differently, for example: A thumbs-up gestur…" at bounding box center [812, 365] width 496 height 48
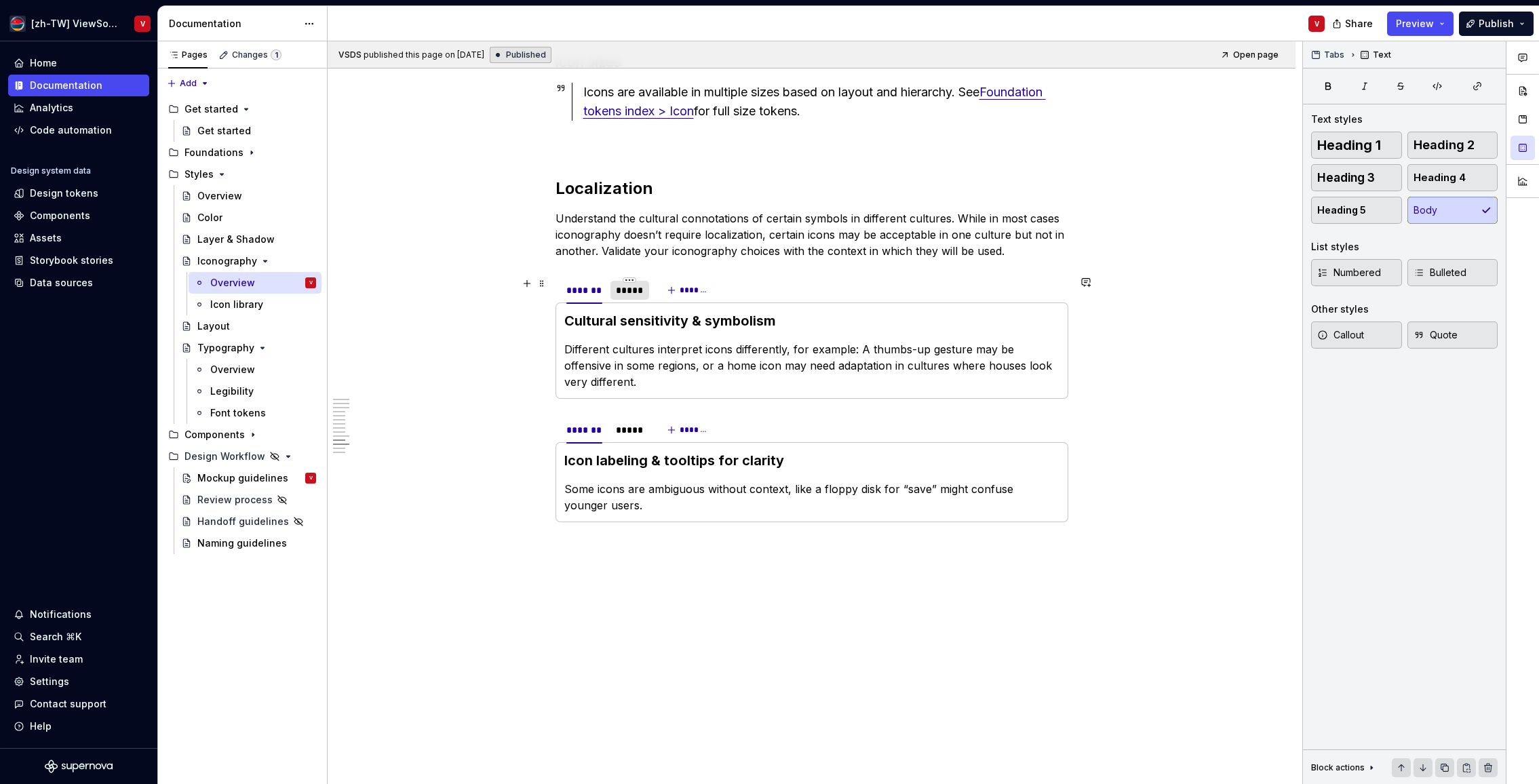
click at [637, 294] on div "*****" at bounding box center [630, 289] width 28 height 13
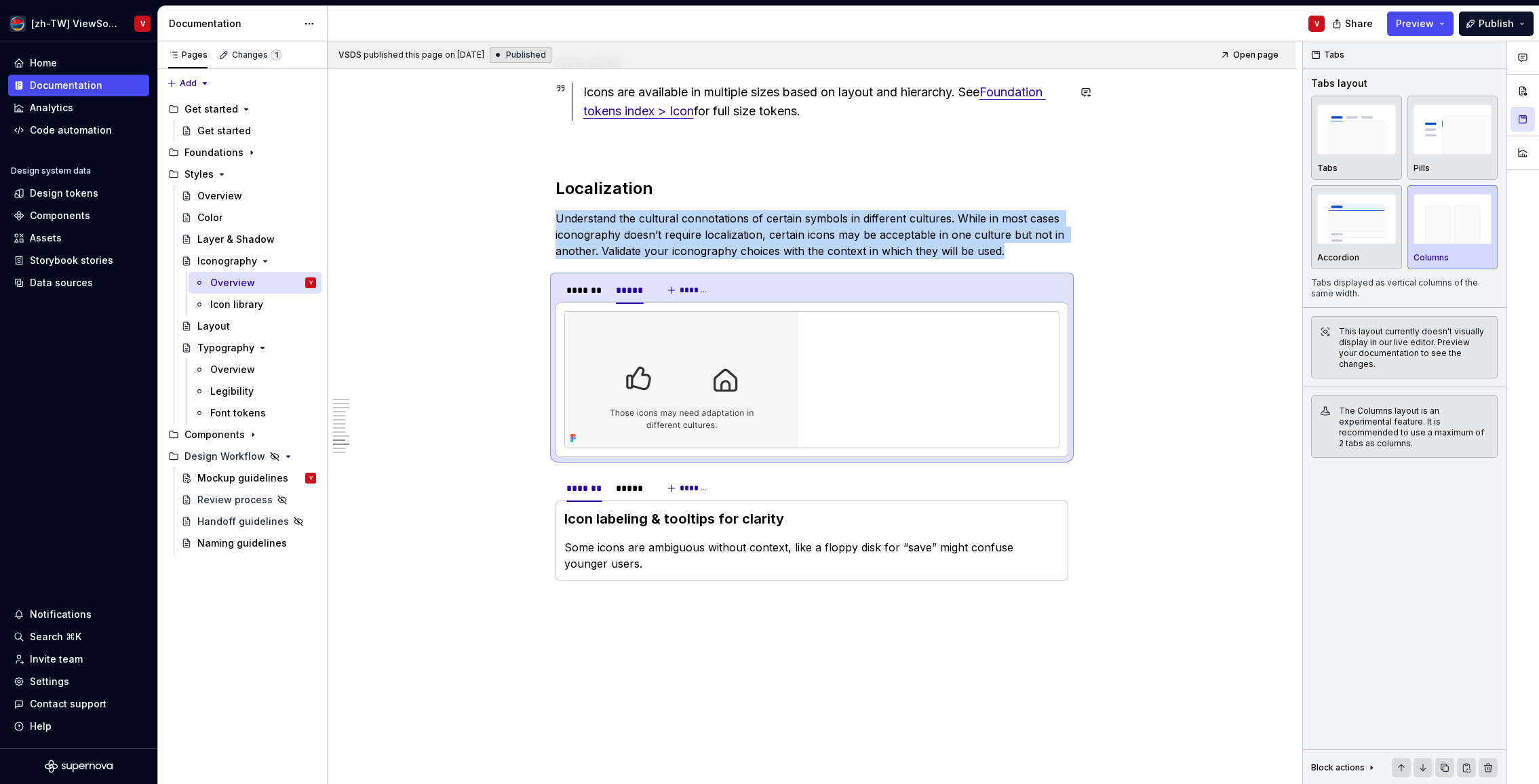
type textarea "*"
